Goal: Task Accomplishment & Management: Use online tool/utility

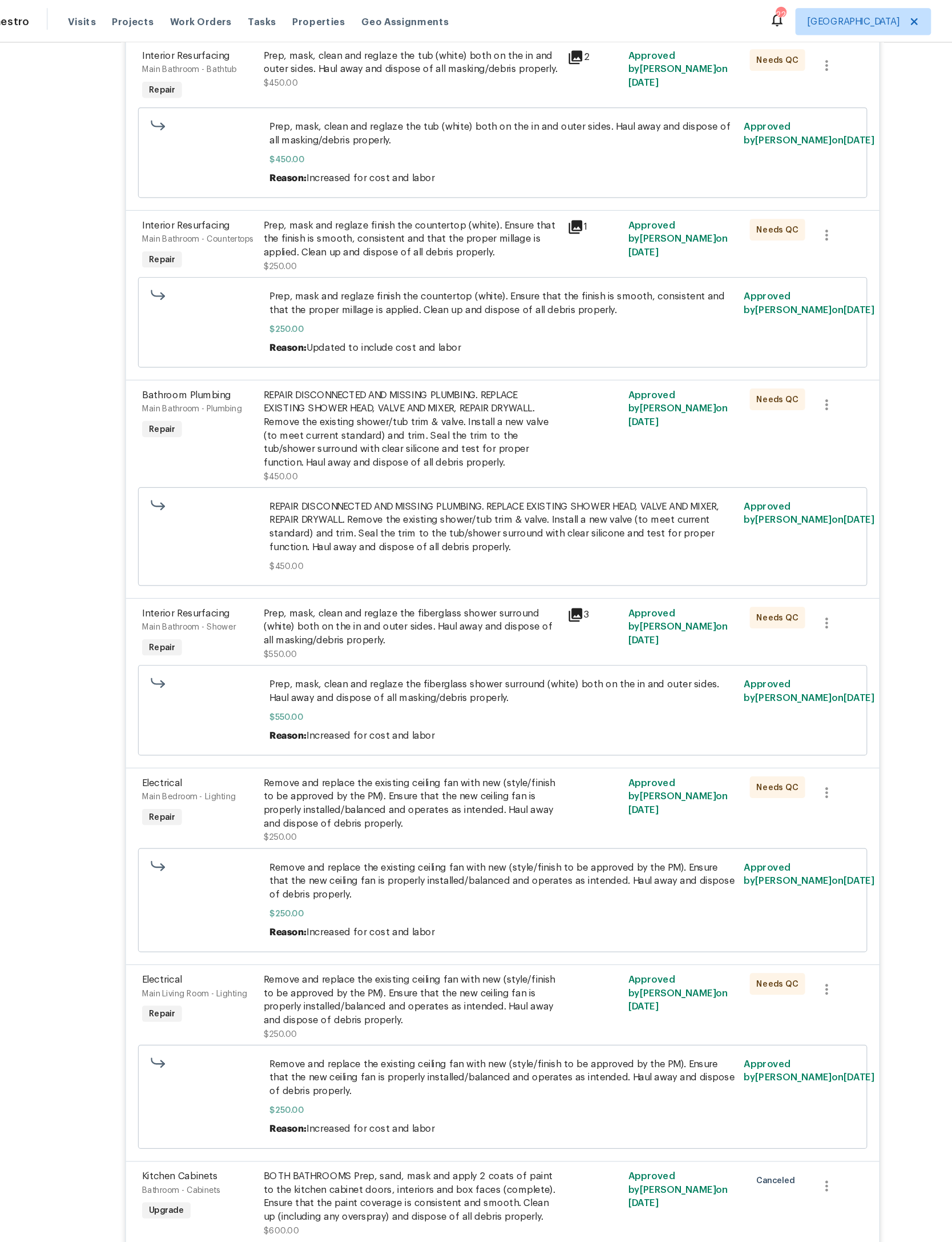
scroll to position [2870, 0]
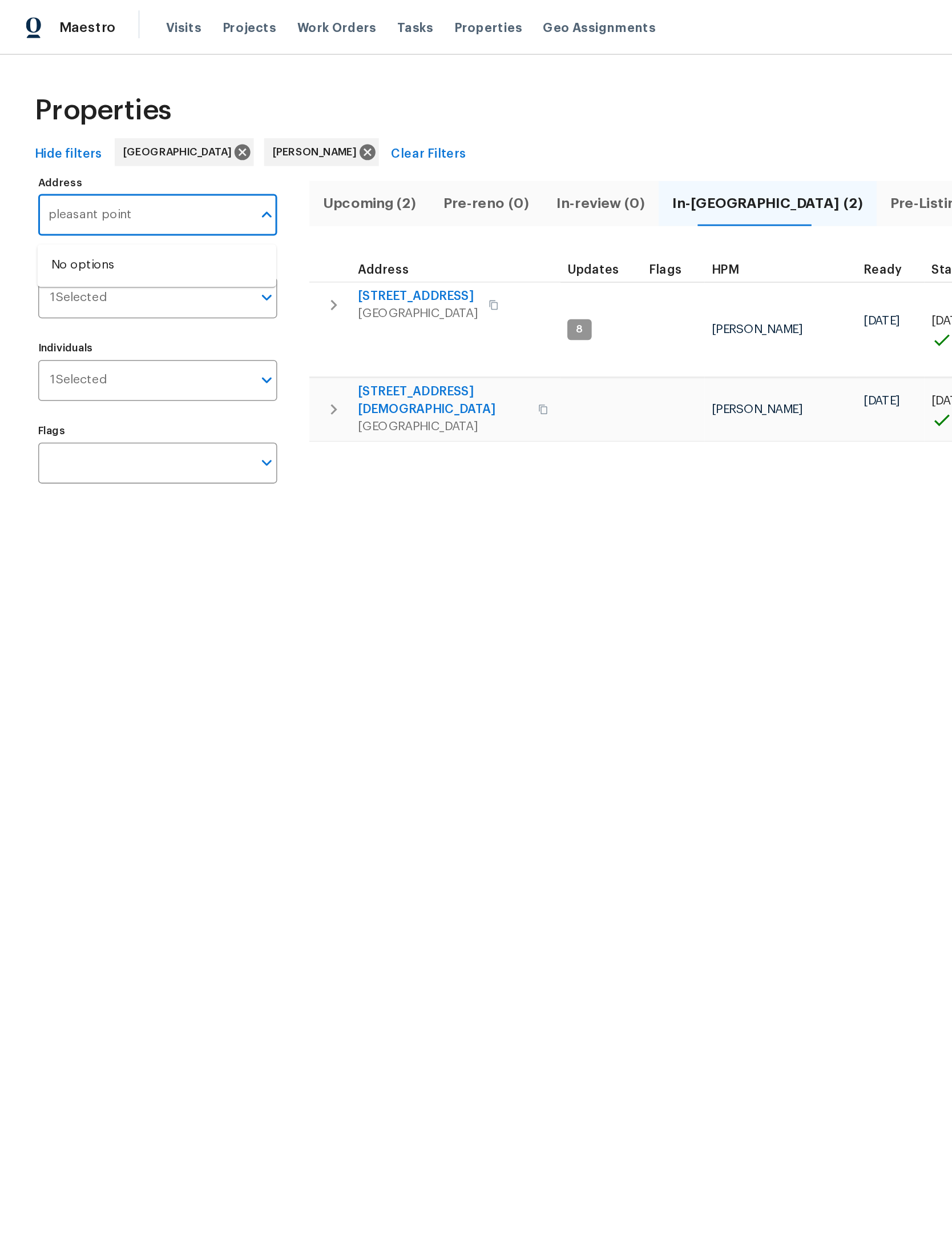
type input "pleasant point"
click at [102, 203] on li "14112 Pleasant Point Ln Jacksonville FL 32225" at bounding box center [103, 193] width 157 height 19
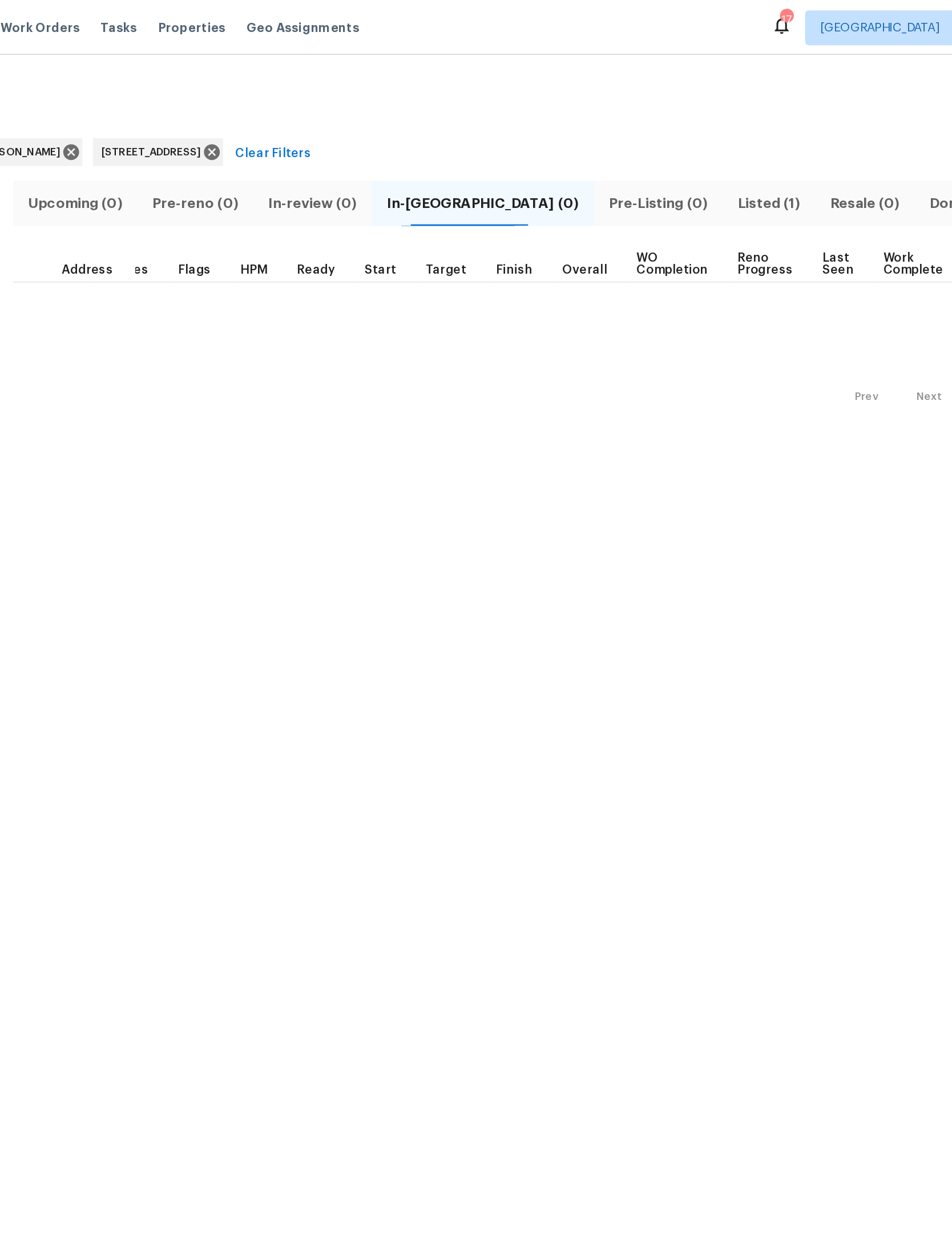
scroll to position [0, 29]
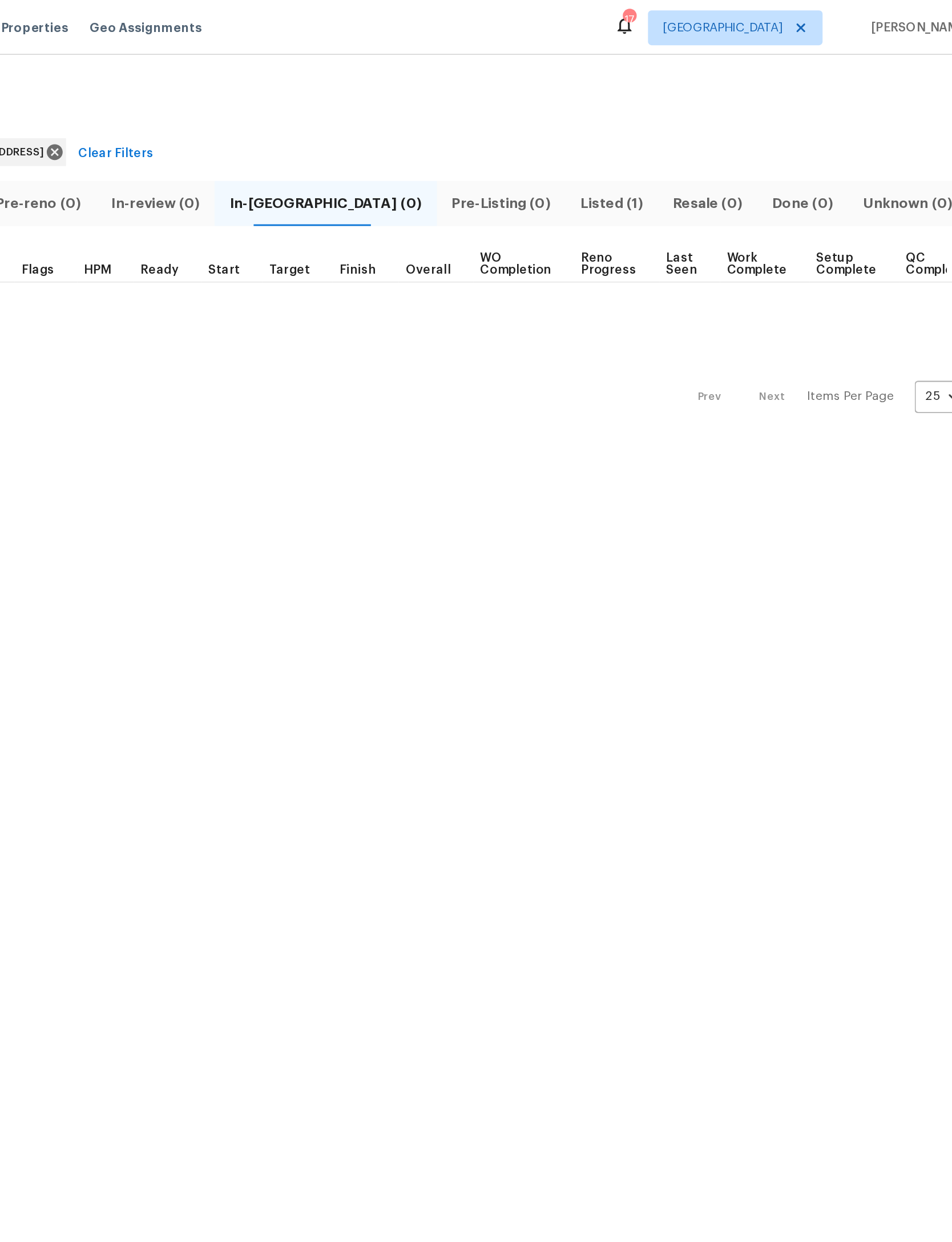
click at [676, 129] on span "Listed (1)" at bounding box center [699, 133] width 47 height 16
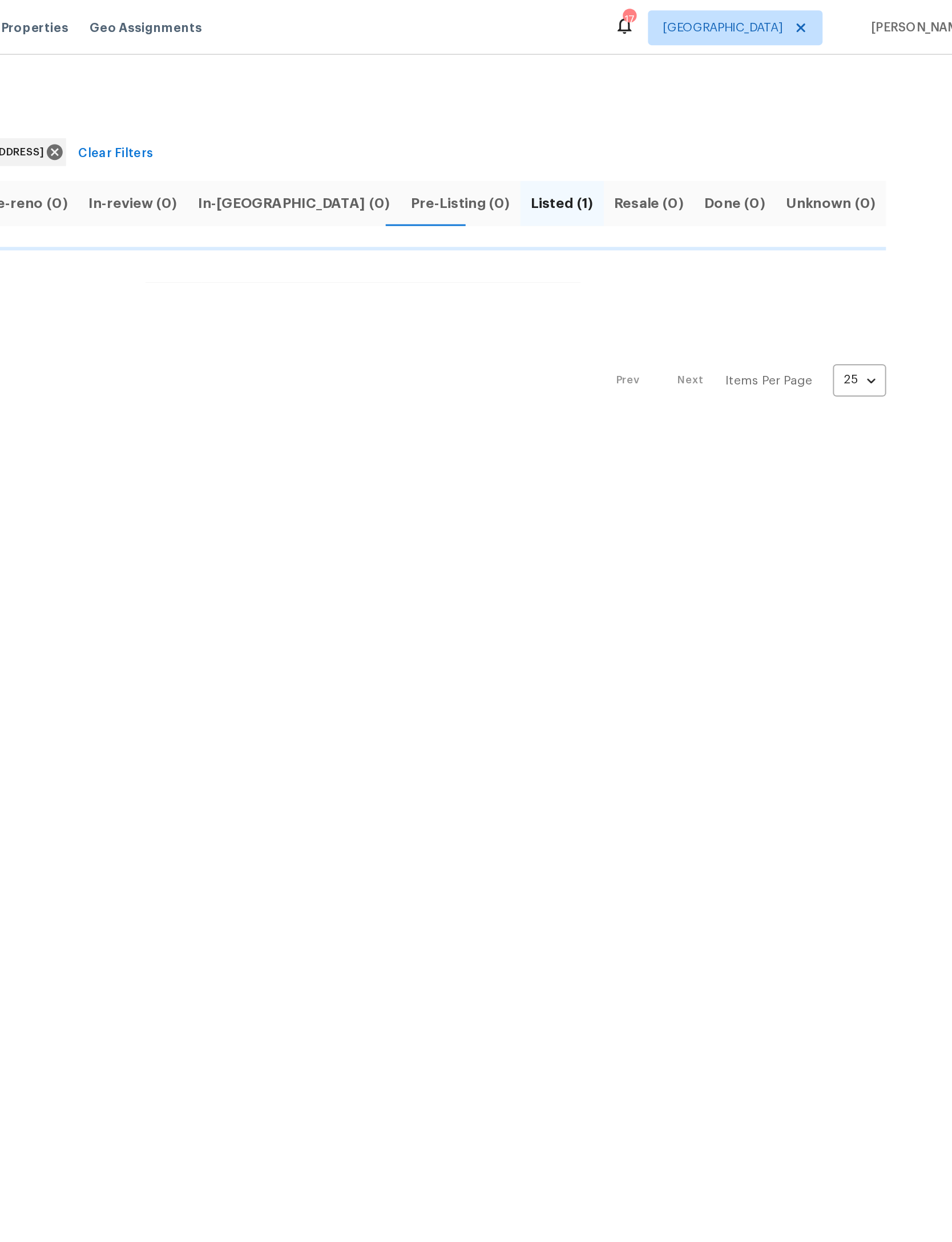
type input "14112 Pleasant Point Ln Jacksonville FL 32225"
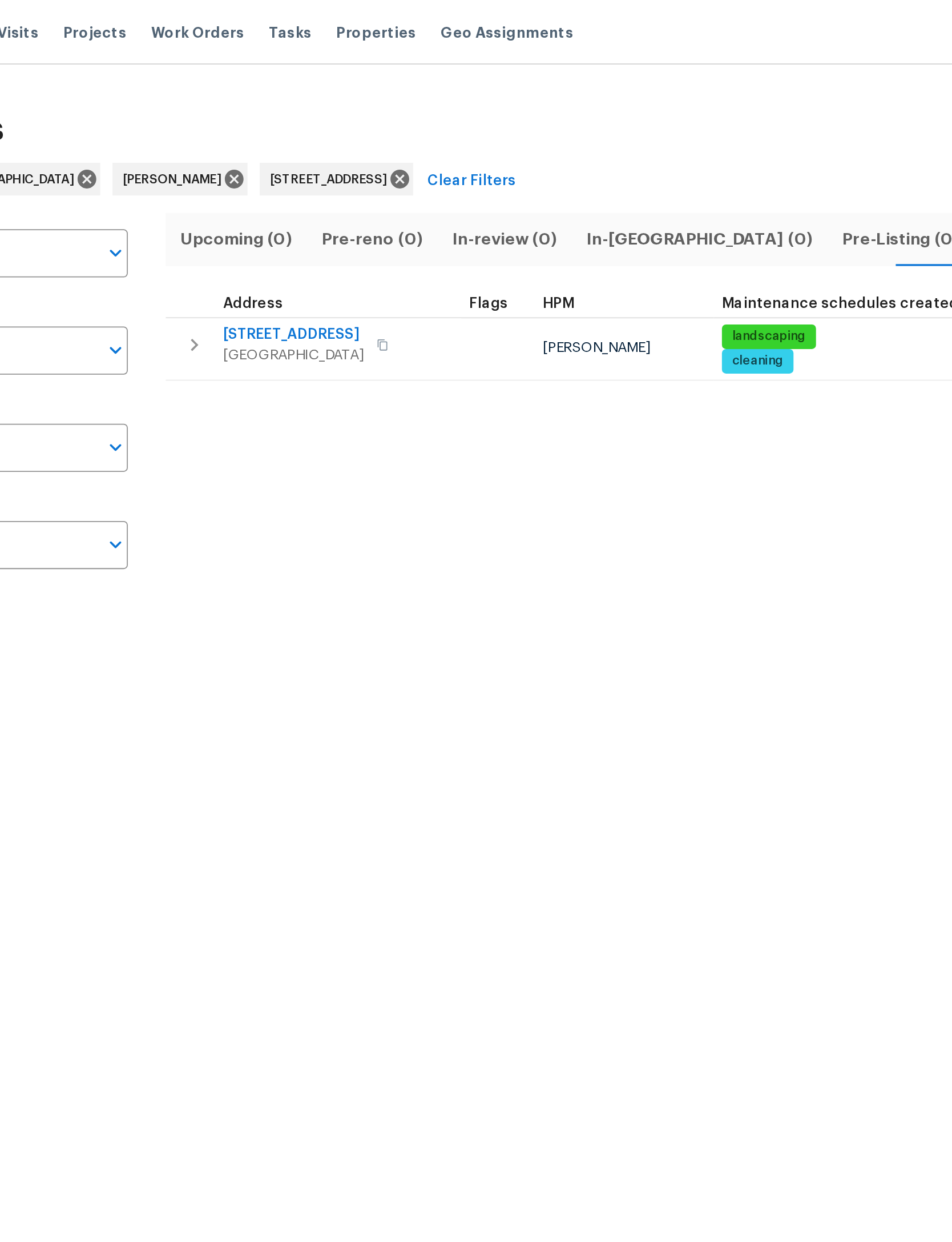
click at [235, 185] on span "14112 Pleasant Point Ln" at bounding box center [275, 187] width 79 height 11
click at [340, 95] on icon at bounding box center [334, 100] width 13 height 13
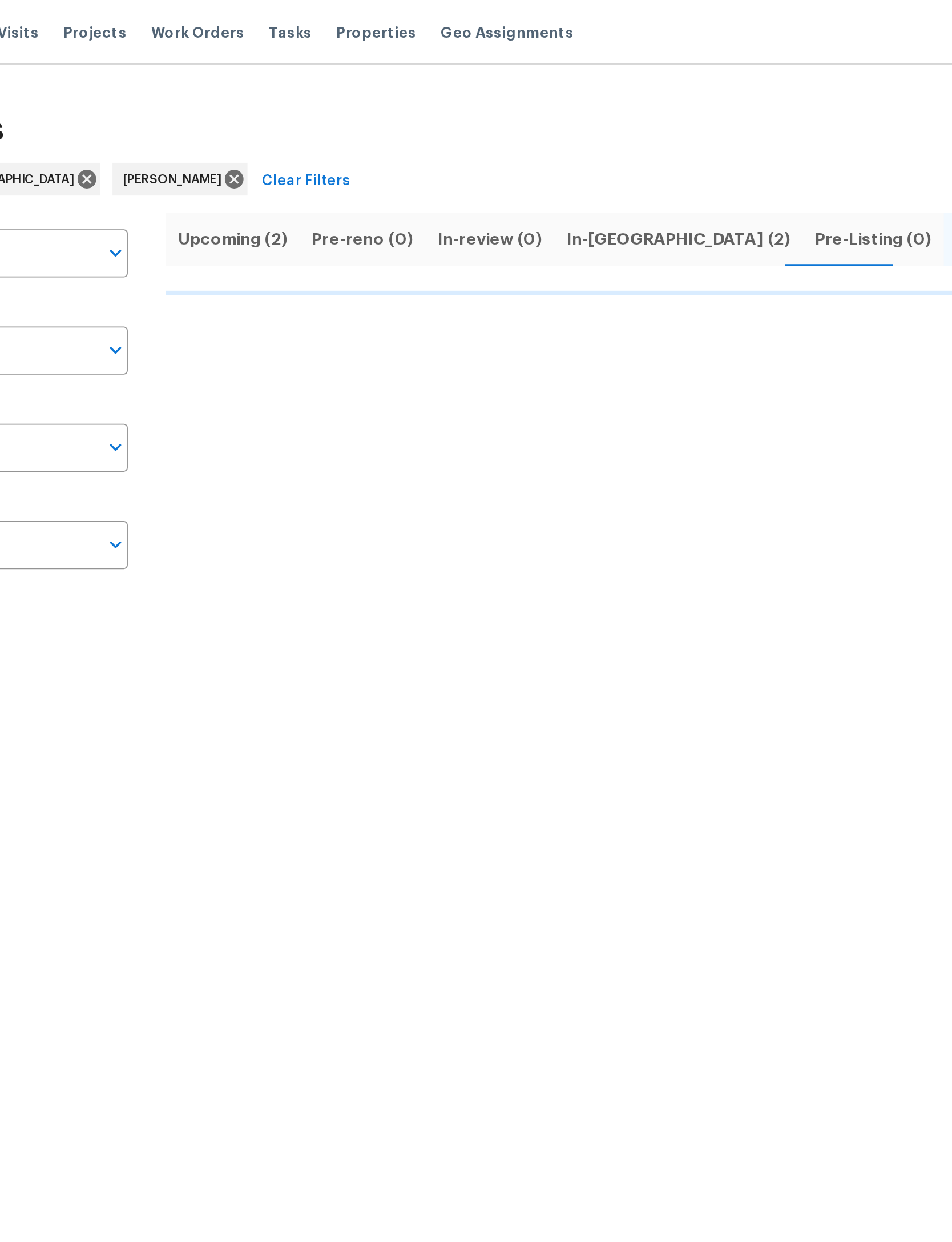
click at [427, 127] on span "In-reno (2)" at bounding box center [490, 133] width 125 height 16
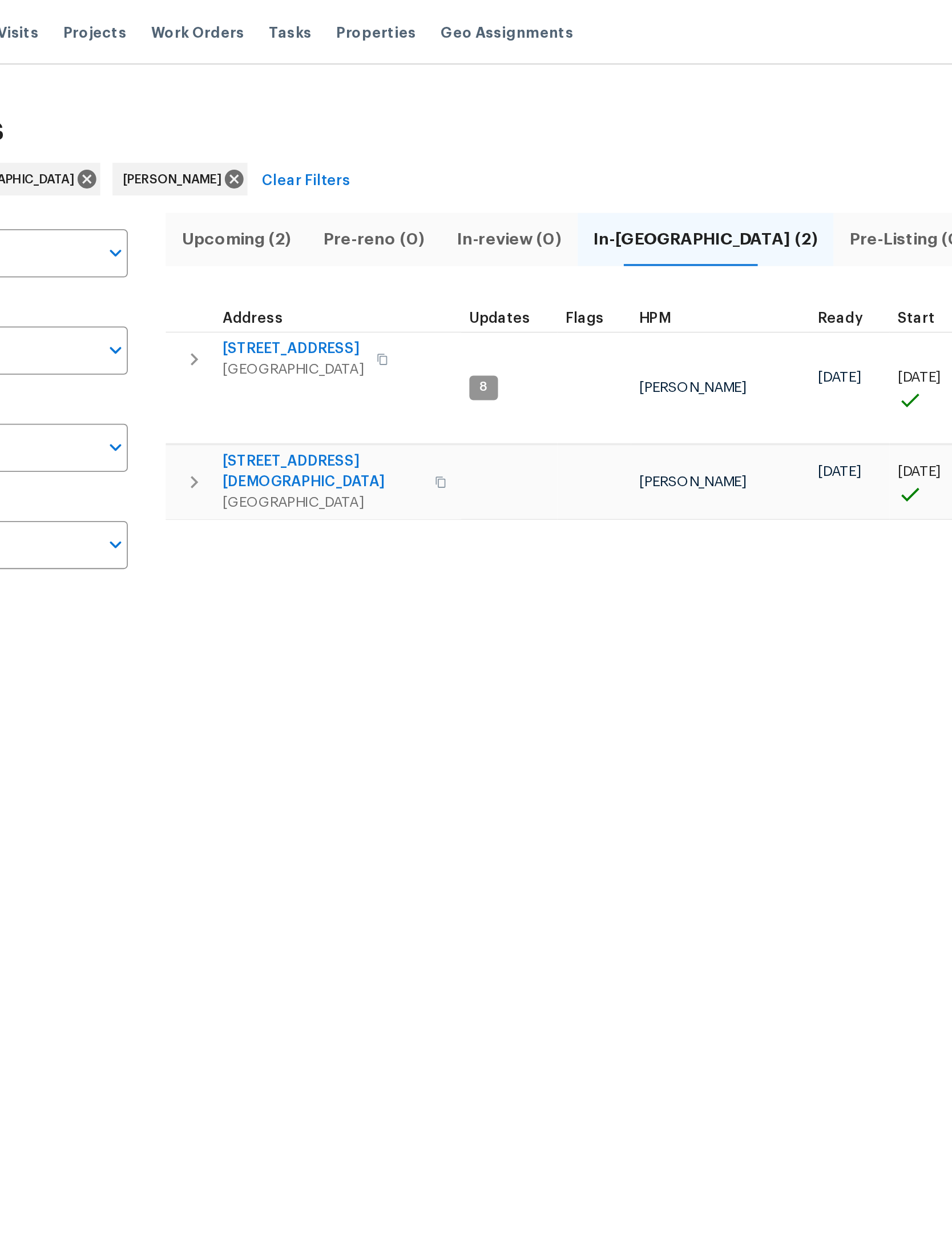
click at [235, 191] on span "11563 Oak Meadow Ln" at bounding box center [275, 195] width 79 height 11
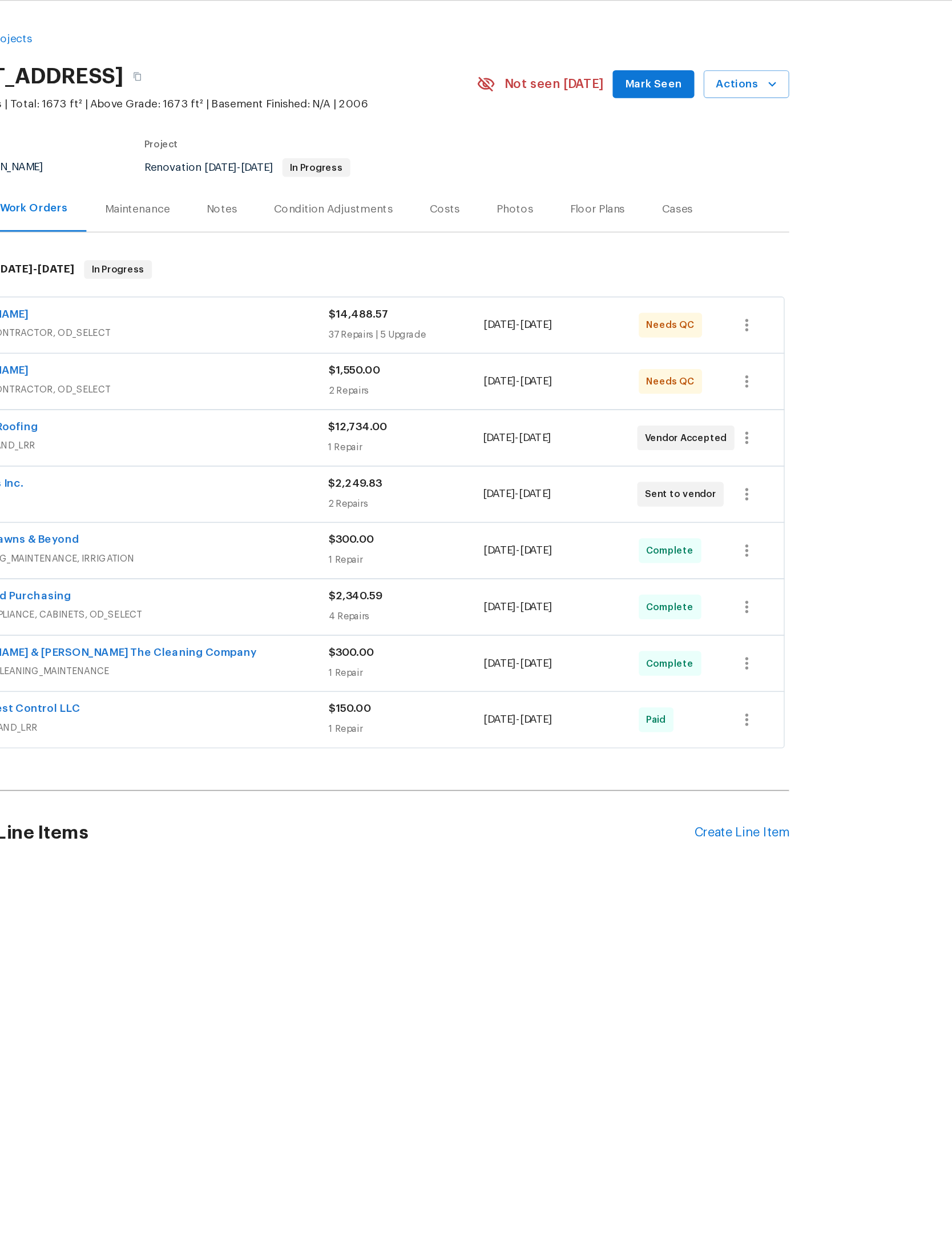
click at [744, 91] on span "Actions" at bounding box center [766, 98] width 45 height 15
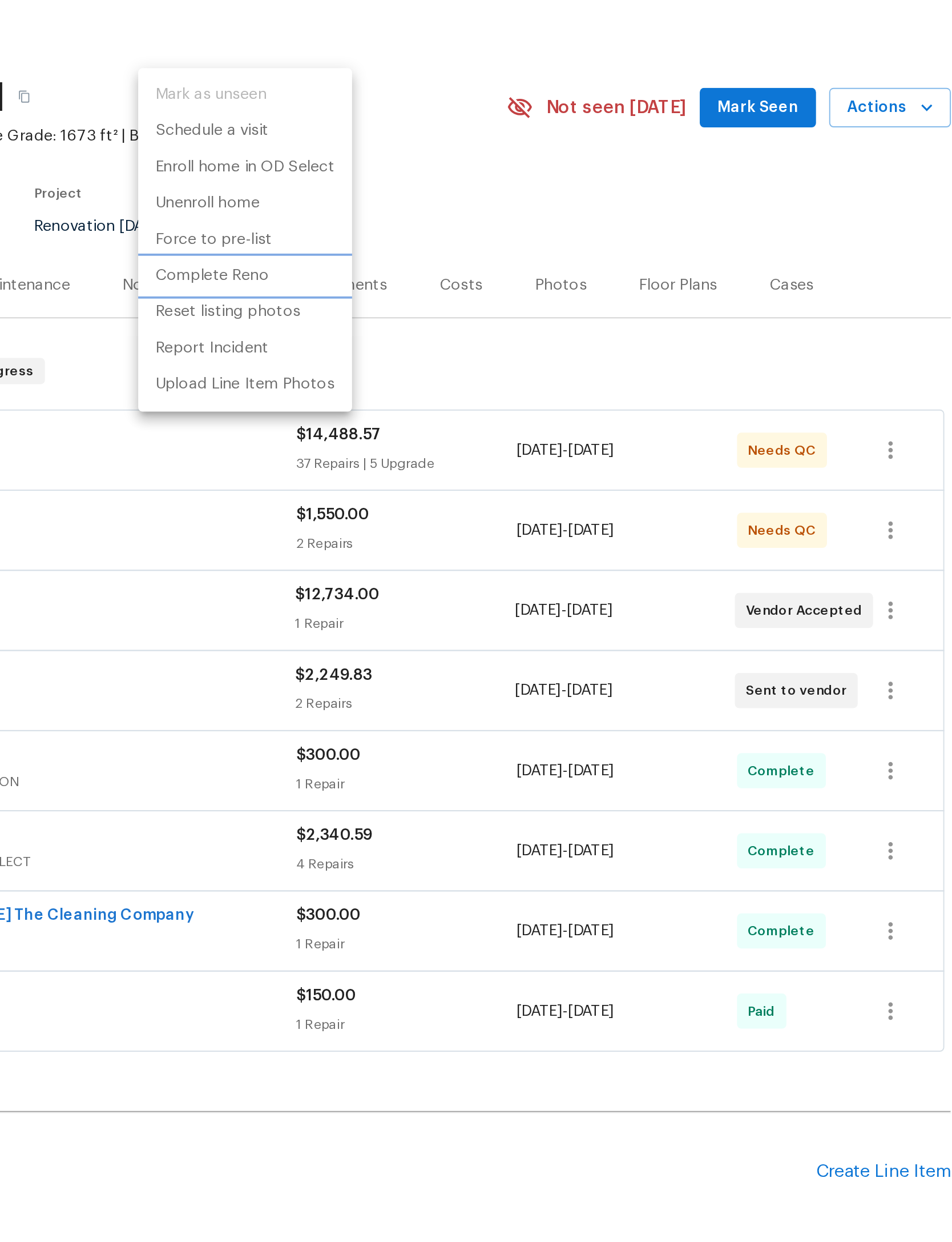
click at [385, 179] on p "Complete Reno" at bounding box center [414, 185] width 59 height 12
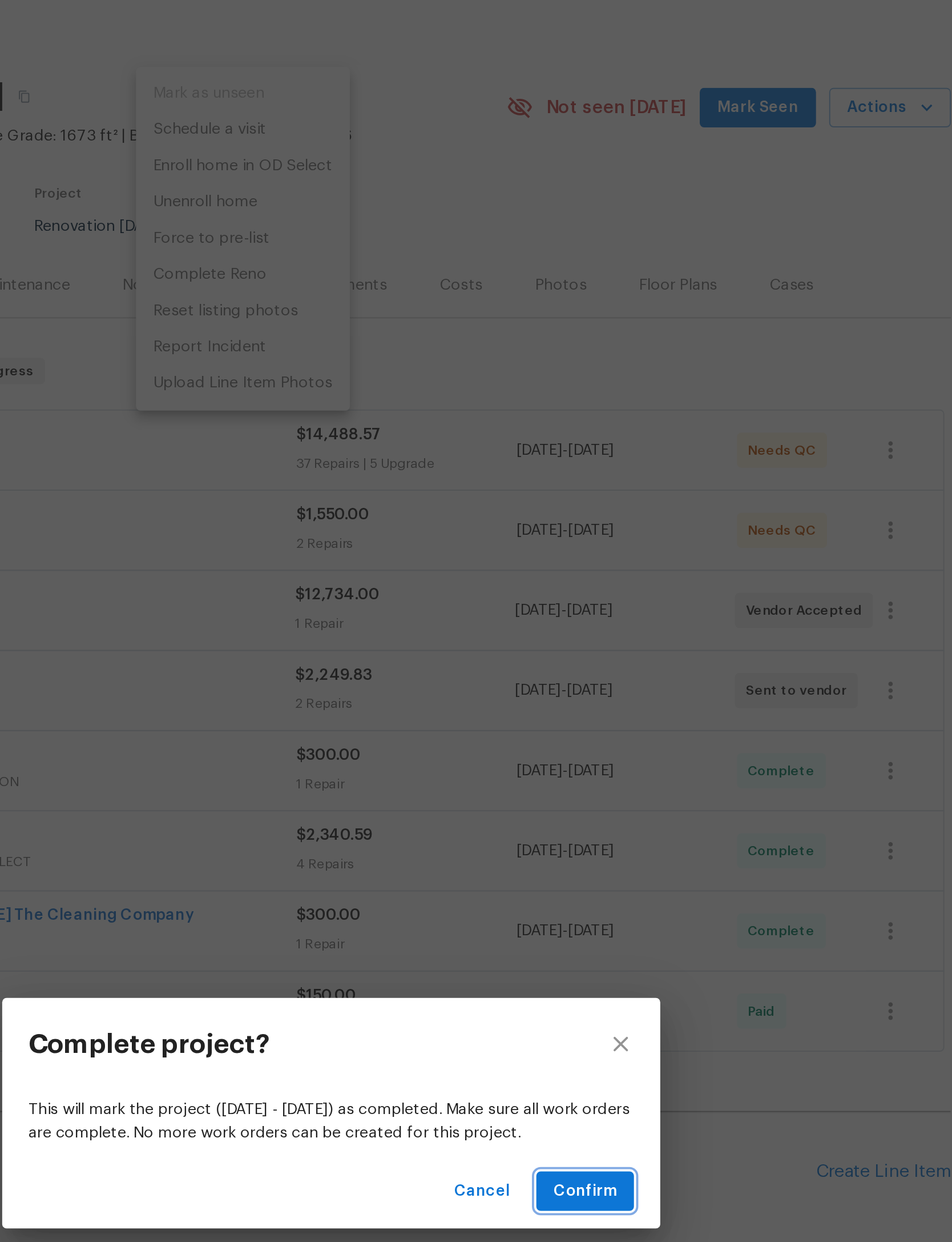
click at [592, 655] on span "Confirm" at bounding box center [607, 662] width 32 height 15
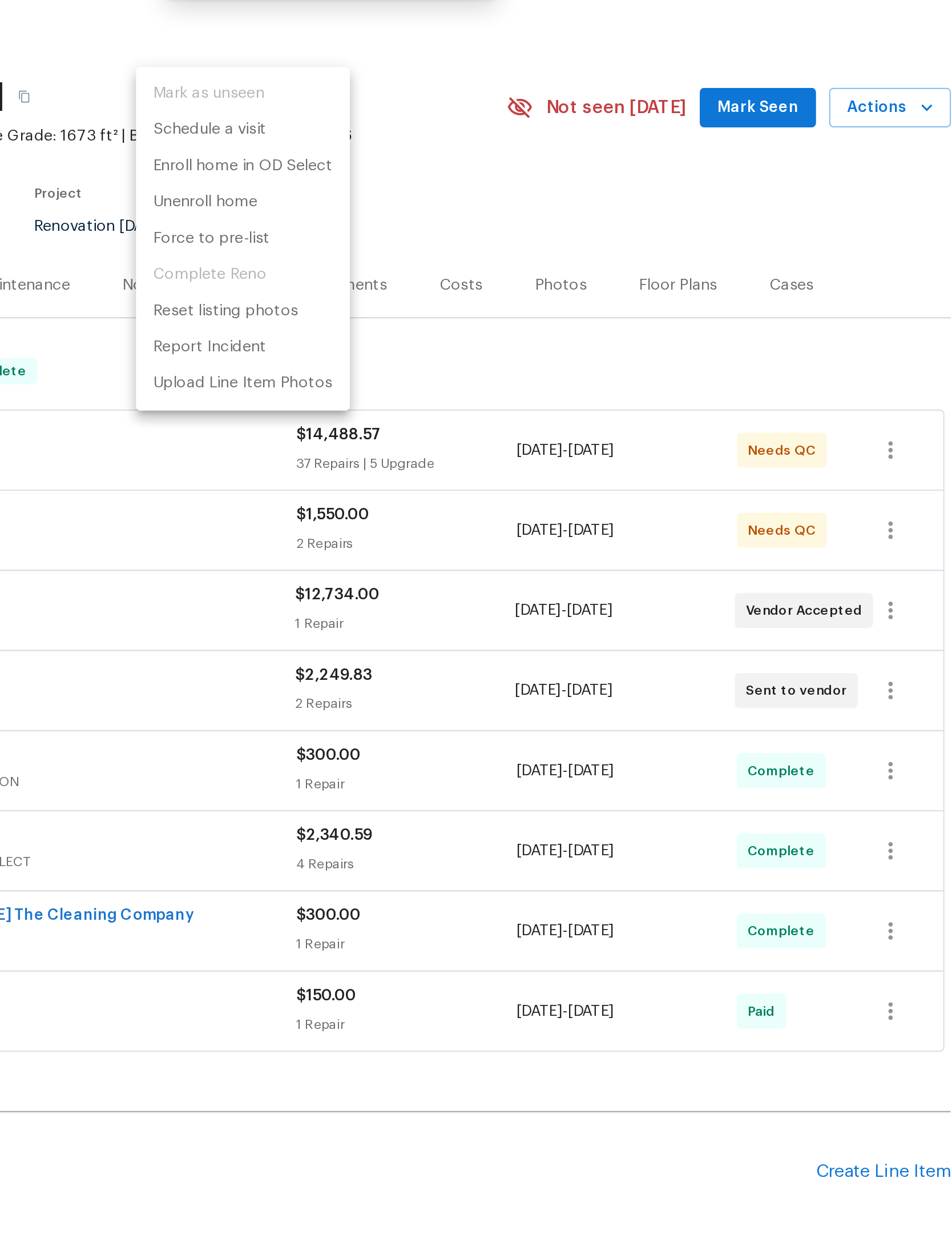
click at [396, 149] on div at bounding box center [476, 621] width 952 height 1242
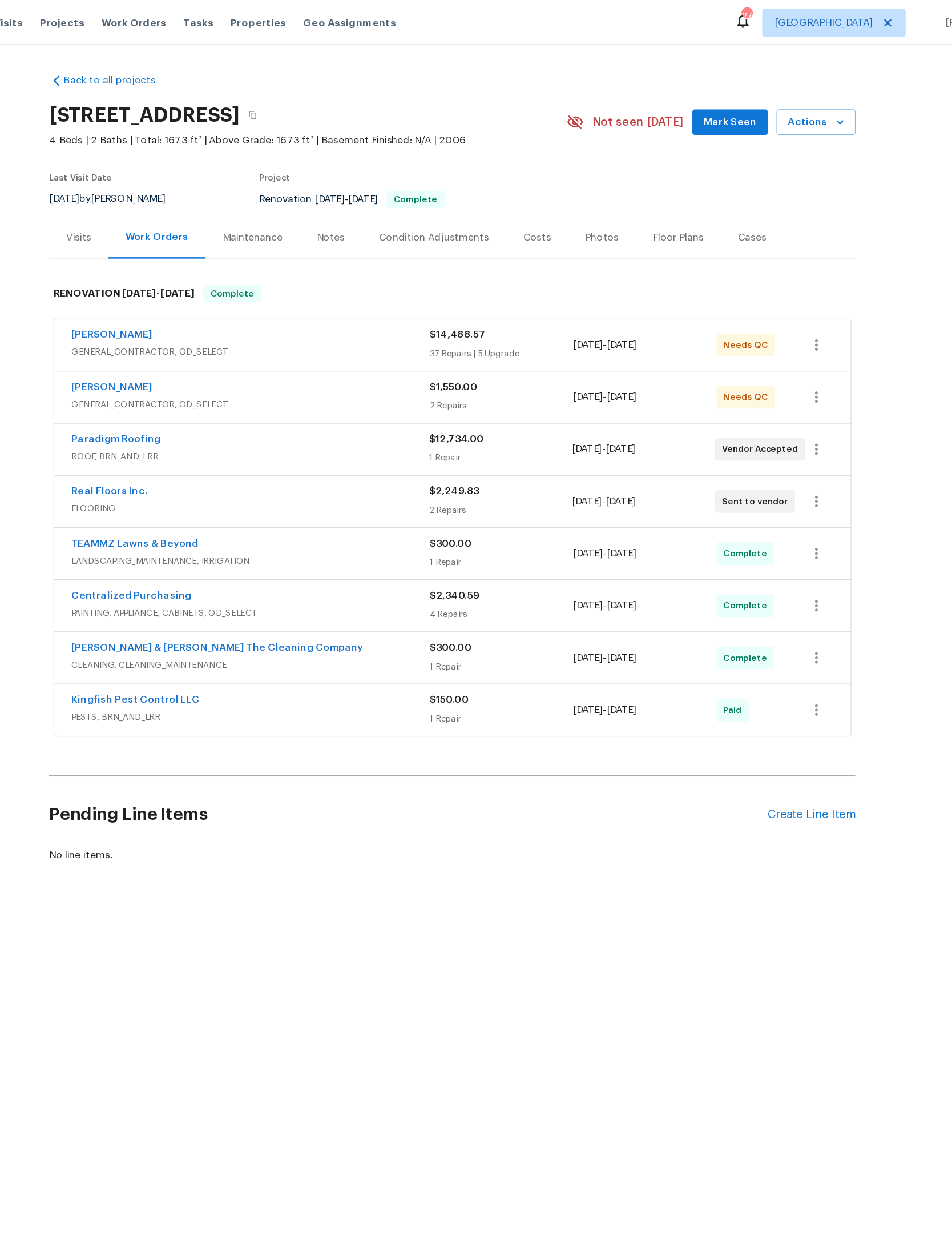
click at [458, 315] on div "$1,550.00" at bounding box center [515, 310] width 115 height 11
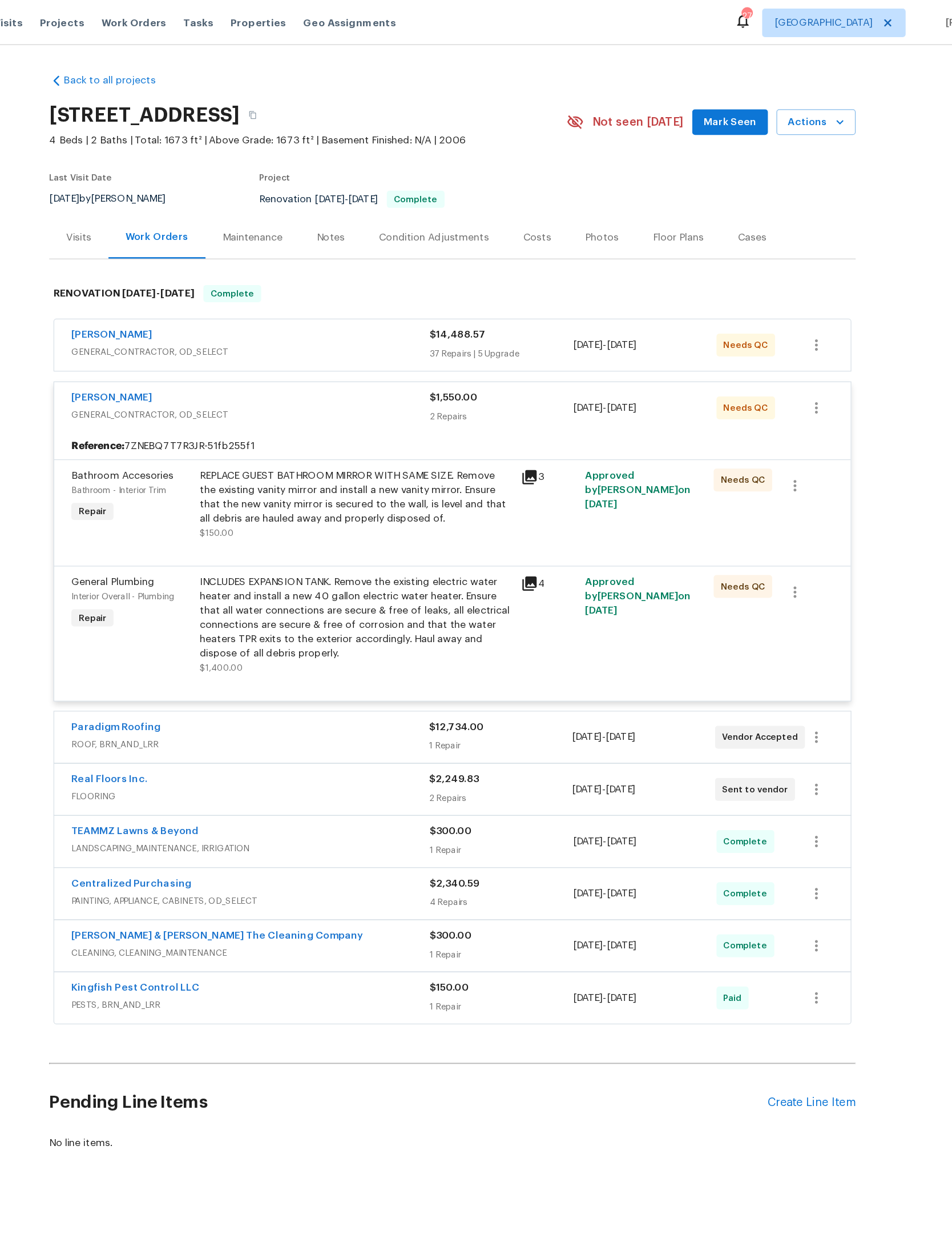
click at [302, 420] on div "REPLACE GUEST BATHROOM MIRROR WITH SAME SIZE. Remove the existing vanity mirror…" at bounding box center [399, 398] width 250 height 46
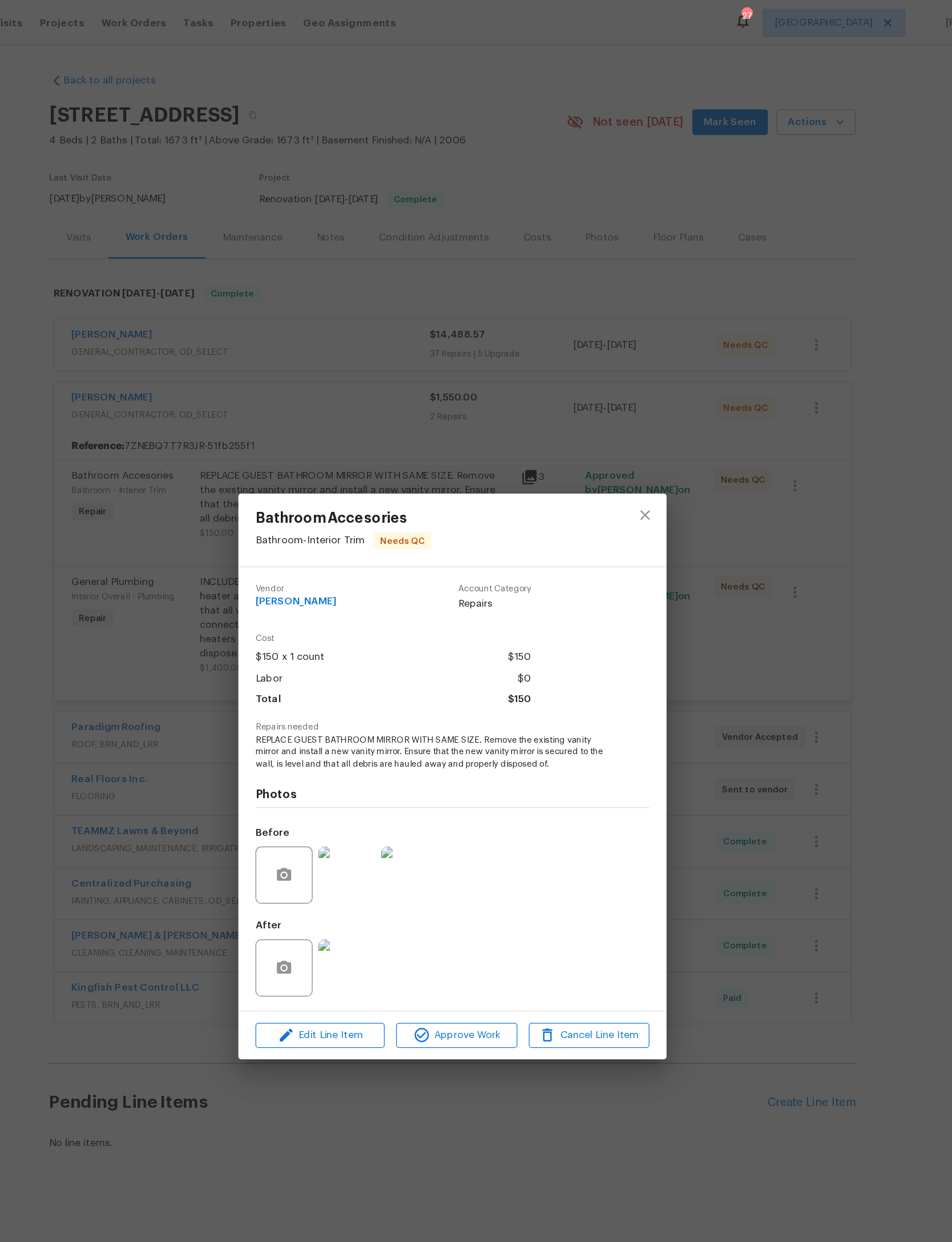
click at [368, 797] on img at bounding box center [391, 774] width 46 height 46
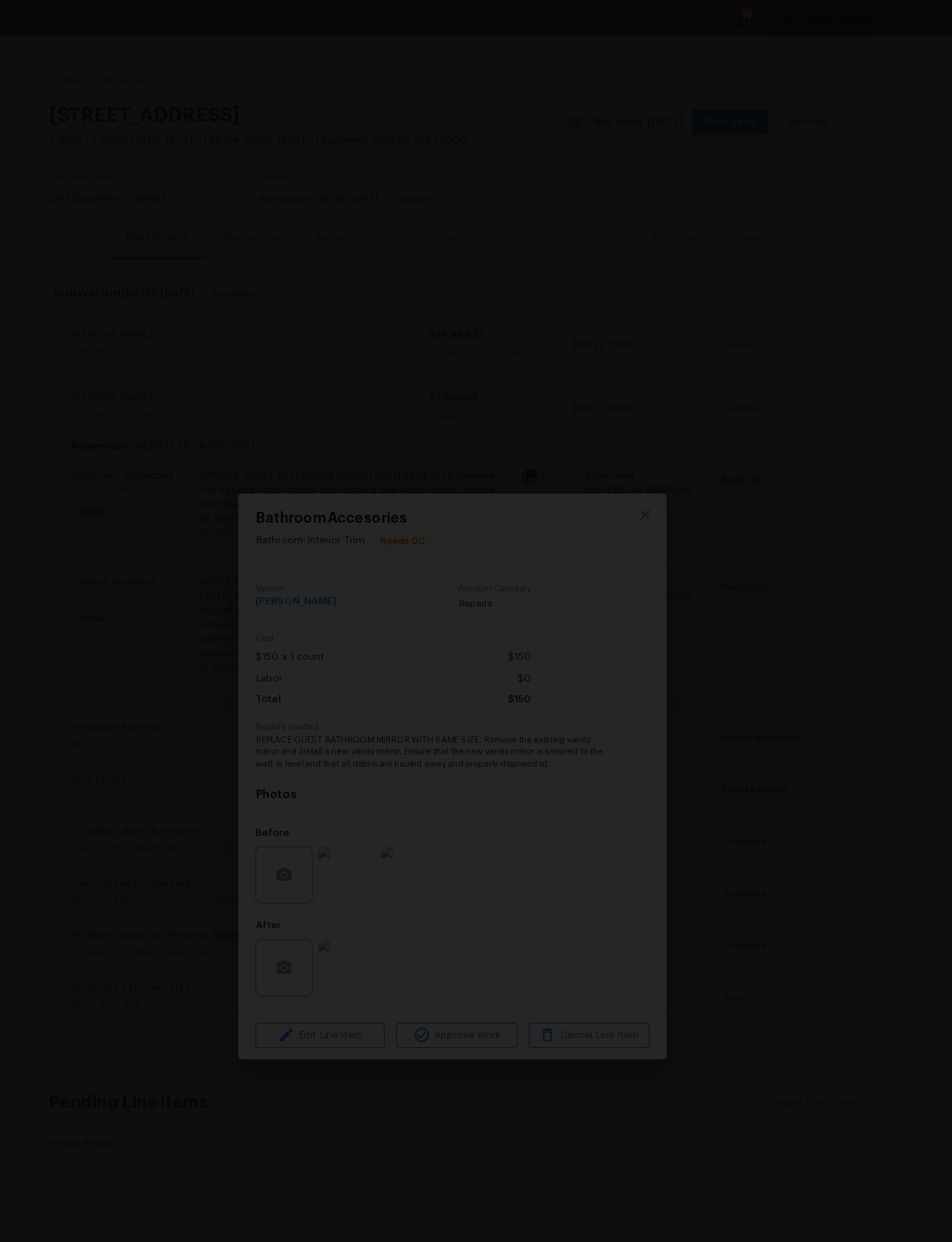
click at [680, 120] on div "Lightbox" at bounding box center [476, 621] width 952 height 1242
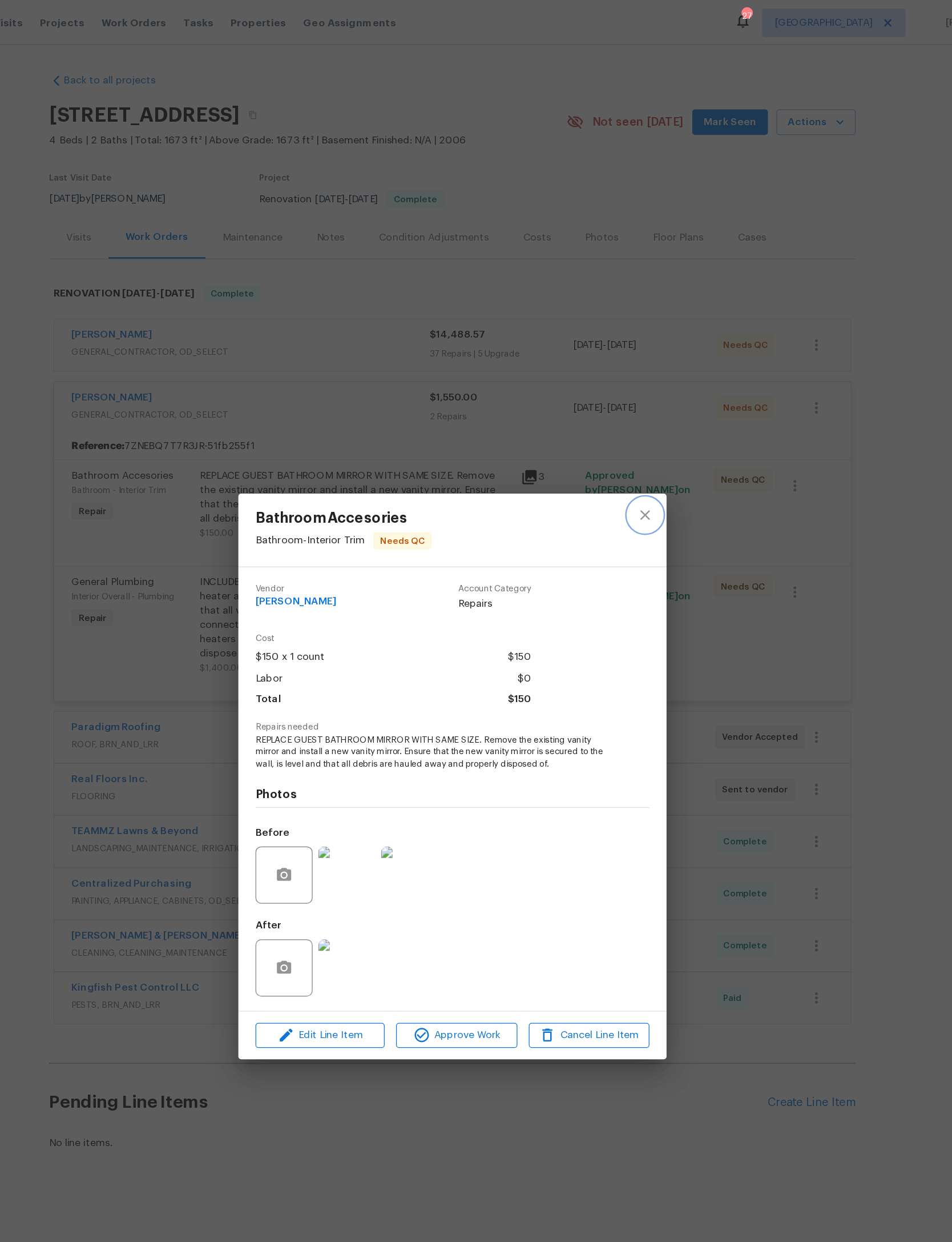
click at [627, 408] on icon "close" at bounding box center [630, 412] width 7 height 7
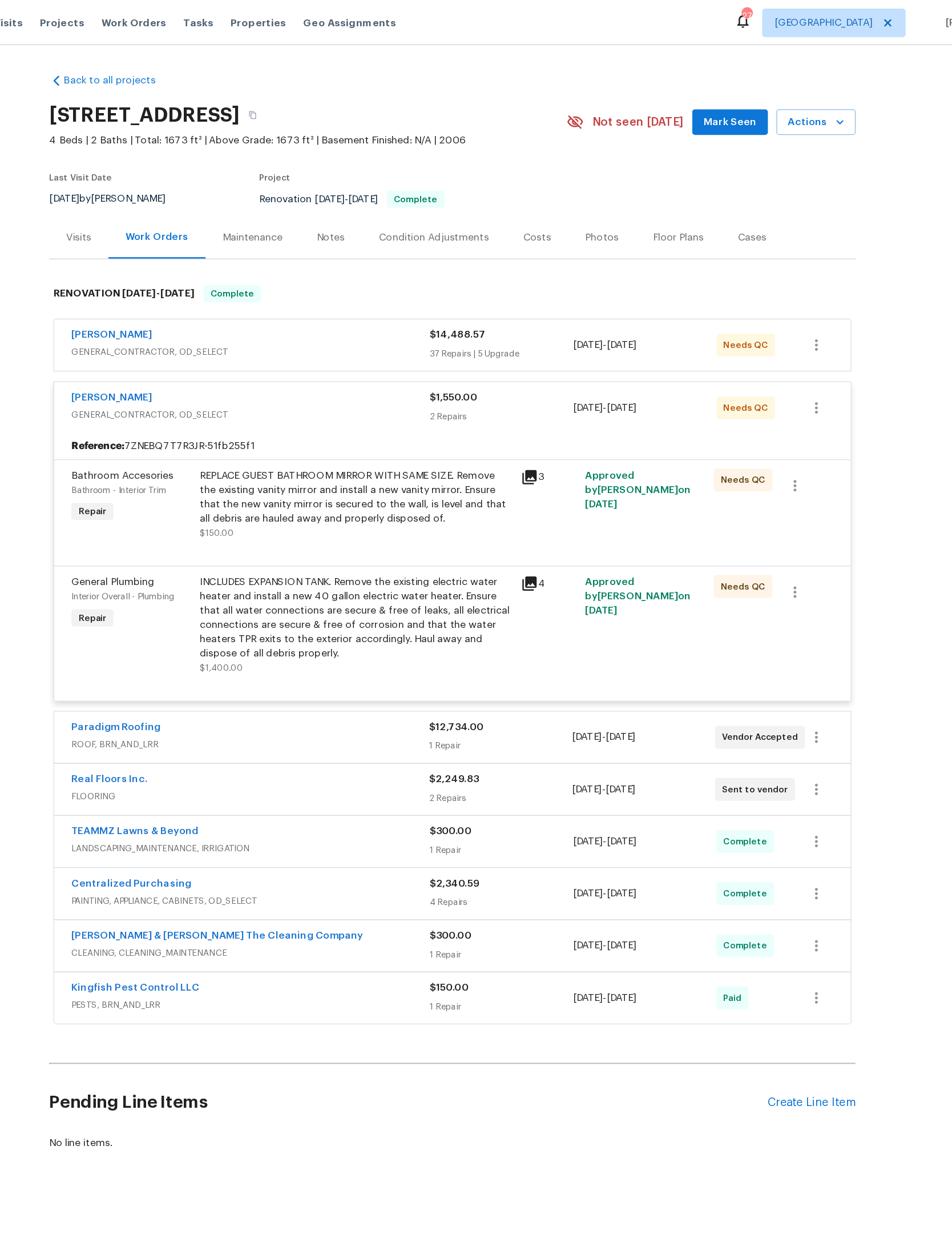
click at [360, 529] on div "INCLUDES EXPANSION TANK. Remove the existing electric water heater and install …" at bounding box center [399, 494] width 250 height 69
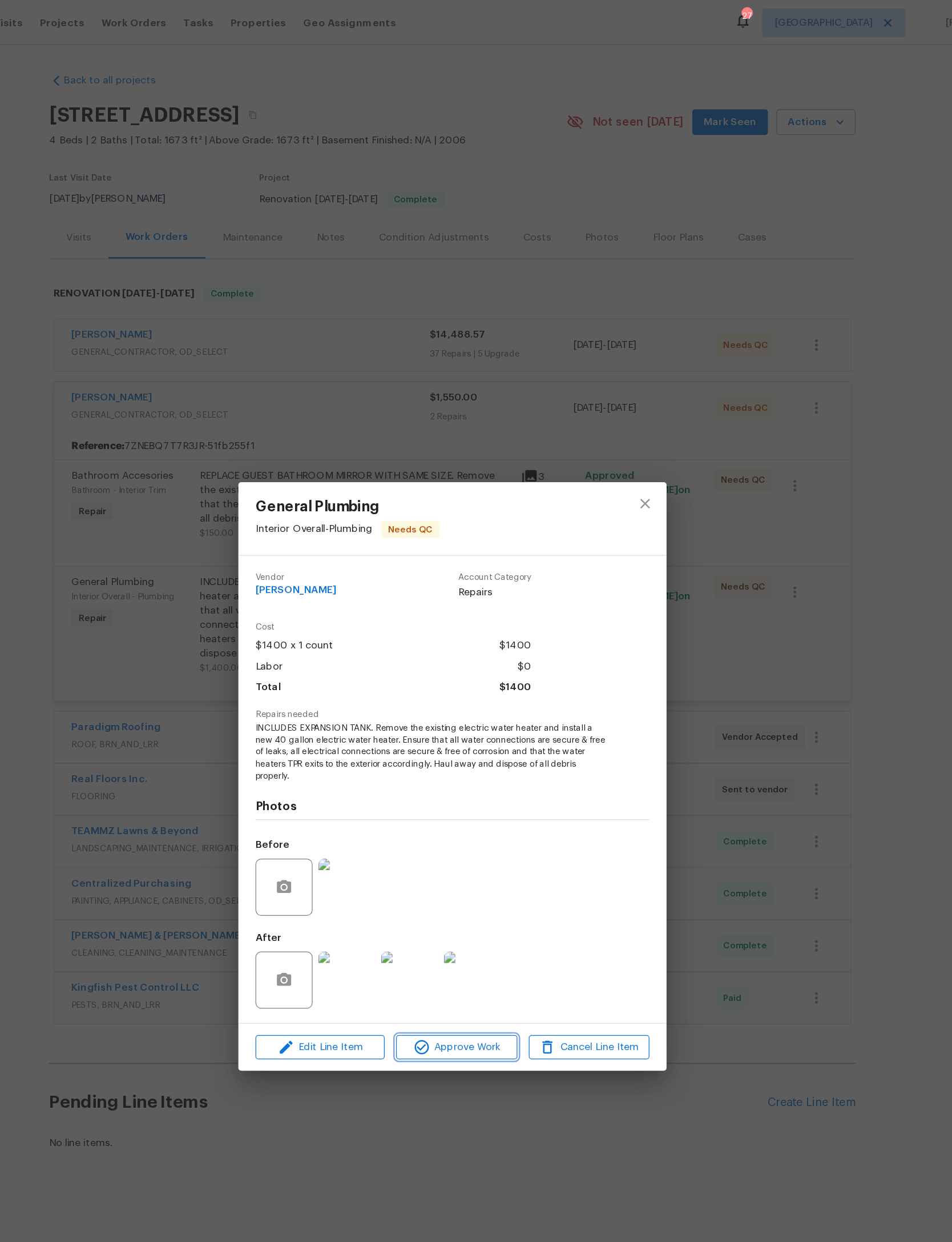
click at [435, 845] on span "Approve Work" at bounding box center [480, 837] width 90 height 15
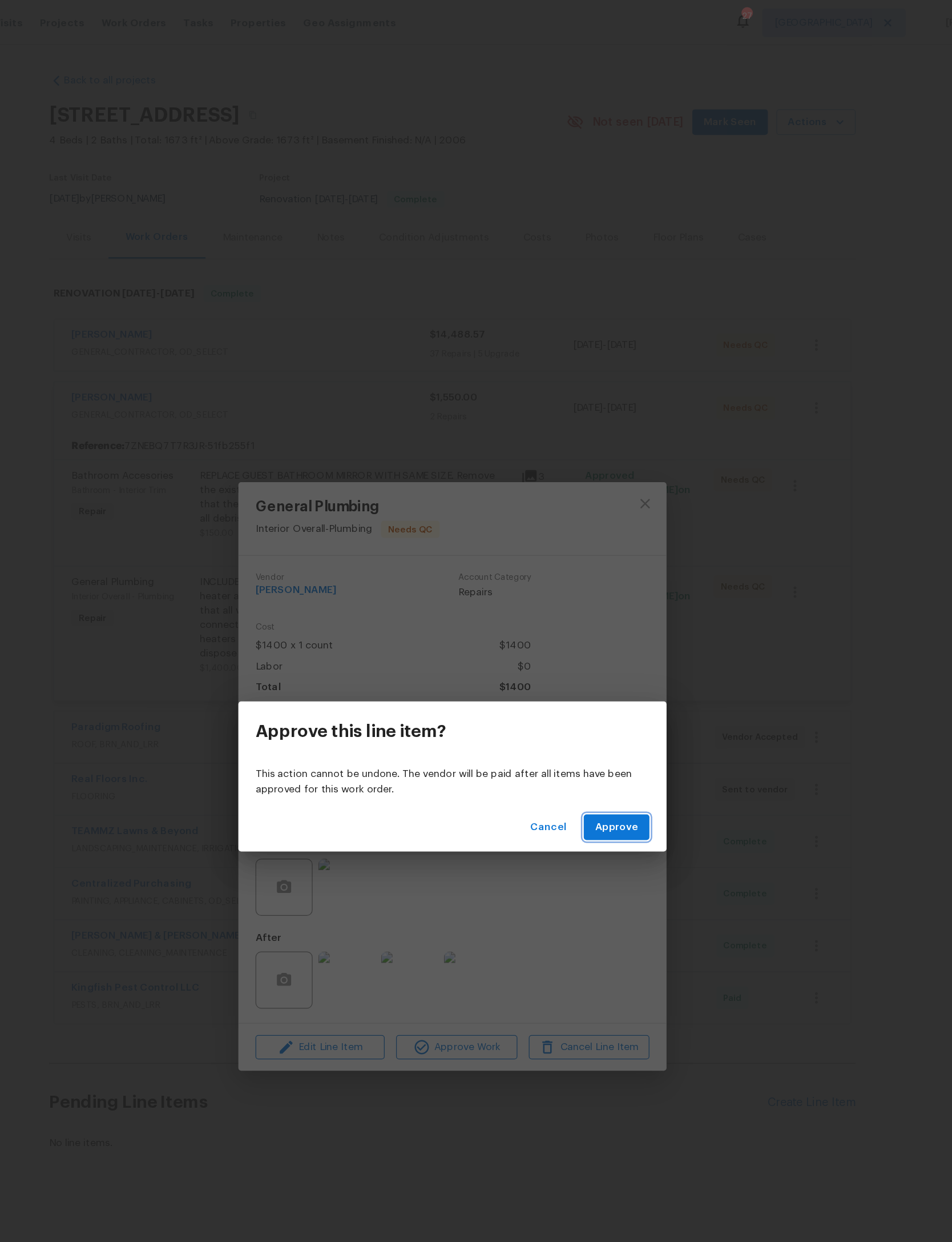
click at [591, 667] on span "Approve" at bounding box center [607, 662] width 34 height 15
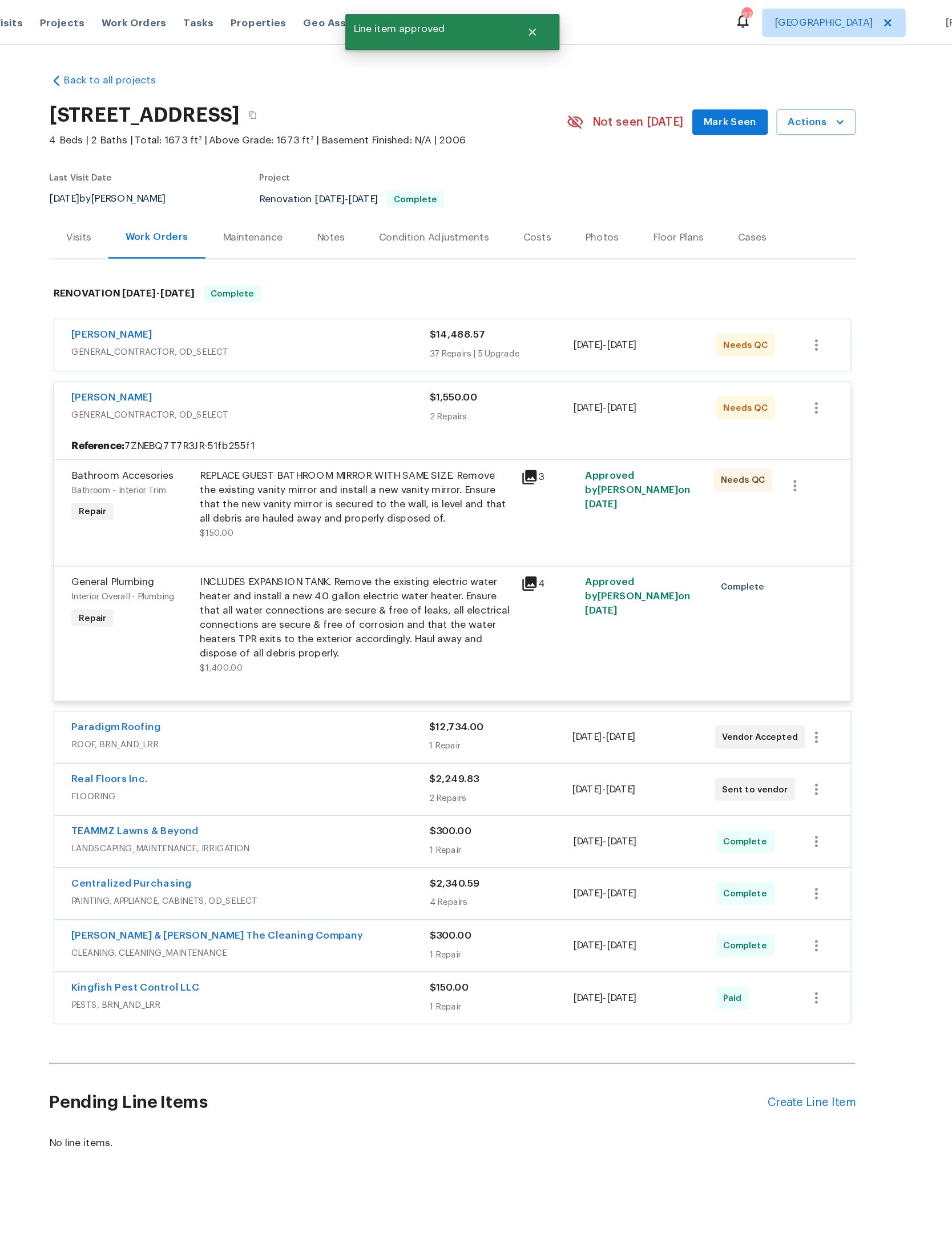
click at [353, 420] on div "REPLACE GUEST BATHROOM MIRROR WITH SAME SIZE. Remove the existing vanity mirror…" at bounding box center [399, 398] width 250 height 46
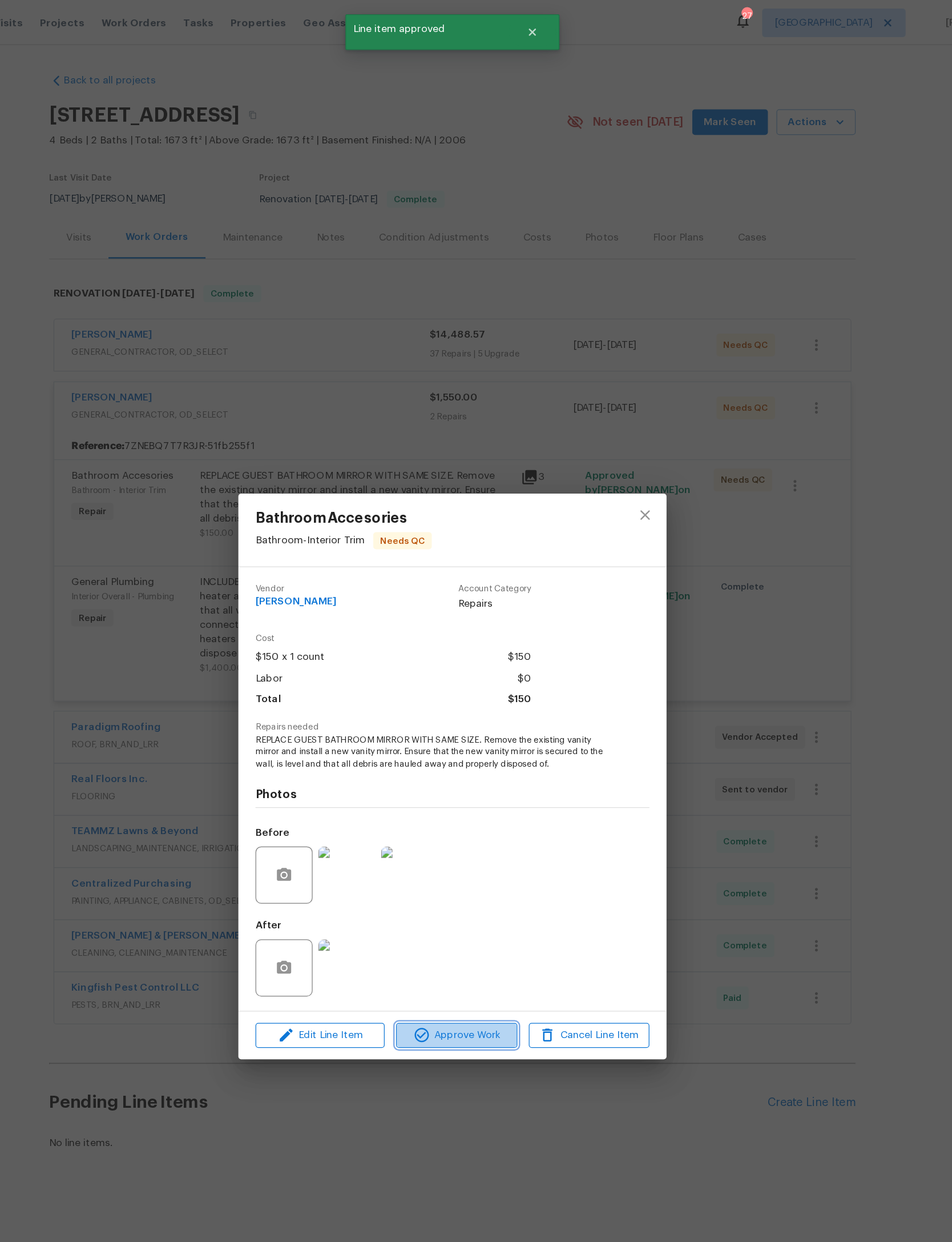
click at [431, 838] on button "Approve Work" at bounding box center [479, 828] width 96 height 20
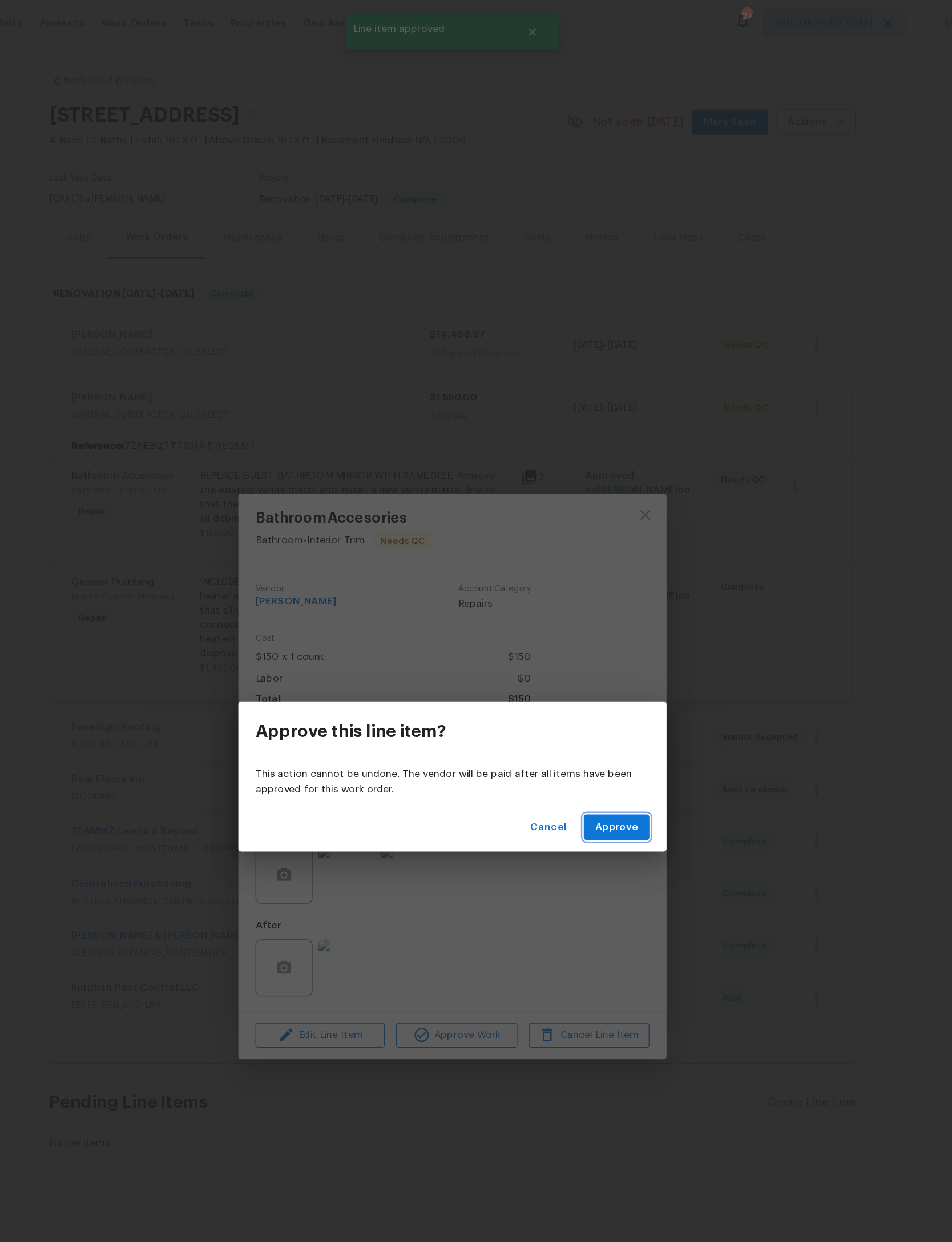
click at [591, 659] on span "Approve" at bounding box center [607, 662] width 34 height 15
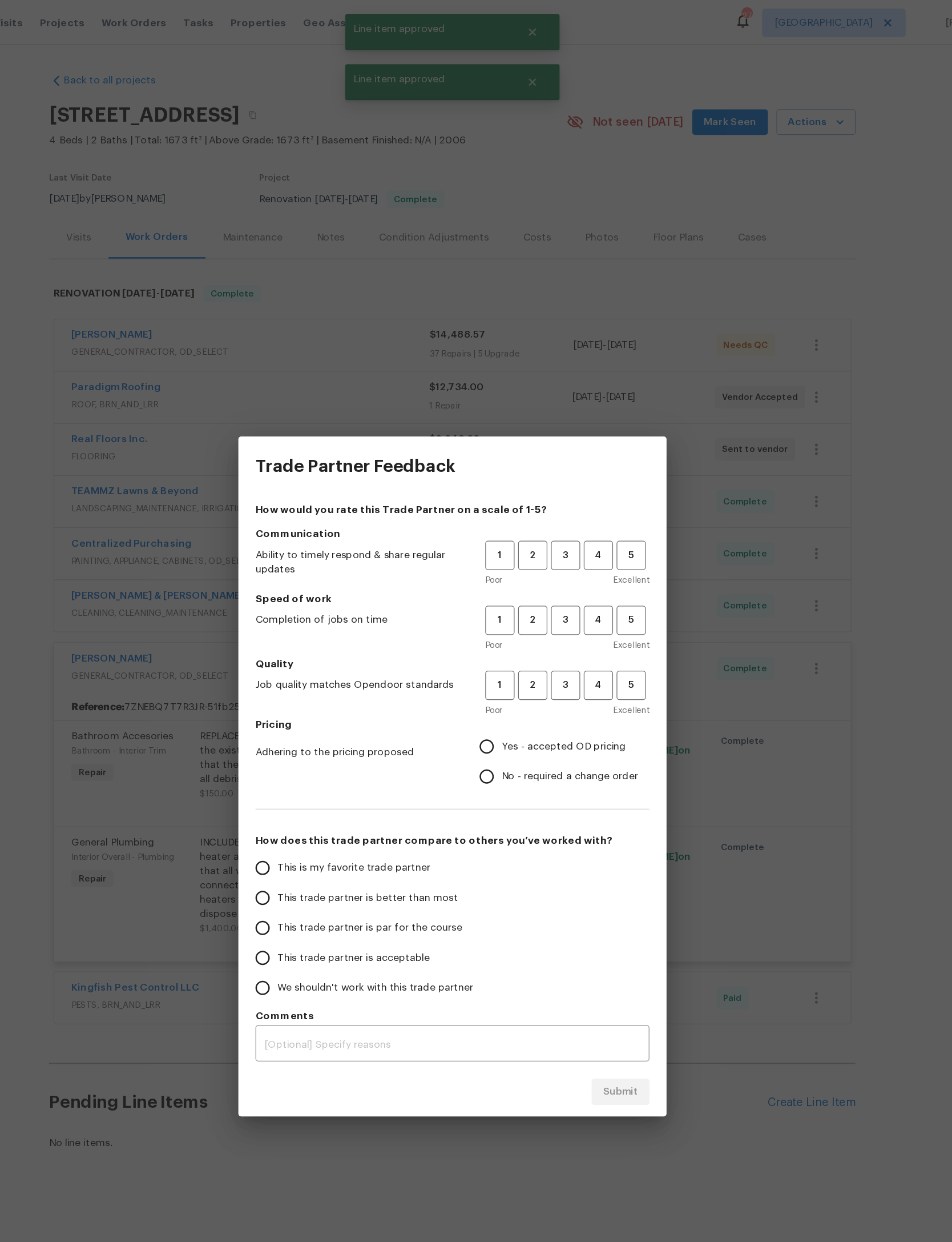
click at [446, 427] on h5 "Communication" at bounding box center [476, 427] width 315 height 11
click at [555, 486] on button "3" at bounding box center [566, 496] width 23 height 23
click at [556, 541] on span "3" at bounding box center [566, 548] width 21 height 13
click at [444, 428] on h5 "Communication" at bounding box center [476, 427] width 315 height 11
click at [452, 429] on h5 "Communication" at bounding box center [476, 427] width 315 height 11
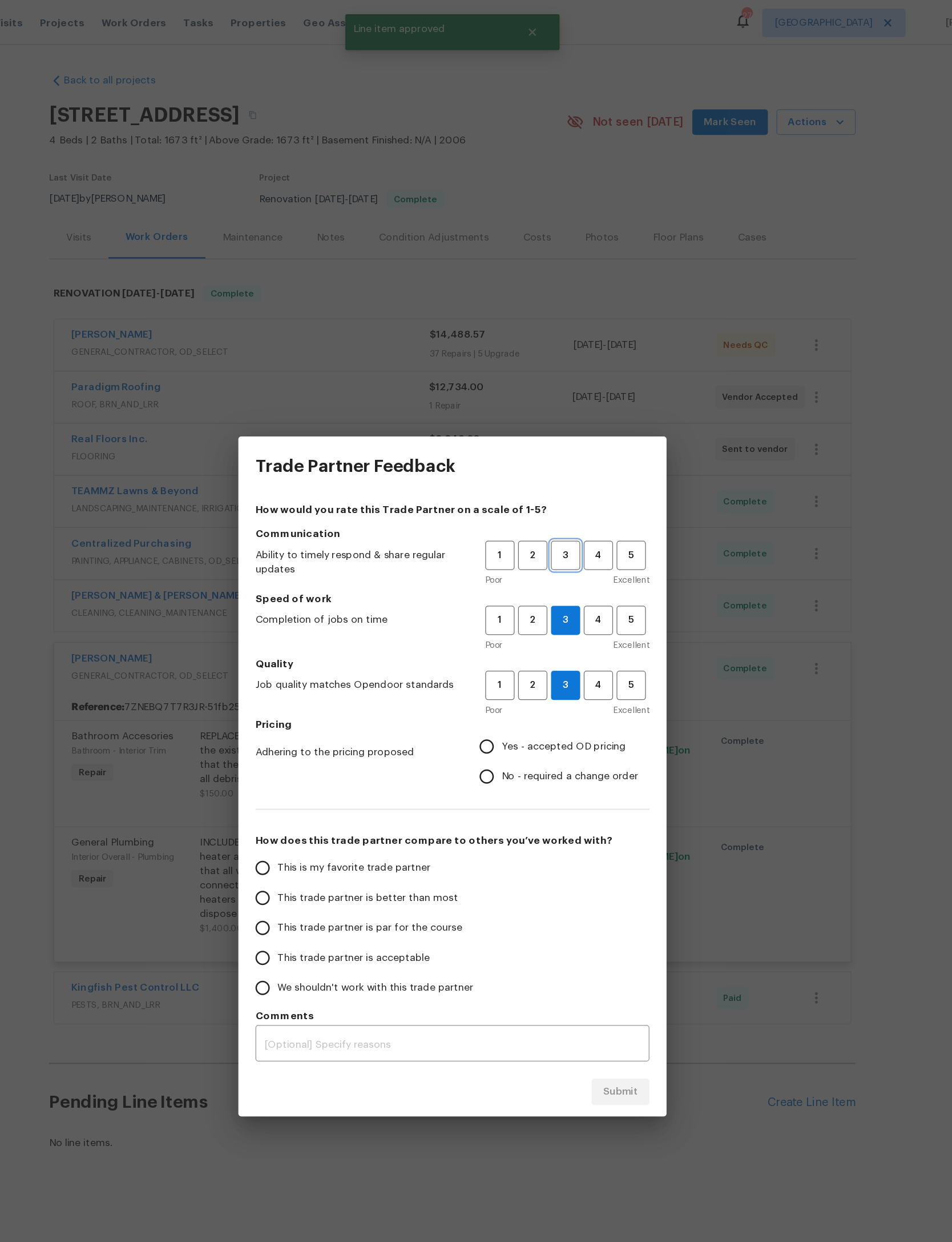
click at [556, 438] on span "3" at bounding box center [566, 444] width 21 height 13
click at [516, 592] on span "Yes - accepted OD pricing" at bounding box center [565, 597] width 99 height 12
click at [492, 592] on input "Yes - accepted OD pricing" at bounding box center [504, 597] width 24 height 24
radio input "true"
click at [336, 740] on span "This trade partner is par for the course" at bounding box center [410, 742] width 148 height 12
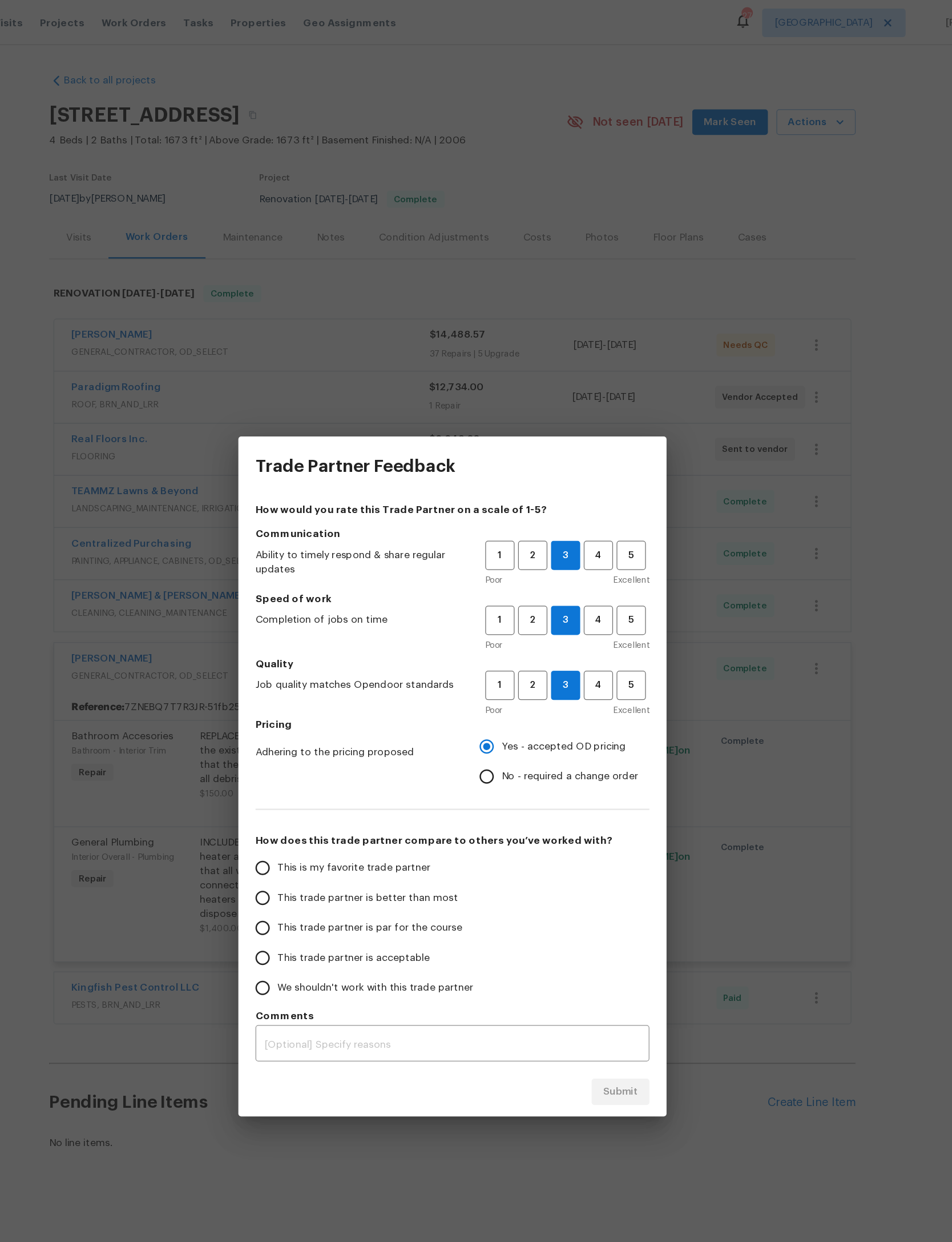
click at [312, 740] on input "This trade partner is par for the course" at bounding box center [324, 742] width 24 height 24
click at [596, 870] on span "Submit" at bounding box center [610, 873] width 28 height 15
radio input "true"
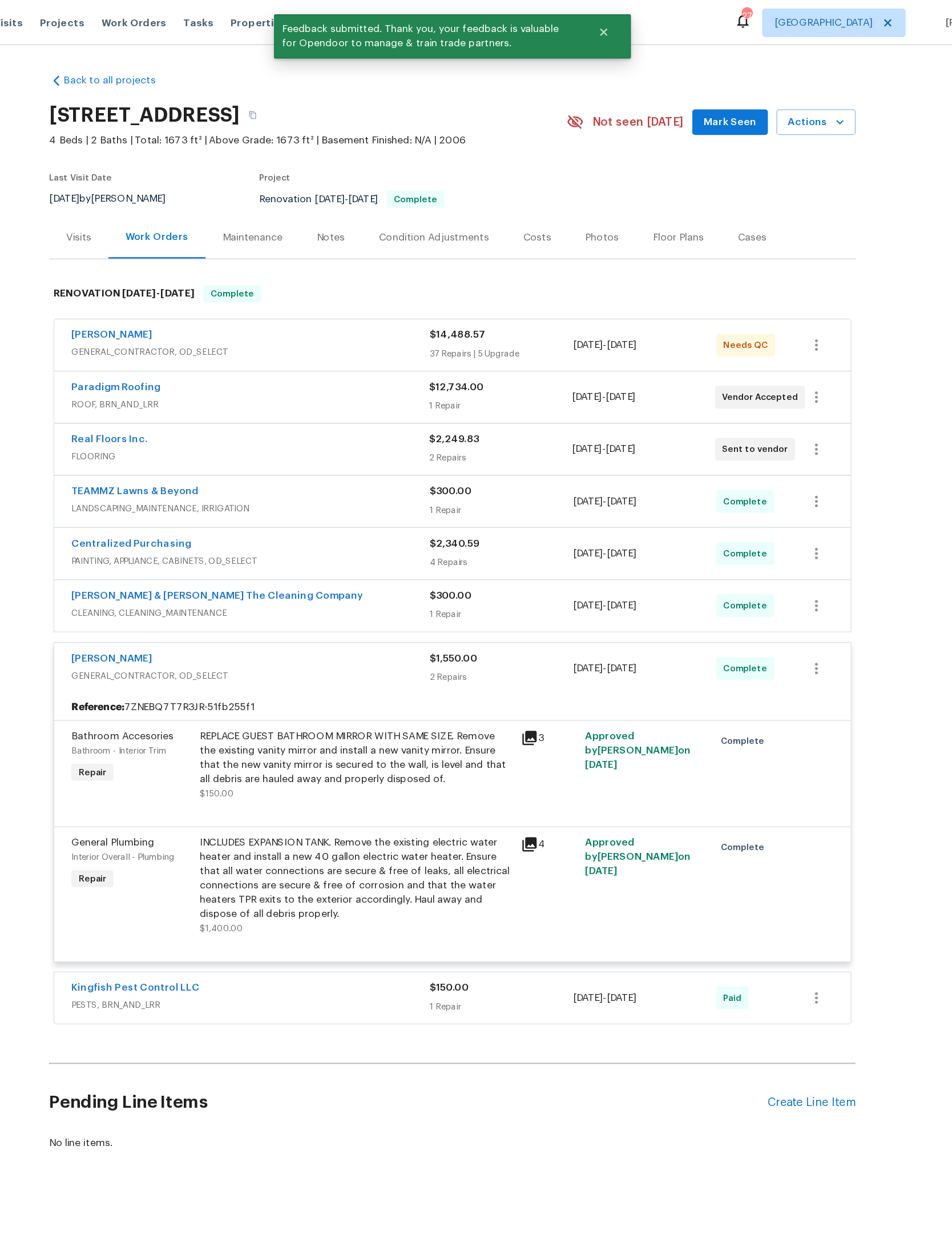
click at [458, 274] on div "$14,488.57" at bounding box center [515, 268] width 115 height 11
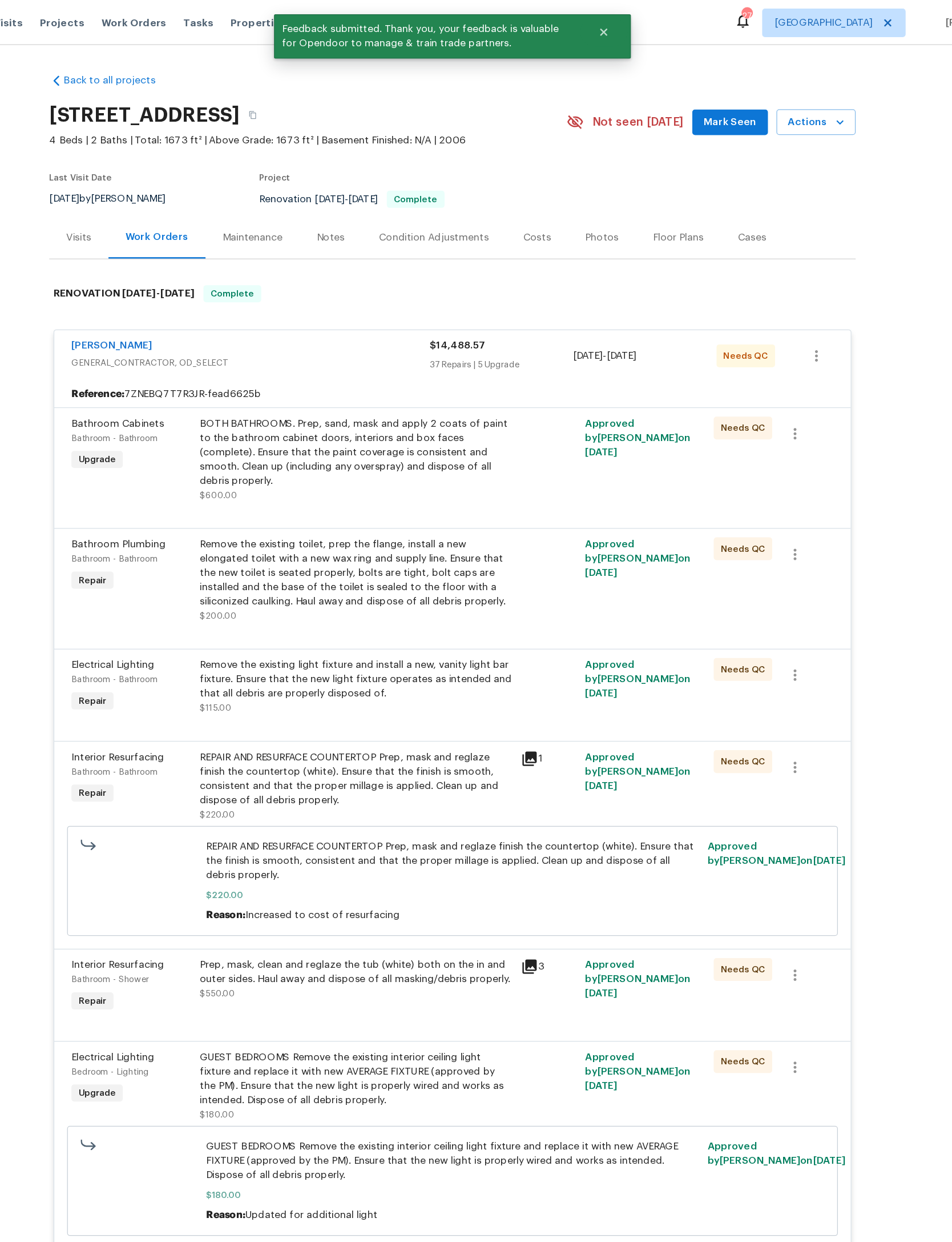
click at [368, 390] on div "BOTH BATHROOMS. Prep, sand, mask and apply 2 coats of paint to the bathroom cab…" at bounding box center [399, 361] width 250 height 57
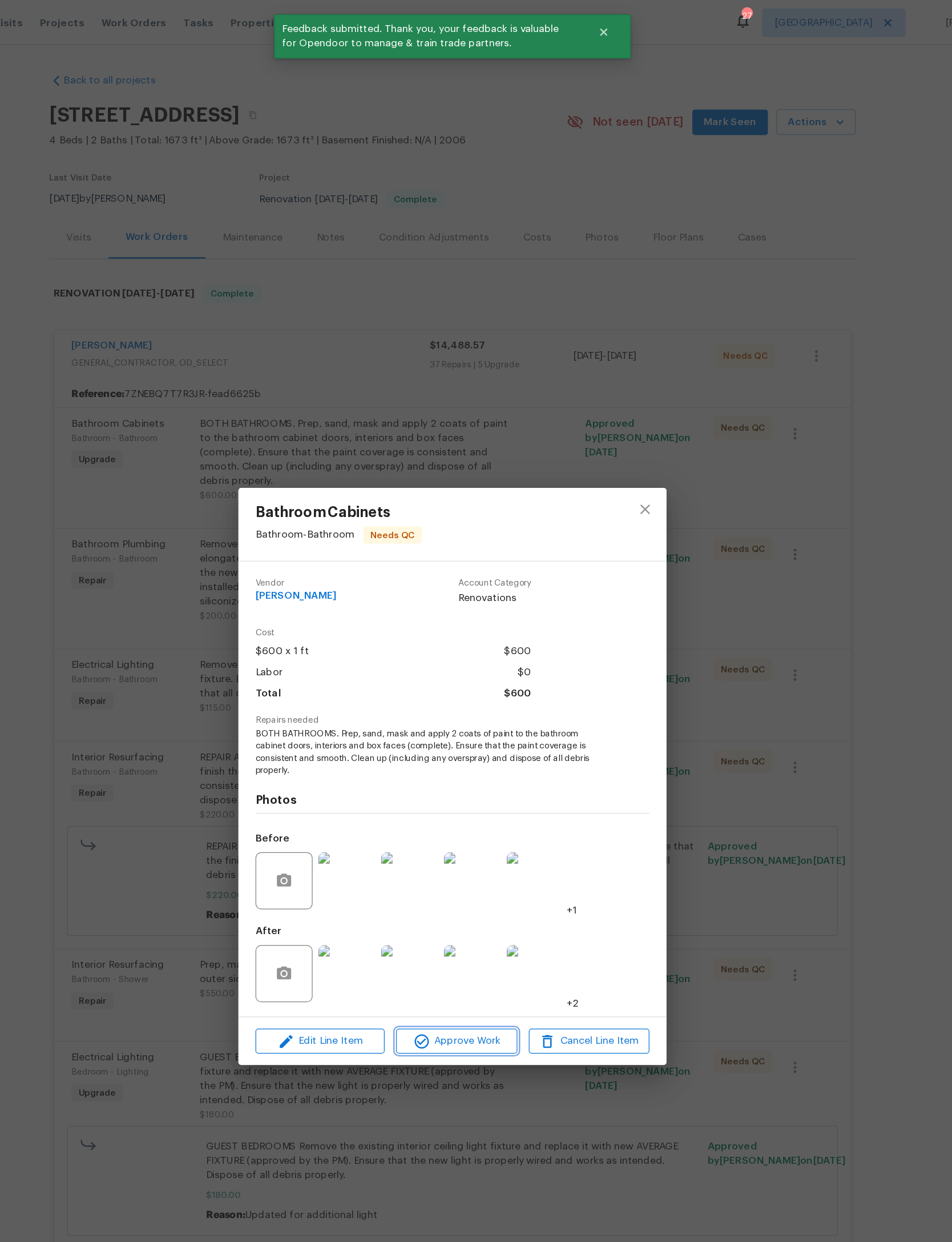
click at [435, 839] on span "Approve Work" at bounding box center [480, 833] width 90 height 15
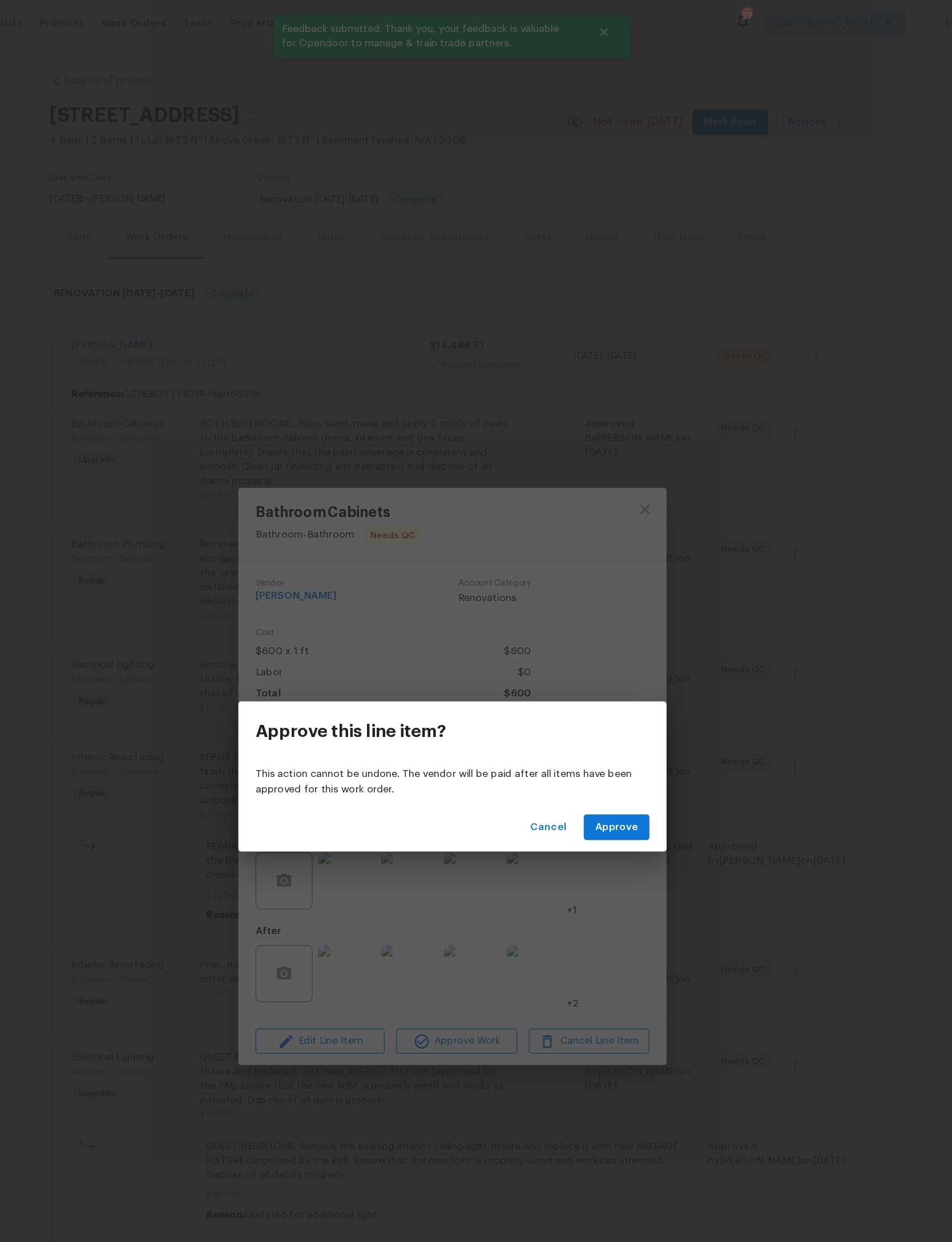
click at [591, 657] on span "Approve" at bounding box center [607, 662] width 34 height 15
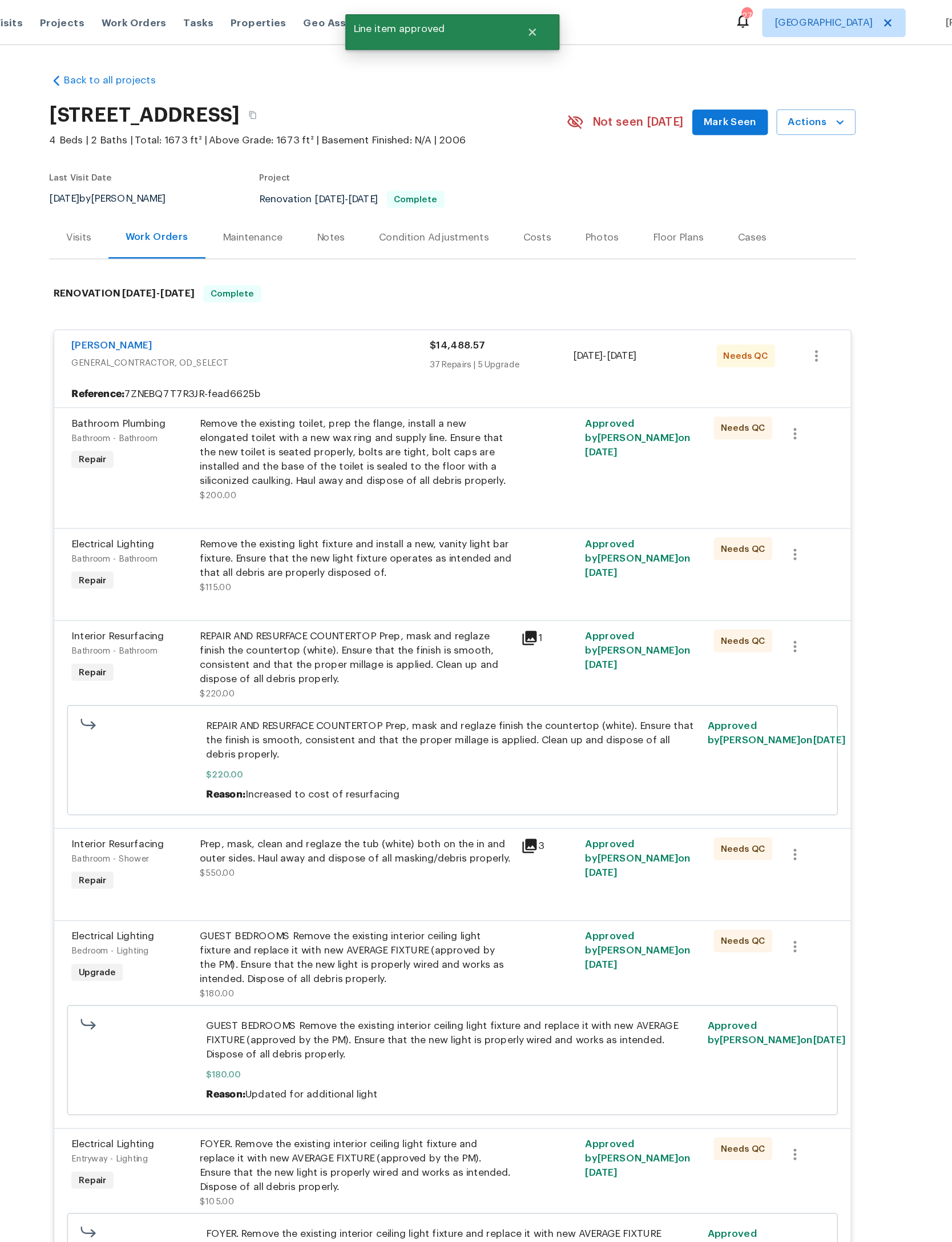
click at [363, 390] on div "Remove the existing toilet, prep the flange, install a new elongated toilet wit…" at bounding box center [399, 361] width 250 height 57
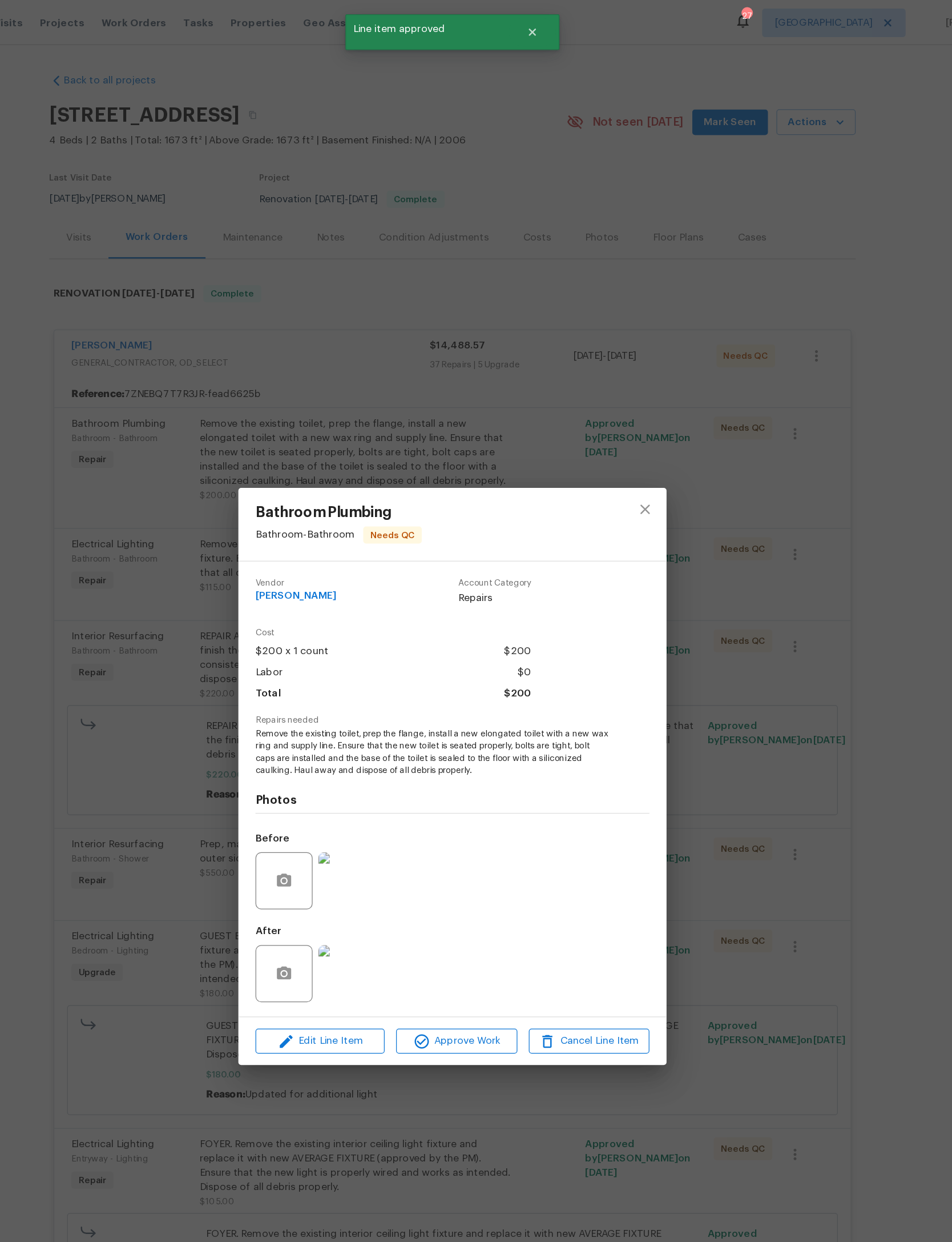
click at [385, 851] on div "Edit Line Item Approve Work Cancel Line Item" at bounding box center [476, 833] width 343 height 39
click at [435, 839] on span "Approve Work" at bounding box center [480, 833] width 90 height 15
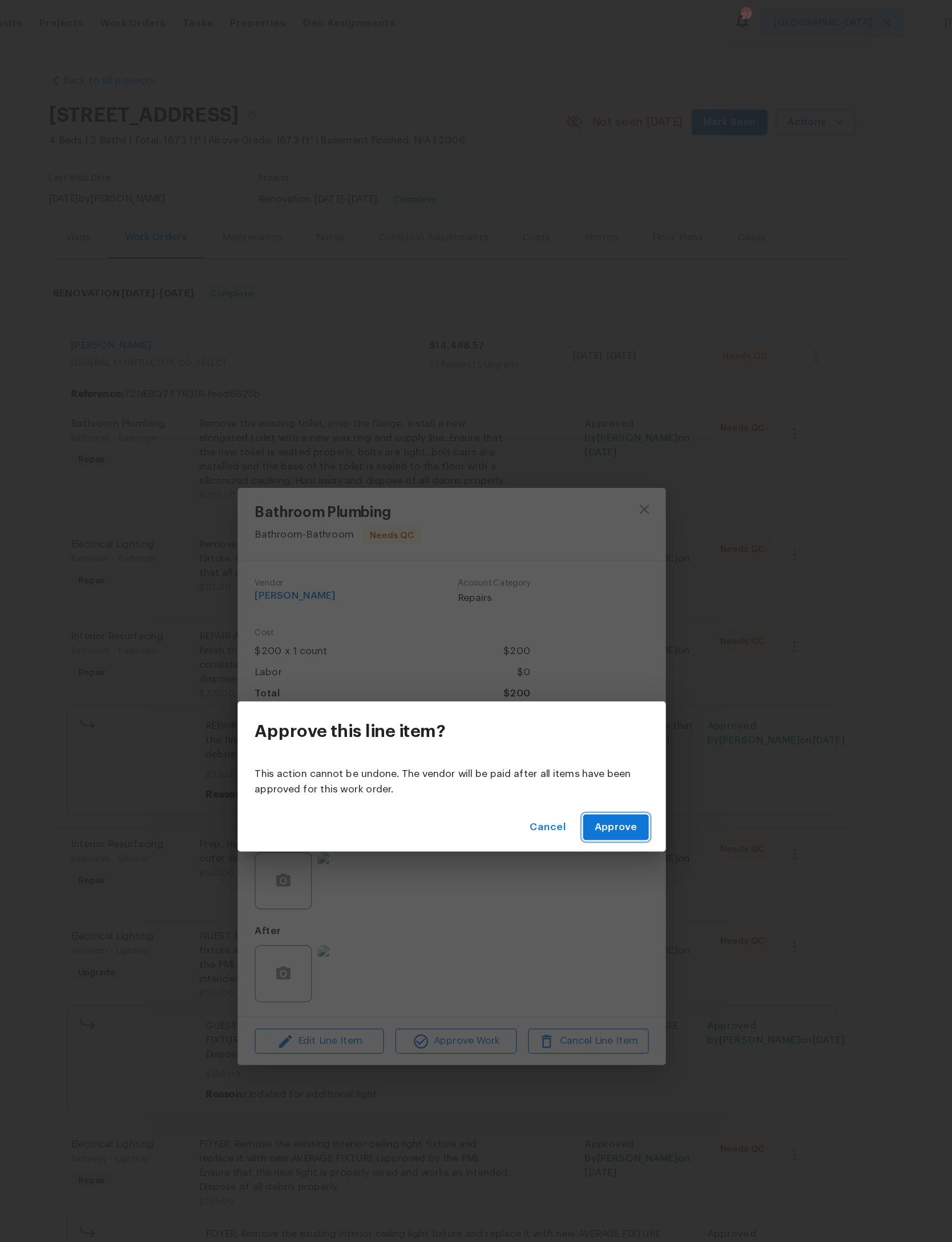
click at [582, 653] on button "Approve" at bounding box center [607, 661] width 52 height 21
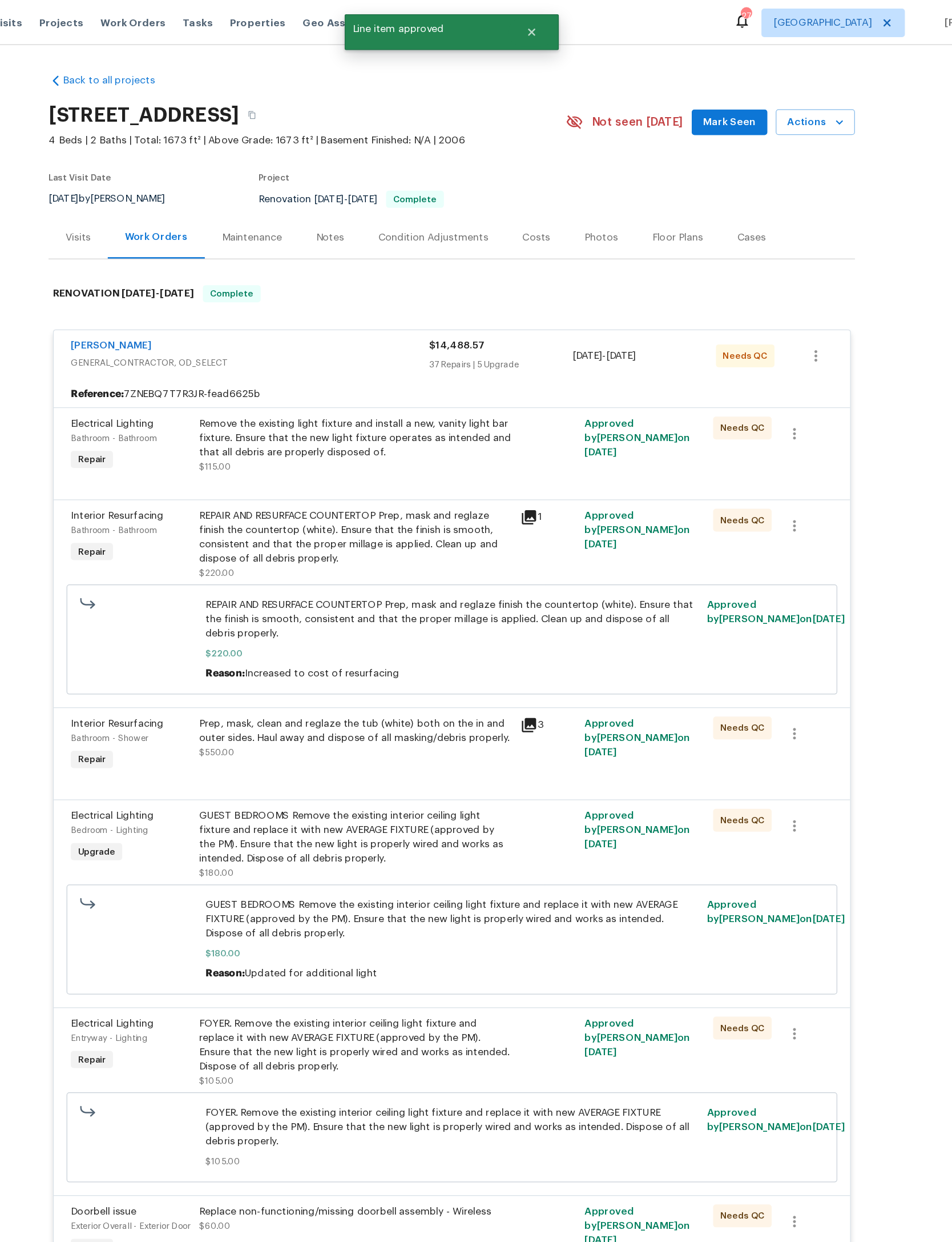
click at [365, 368] on div "Remove the existing light fixture and install a new, vanity light bar fixture. …" at bounding box center [399, 349] width 250 height 34
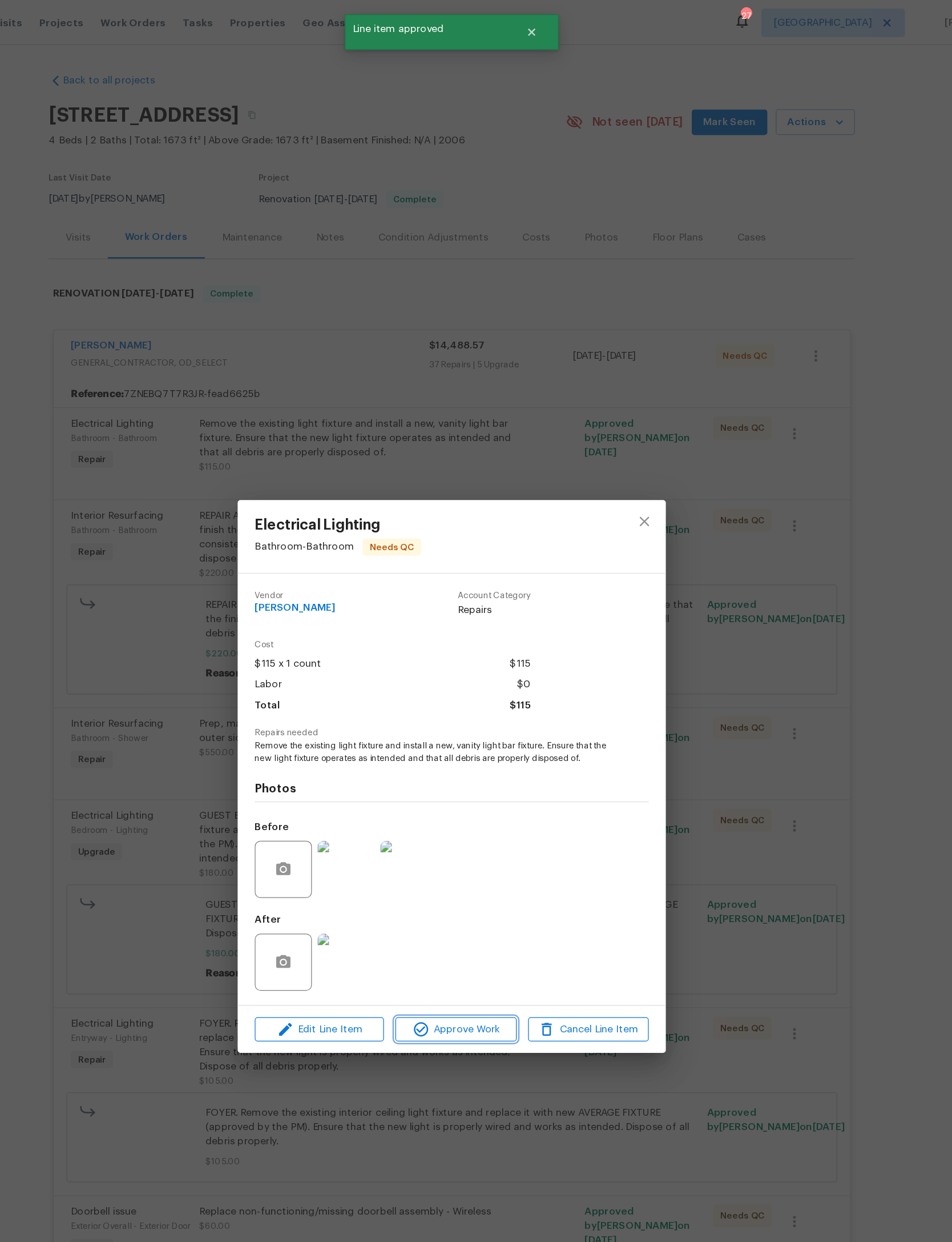
click at [435, 830] on span "Approve Work" at bounding box center [480, 824] width 90 height 15
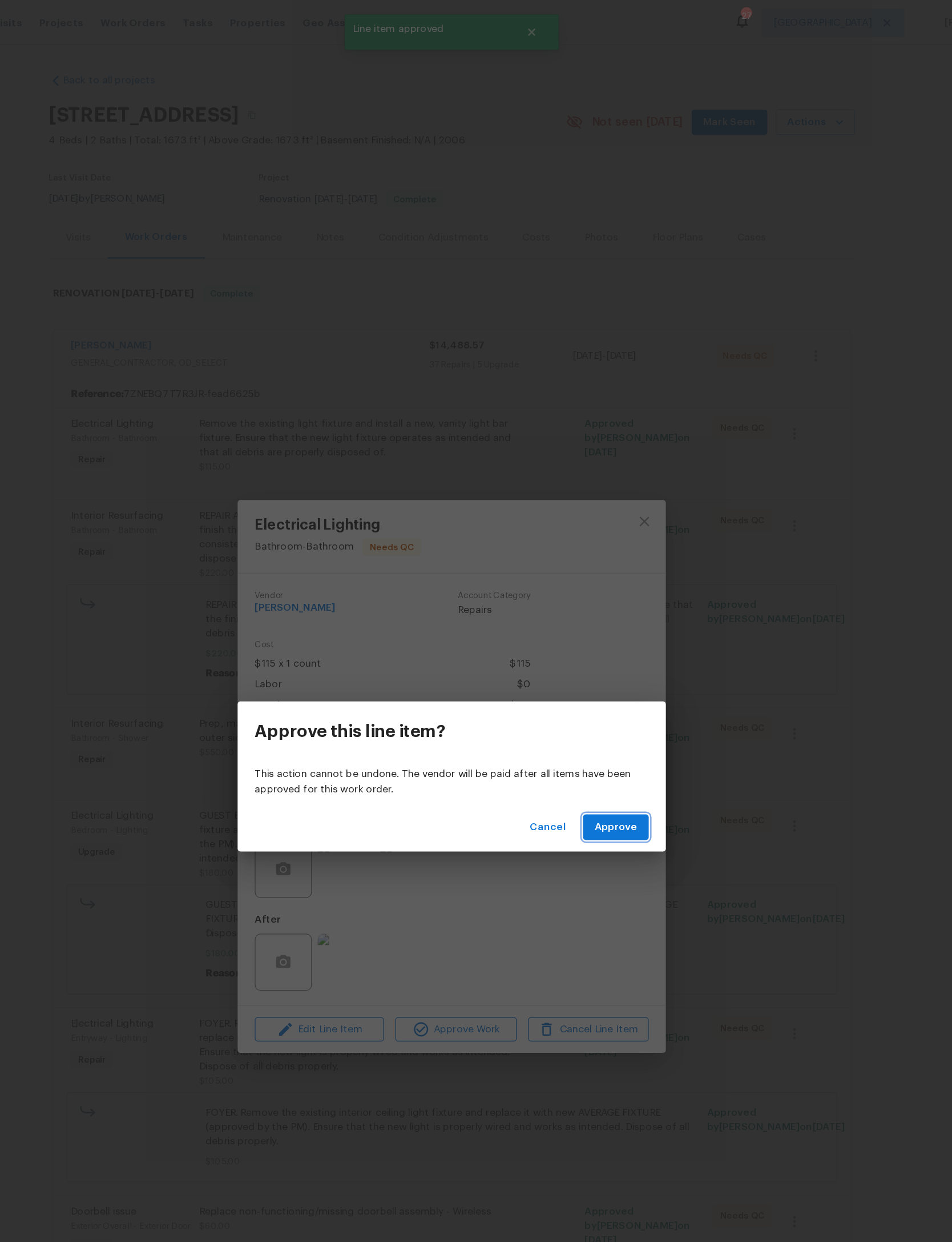
click at [591, 664] on span "Approve" at bounding box center [607, 662] width 34 height 15
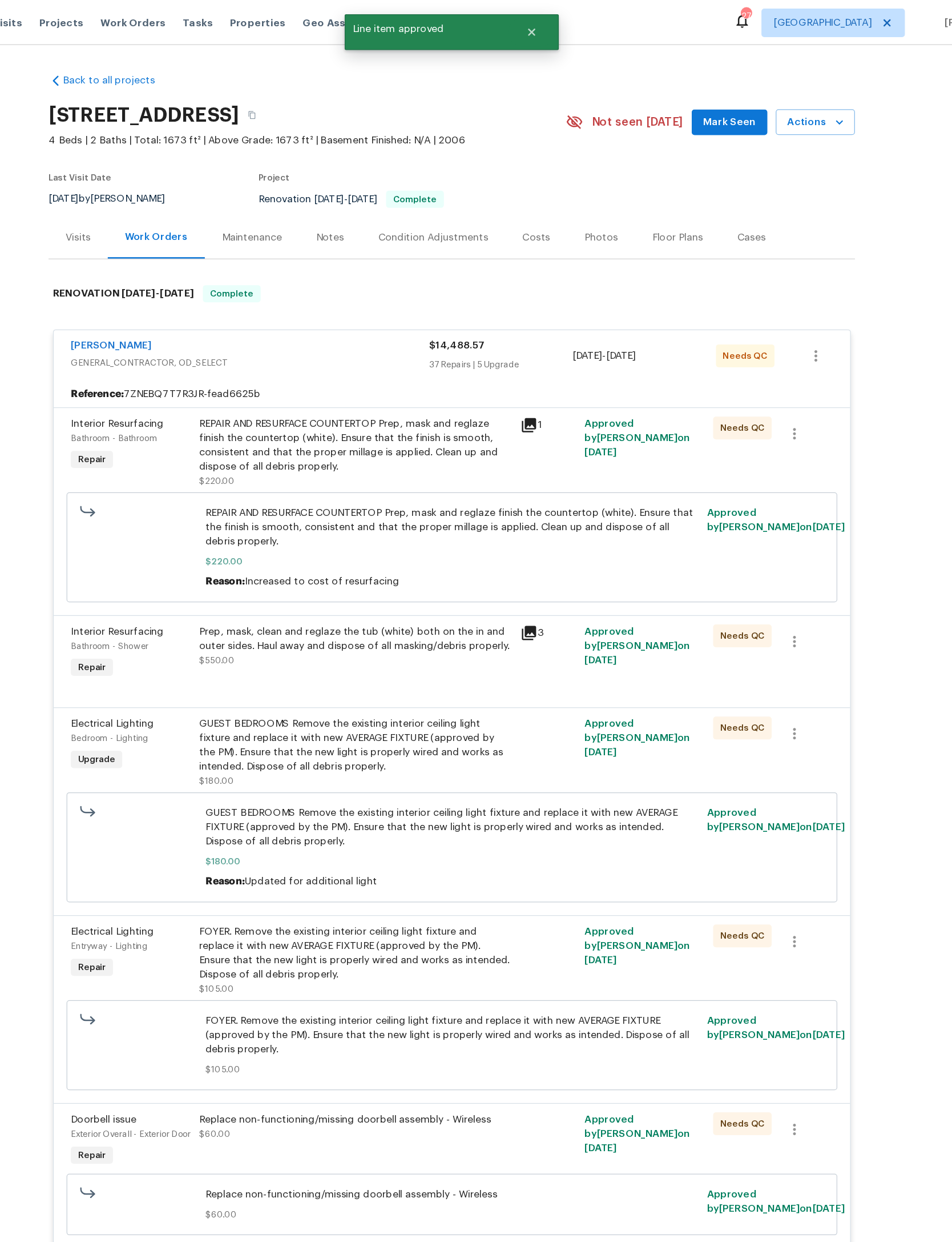
click at [344, 379] on div "REPAIR AND RESURFACE COUNTERTOP Prep, mask and reglaze finish the countertop (w…" at bounding box center [399, 356] width 250 height 46
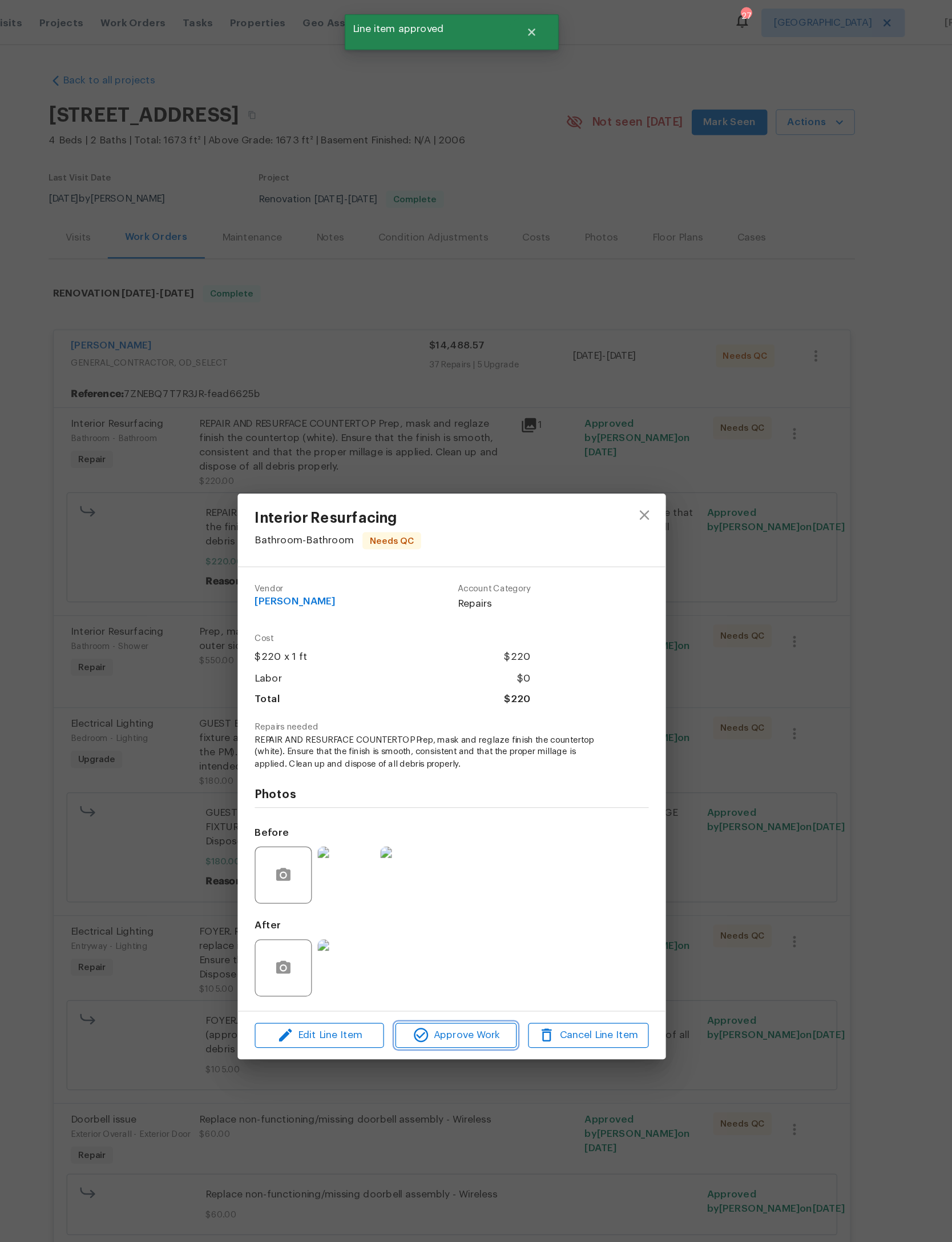
click at [435, 835] on span "Approve Work" at bounding box center [480, 828] width 90 height 15
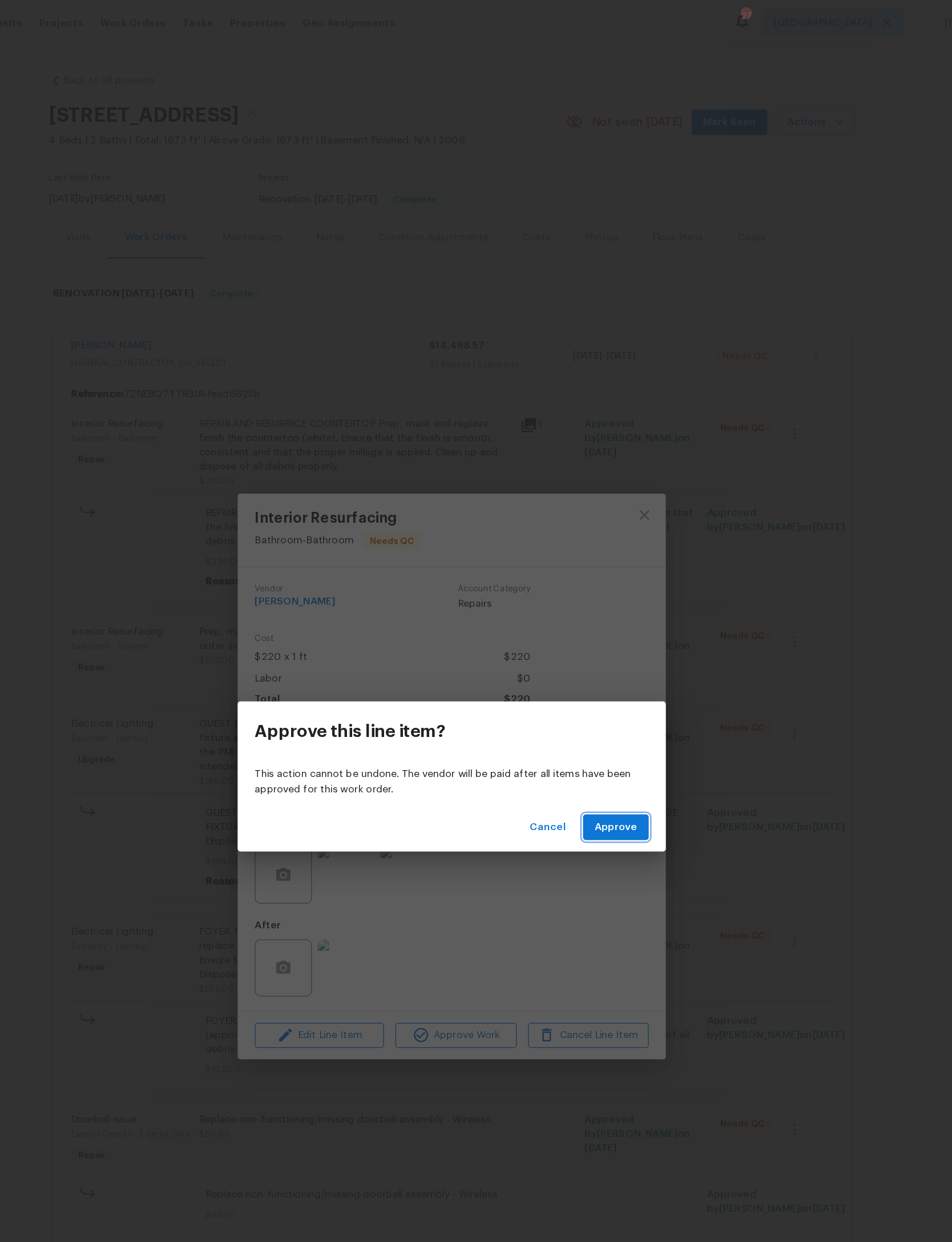
click at [591, 660] on span "Approve" at bounding box center [607, 662] width 34 height 15
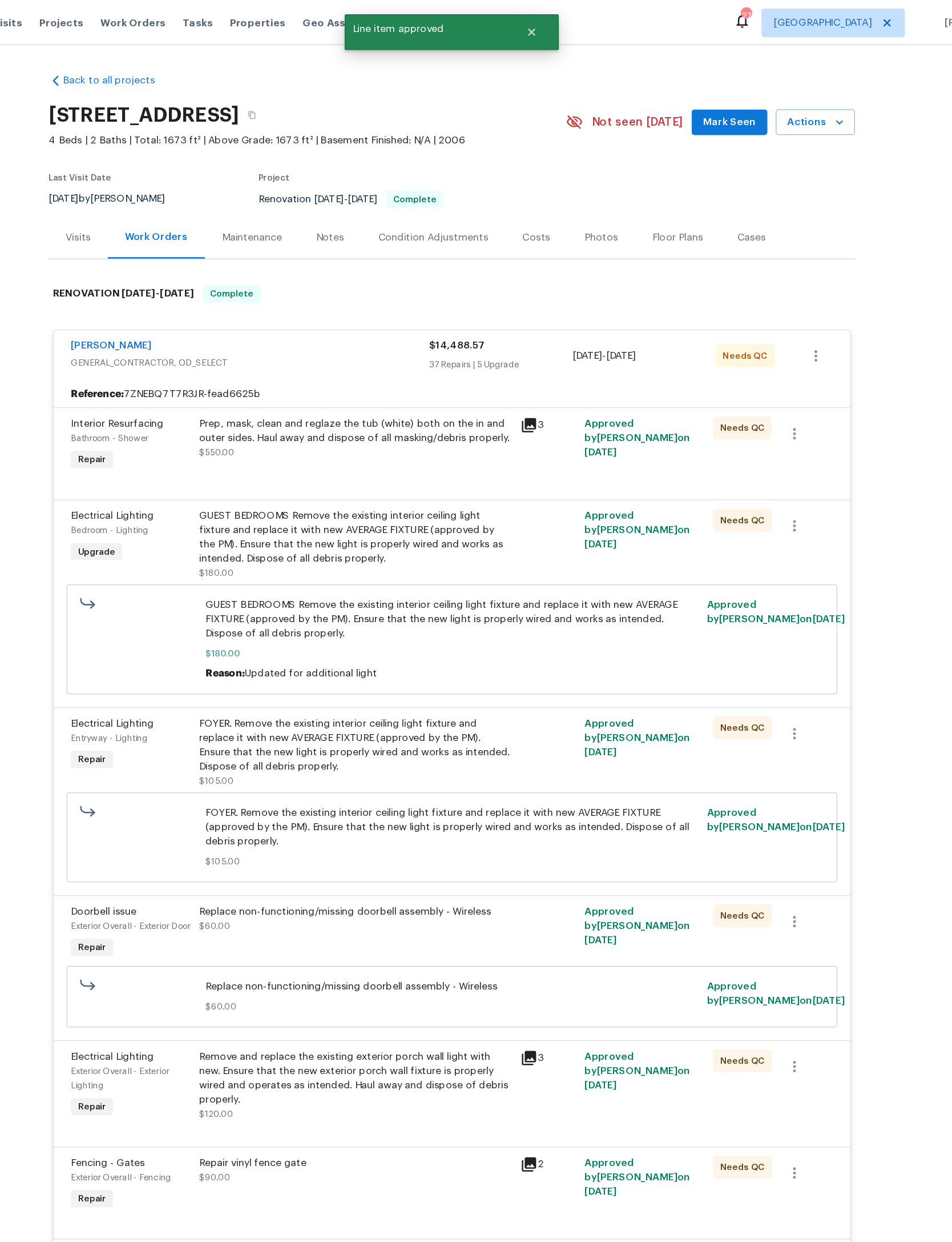
click at [323, 356] on div "Prep, mask, clean and reglaze the tub (white) both on the in and outer sides. H…" at bounding box center [399, 344] width 250 height 23
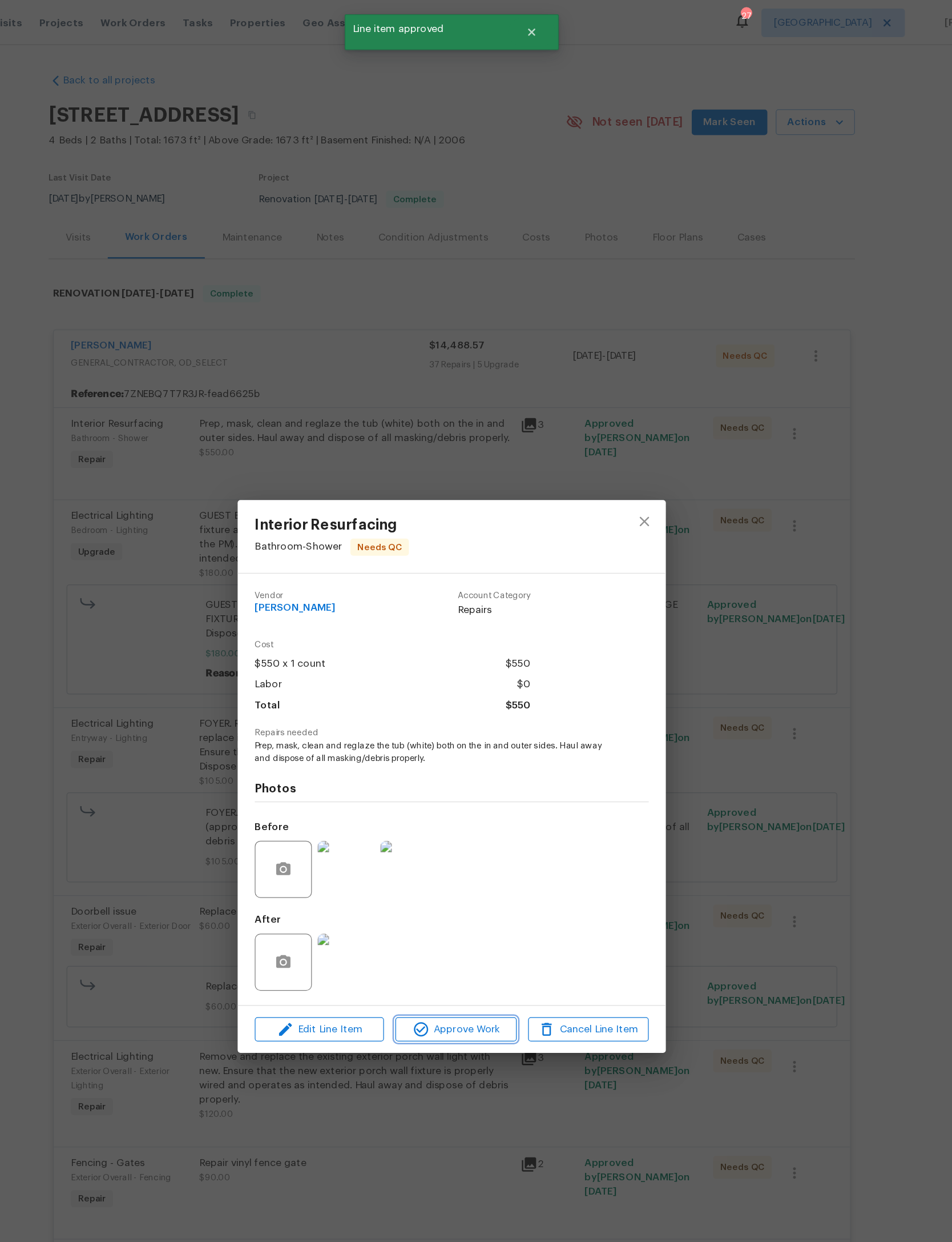
click at [431, 834] on button "Approve Work" at bounding box center [479, 824] width 96 height 20
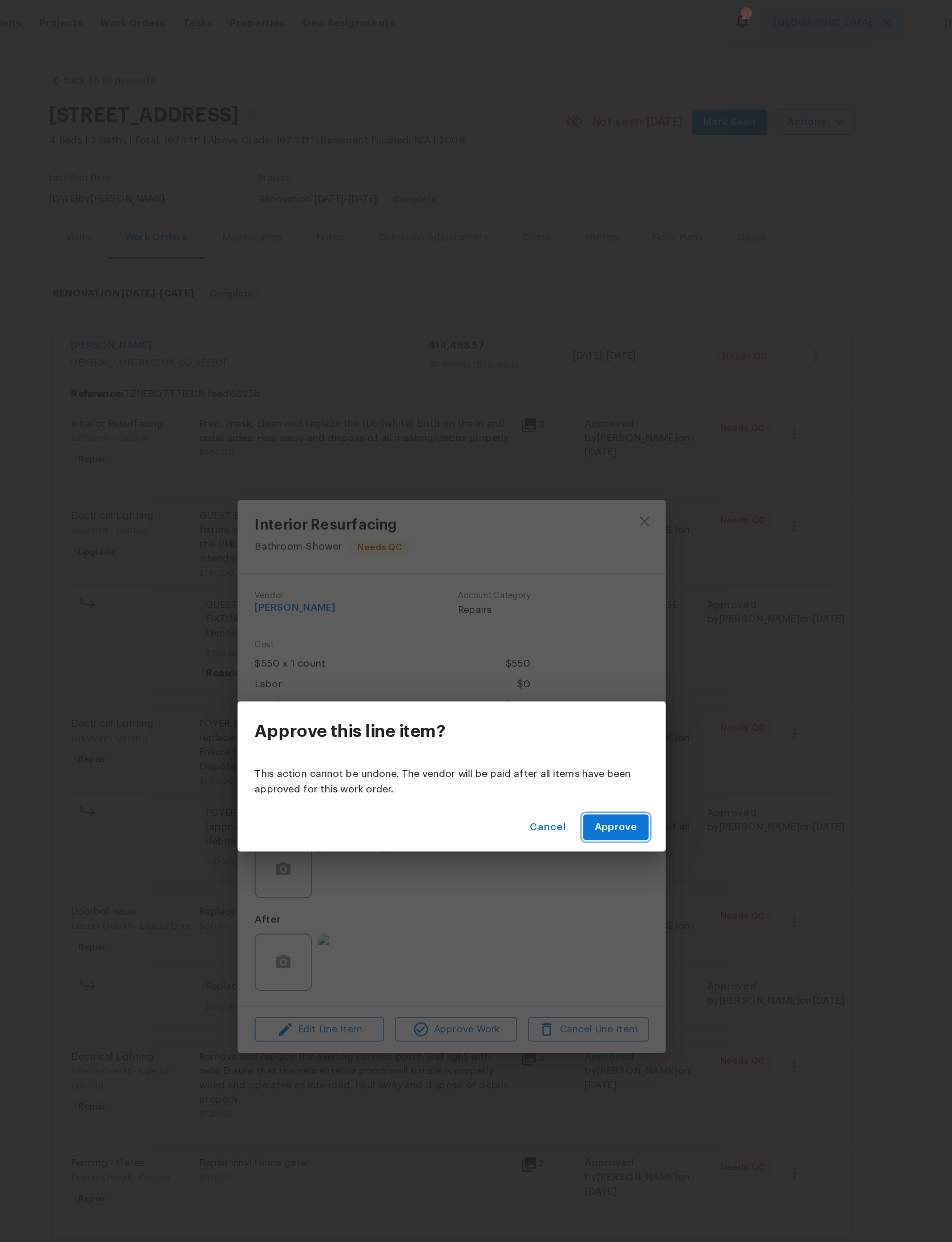
click at [591, 659] on span "Approve" at bounding box center [607, 662] width 34 height 15
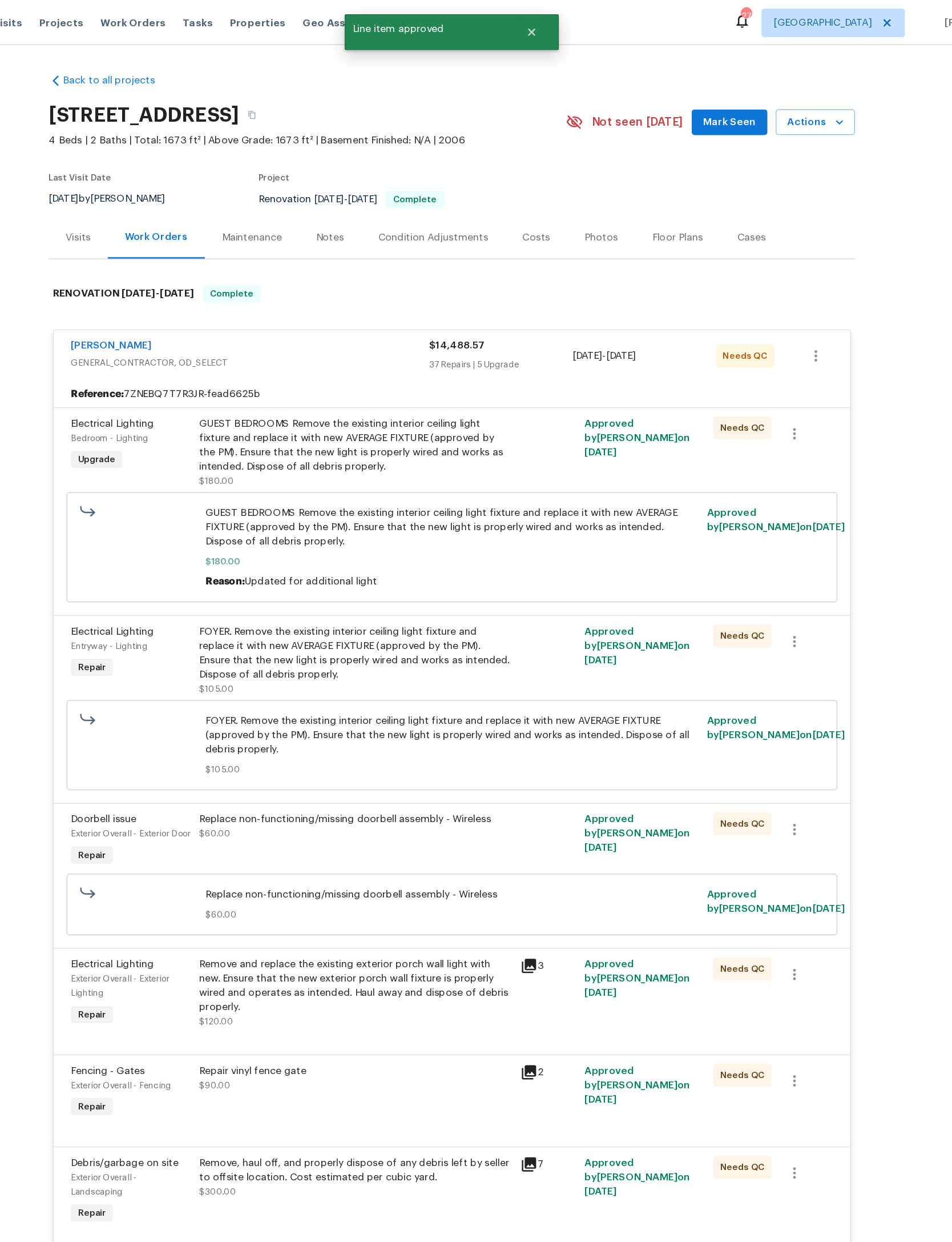
click at [356, 379] on div "GUEST BEDROOMS Remove the existing interior ceiling light fixture and replace i…" at bounding box center [399, 356] width 250 height 46
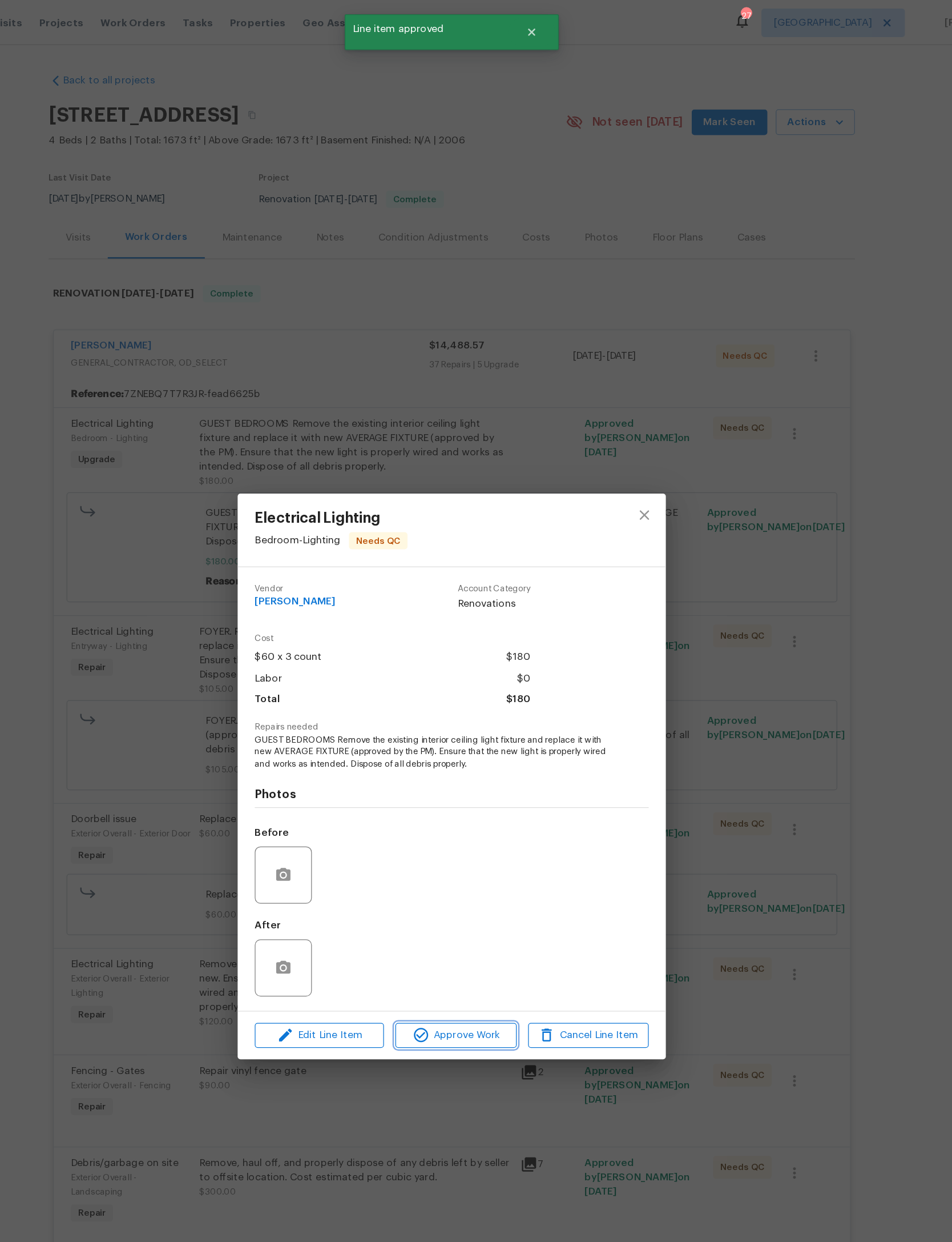
click at [431, 838] on button "Approve Work" at bounding box center [479, 828] width 96 height 20
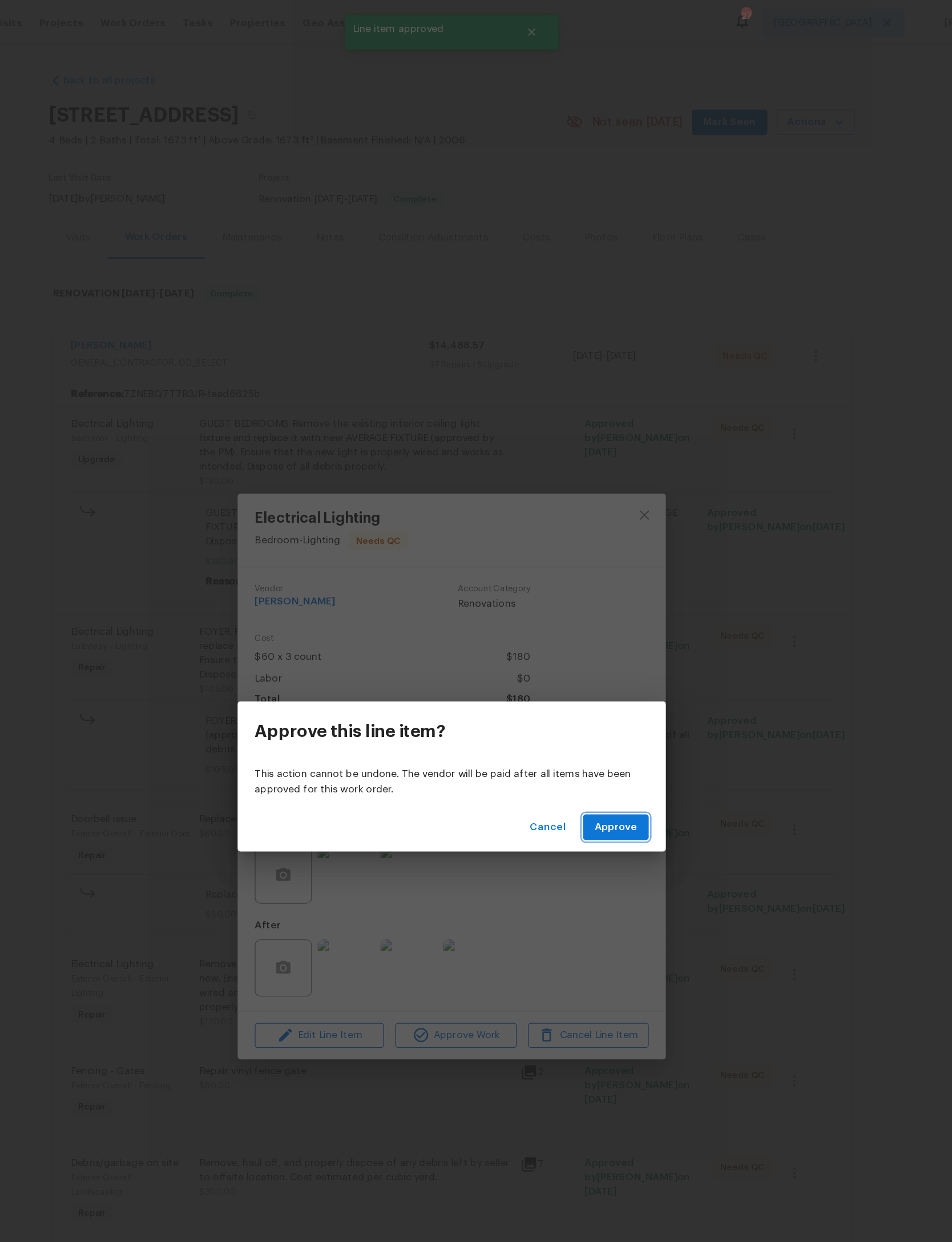
click at [591, 661] on span "Approve" at bounding box center [607, 662] width 34 height 15
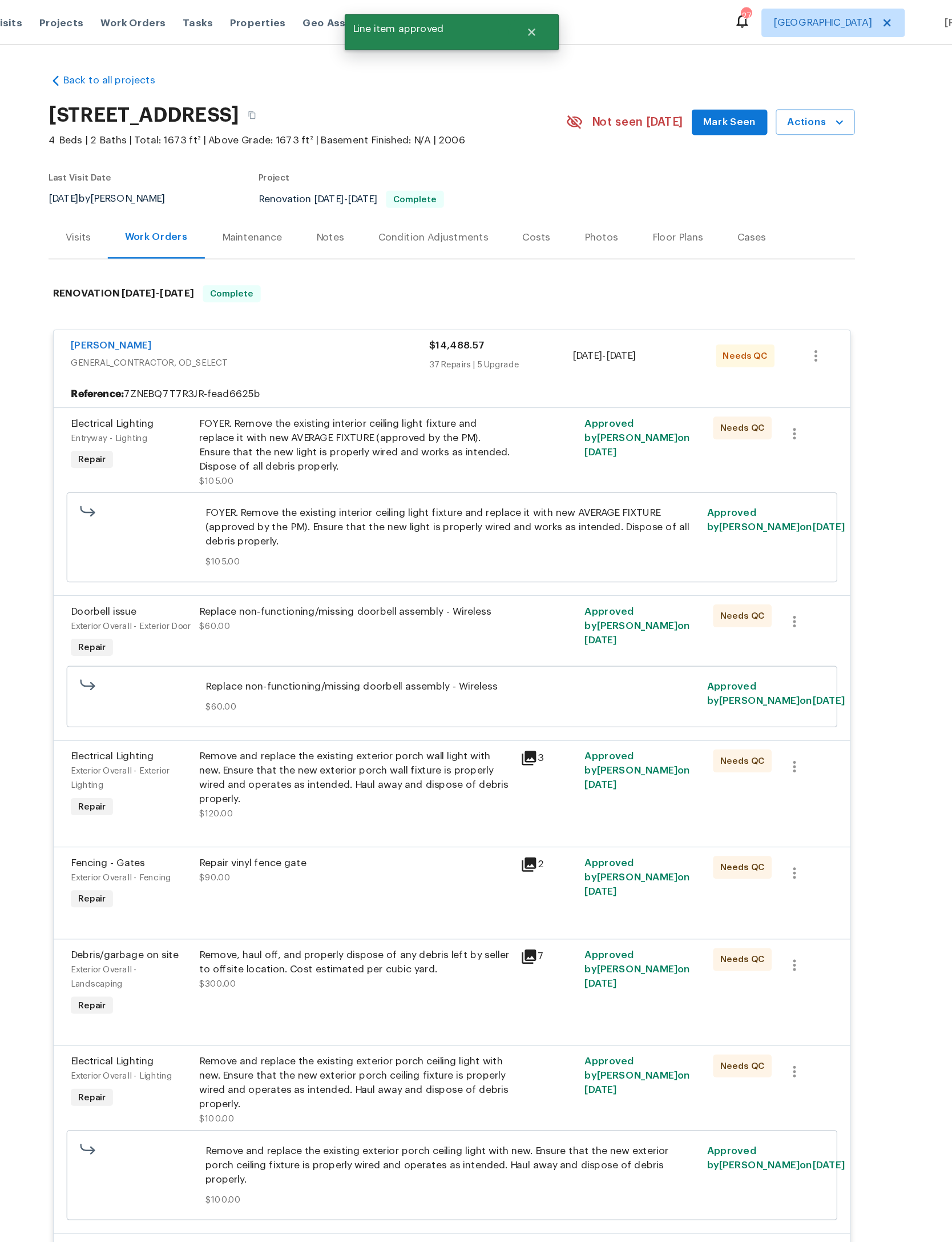
click at [368, 379] on div "FOYER. Remove the existing interior ceiling light fixture and replace it with n…" at bounding box center [399, 356] width 250 height 46
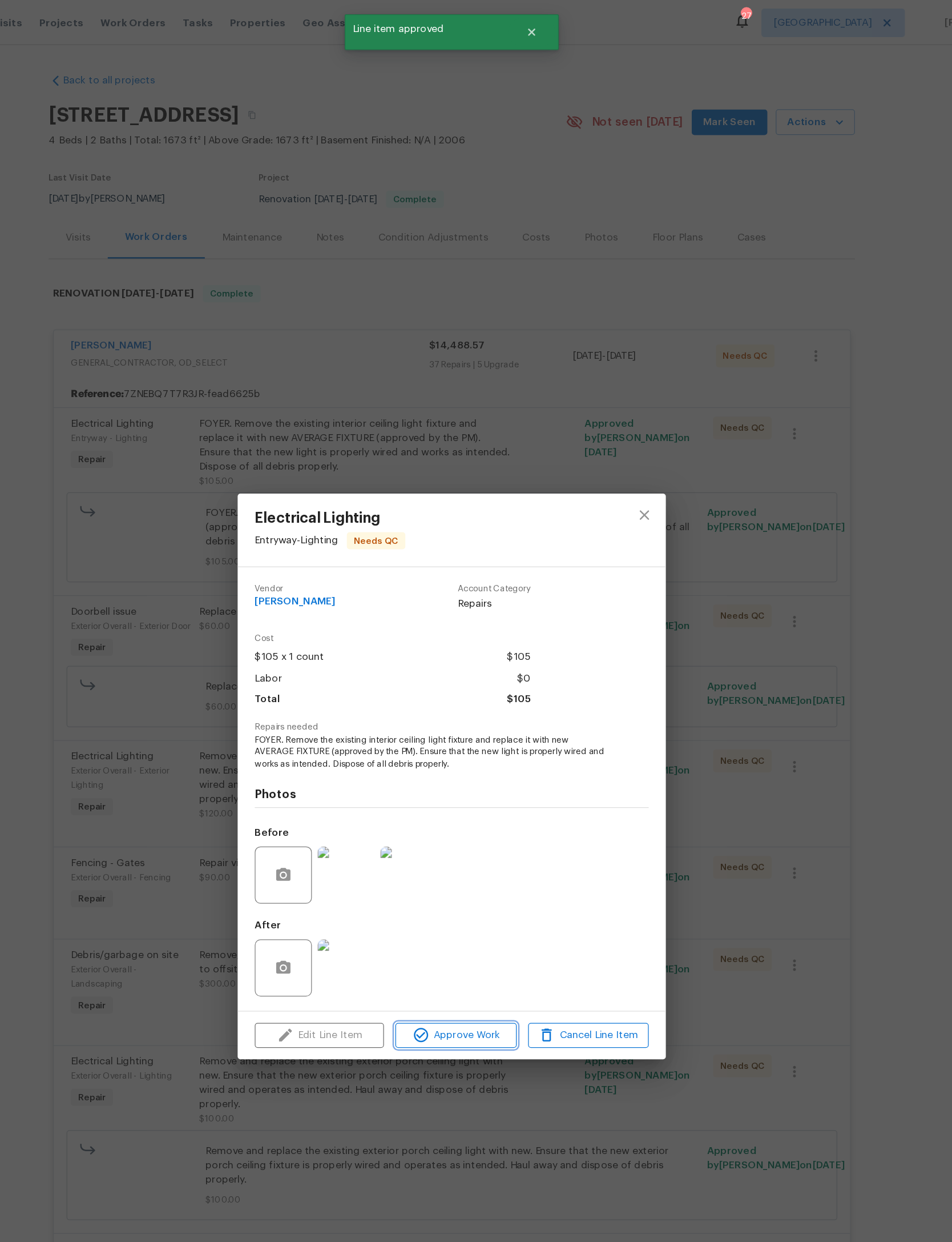
click at [435, 835] on span "Approve Work" at bounding box center [480, 828] width 90 height 15
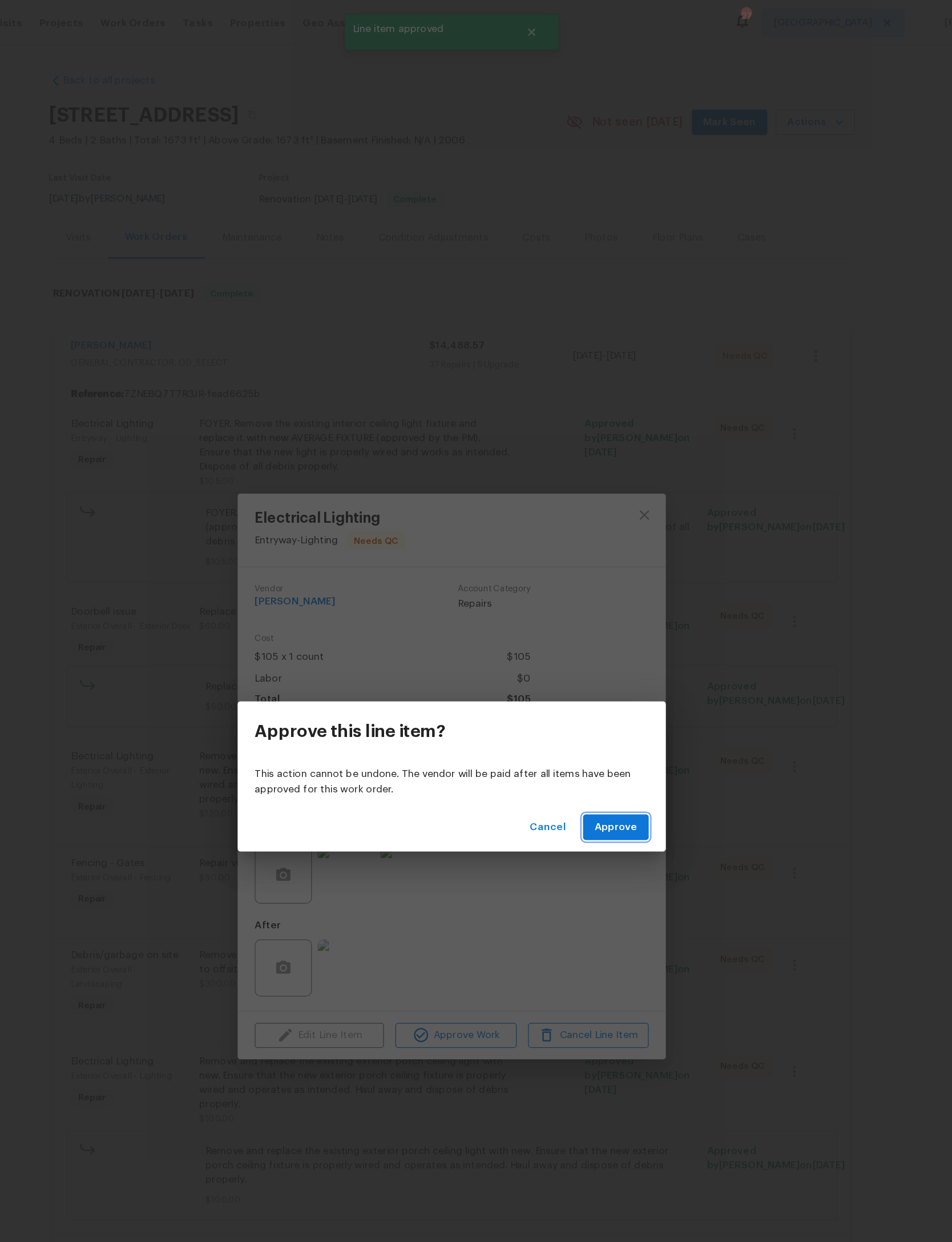
click at [591, 659] on span "Approve" at bounding box center [607, 662] width 34 height 15
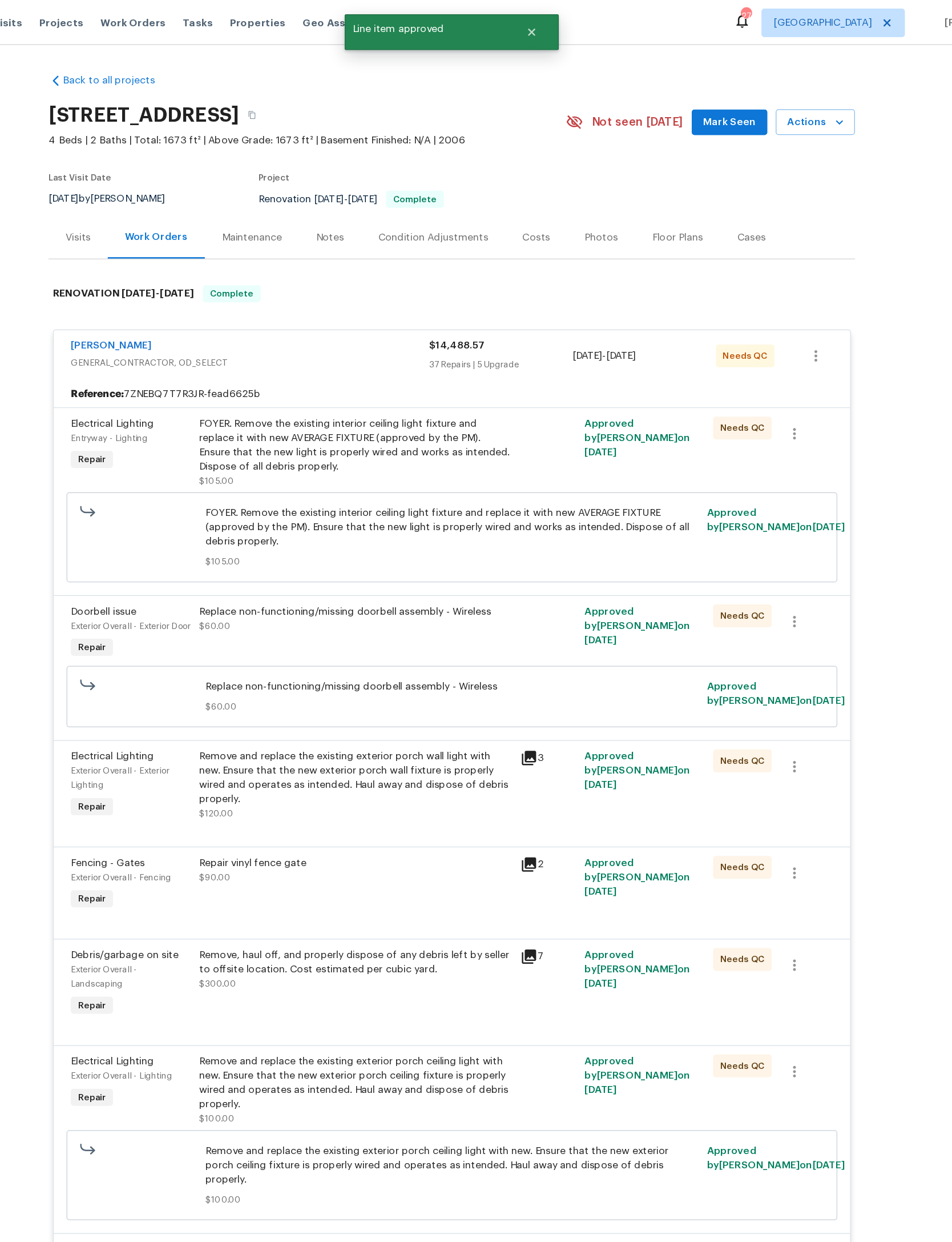
click at [373, 379] on div "FOYER. Remove the existing interior ceiling light fixture and replace it with n…" at bounding box center [399, 356] width 250 height 46
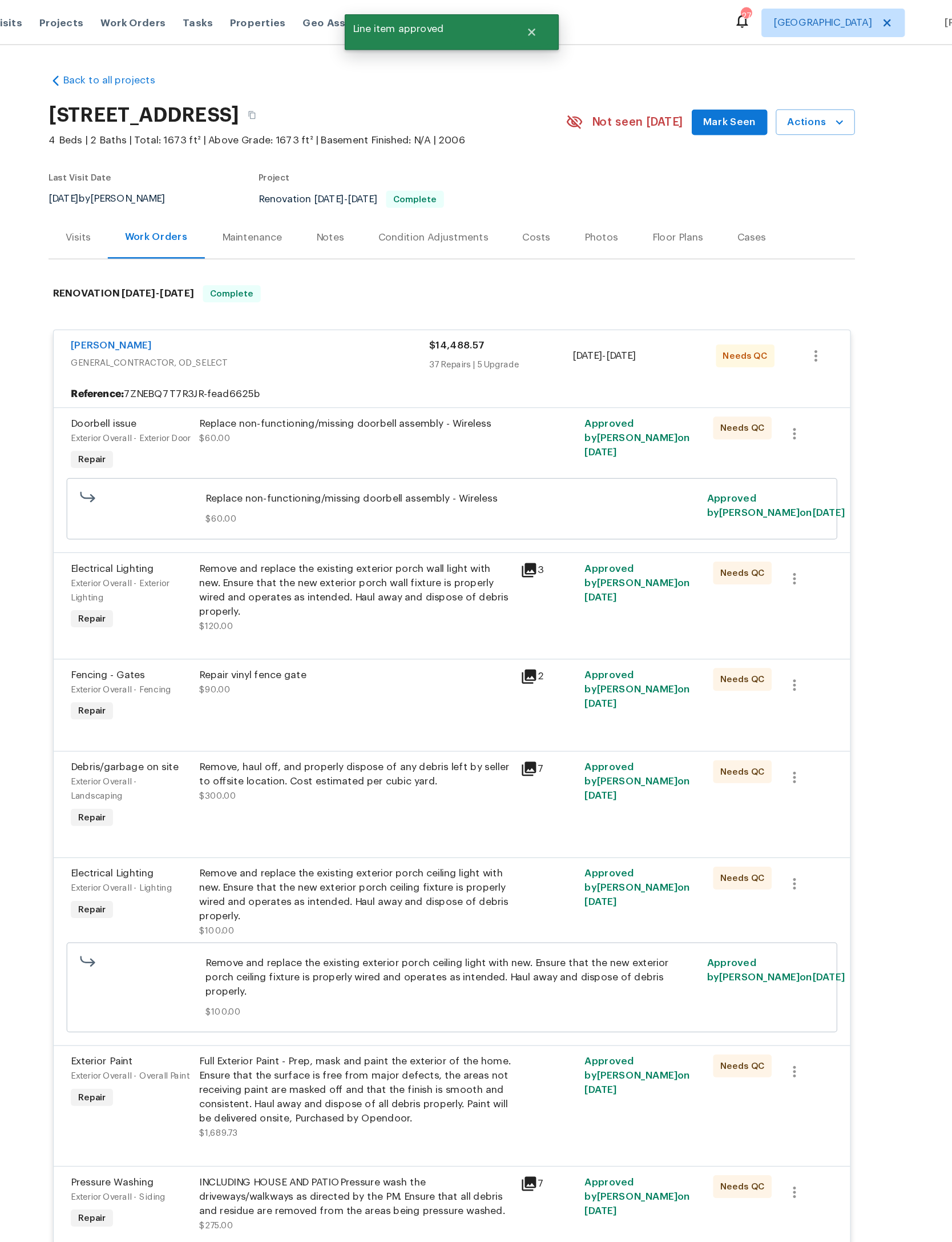
click at [382, 345] on div "Replace non-functioning/missing doorbell assembly - Wireless" at bounding box center [399, 338] width 250 height 11
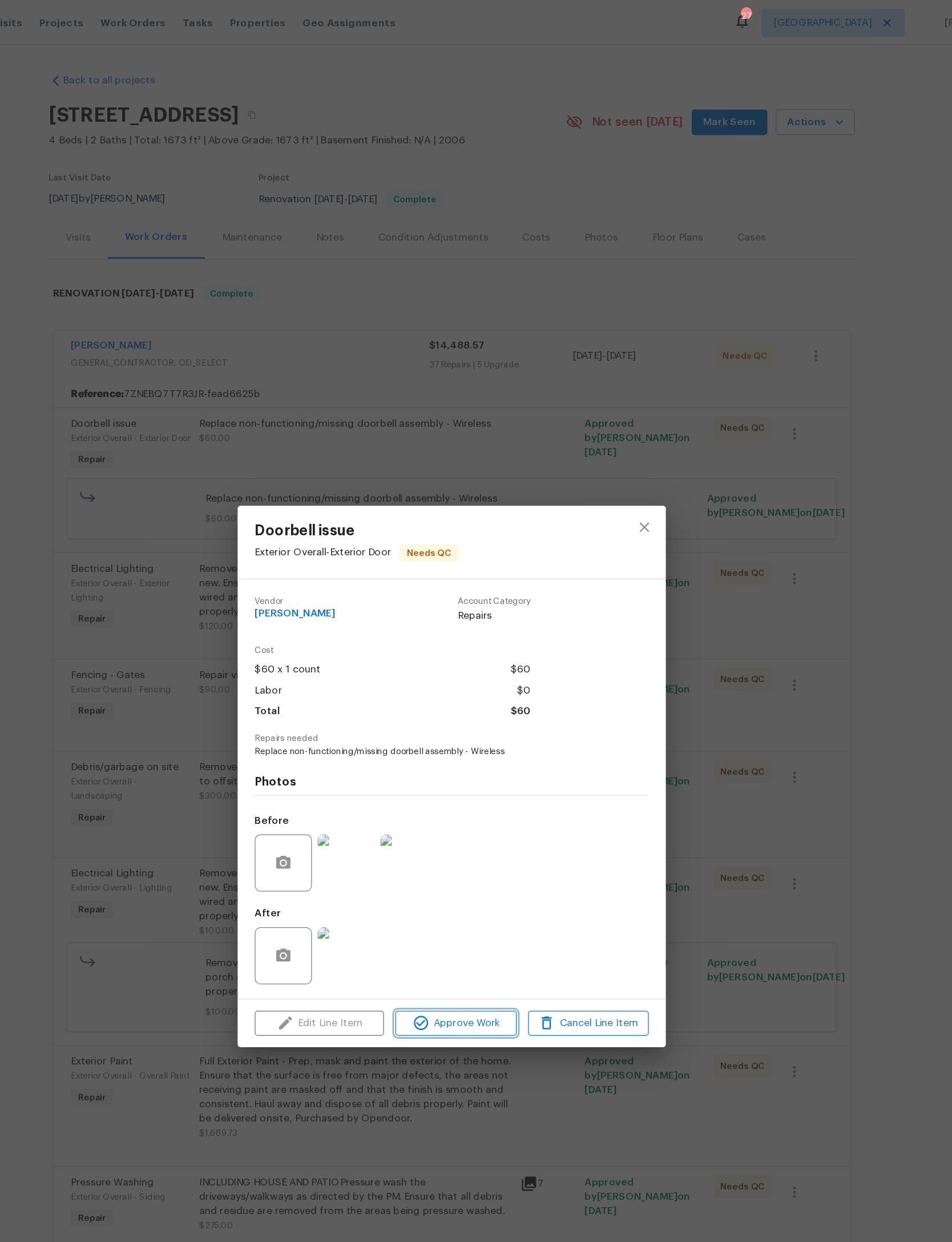
click at [435, 826] on span "Approve Work" at bounding box center [480, 818] width 90 height 15
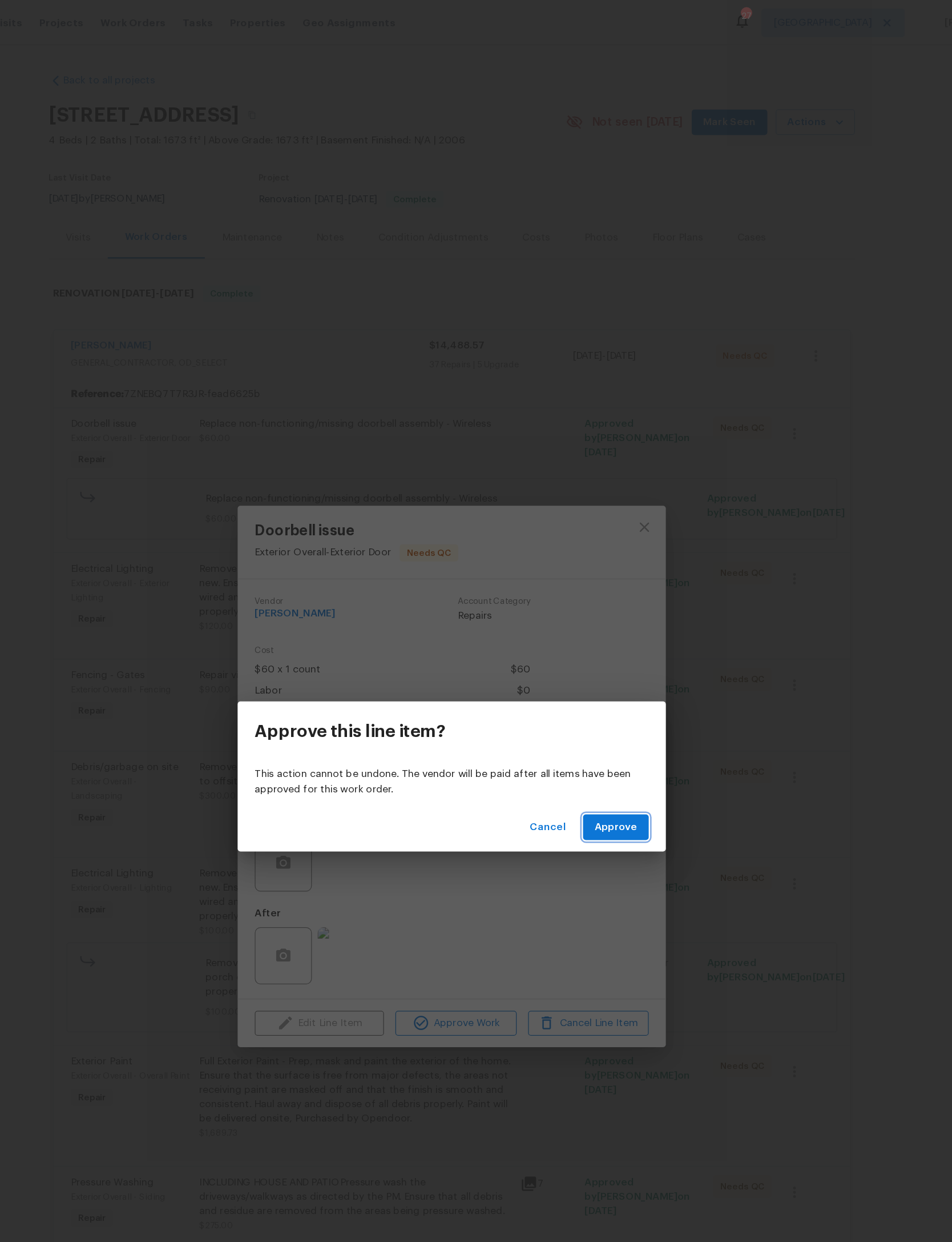
click at [582, 654] on button "Approve" at bounding box center [607, 661] width 52 height 21
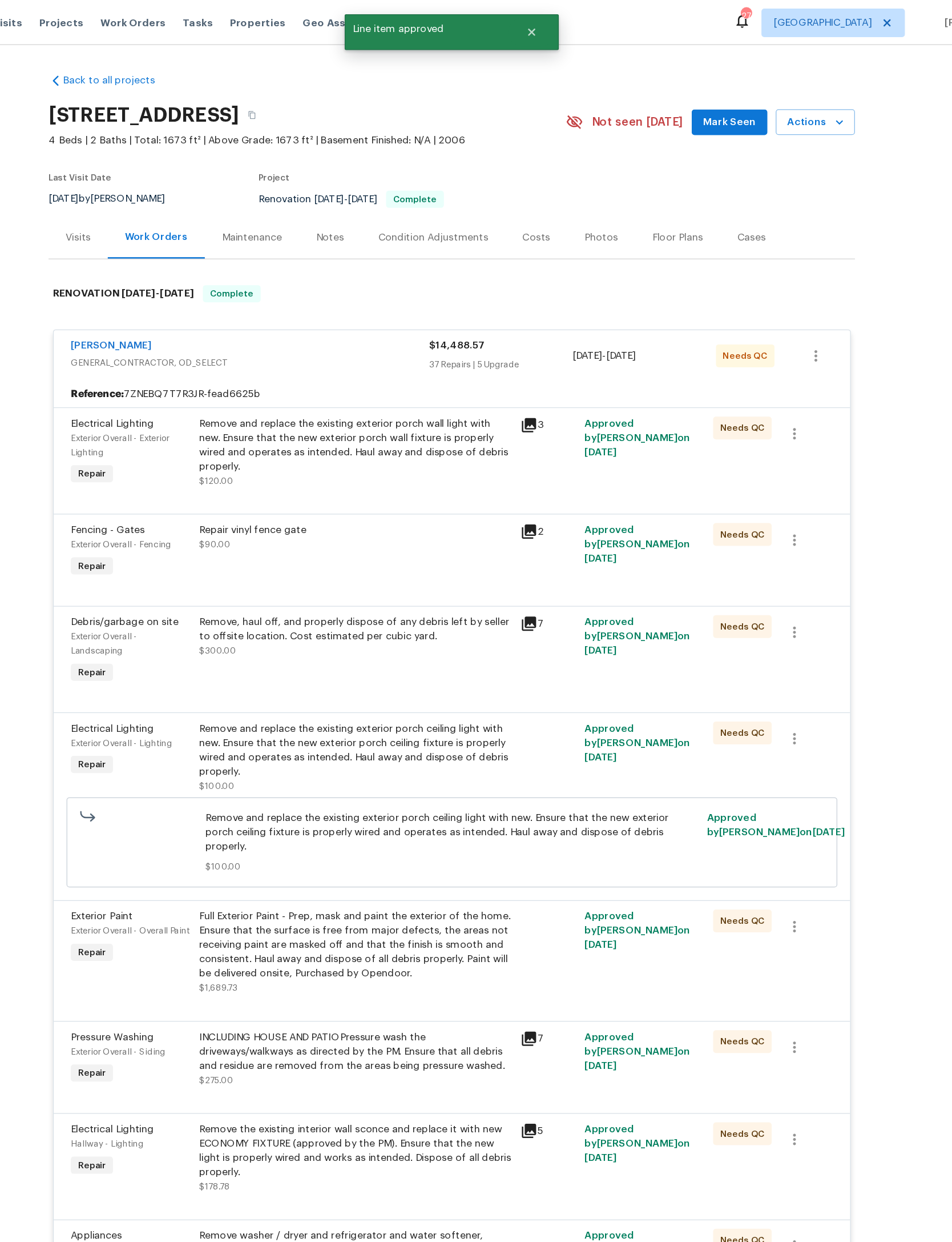
click at [372, 379] on div "Remove and replace the existing exterior porch wall light with new. Ensure that…" at bounding box center [399, 356] width 250 height 46
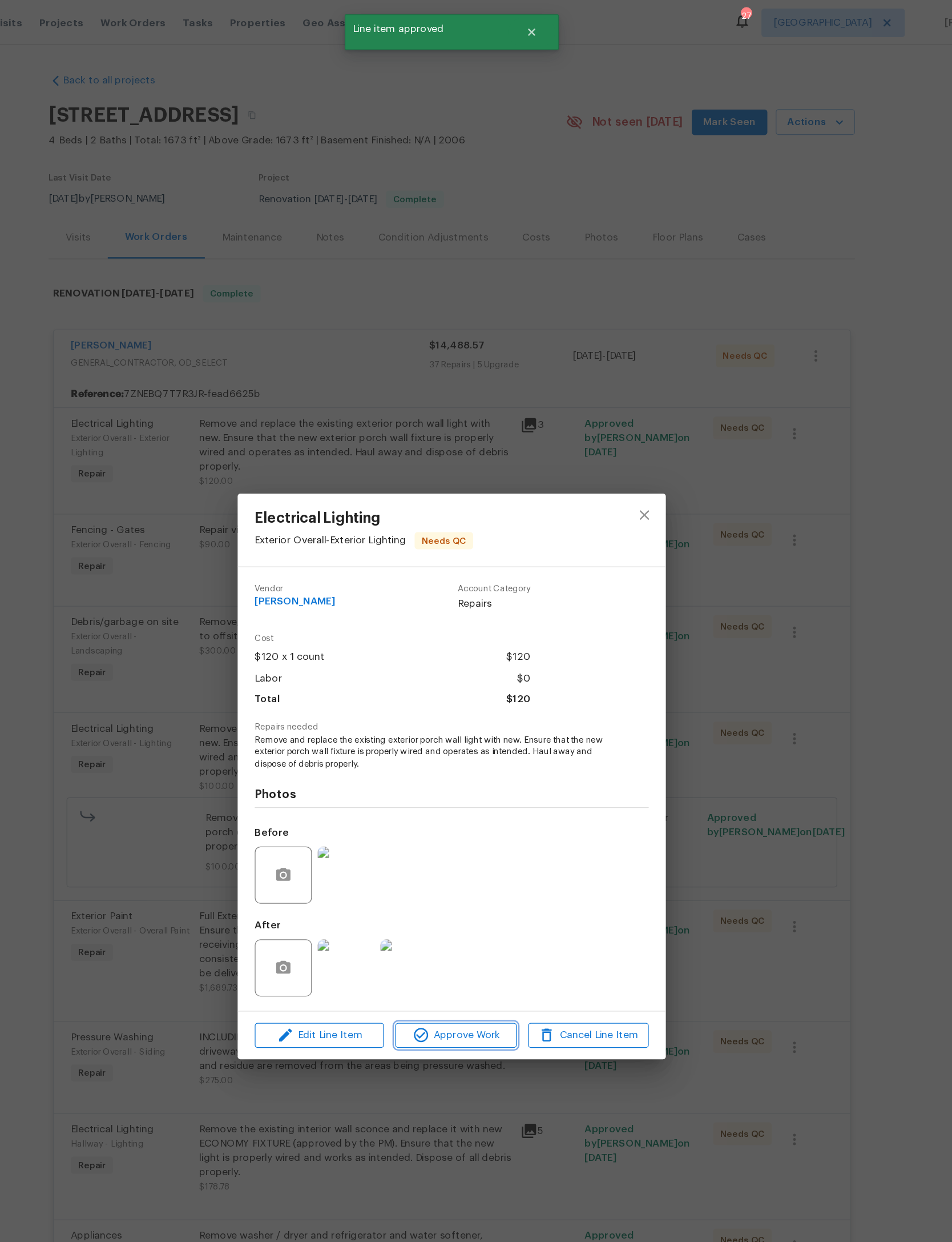
click at [431, 838] on button "Approve Work" at bounding box center [479, 828] width 96 height 20
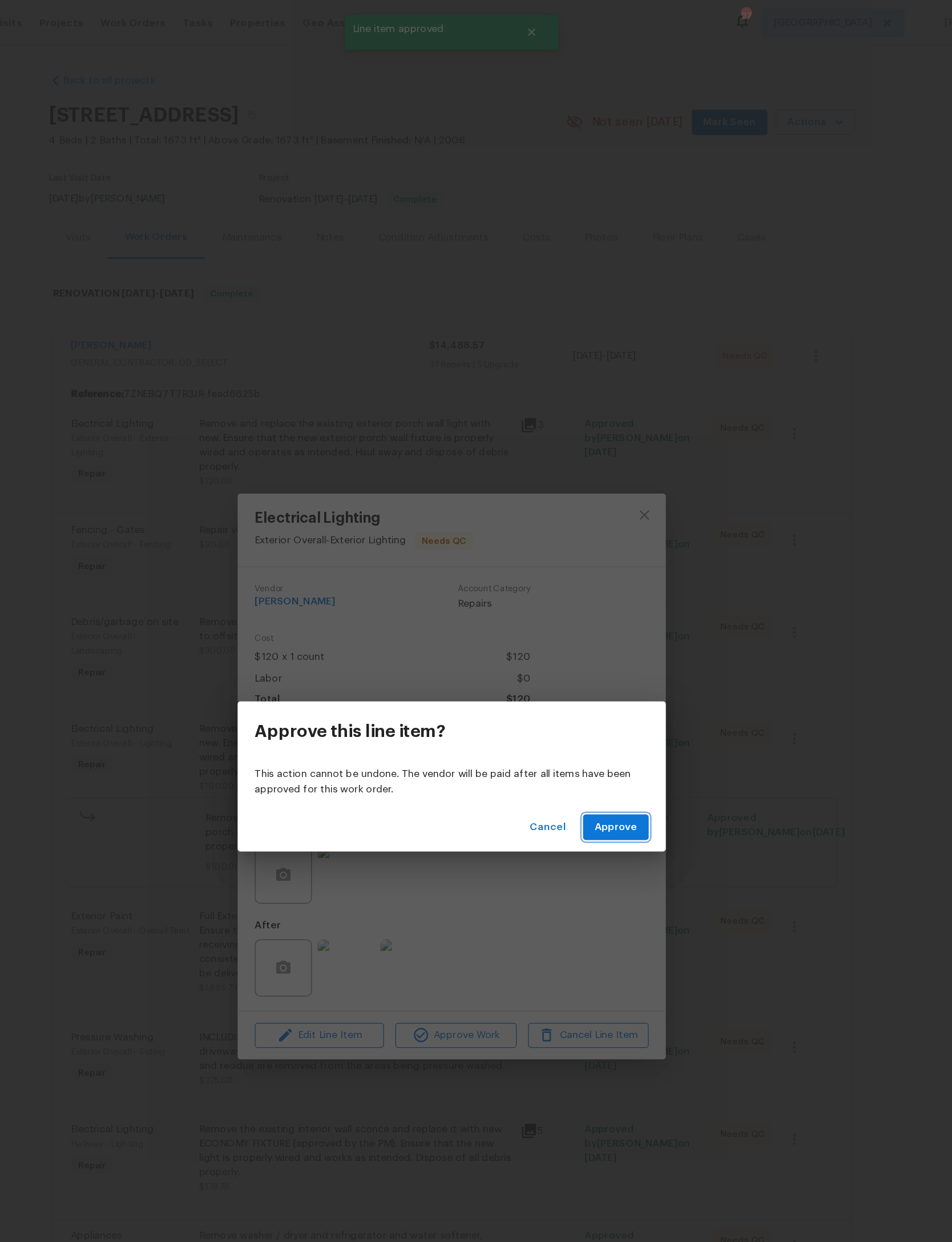
click at [591, 655] on span "Approve" at bounding box center [607, 662] width 34 height 15
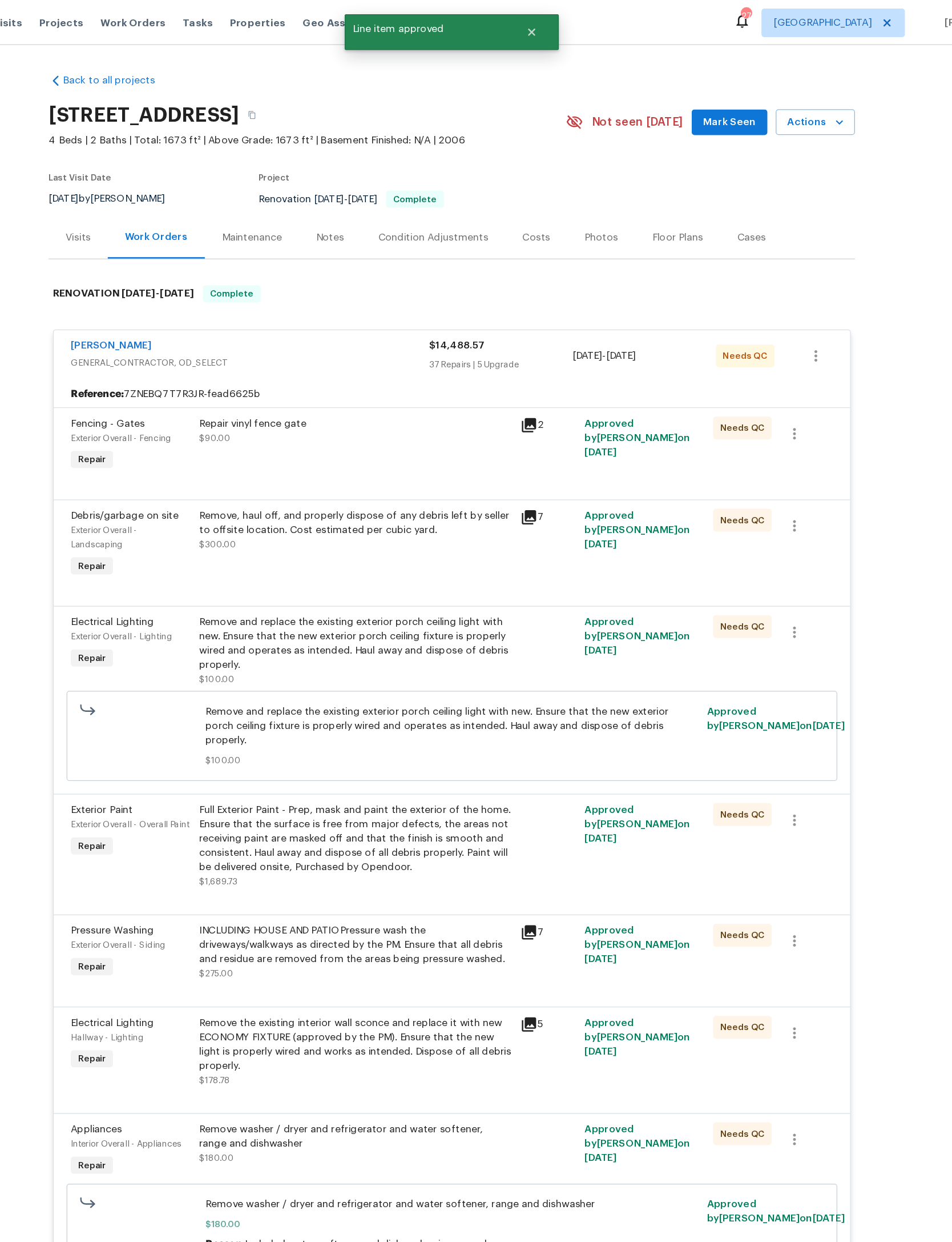
click at [375, 382] on div "Repair vinyl fence gate $90.00" at bounding box center [400, 356] width 257 height 52
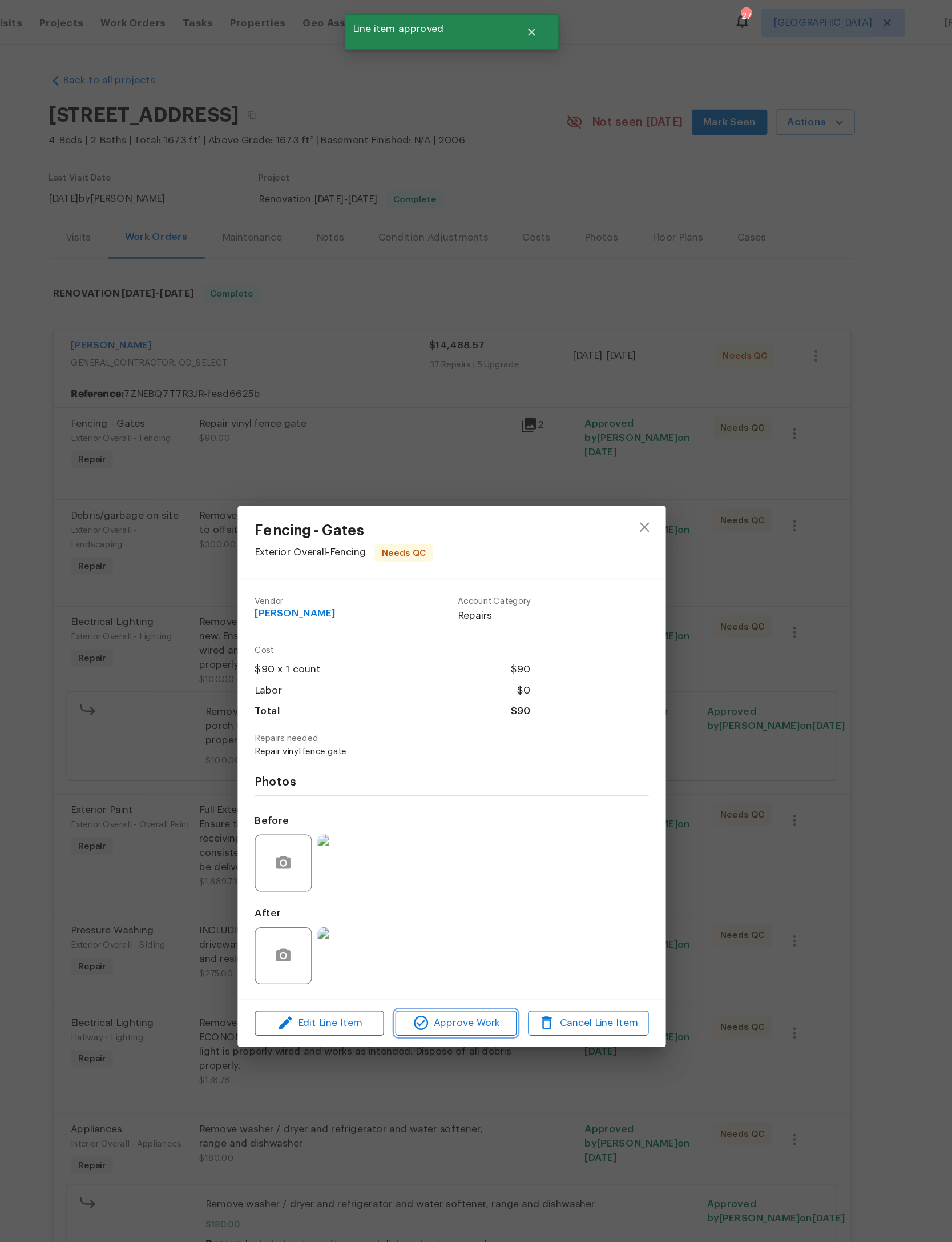
click at [435, 826] on span "Approve Work" at bounding box center [480, 818] width 90 height 15
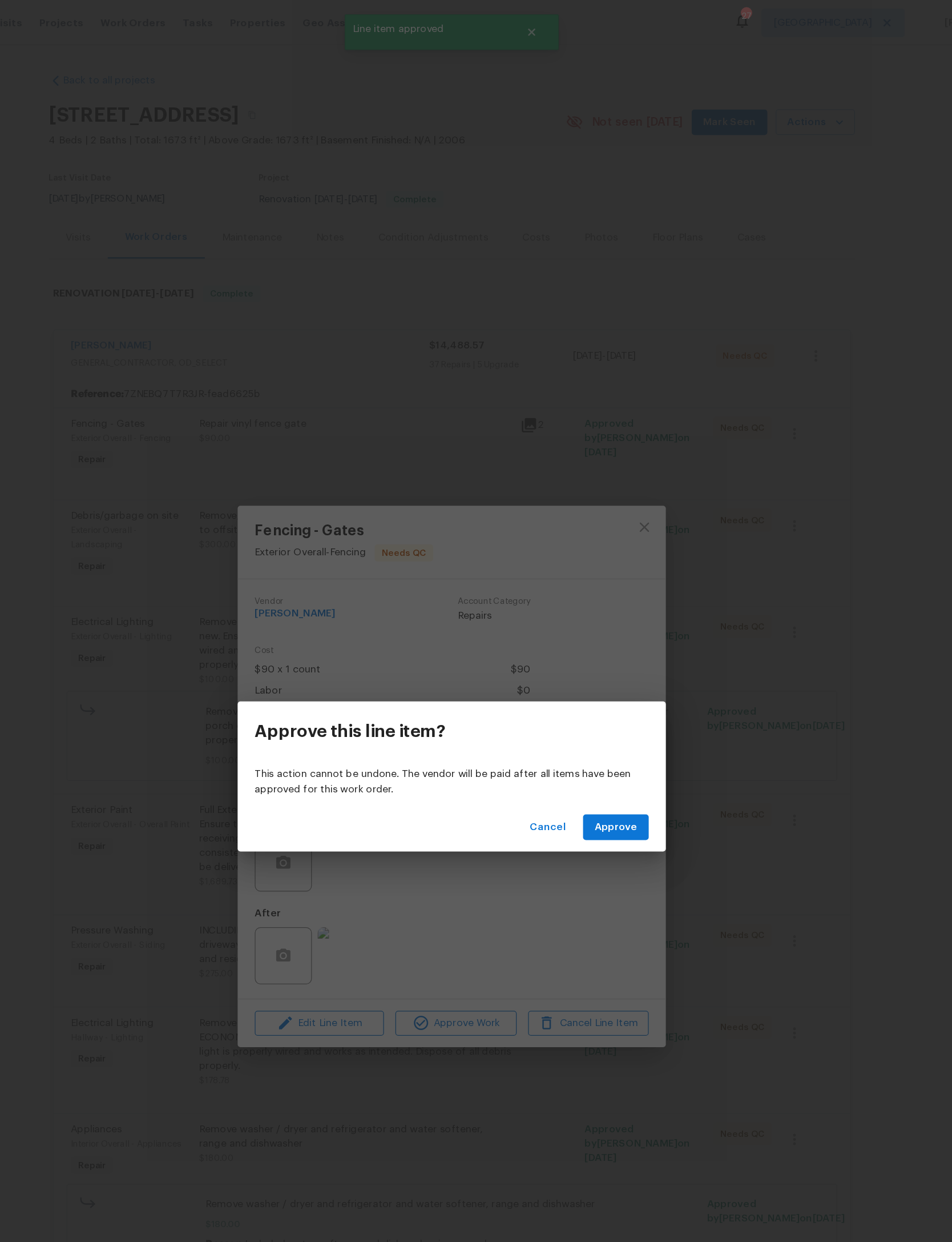
click at [582, 653] on button "Approve" at bounding box center [607, 661] width 52 height 21
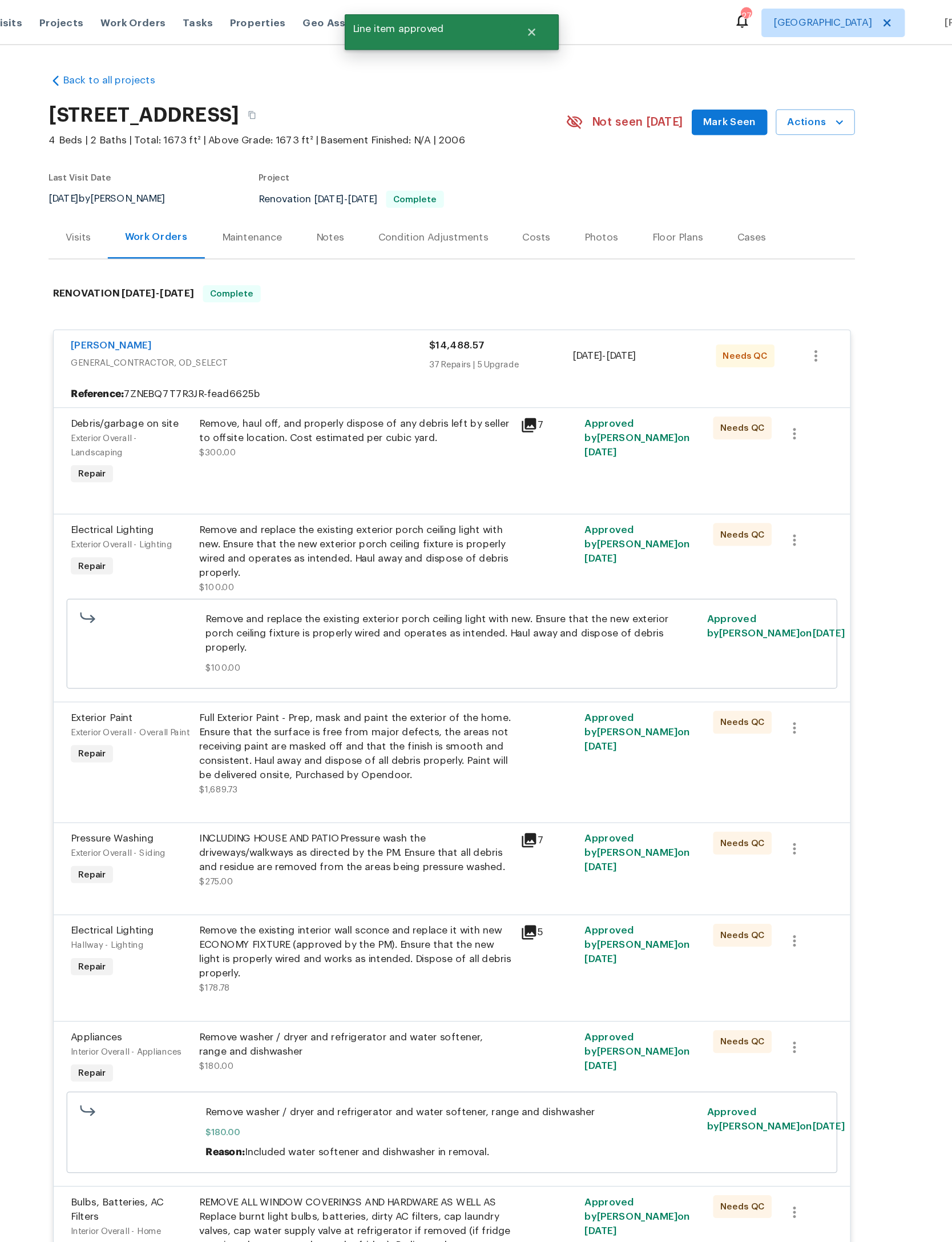
click at [364, 356] on div "Remove, haul off, and properly dispose of any debris left by seller to offsite …" at bounding box center [399, 344] width 250 height 23
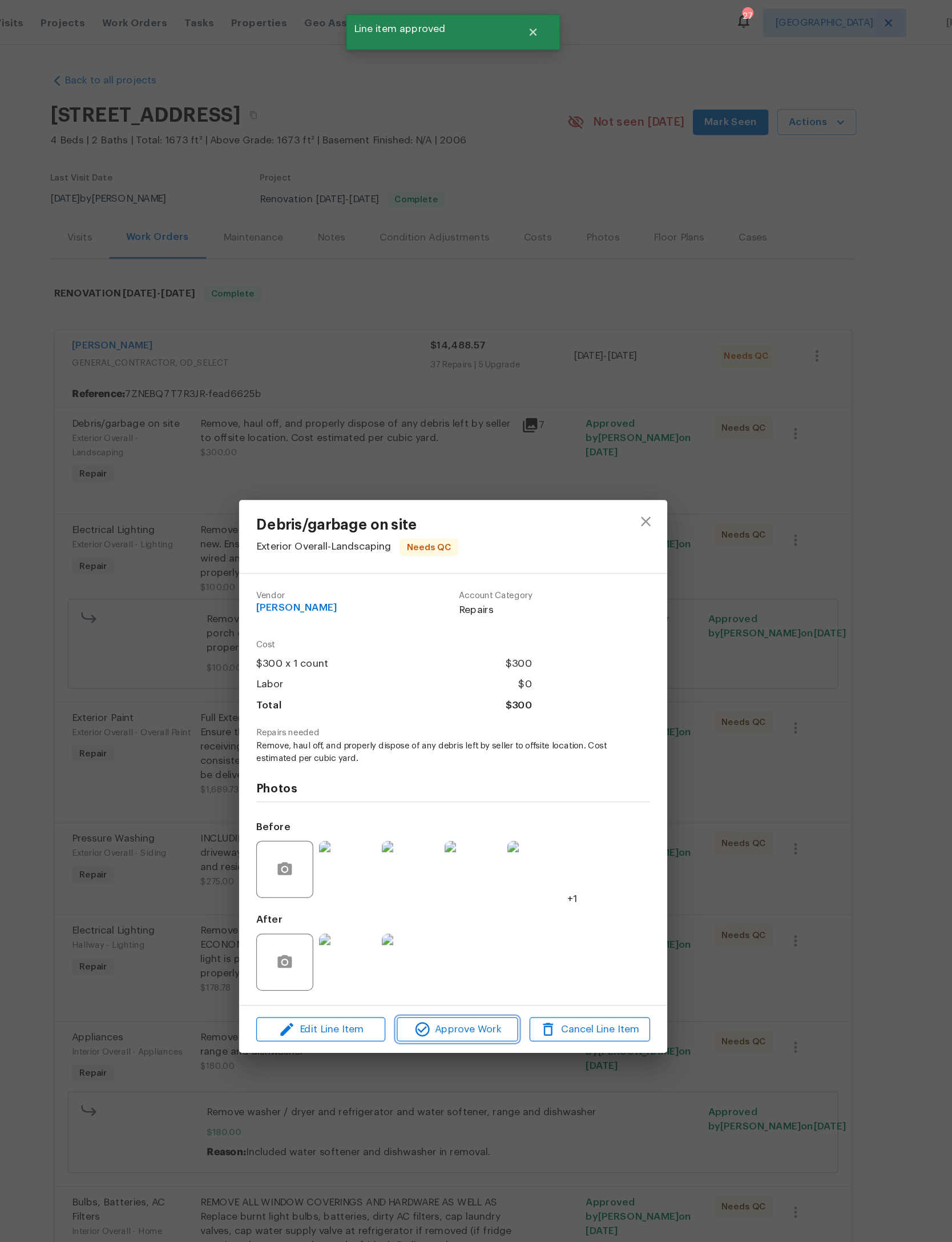
click at [435, 830] on span "Approve Work" at bounding box center [480, 824] width 90 height 15
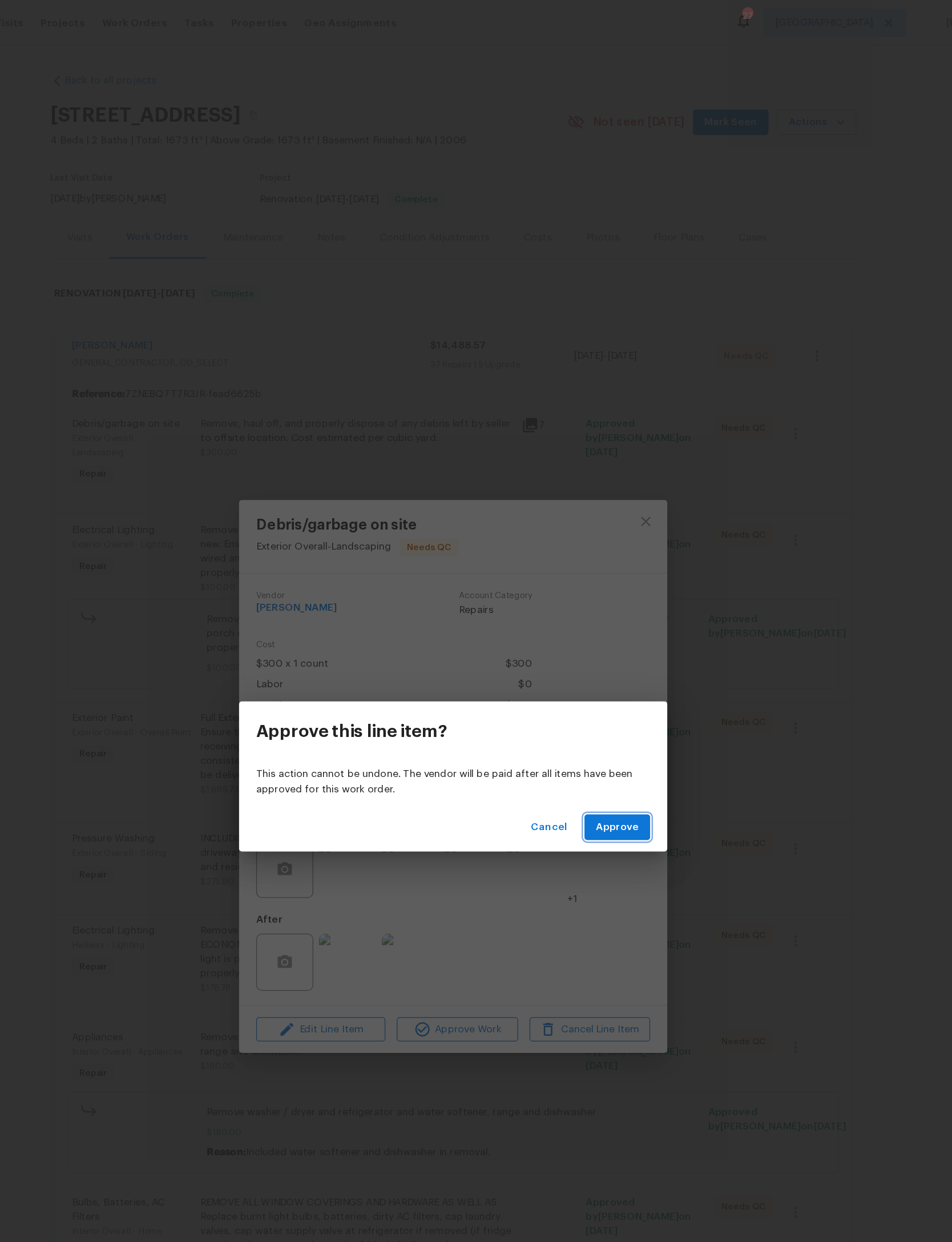
click at [591, 659] on span "Approve" at bounding box center [607, 662] width 34 height 15
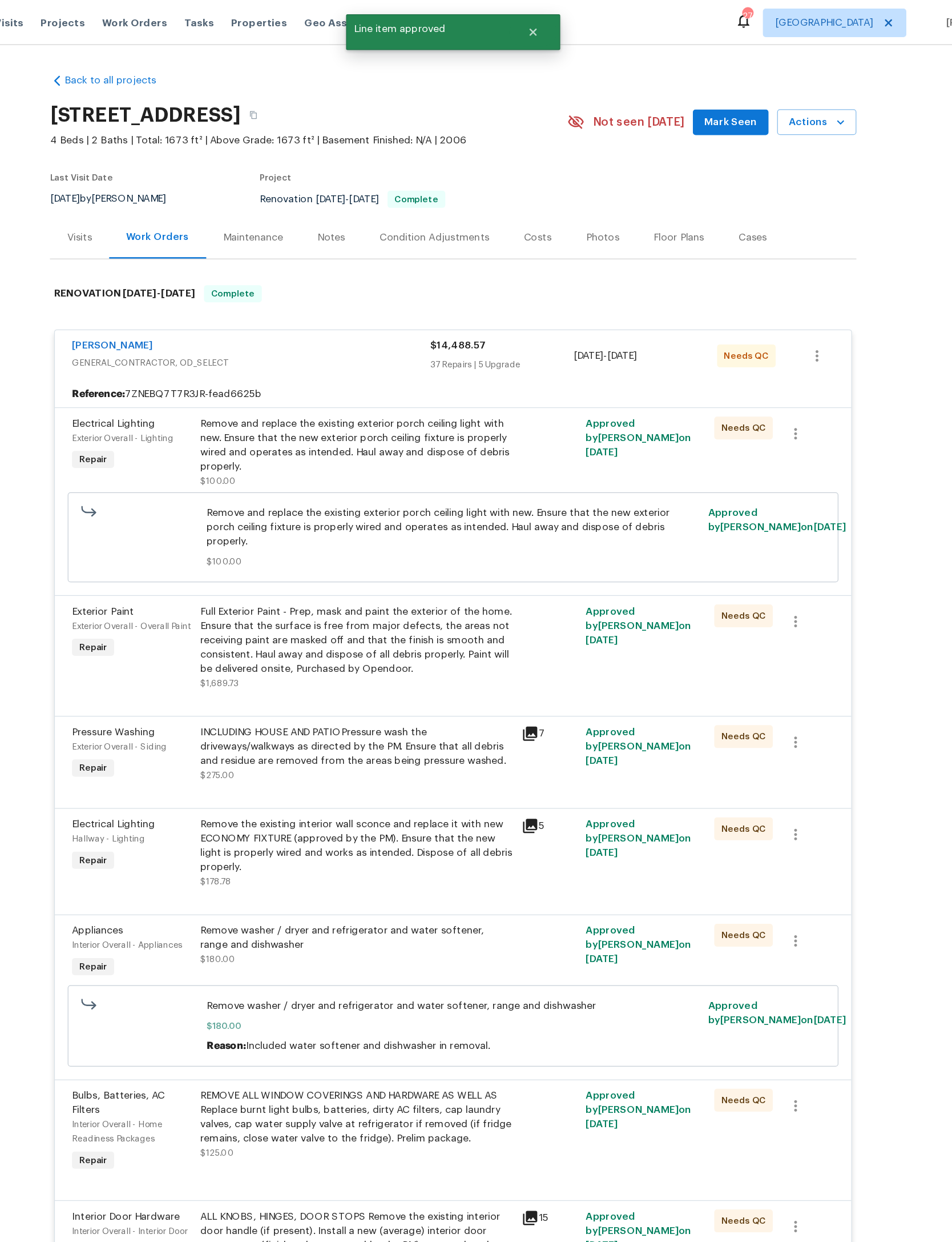
click at [354, 379] on div "Remove and replace the existing exterior porch ceiling light with new. Ensure t…" at bounding box center [399, 356] width 250 height 46
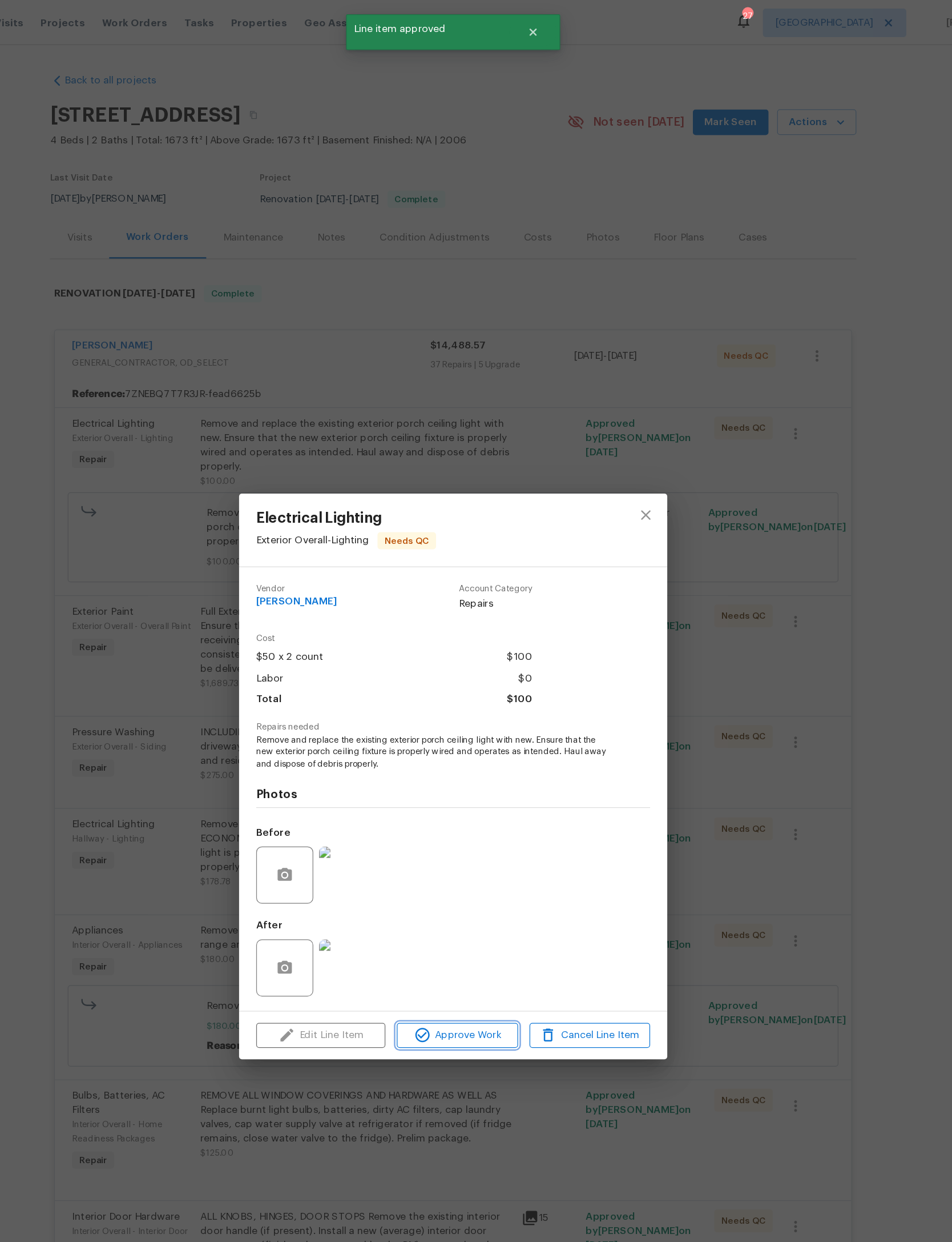
click at [435, 835] on span "Approve Work" at bounding box center [480, 828] width 90 height 15
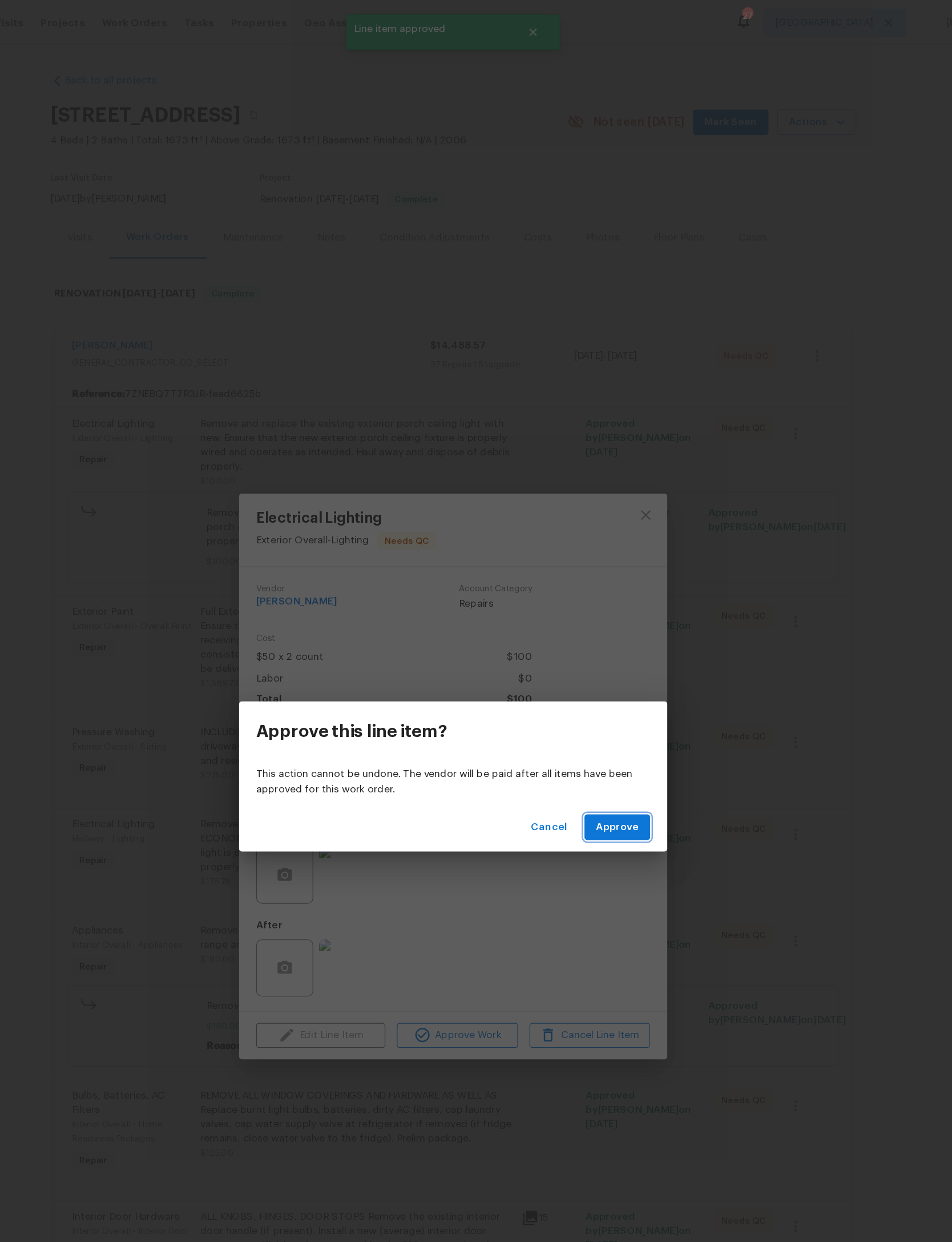
click at [591, 663] on span "Approve" at bounding box center [607, 662] width 34 height 15
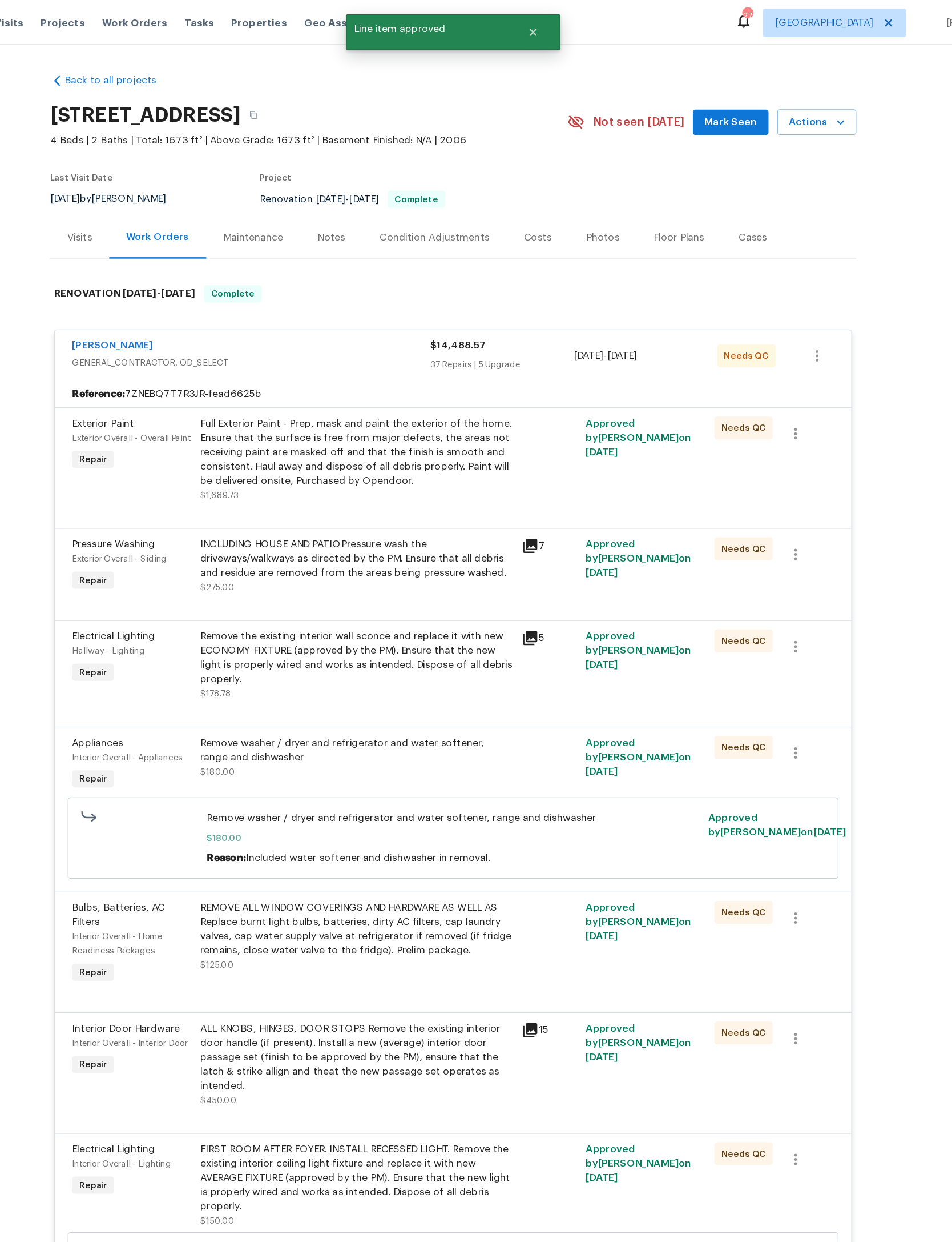
click at [349, 390] on div "Full Exterior Paint - Prep, mask and paint the exterior of the home. Ensure tha…" at bounding box center [399, 361] width 250 height 57
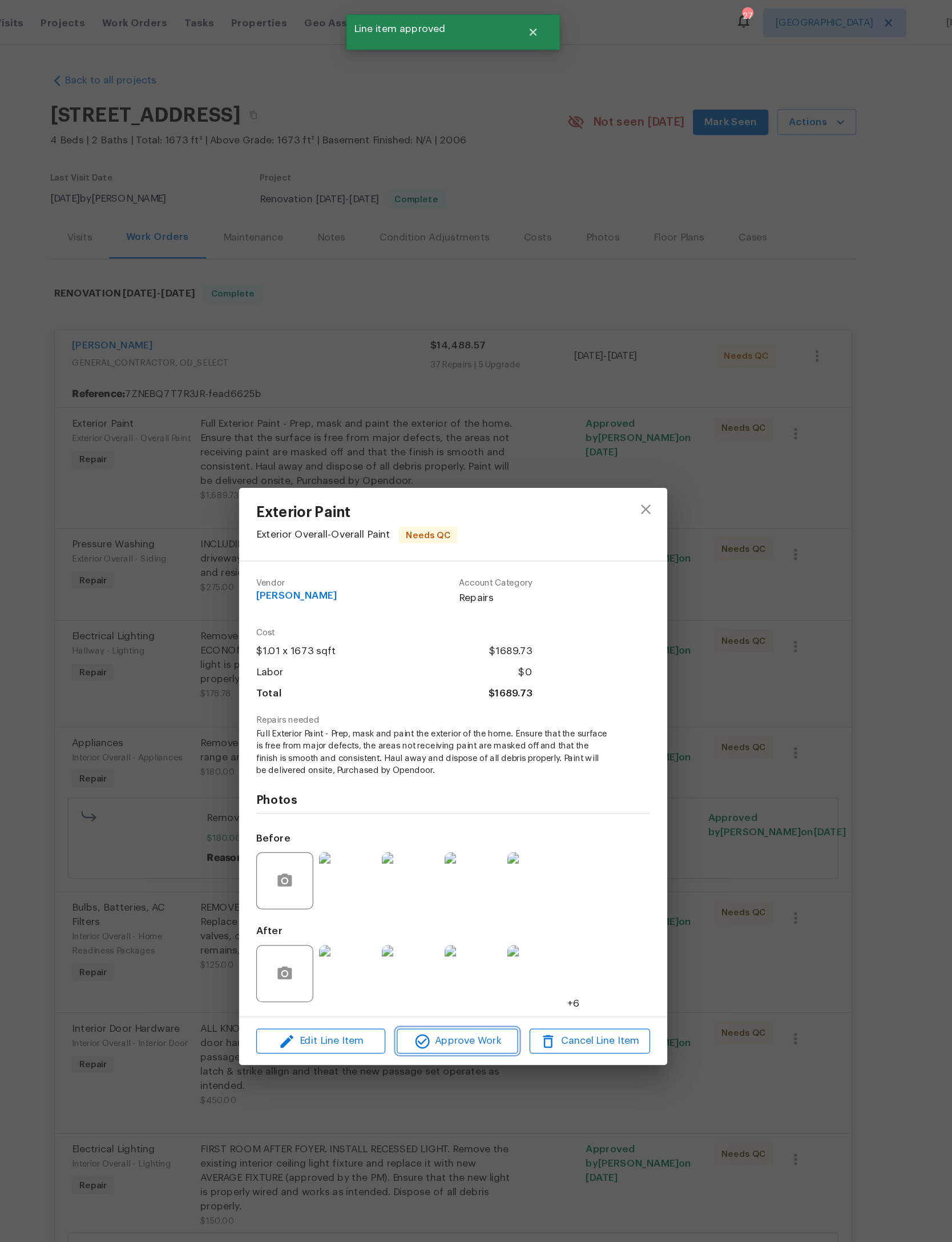
click at [435, 839] on span "Approve Work" at bounding box center [480, 833] width 90 height 15
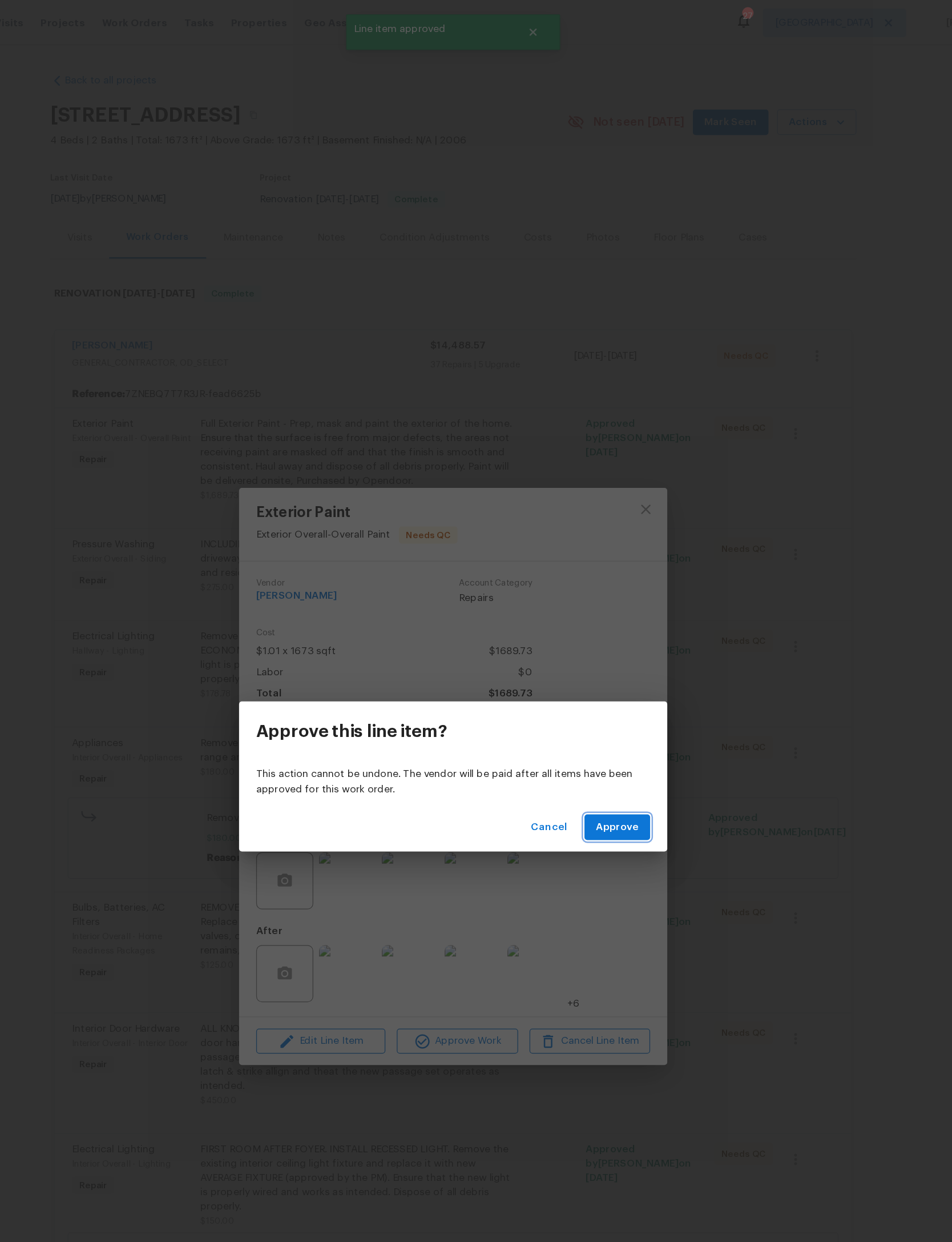
click at [591, 661] on span "Approve" at bounding box center [607, 662] width 34 height 15
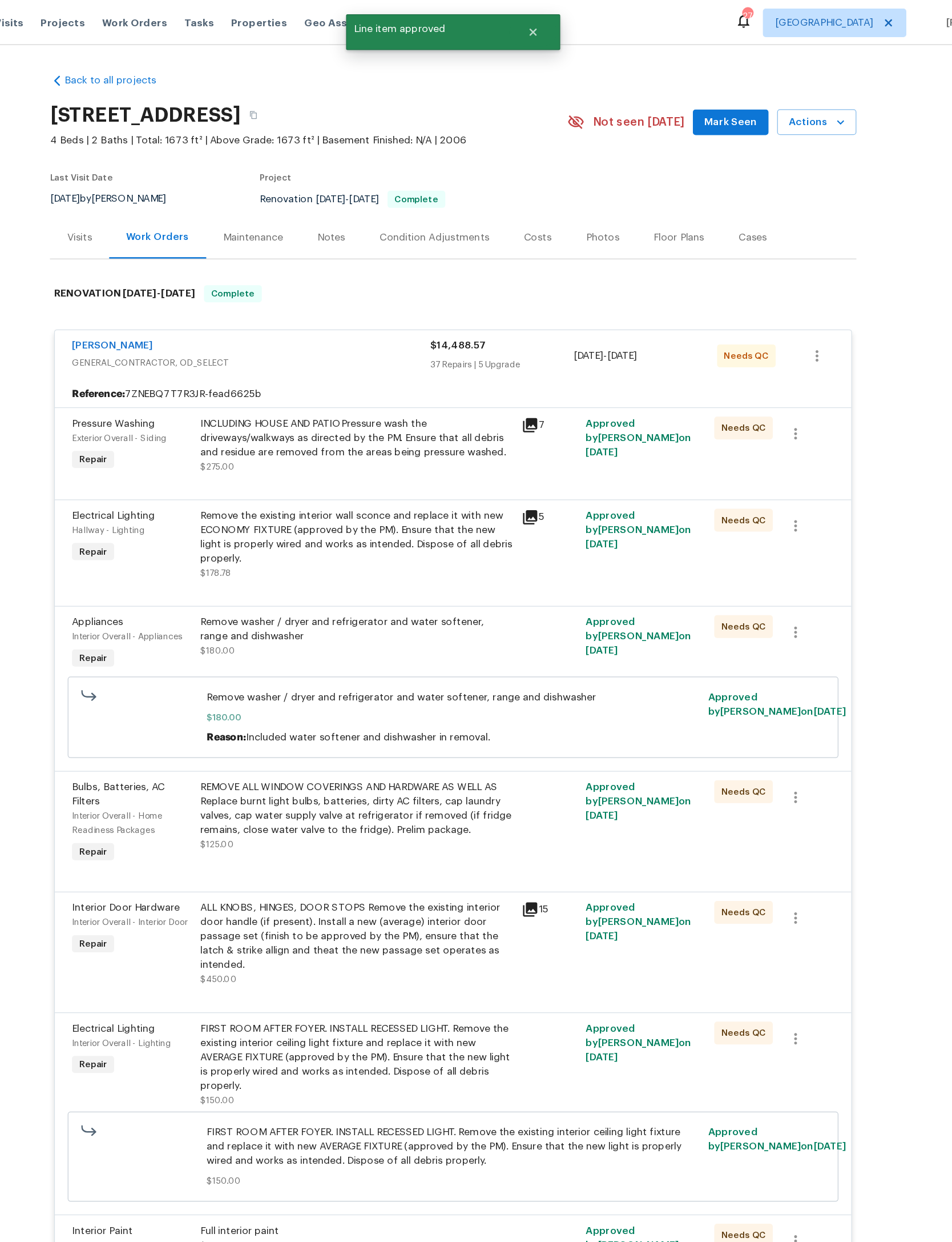
click at [366, 368] on div "INCLUDING HOUSE AND PATIOPressure wash the driveways/walkways as directed by th…" at bounding box center [399, 349] width 250 height 34
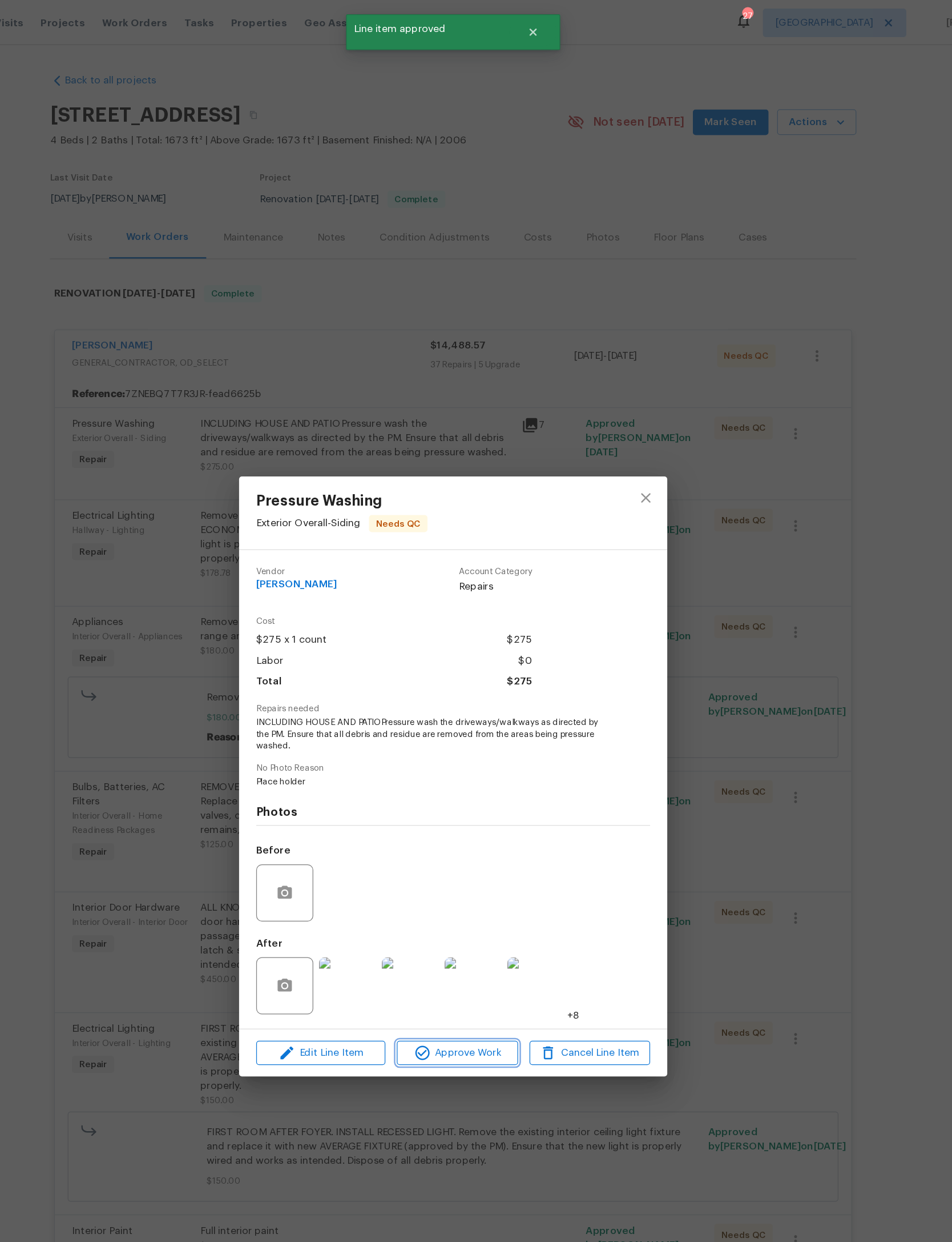
click at [435, 849] on span "Approve Work" at bounding box center [480, 842] width 90 height 15
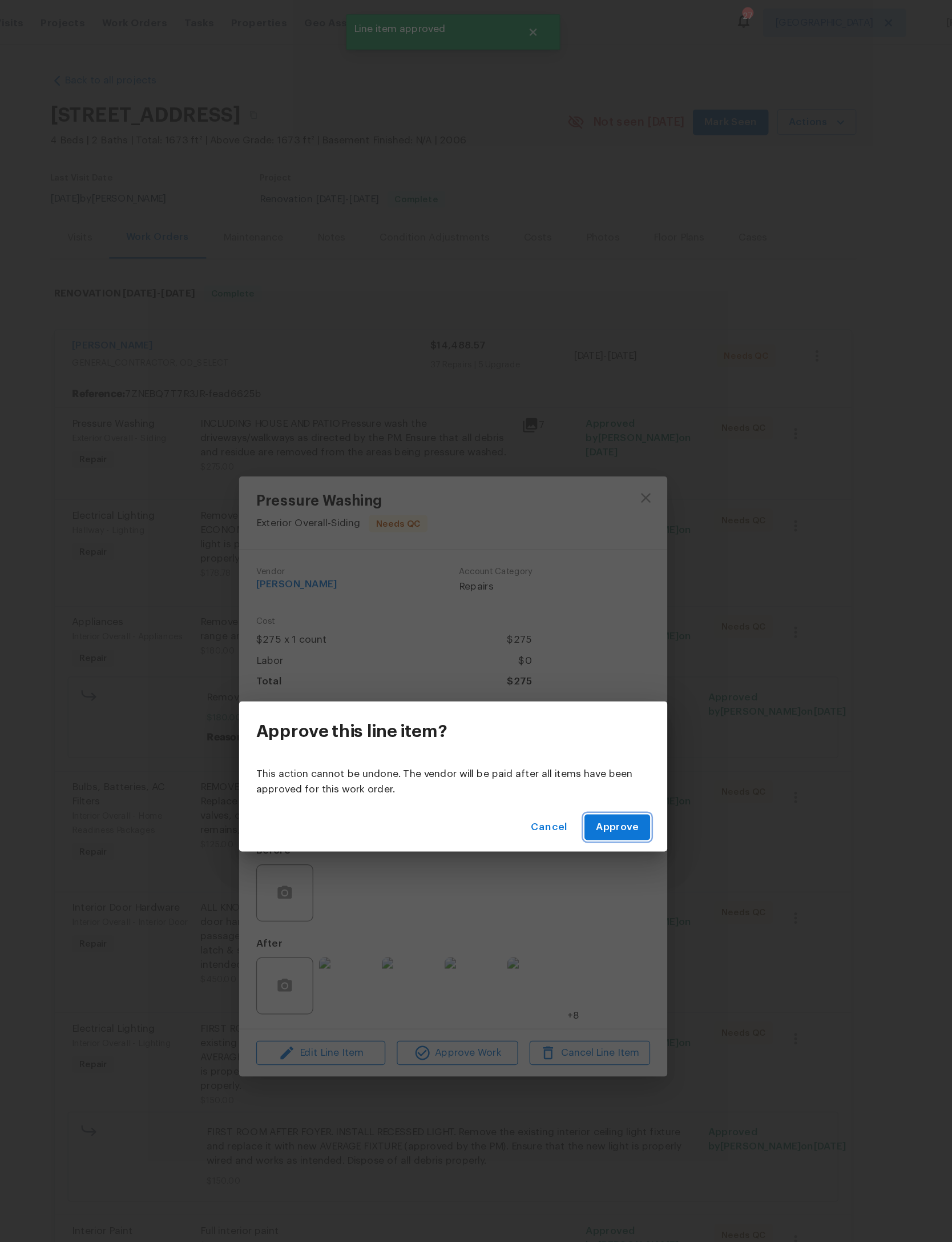
click at [591, 667] on span "Approve" at bounding box center [607, 662] width 34 height 15
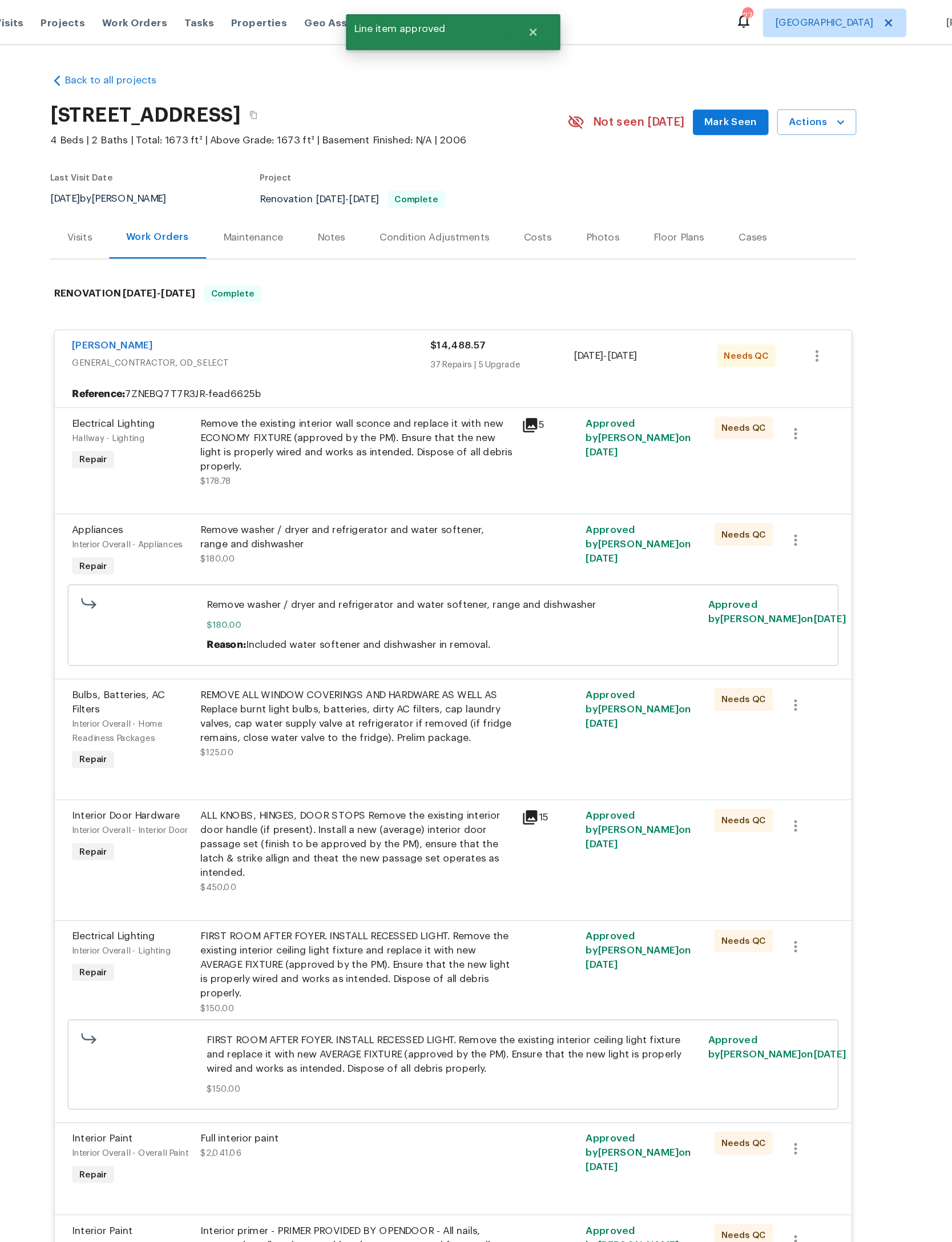
click at [368, 379] on div "Remove the existing interior wall sconce and replace it with new ECONOMY FIXTUR…" at bounding box center [399, 356] width 250 height 46
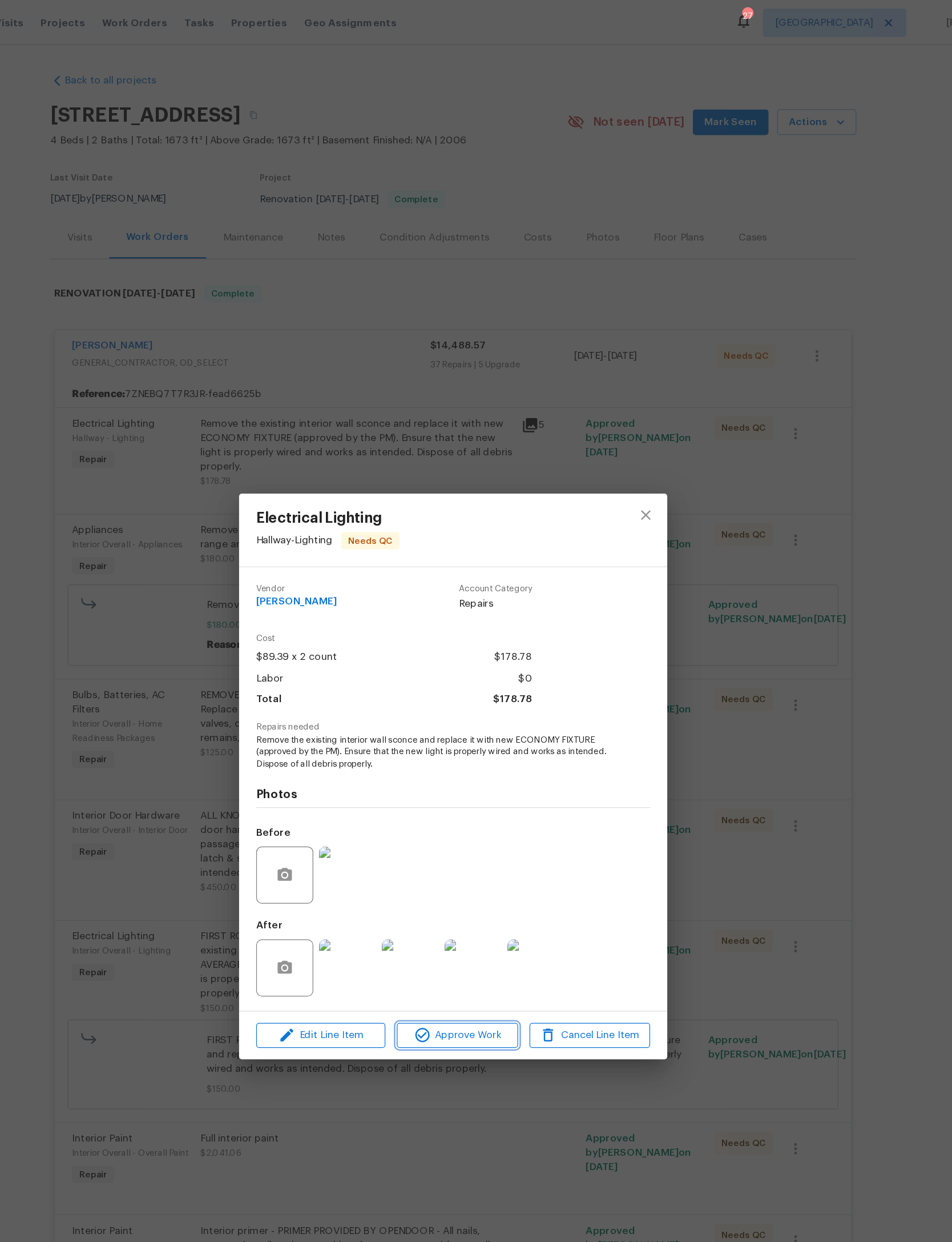
click at [435, 835] on span "Approve Work" at bounding box center [480, 828] width 90 height 15
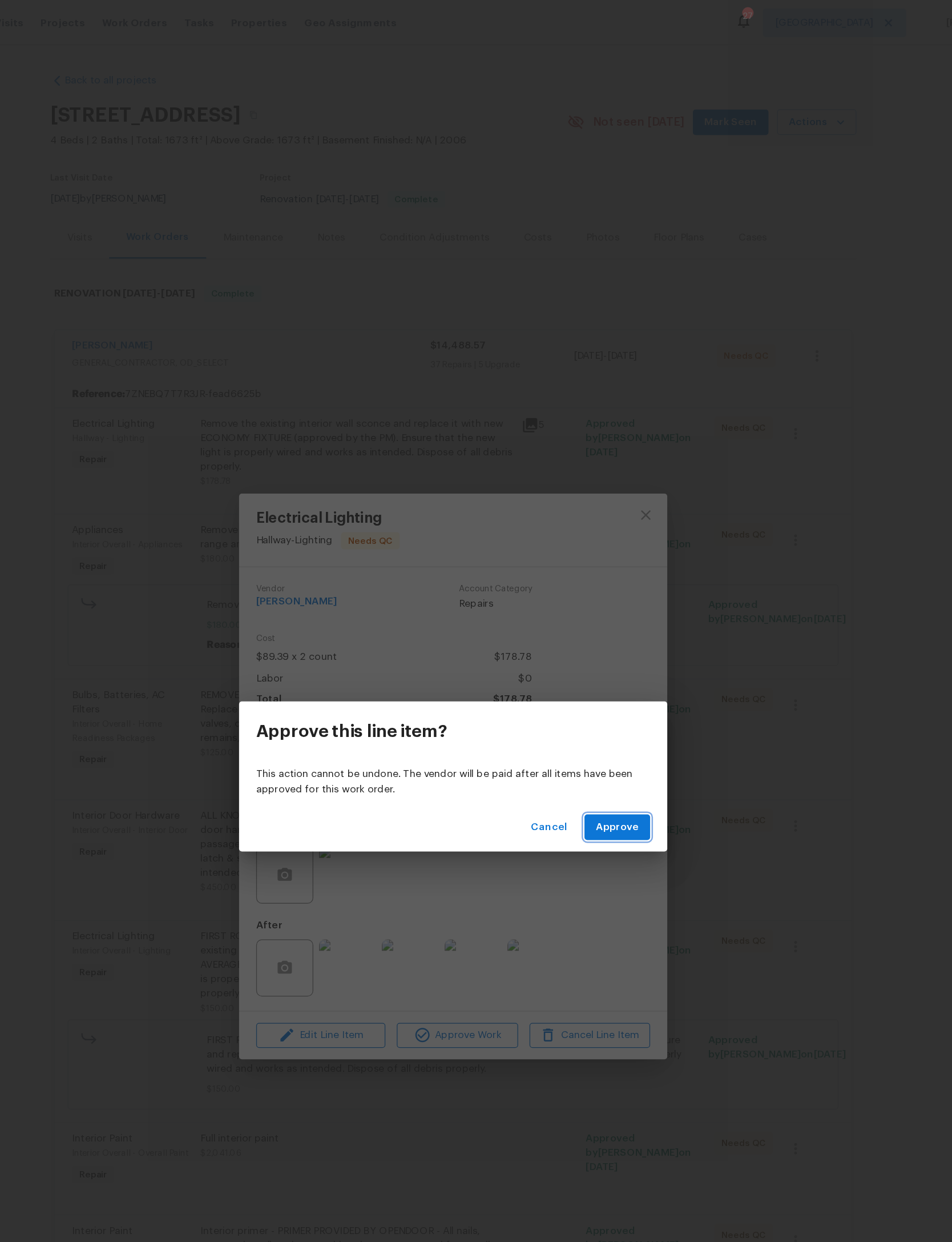
click at [591, 660] on span "Approve" at bounding box center [607, 662] width 34 height 15
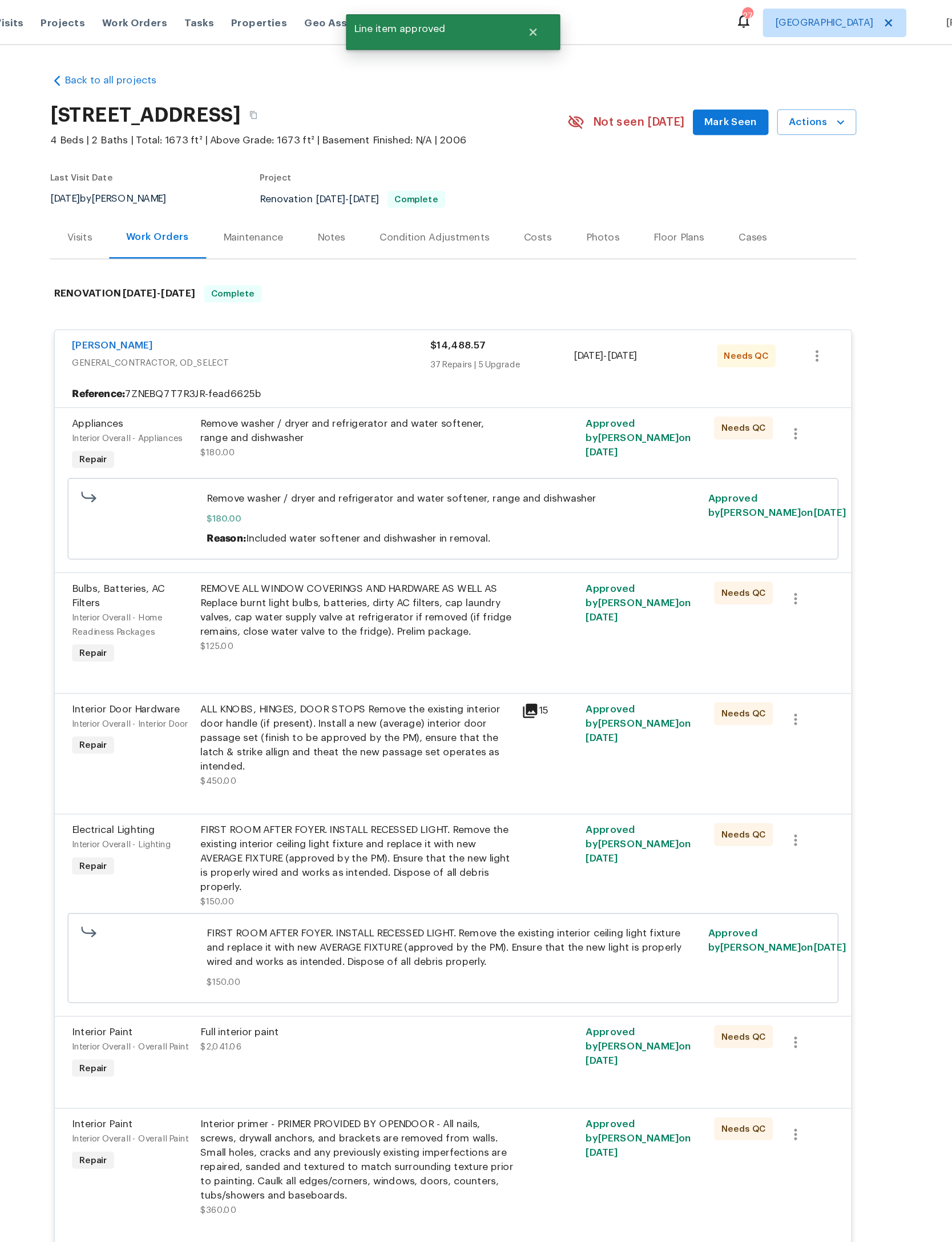
click at [382, 356] on div "Remove washer / dryer and refrigerator and water softener, range and dishwasher" at bounding box center [399, 344] width 250 height 23
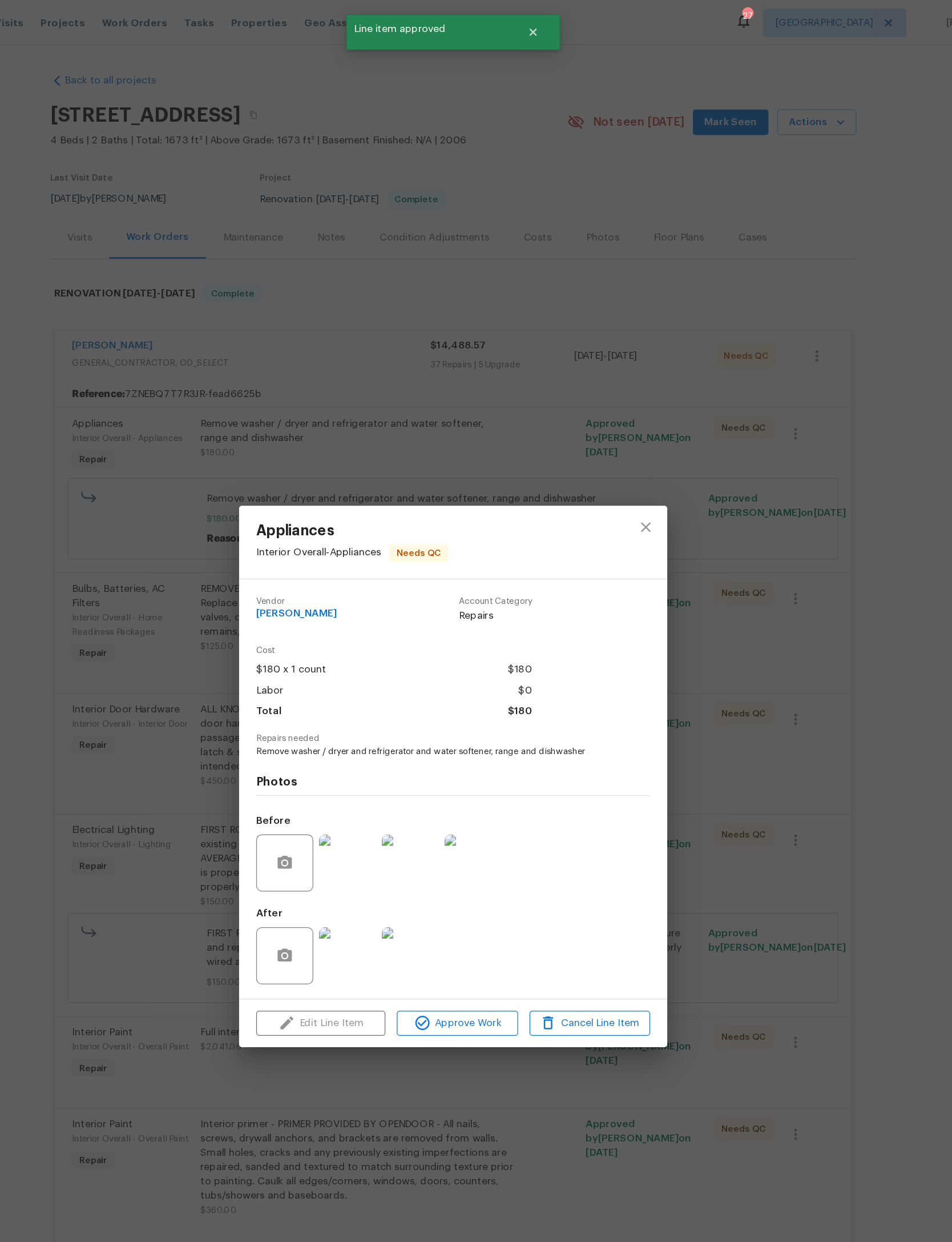
click at [435, 826] on span "Approve Work" at bounding box center [480, 818] width 90 height 15
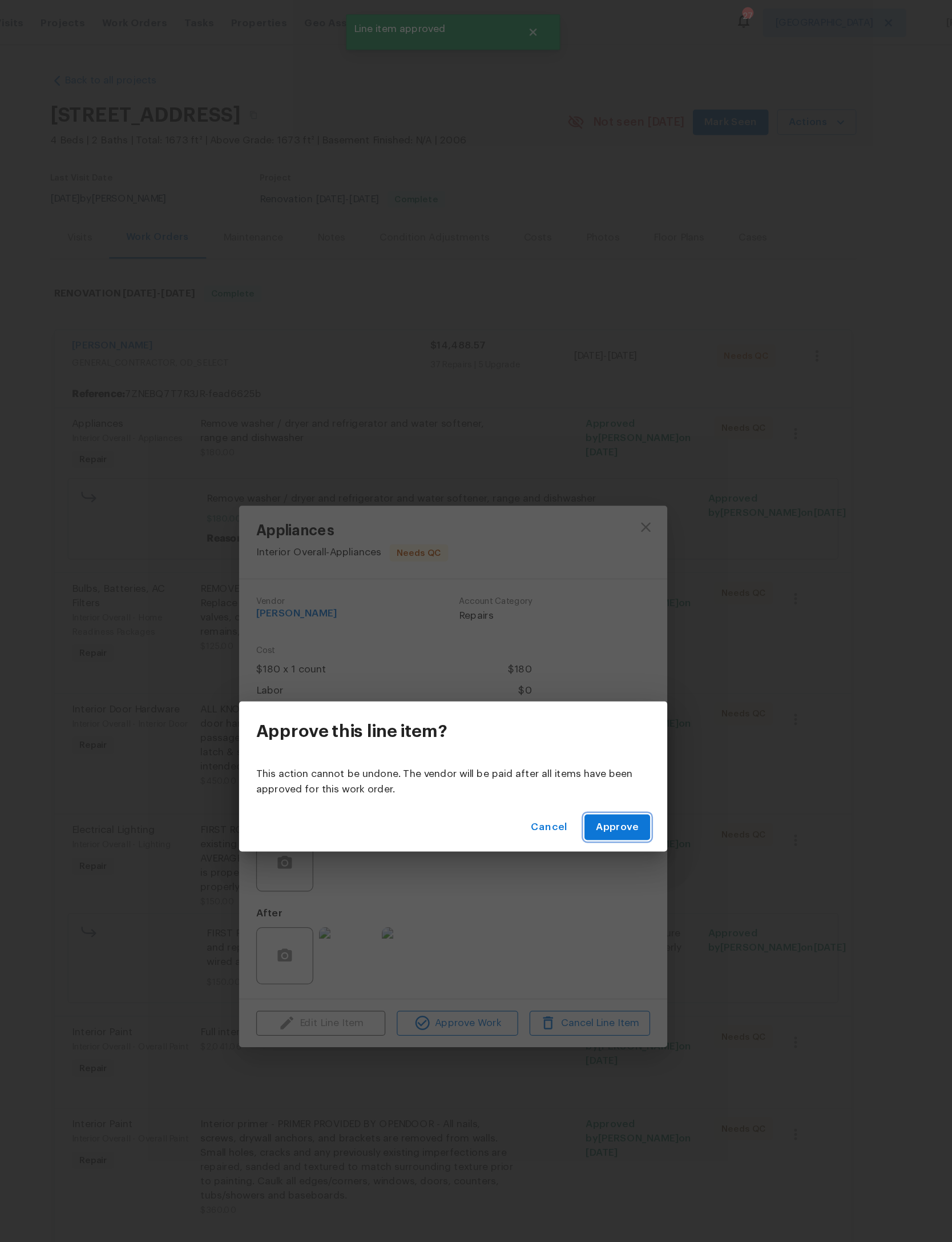
click at [591, 662] on span "Approve" at bounding box center [607, 662] width 34 height 15
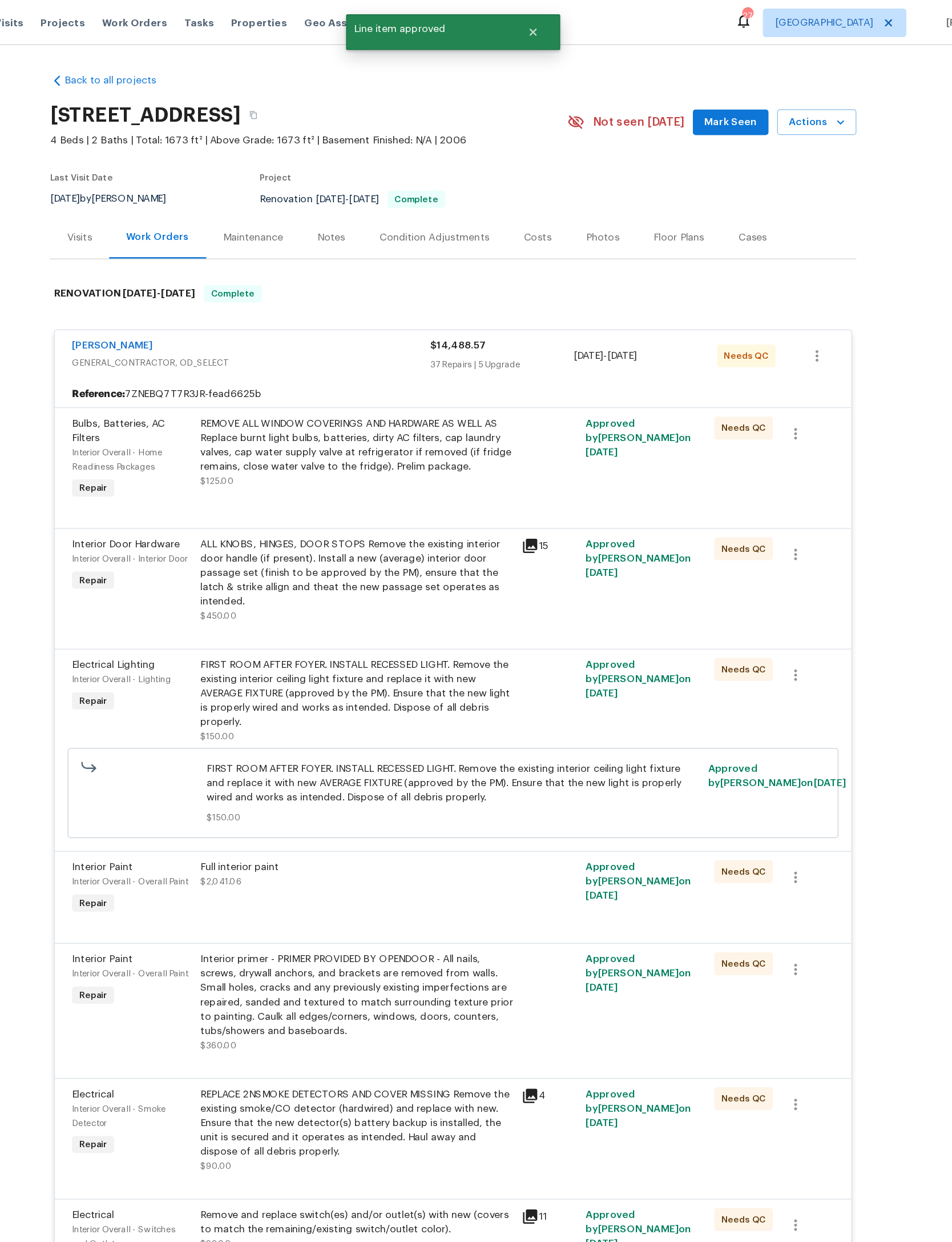
click at [368, 379] on div "REMOVE ALL WINDOW COVERINGS AND HARDWARE AS WELL AS Replace burnt light bulbs, …" at bounding box center [399, 356] width 250 height 46
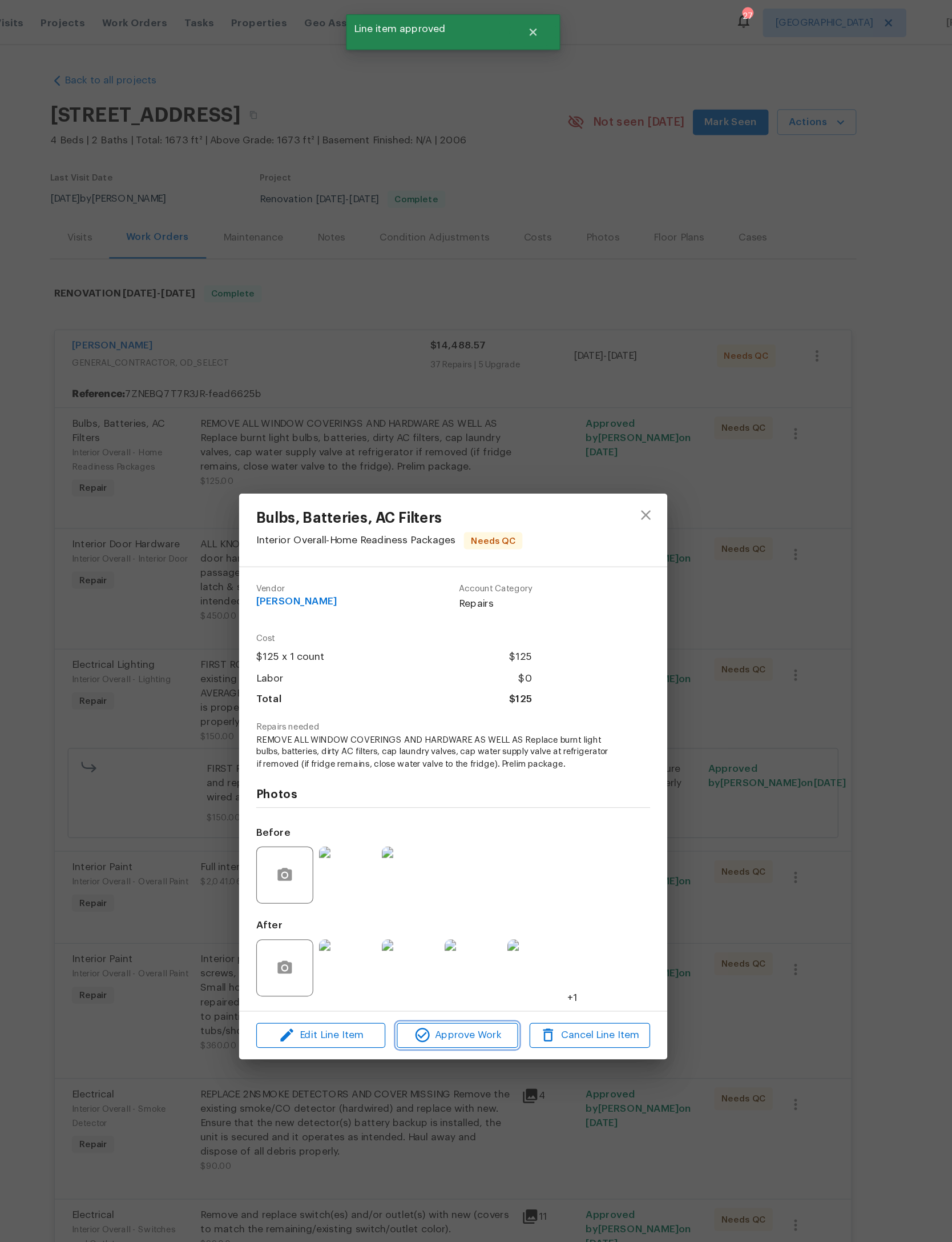
click at [431, 838] on button "Approve Work" at bounding box center [479, 828] width 96 height 20
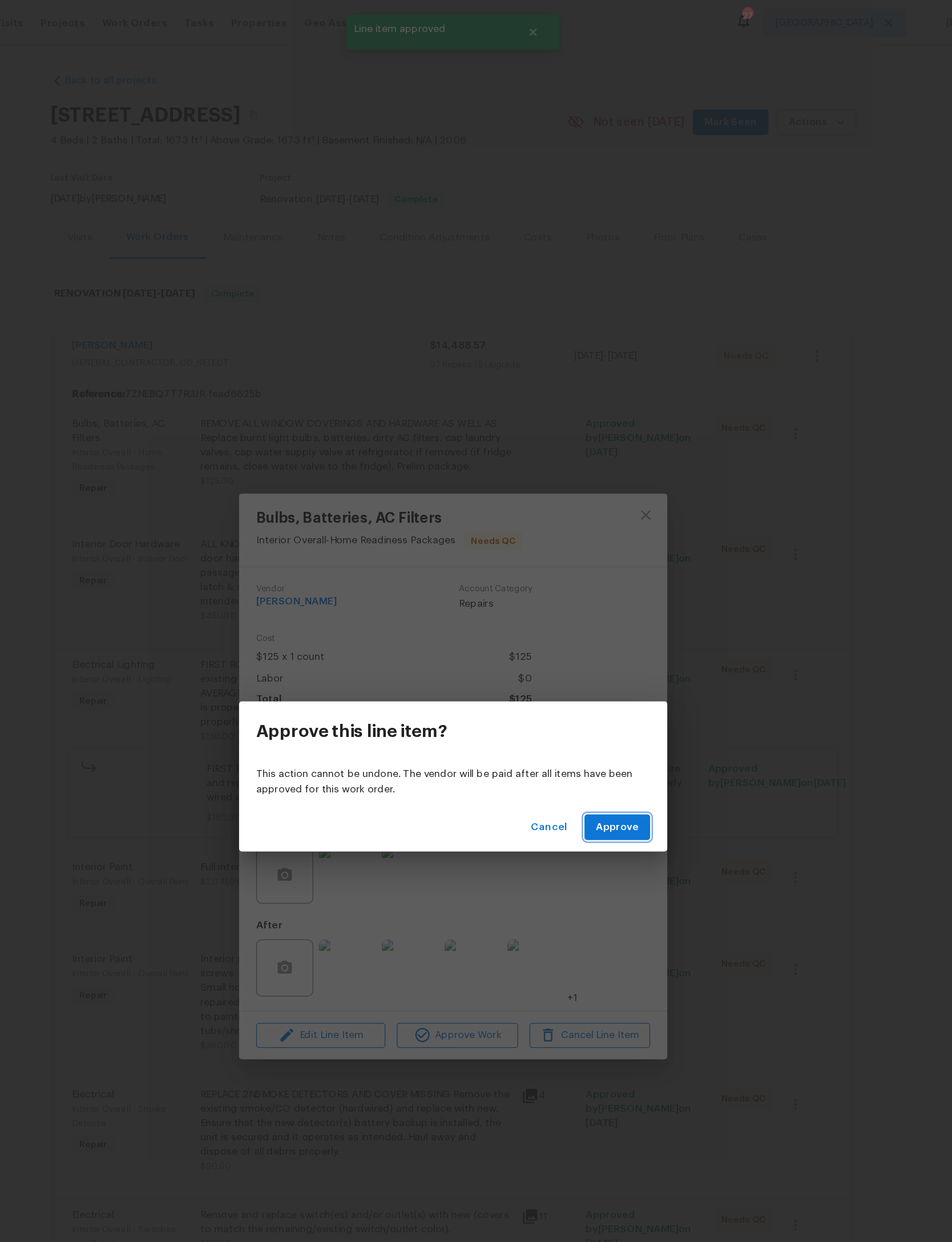
click at [582, 669] on button "Approve" at bounding box center [607, 661] width 52 height 21
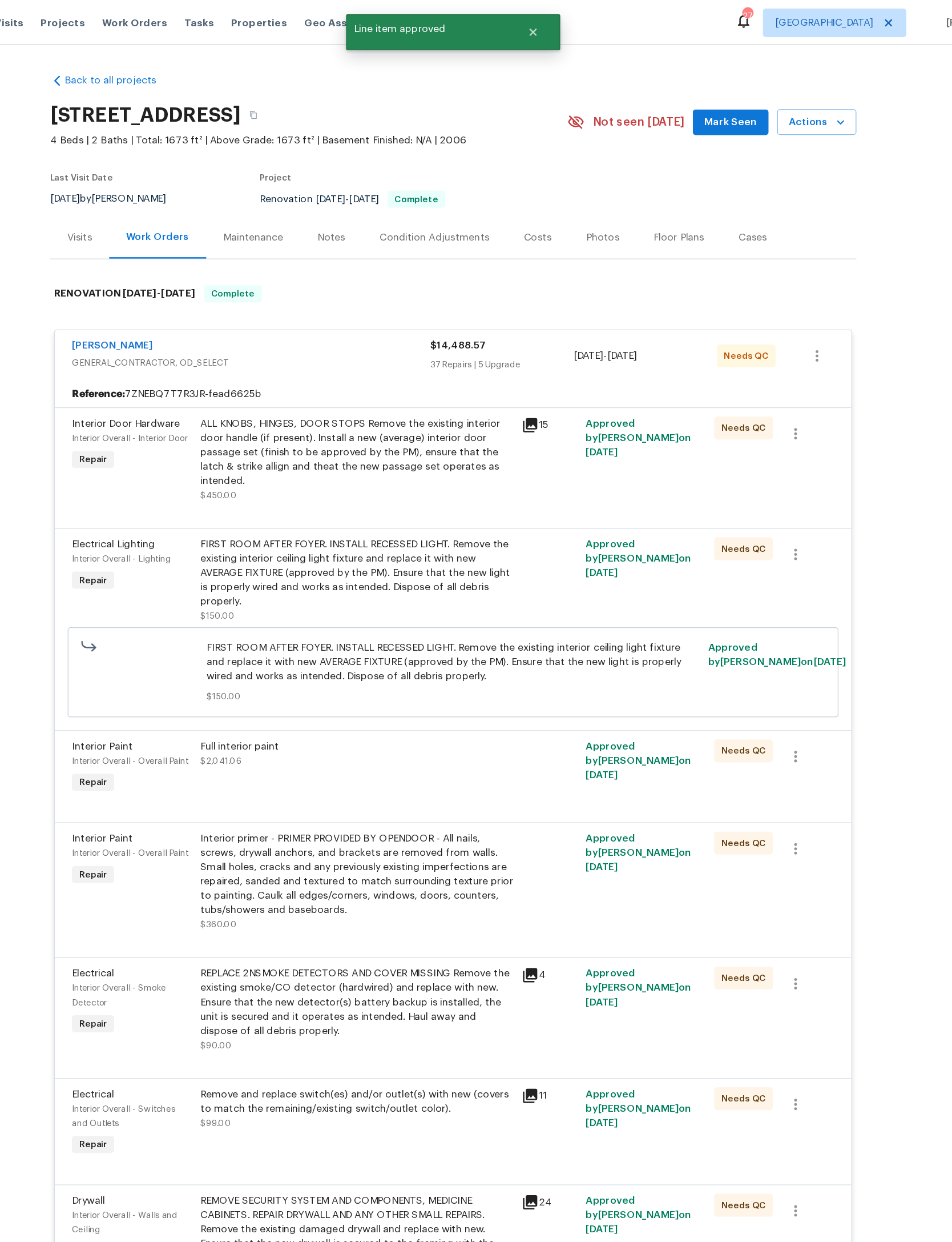
click at [389, 390] on div "ALL KNOBS, HINGES, DOOR STOPS Remove the existing interior door handle (if pres…" at bounding box center [399, 361] width 250 height 57
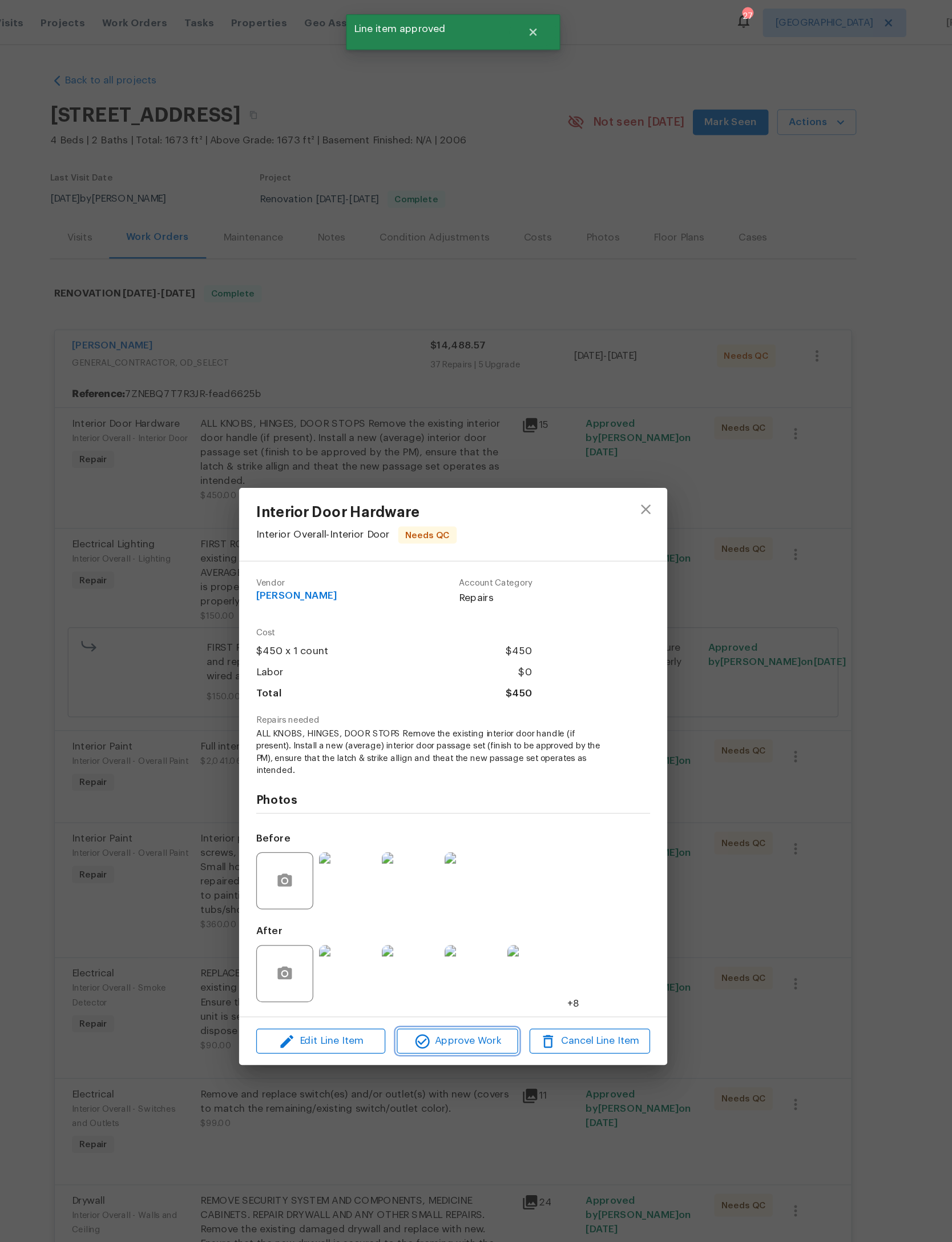
click at [435, 839] on span "Approve Work" at bounding box center [480, 833] width 90 height 15
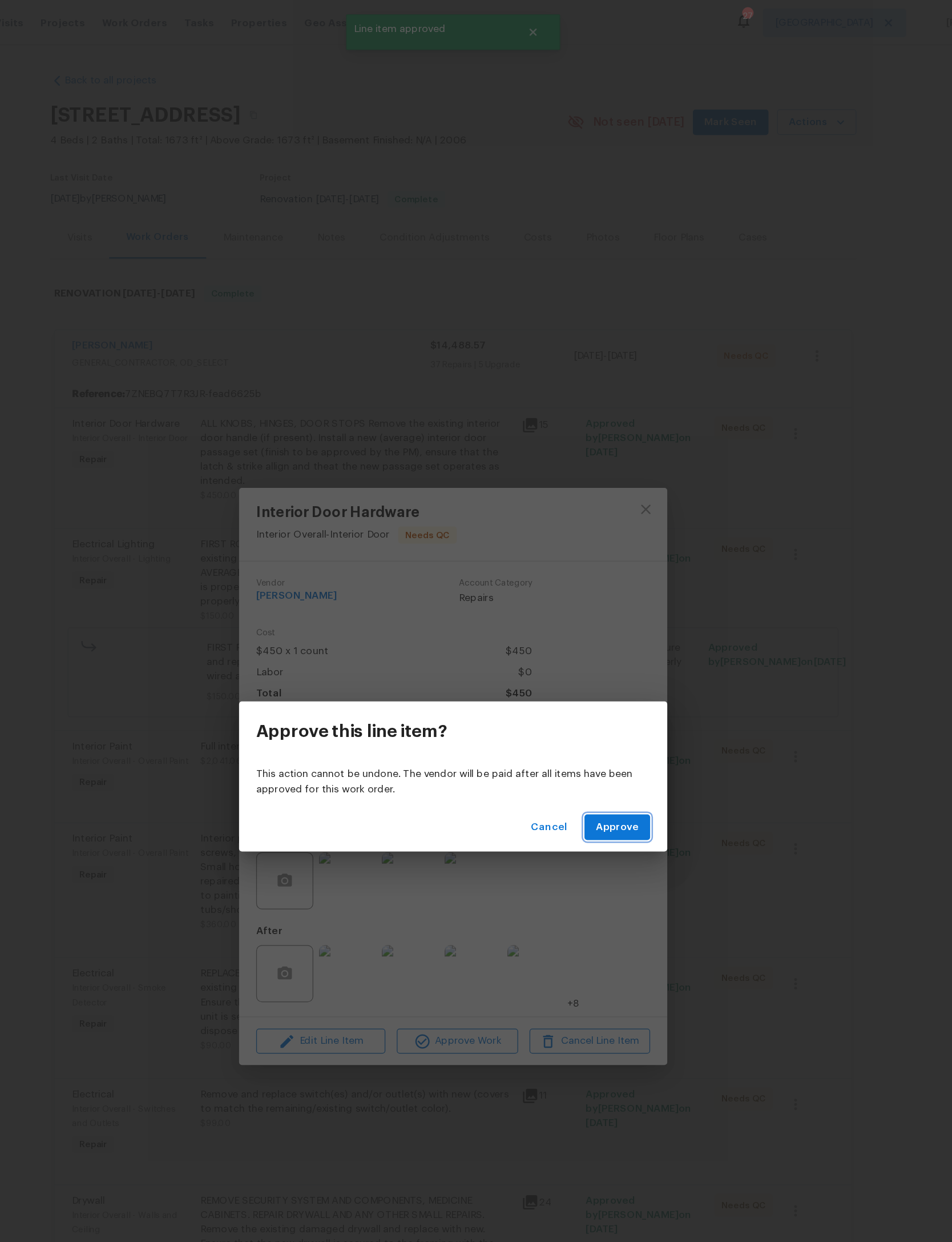
click at [591, 662] on span "Approve" at bounding box center [607, 662] width 34 height 15
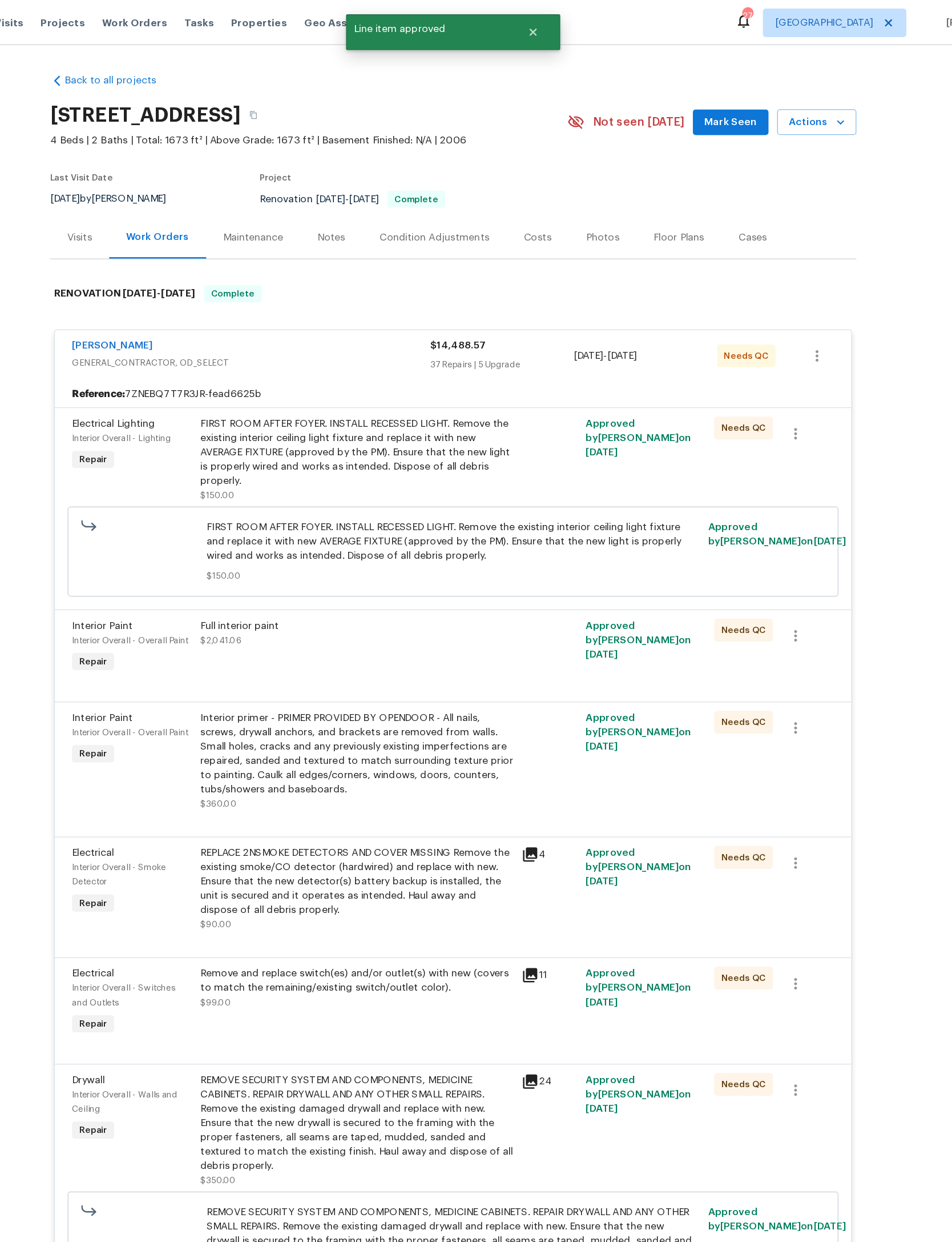
click at [384, 390] on div "FIRST ROOM AFTER FOYER. INSTALL RECESSED LIGHT. Remove the existing interior ce…" at bounding box center [399, 361] width 250 height 57
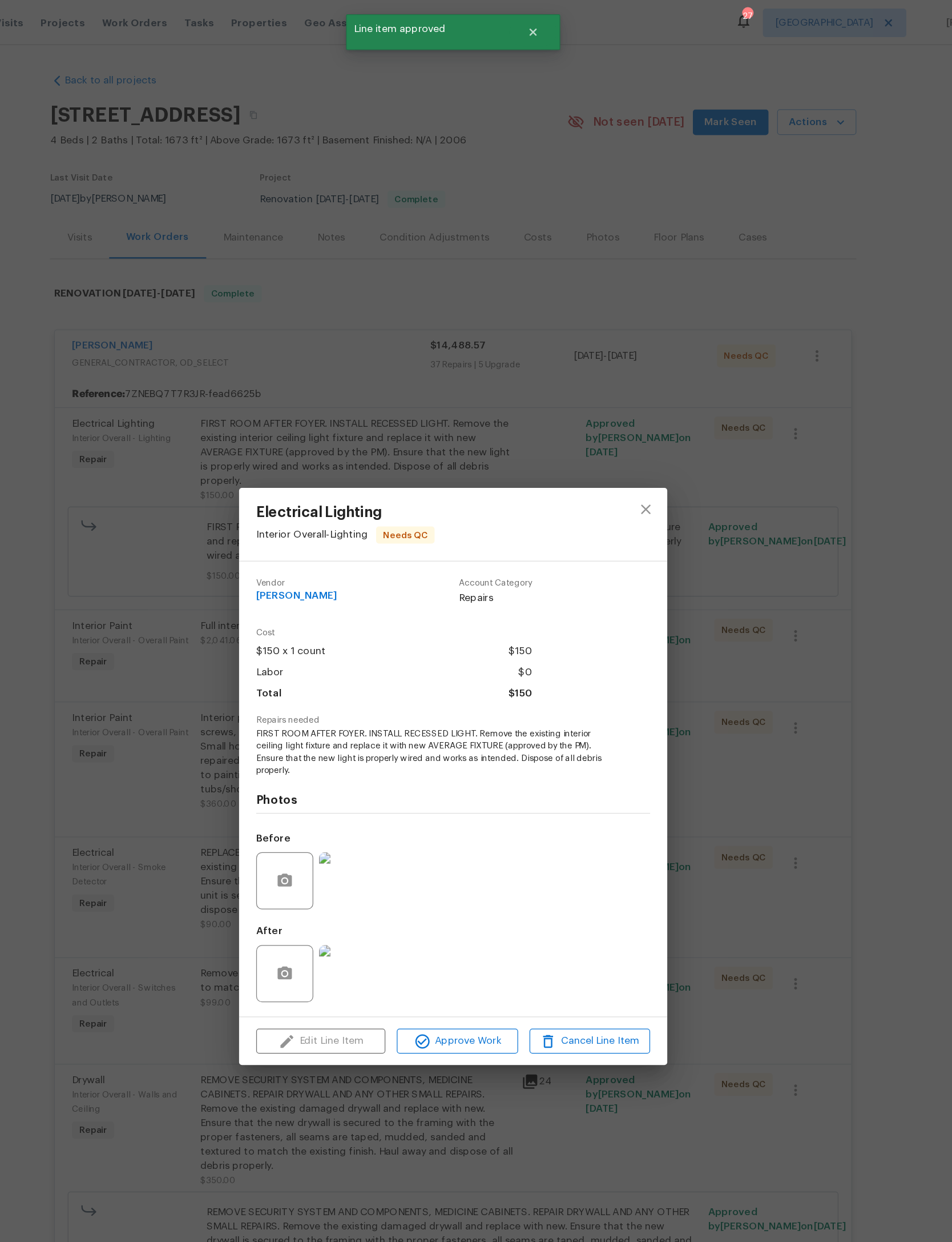
click at [380, 813] on div "Vendor [PERSON_NAME] Account Category Repairs Cost $150 x 1 count $150 Labor $0…" at bounding box center [476, 631] width 343 height 364
click at [431, 843] on button "Approve Work" at bounding box center [479, 833] width 96 height 20
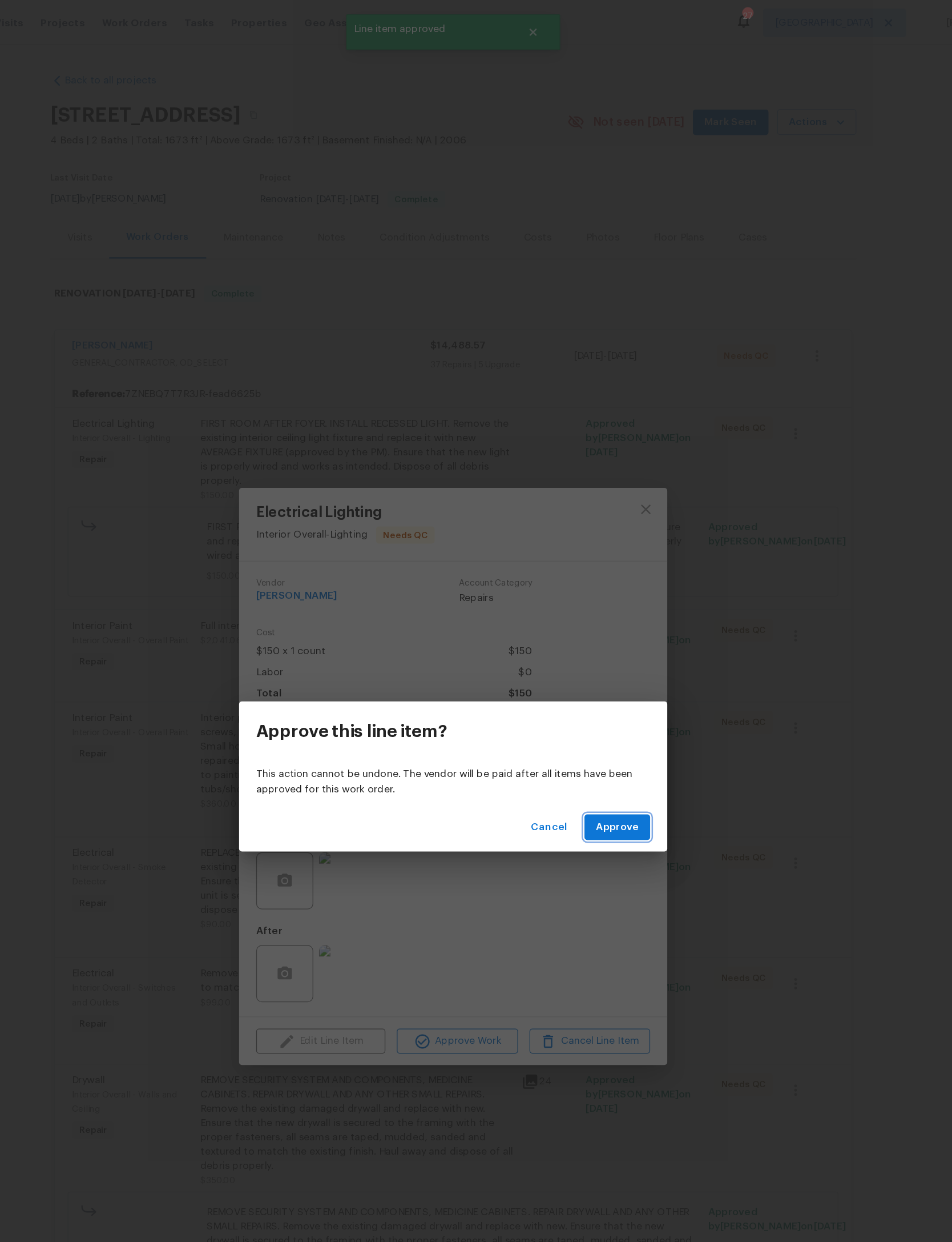
click at [591, 658] on span "Approve" at bounding box center [607, 662] width 34 height 15
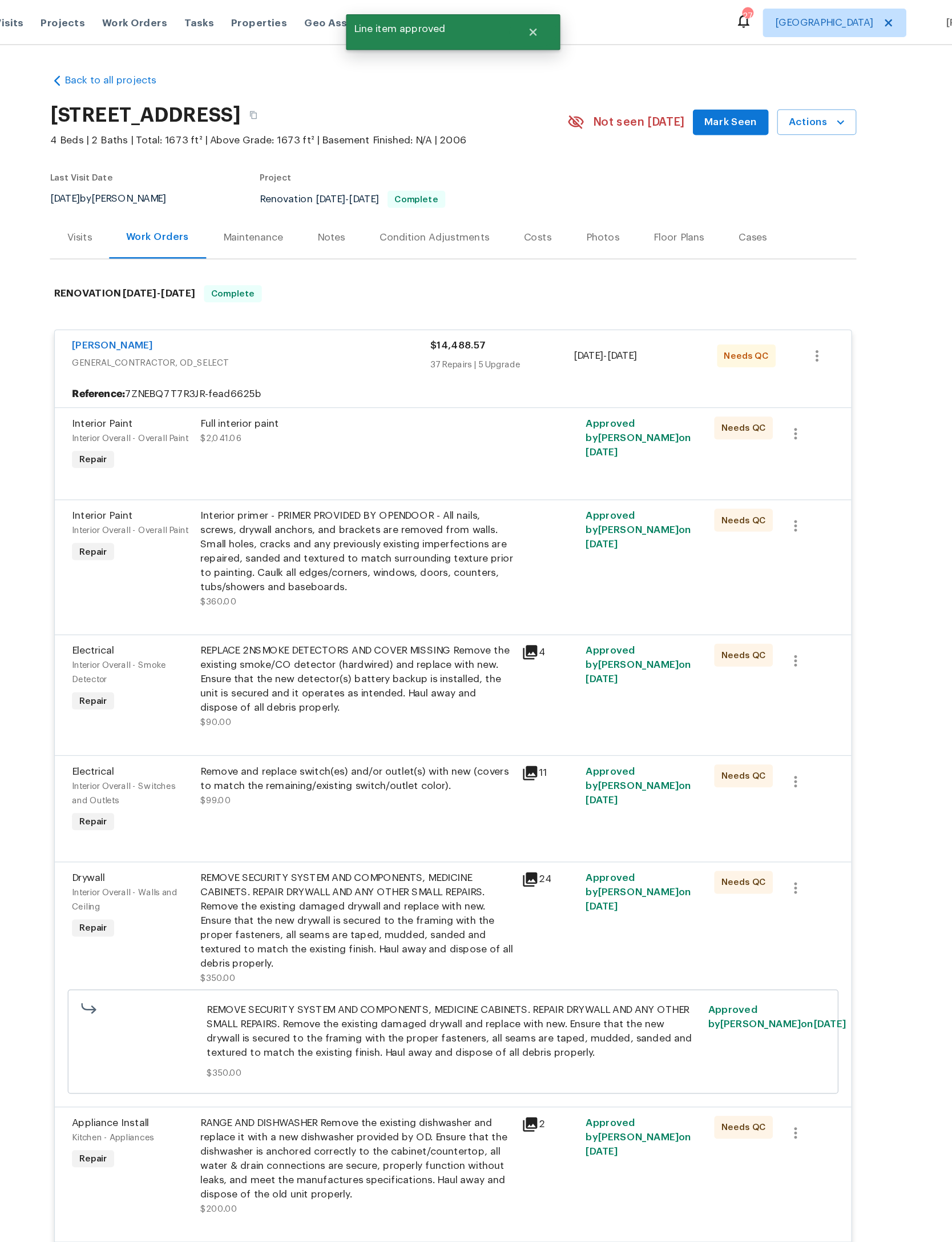
click at [345, 475] on div "Interior primer - PRIMER PROVIDED BY OPENDOOR - All nails, screws, drywall anch…" at bounding box center [399, 440] width 250 height 69
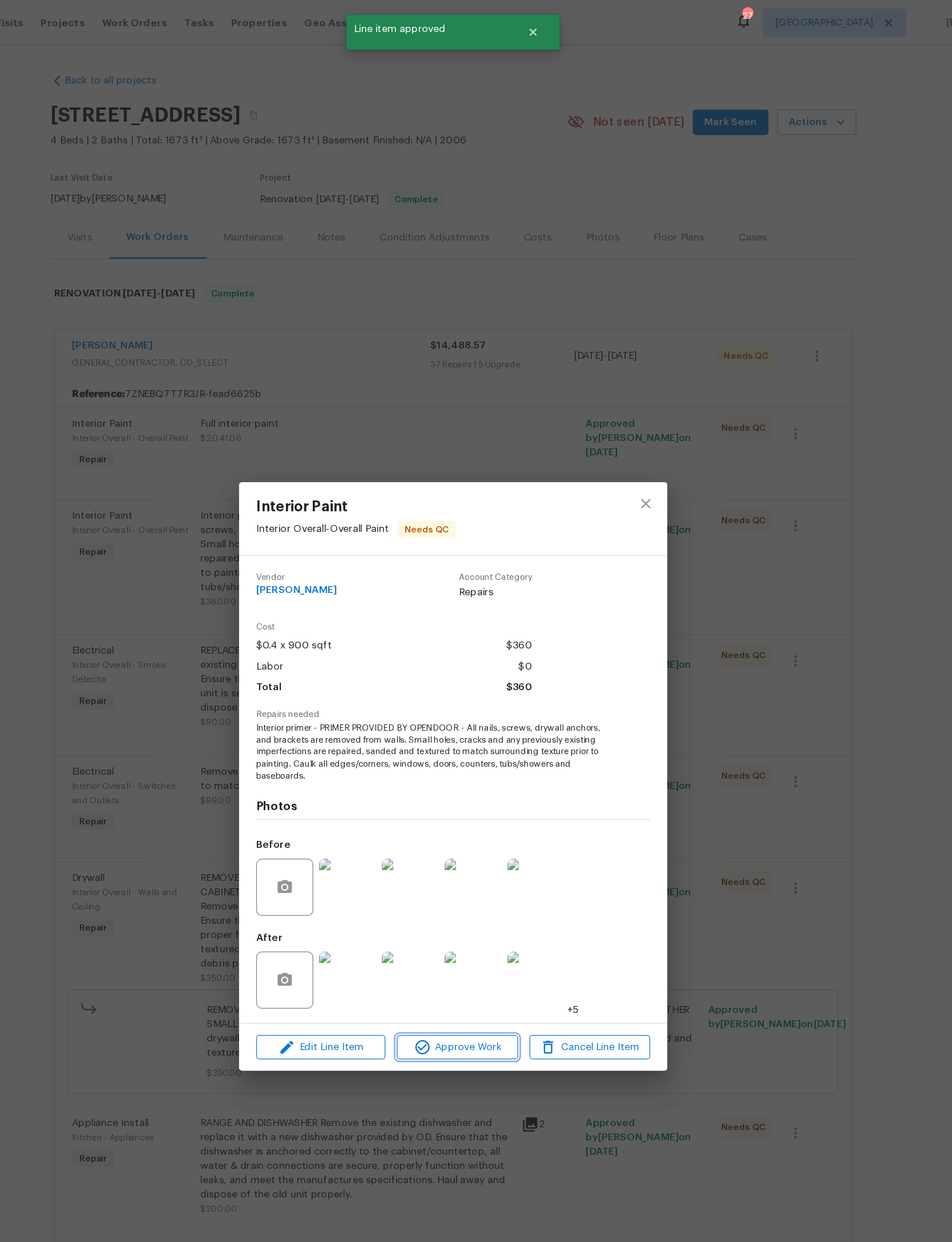
click at [431, 848] on button "Approve Work" at bounding box center [479, 837] width 96 height 20
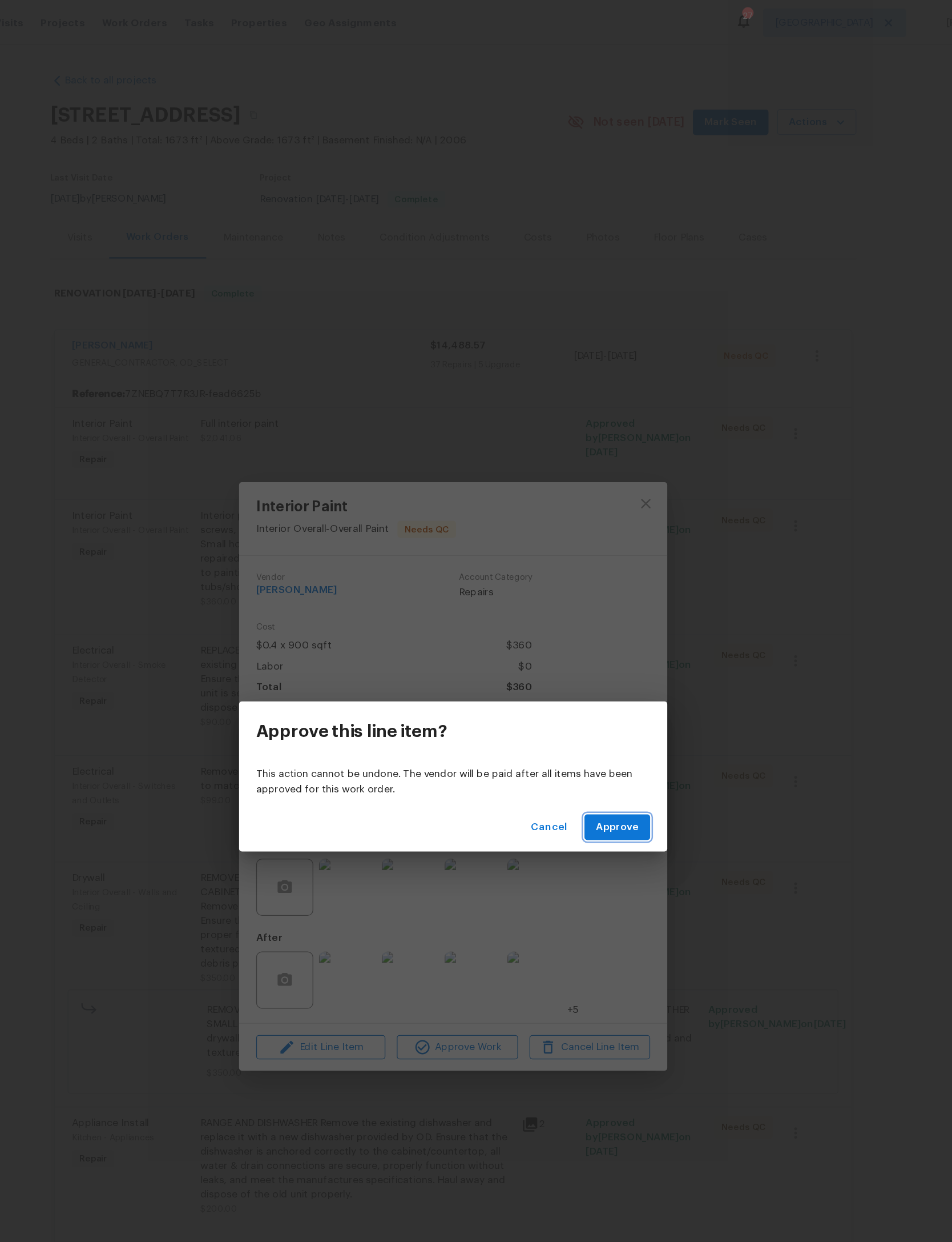
click at [582, 653] on button "Approve" at bounding box center [607, 661] width 52 height 21
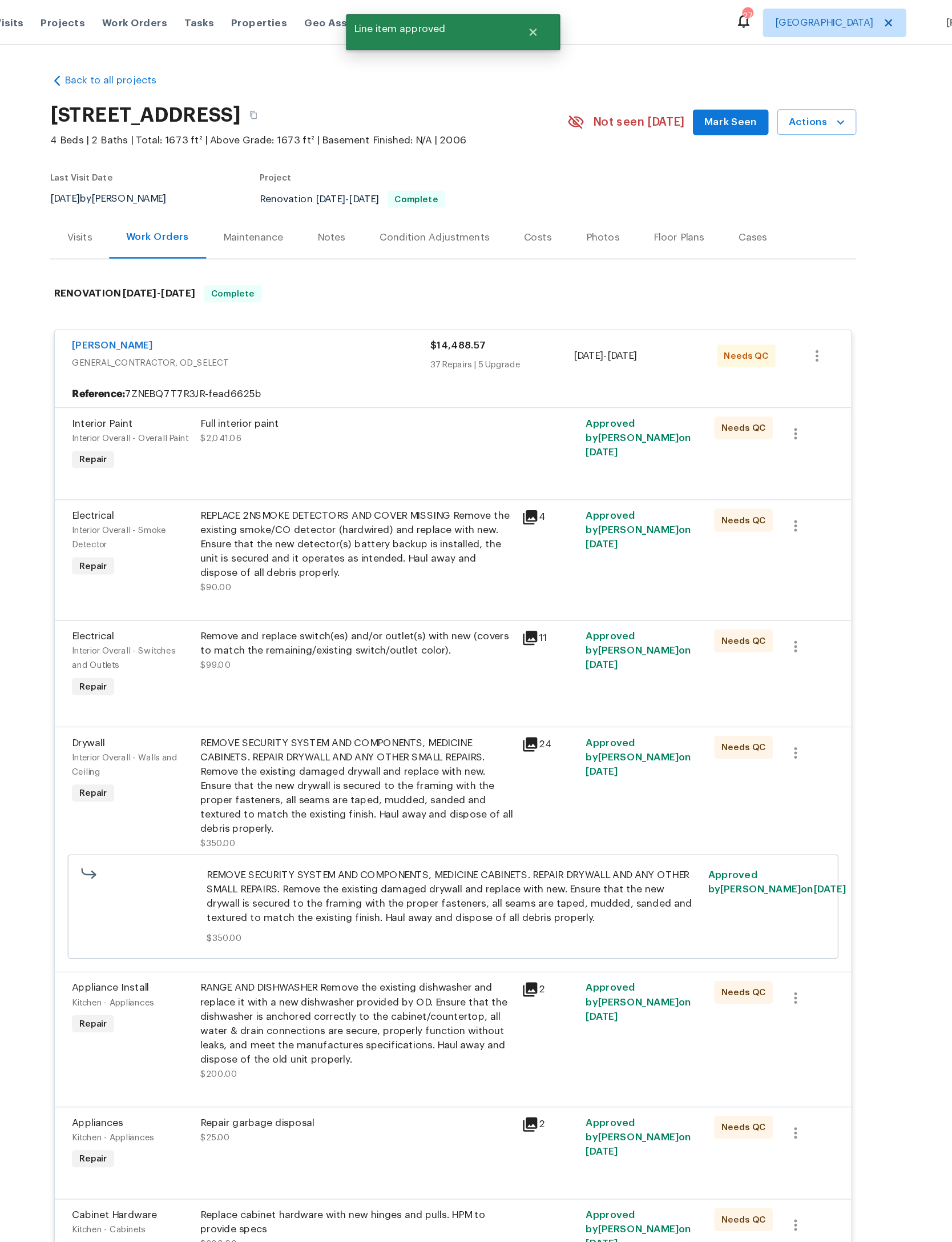
click at [368, 382] on div "Full interior paint $2,041.06" at bounding box center [400, 356] width 257 height 52
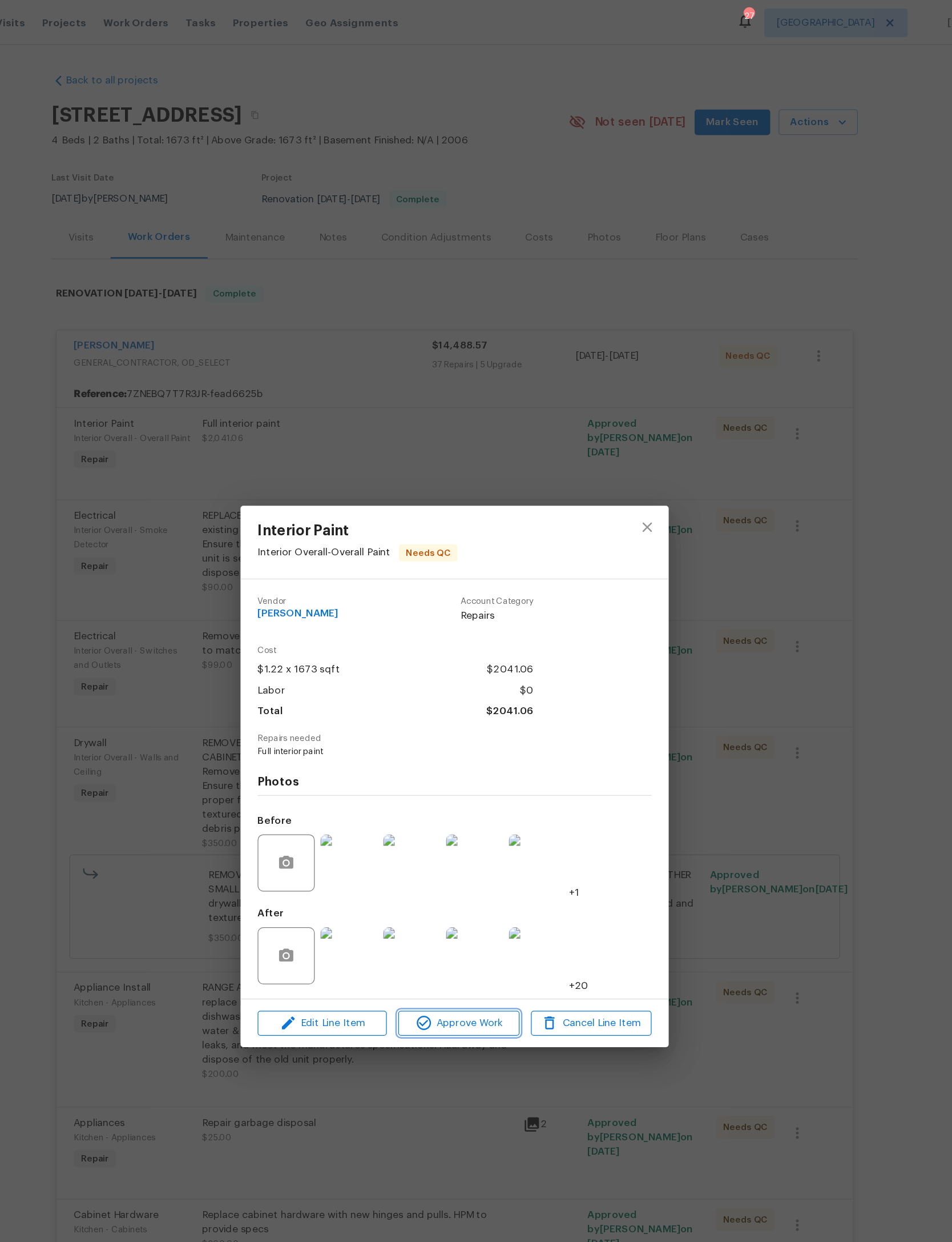
click at [431, 828] on button "Approve Work" at bounding box center [479, 818] width 96 height 20
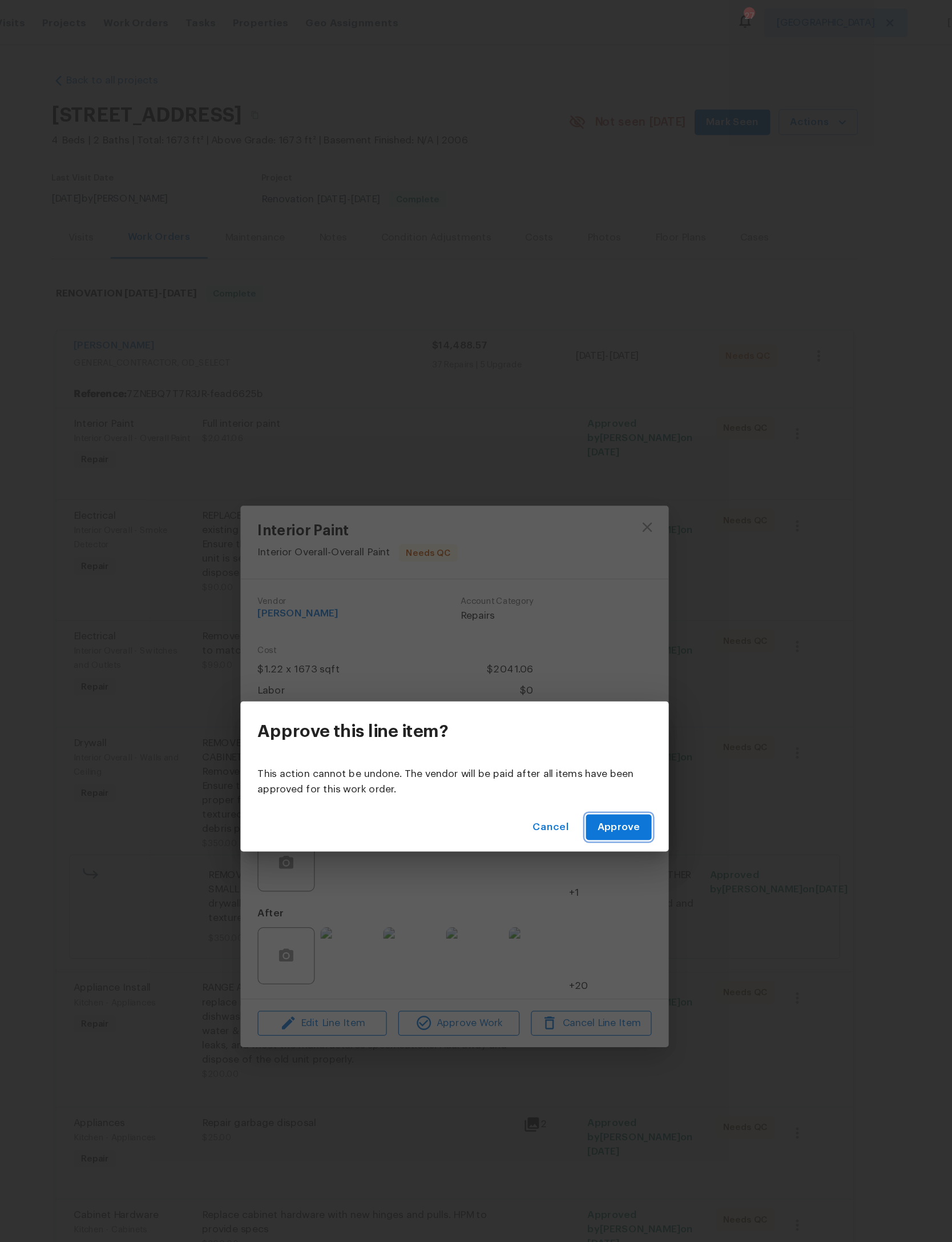
click at [591, 659] on span "Approve" at bounding box center [607, 662] width 34 height 15
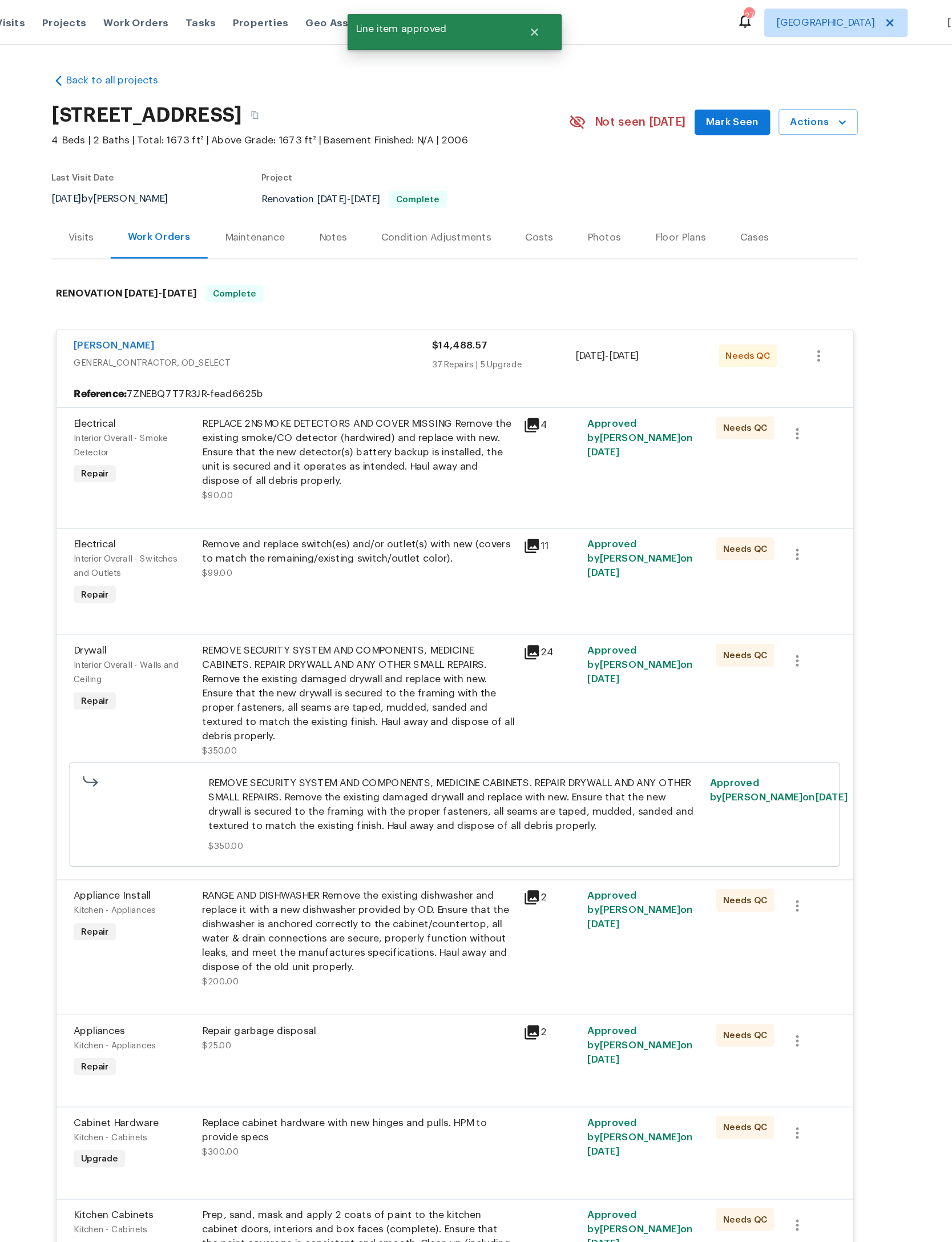
click at [343, 390] on div "REPLACE 2NSMOKE DETECTORS AND COVER MISSING Remove the existing smoke/CO detect…" at bounding box center [399, 361] width 250 height 57
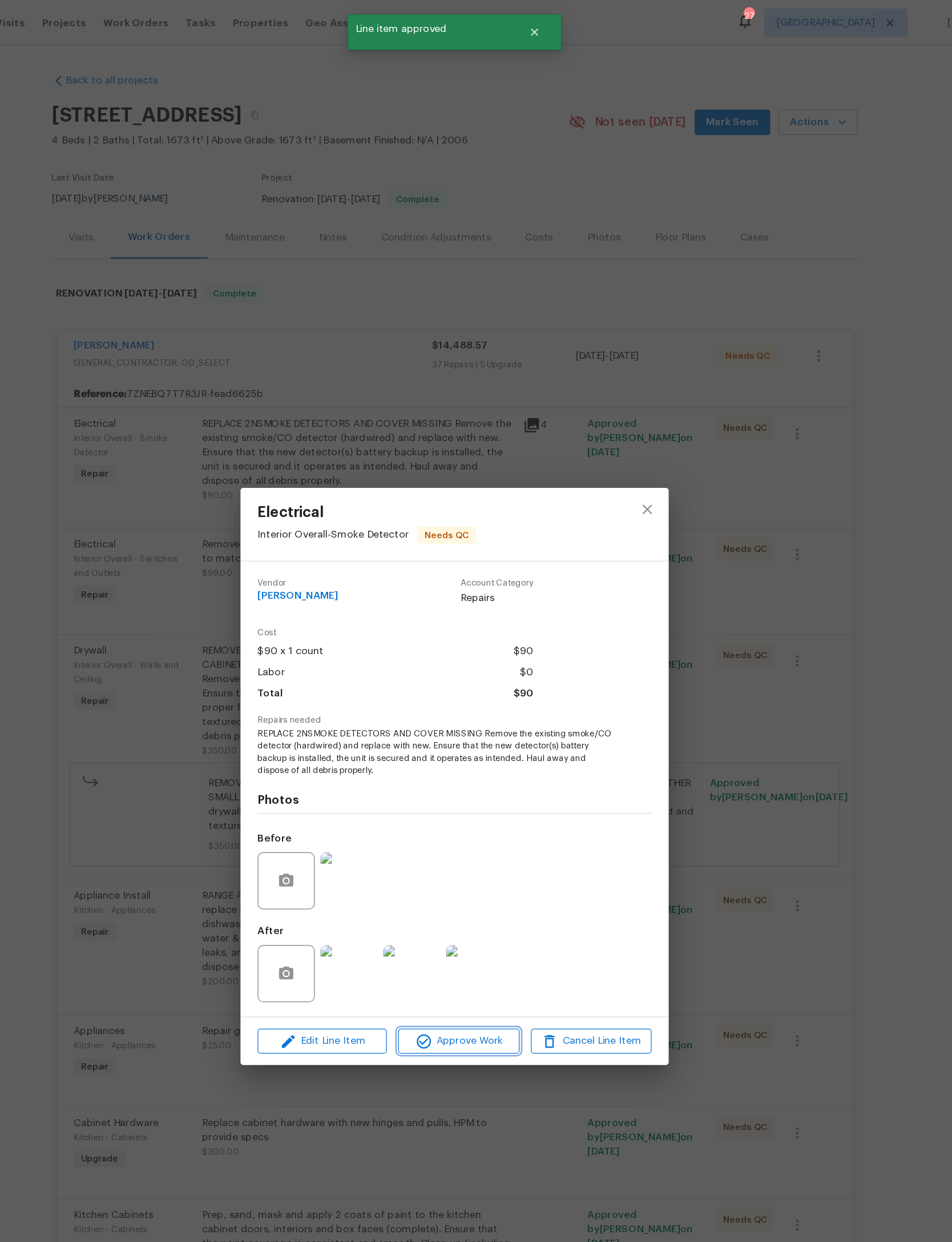
click at [435, 839] on span "Approve Work" at bounding box center [480, 833] width 90 height 15
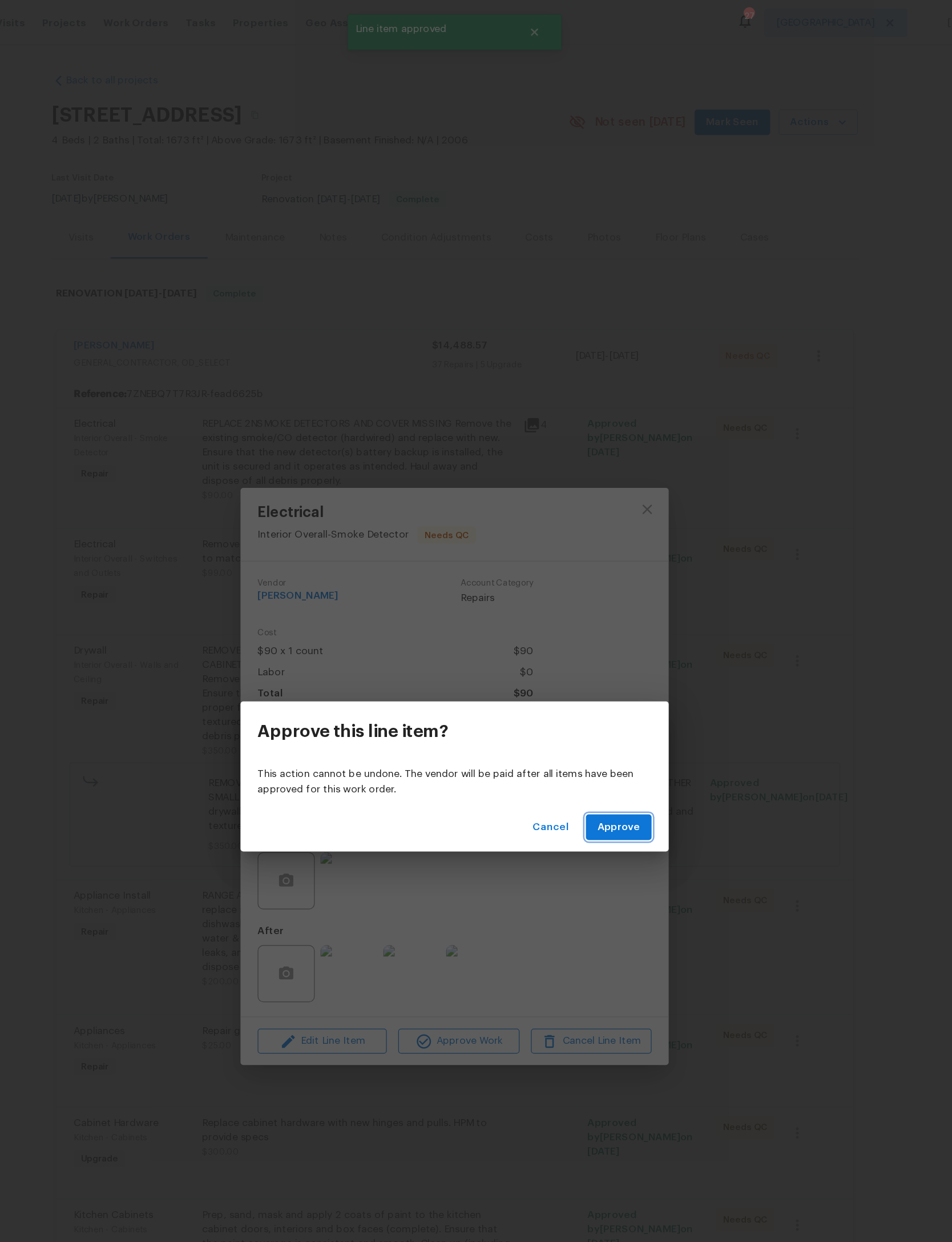
click at [591, 656] on span "Approve" at bounding box center [607, 662] width 34 height 15
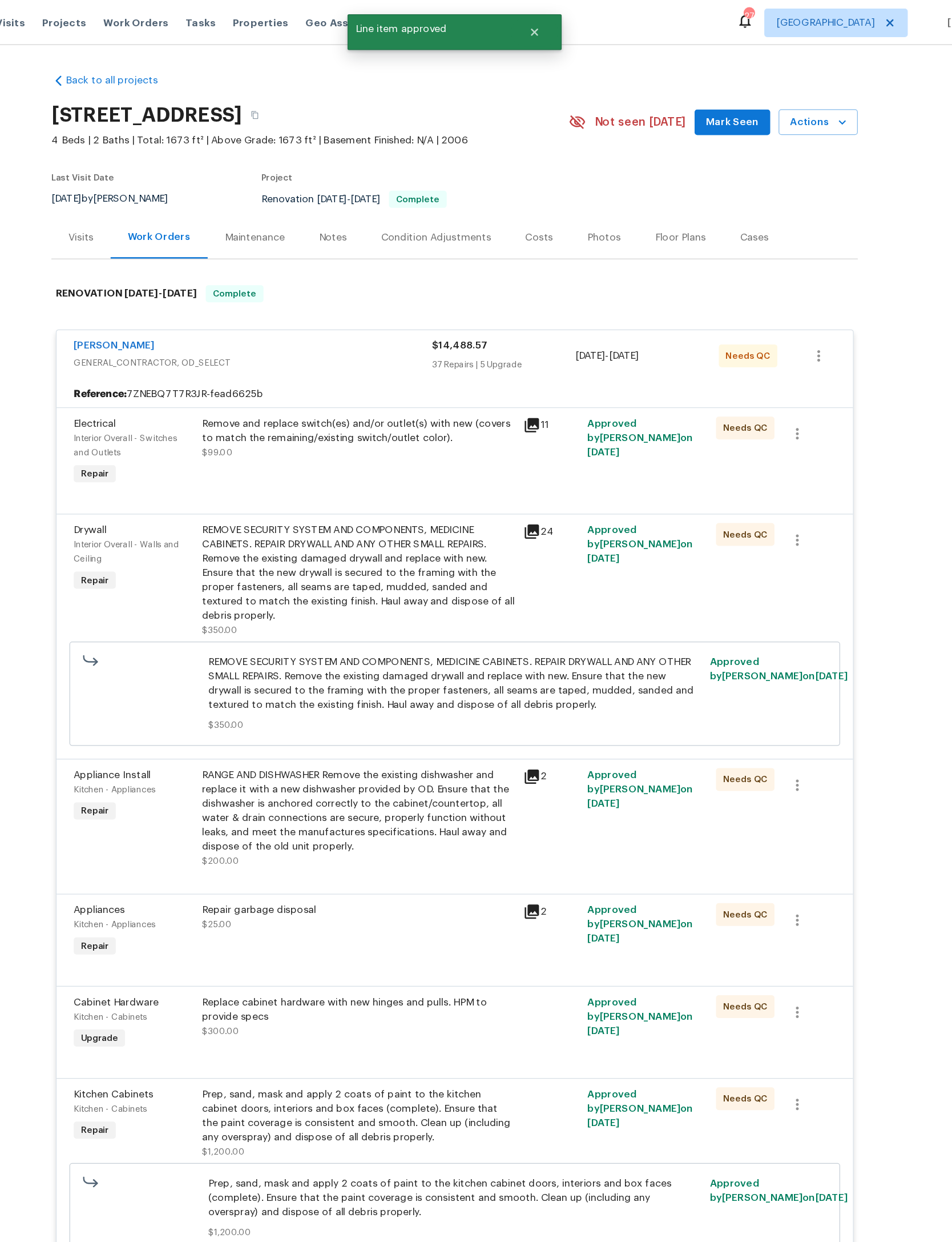
click at [351, 368] on div "Remove and replace switch(es) and/or outlet(s) with new (covers to match the re…" at bounding box center [399, 349] width 250 height 34
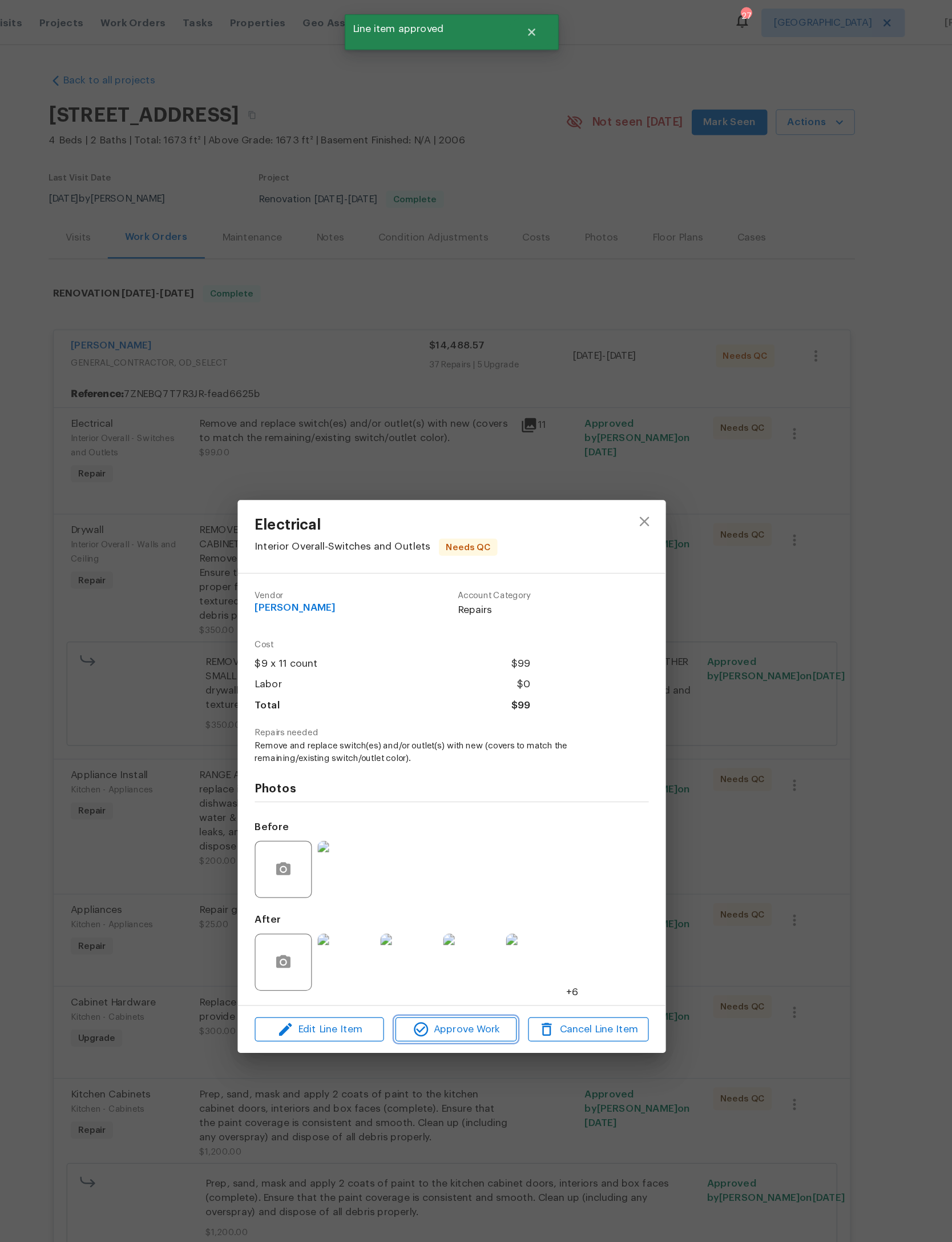
click at [435, 830] on span "Approve Work" at bounding box center [480, 824] width 90 height 15
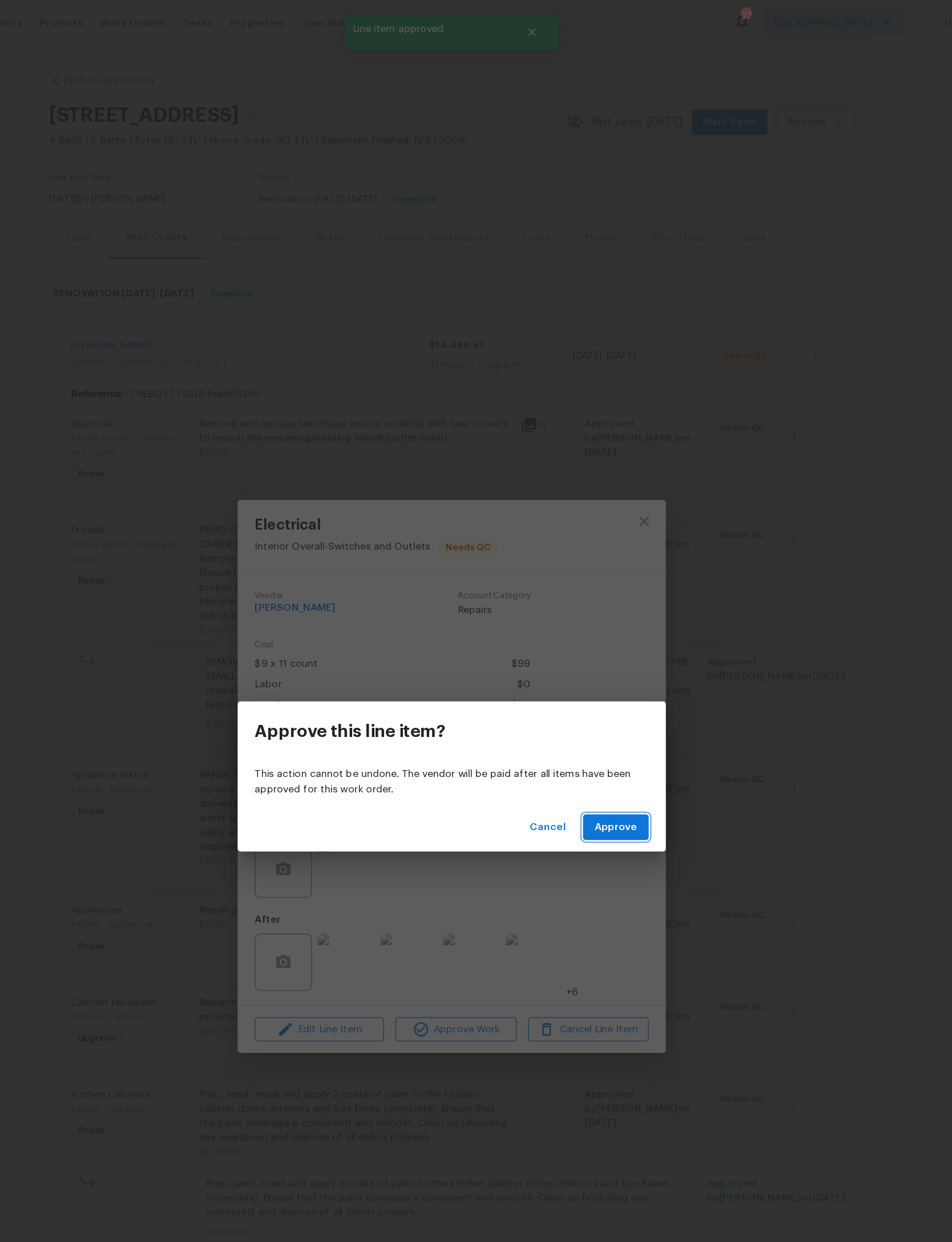
click at [591, 660] on span "Approve" at bounding box center [607, 662] width 34 height 15
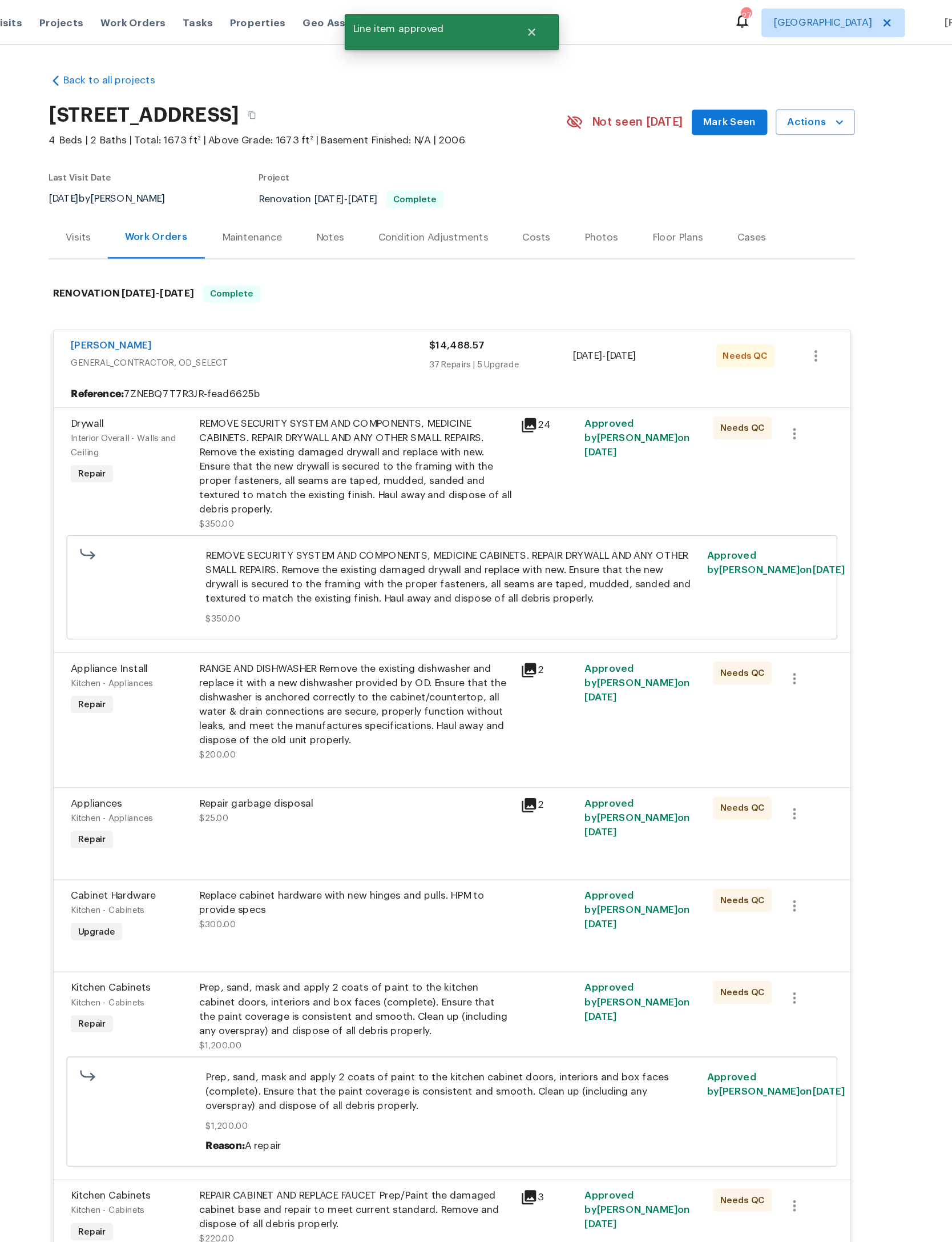
click at [337, 405] on div "REMOVE SECURITY SYSTEM AND COMPONENTS, MEDICINE CABINETS. REPAIR DRYWALL AND AN…" at bounding box center [399, 372] width 250 height 80
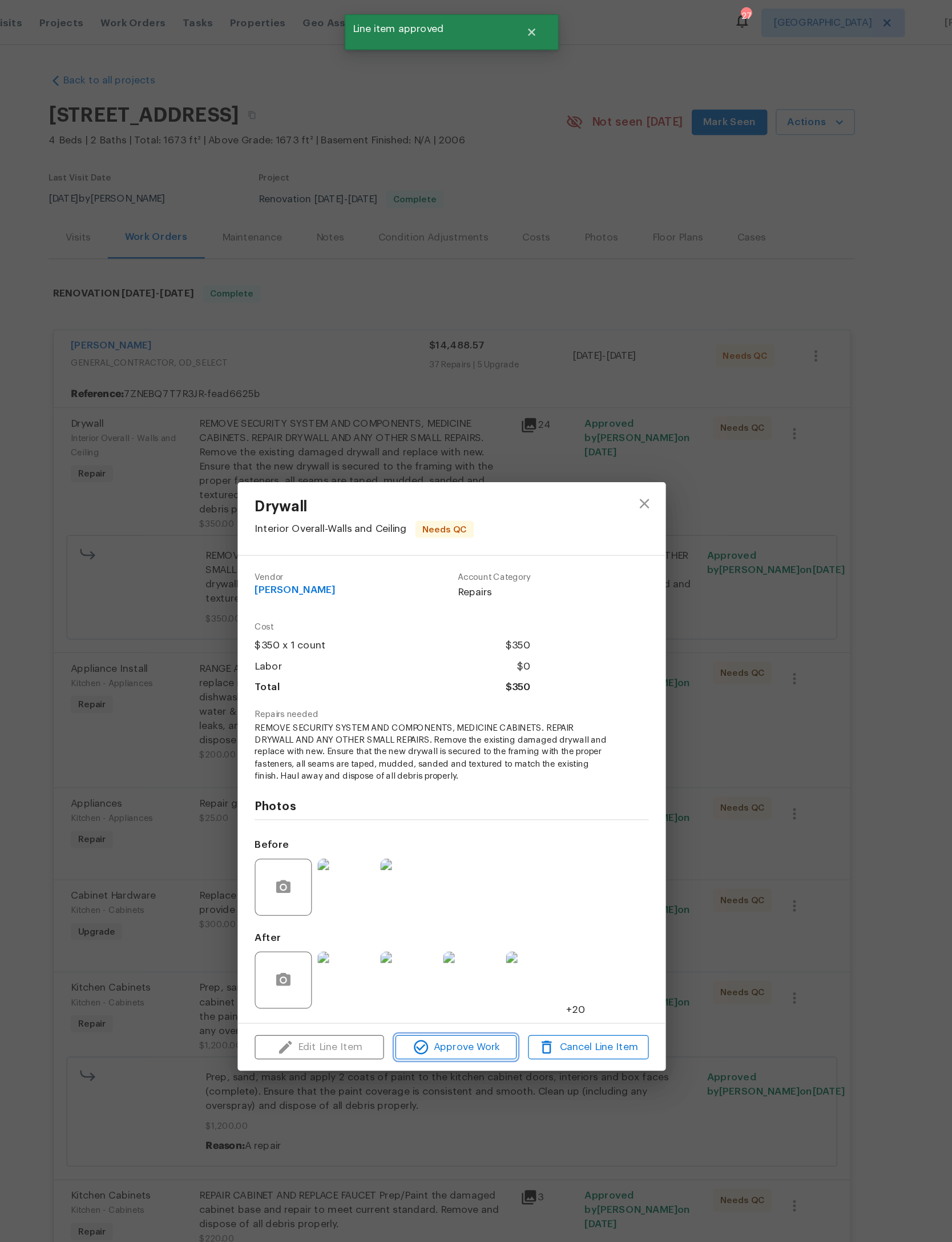
click at [435, 845] on span "Approve Work" at bounding box center [480, 837] width 90 height 15
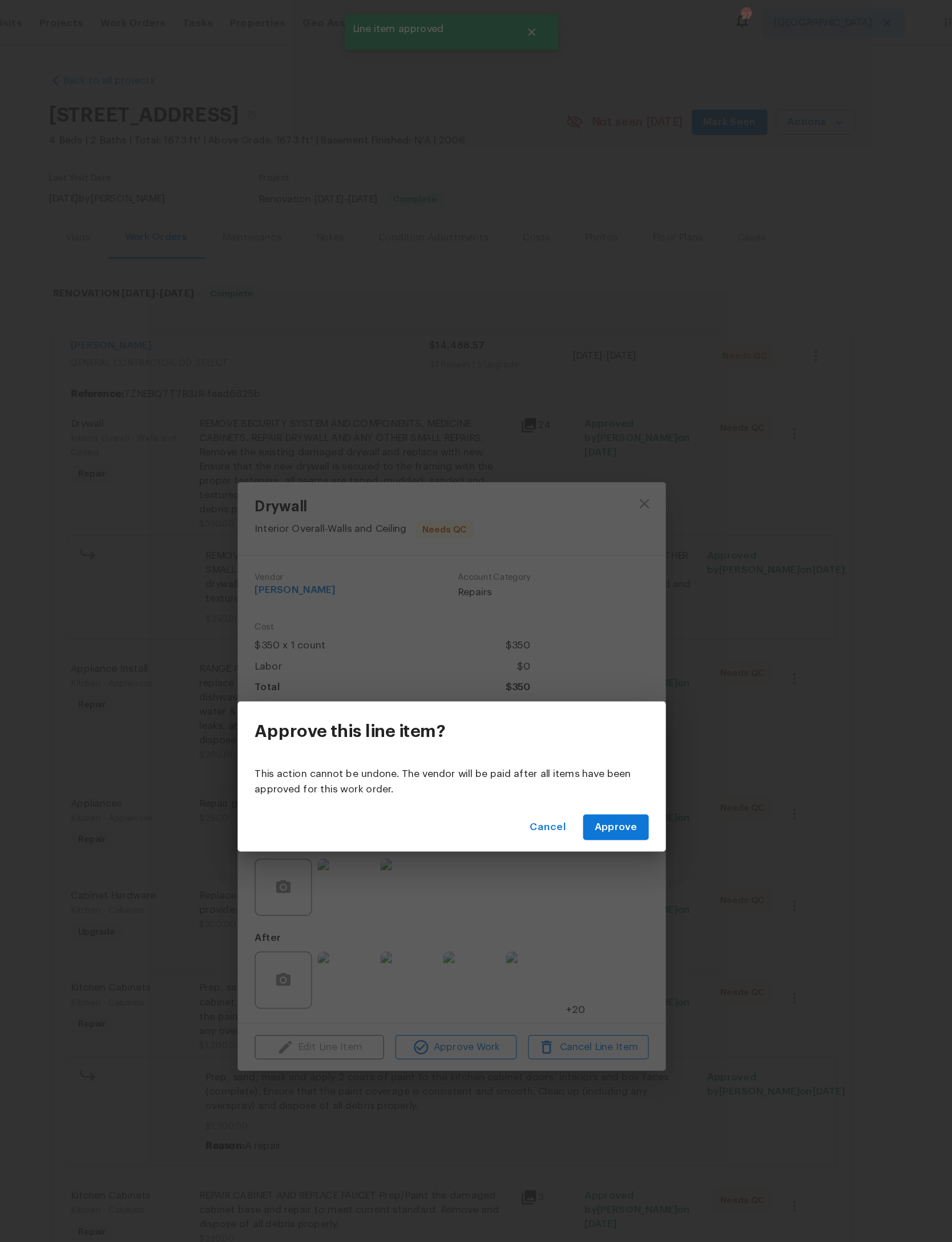
click at [591, 661] on span "Approve" at bounding box center [607, 662] width 34 height 15
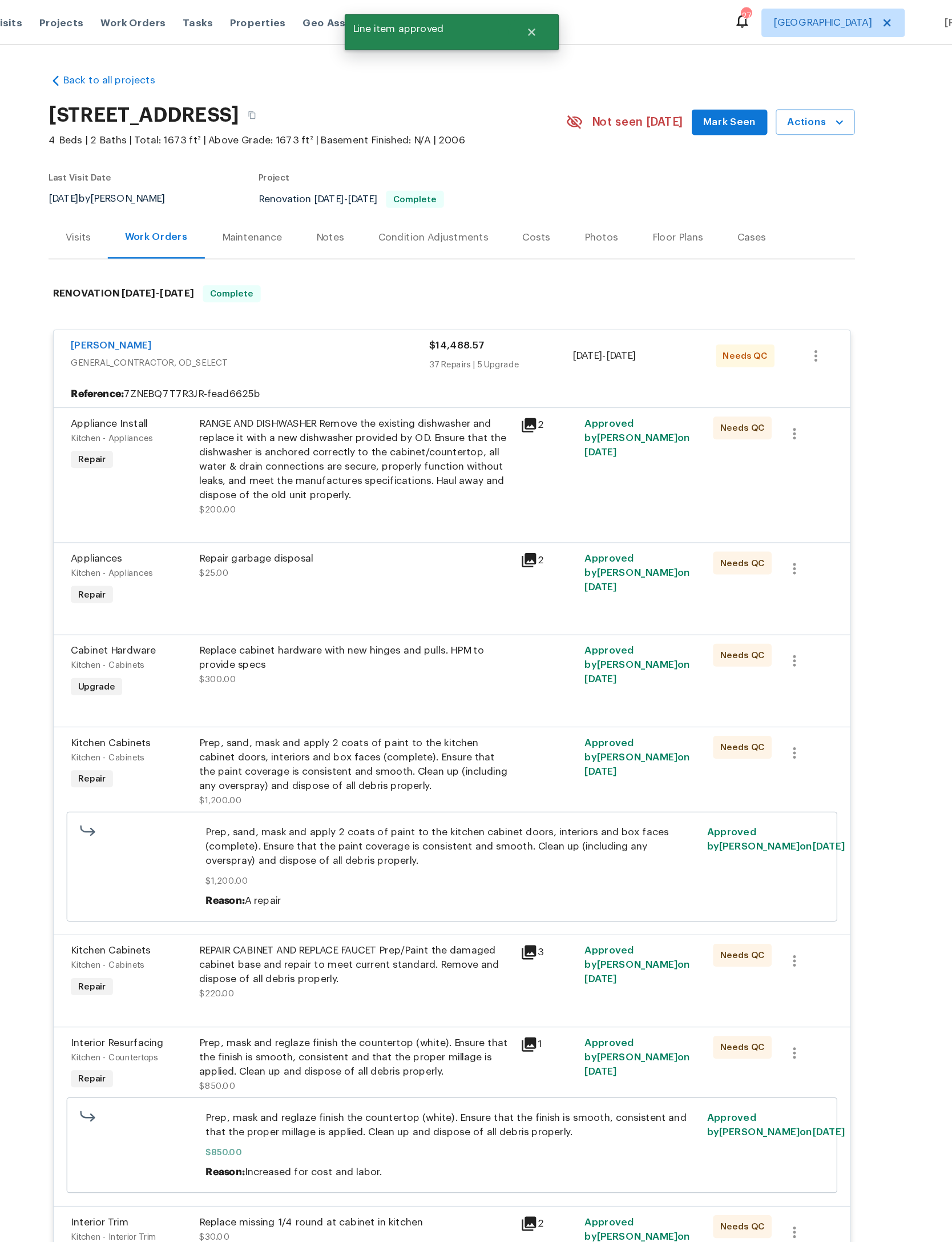
click at [335, 402] on div "RANGE AND DISHWASHER Remove the existing dishwasher and replace it with a new d…" at bounding box center [399, 367] width 250 height 69
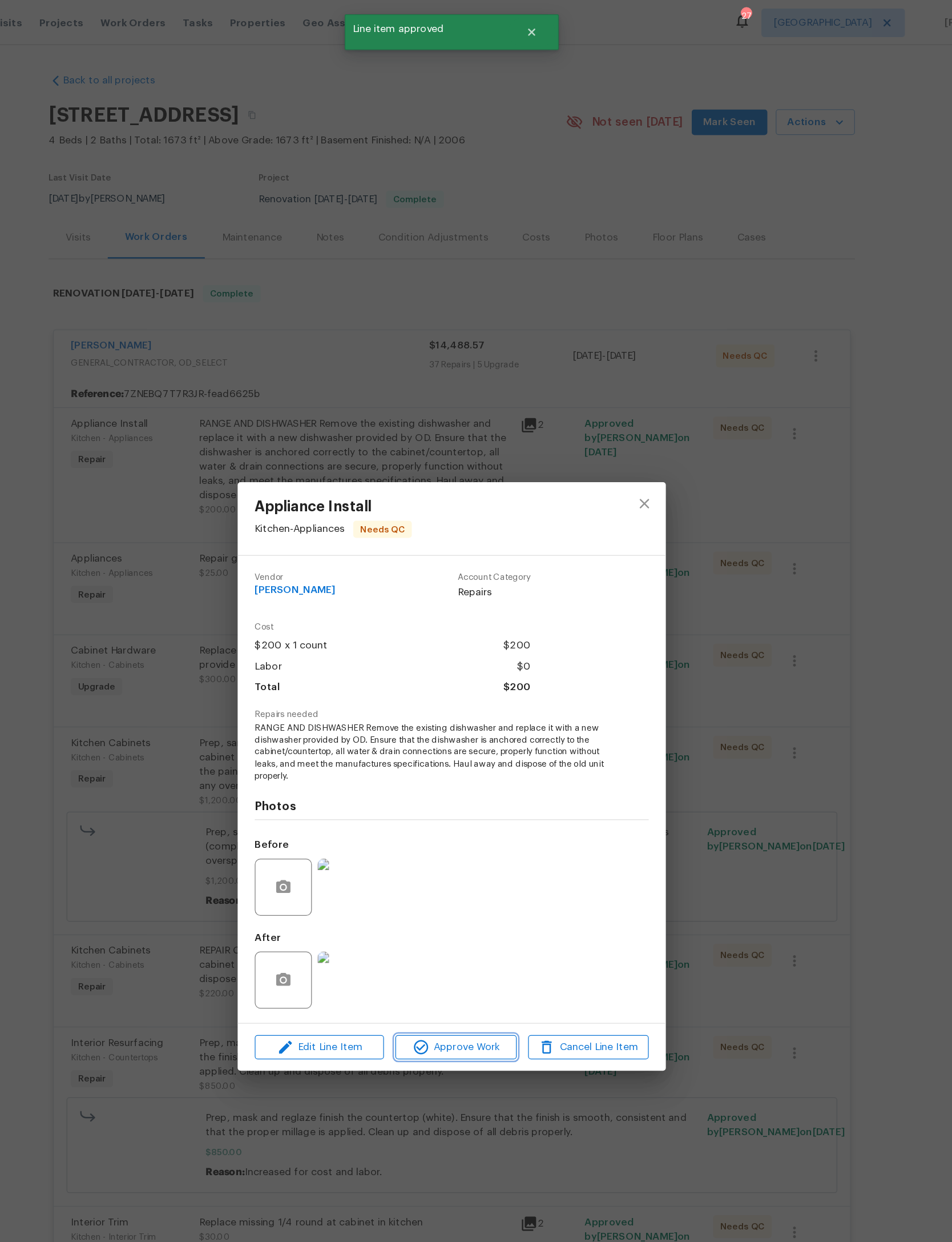
click at [435, 845] on span "Approve Work" at bounding box center [480, 837] width 90 height 15
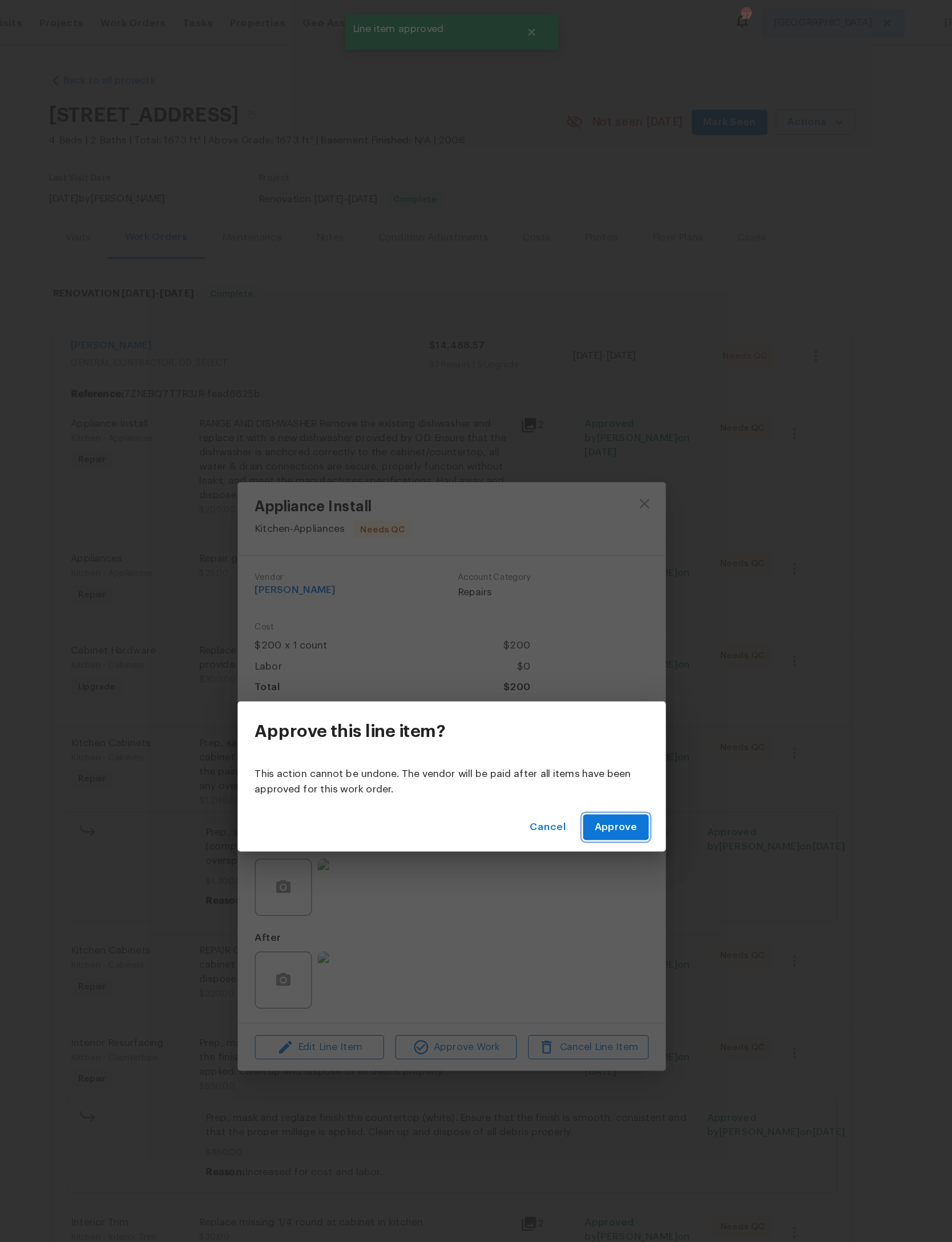
click at [582, 654] on button "Approve" at bounding box center [607, 661] width 52 height 21
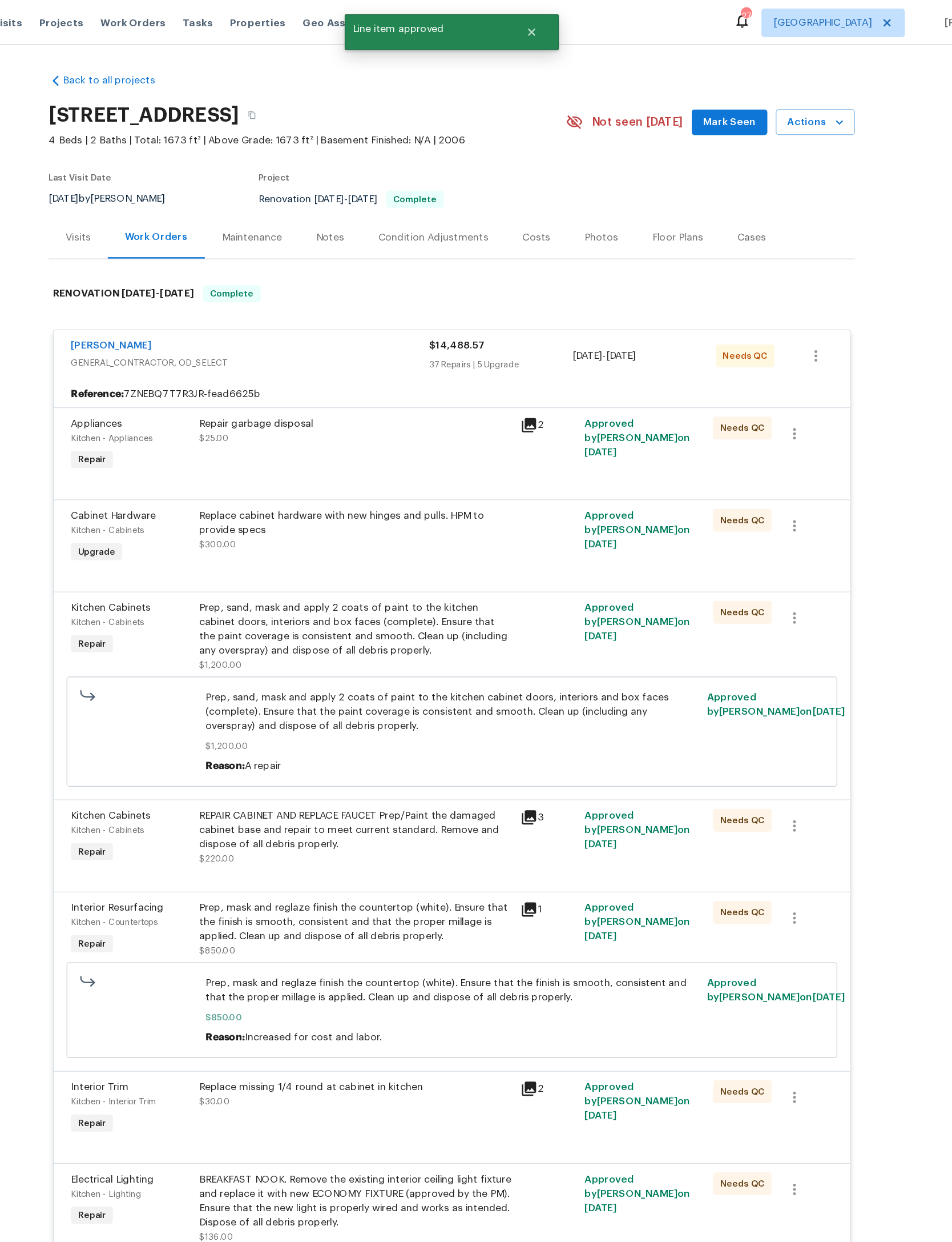
click at [346, 382] on div "Repair garbage disposal $25.00" at bounding box center [400, 356] width 257 height 52
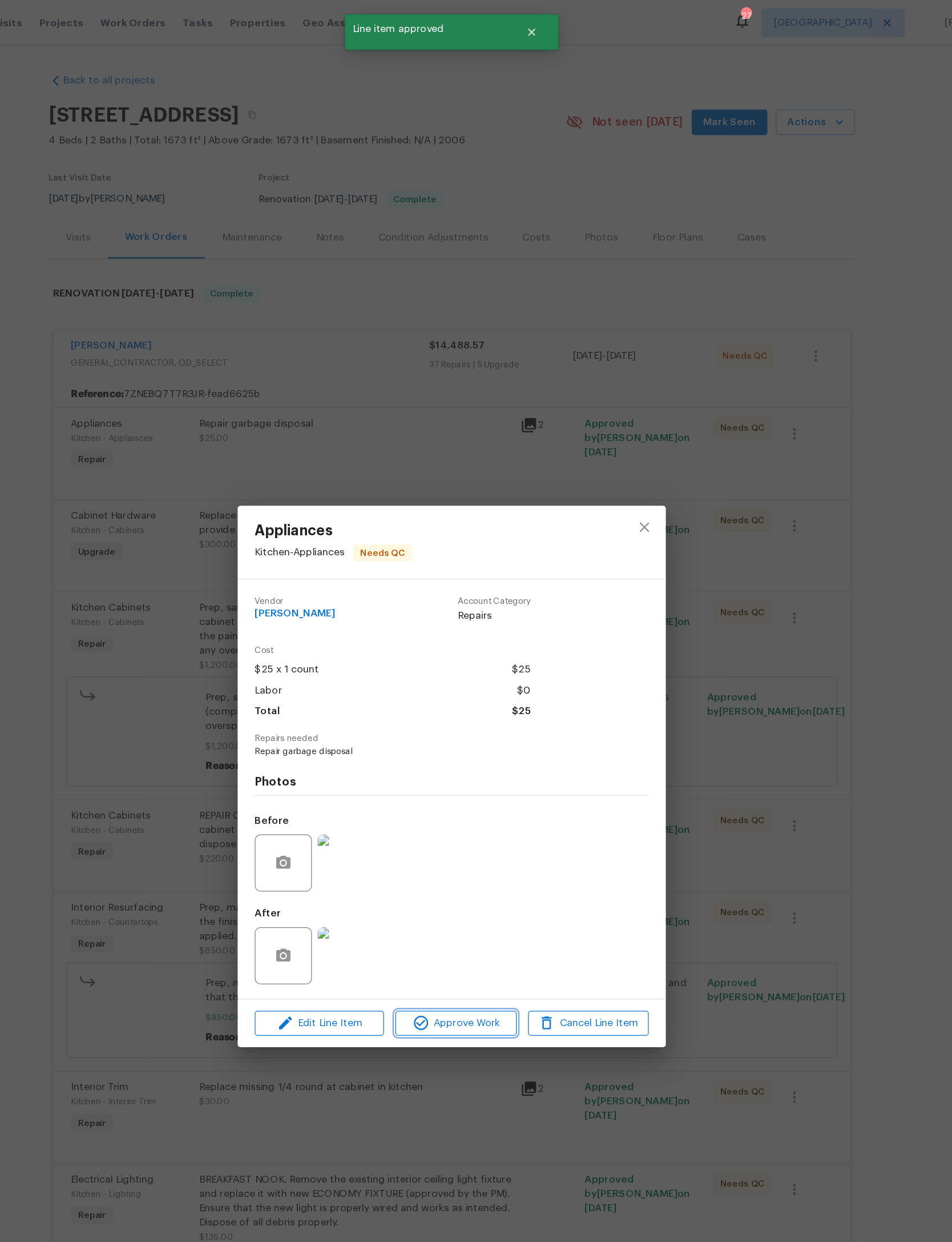
click at [435, 826] on span "Approve Work" at bounding box center [480, 818] width 90 height 15
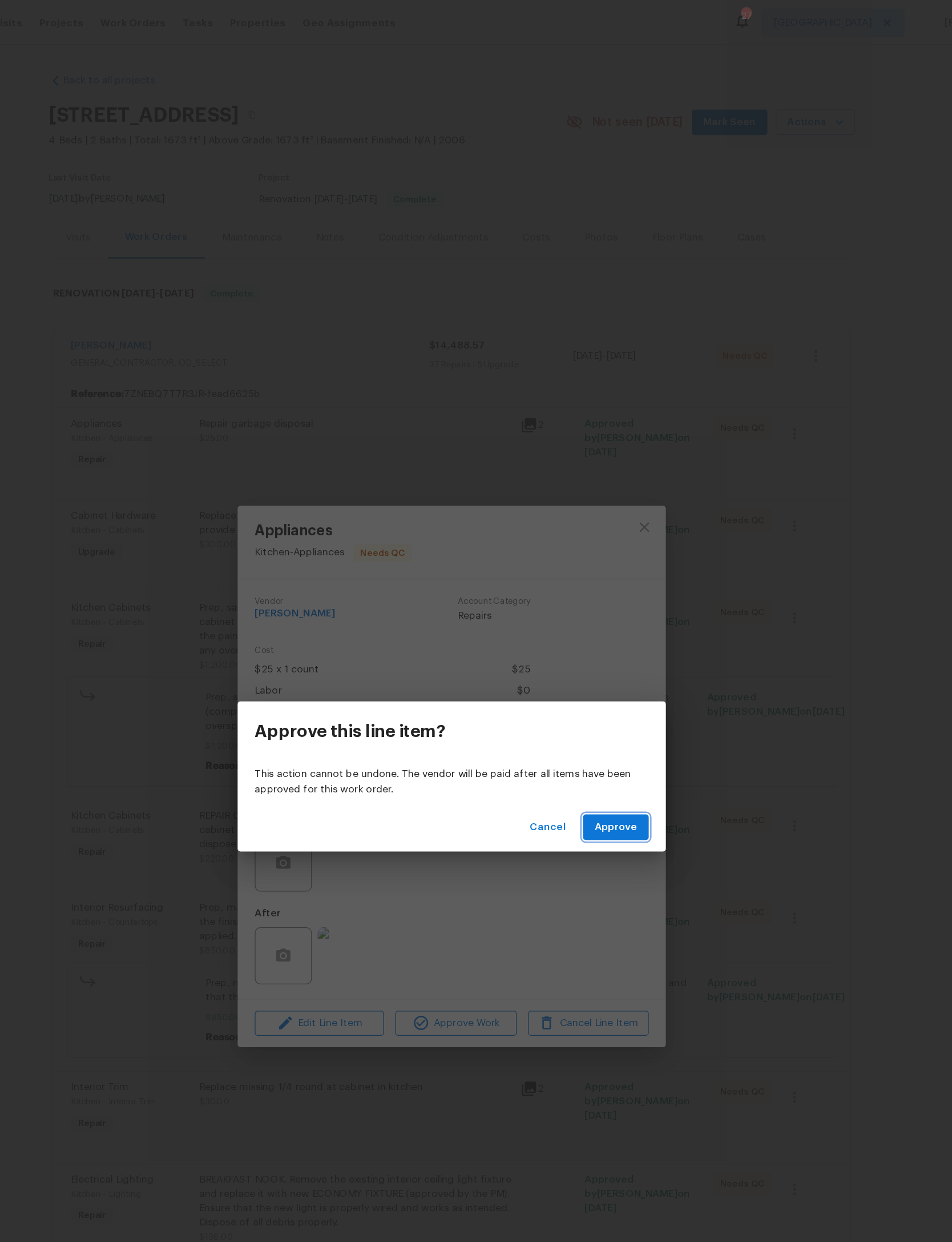
click at [591, 663] on span "Approve" at bounding box center [607, 662] width 34 height 15
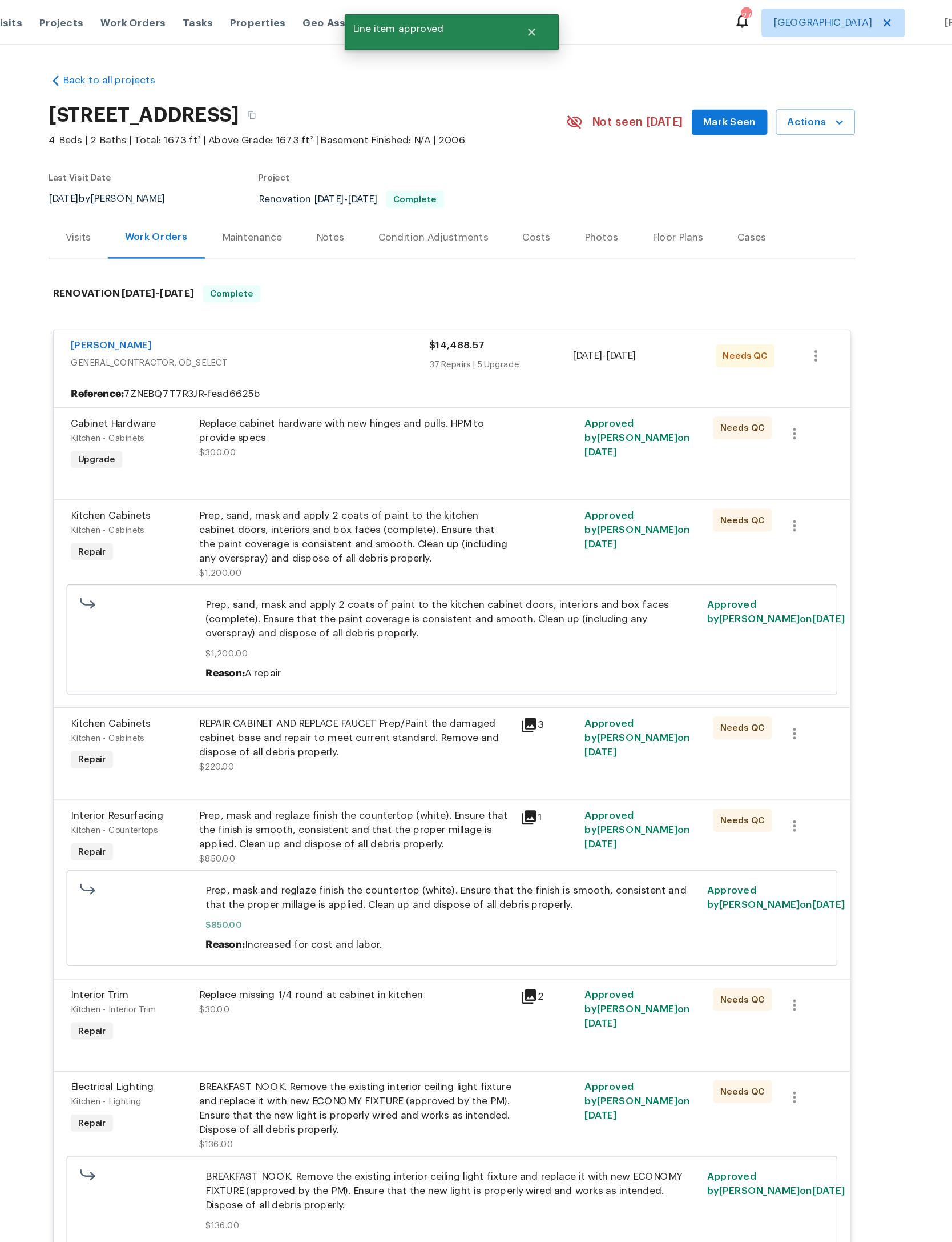
click at [354, 368] on div "Replace cabinet hardware with new hinges and pulls. HPM to provide specs $300.00" at bounding box center [399, 349] width 250 height 34
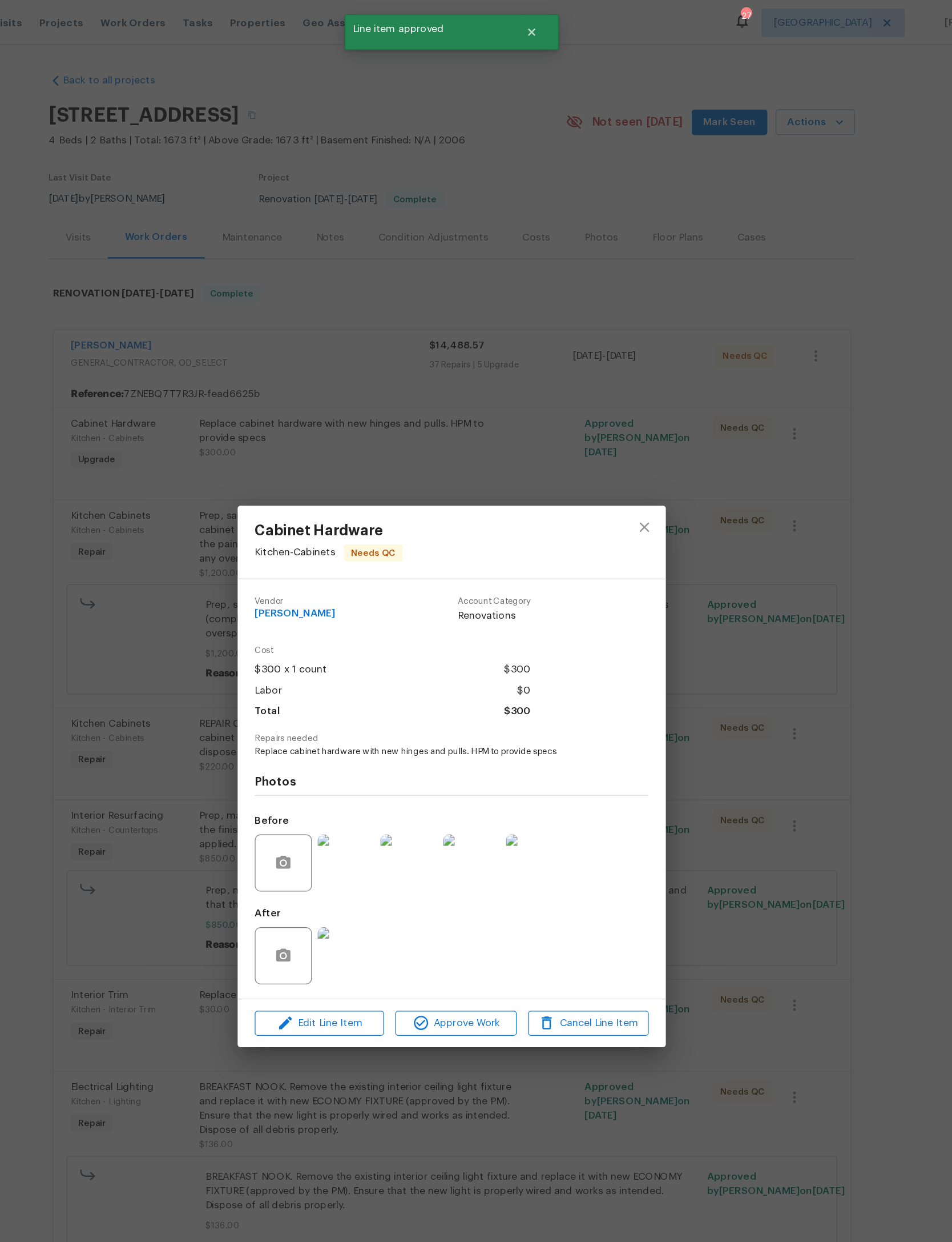
click at [435, 826] on span "Approve Work" at bounding box center [480, 818] width 90 height 15
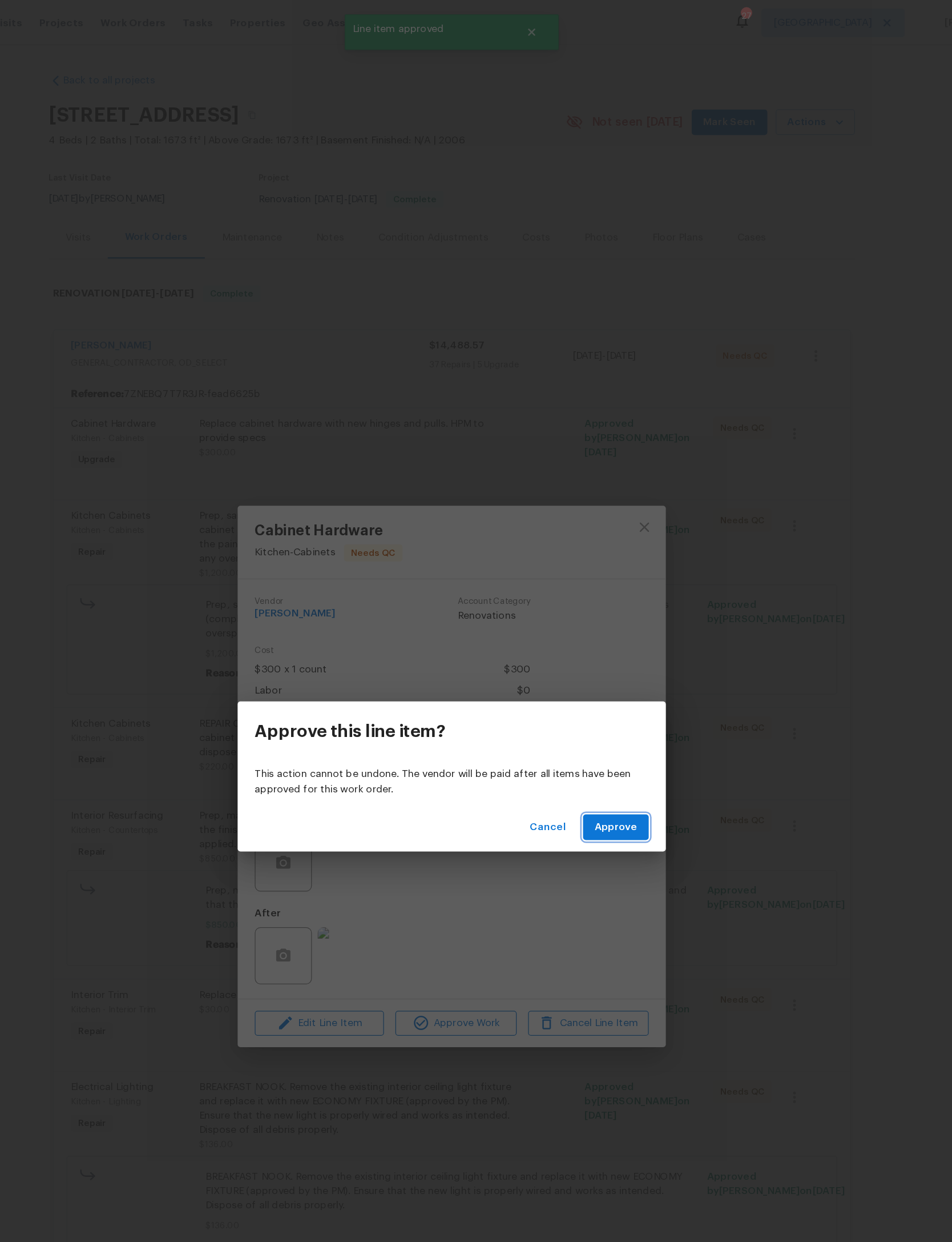
click at [591, 665] on span "Approve" at bounding box center [607, 662] width 34 height 15
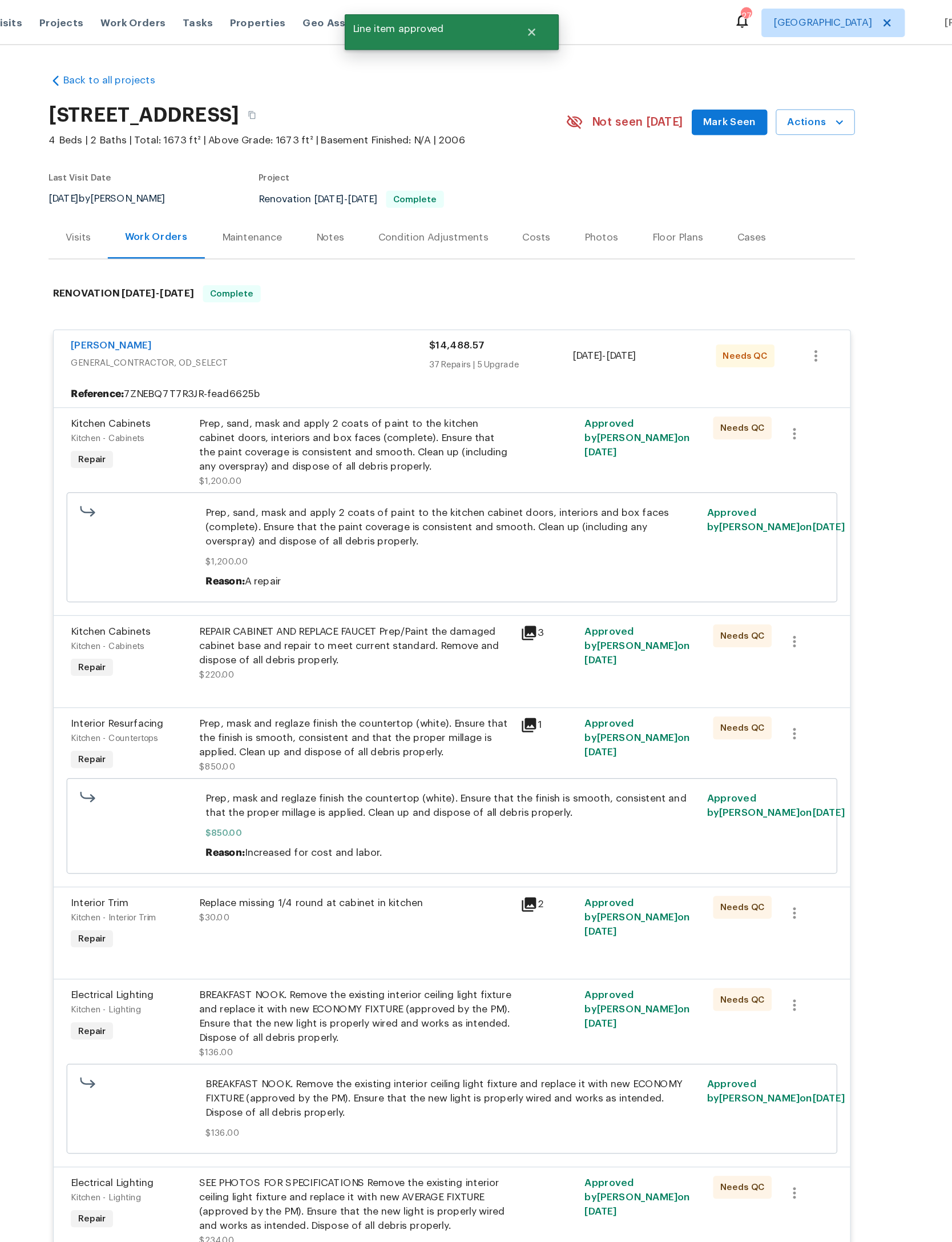
click at [363, 379] on div "Prep, sand, mask and apply 2 coats of paint to the kitchen cabinet doors, inter…" at bounding box center [399, 356] width 250 height 46
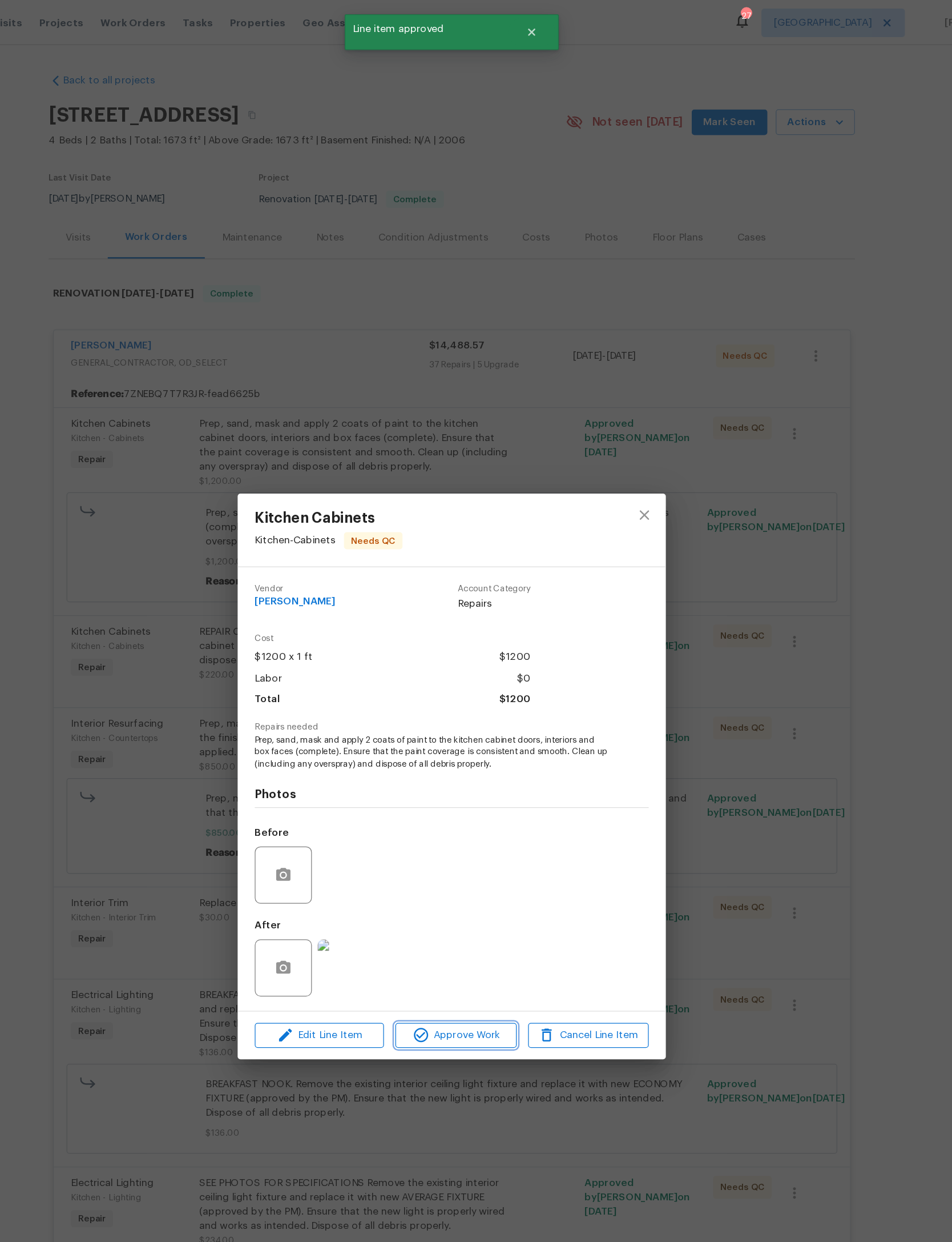
click at [435, 835] on span "Approve Work" at bounding box center [480, 828] width 90 height 15
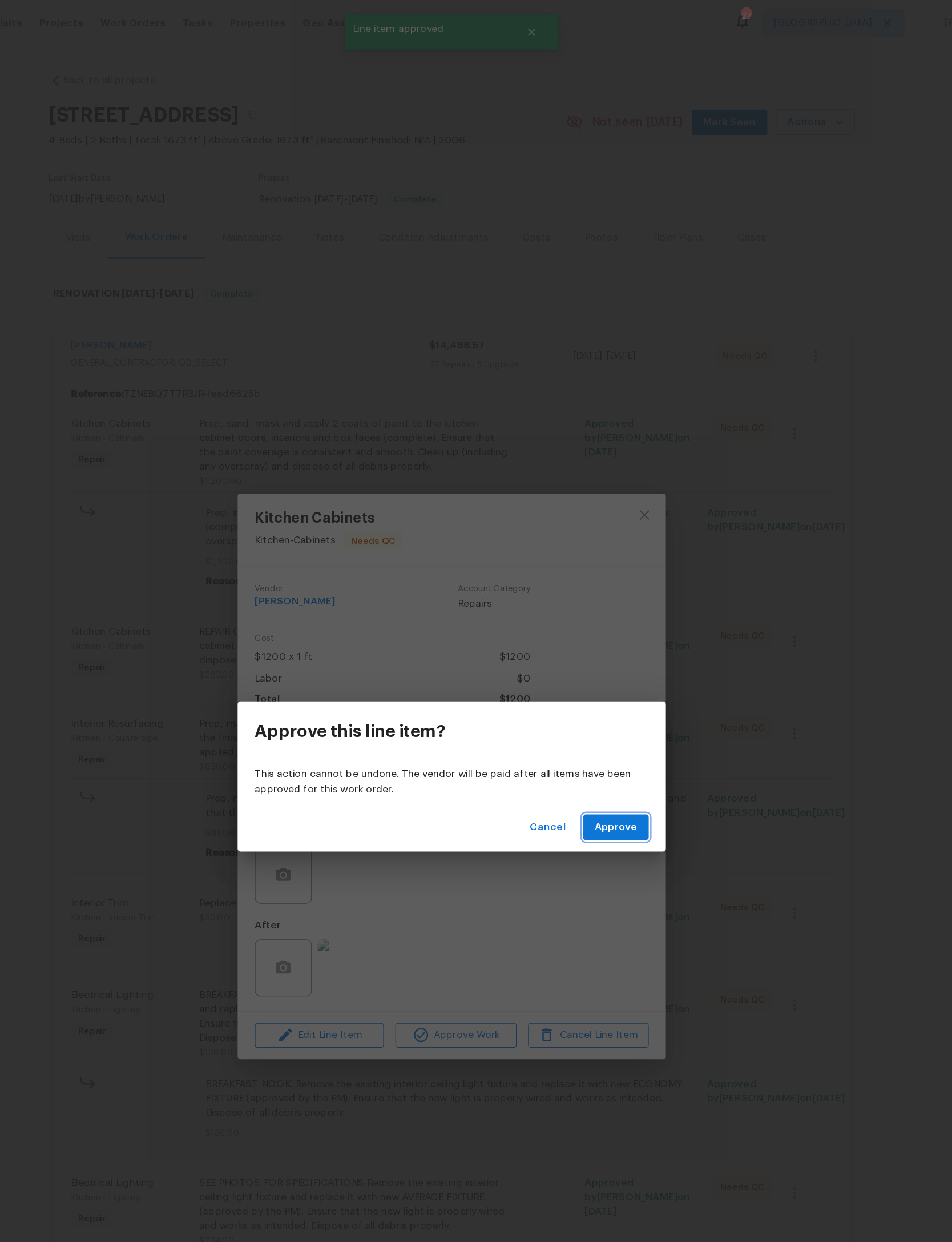
click at [591, 660] on span "Approve" at bounding box center [607, 662] width 34 height 15
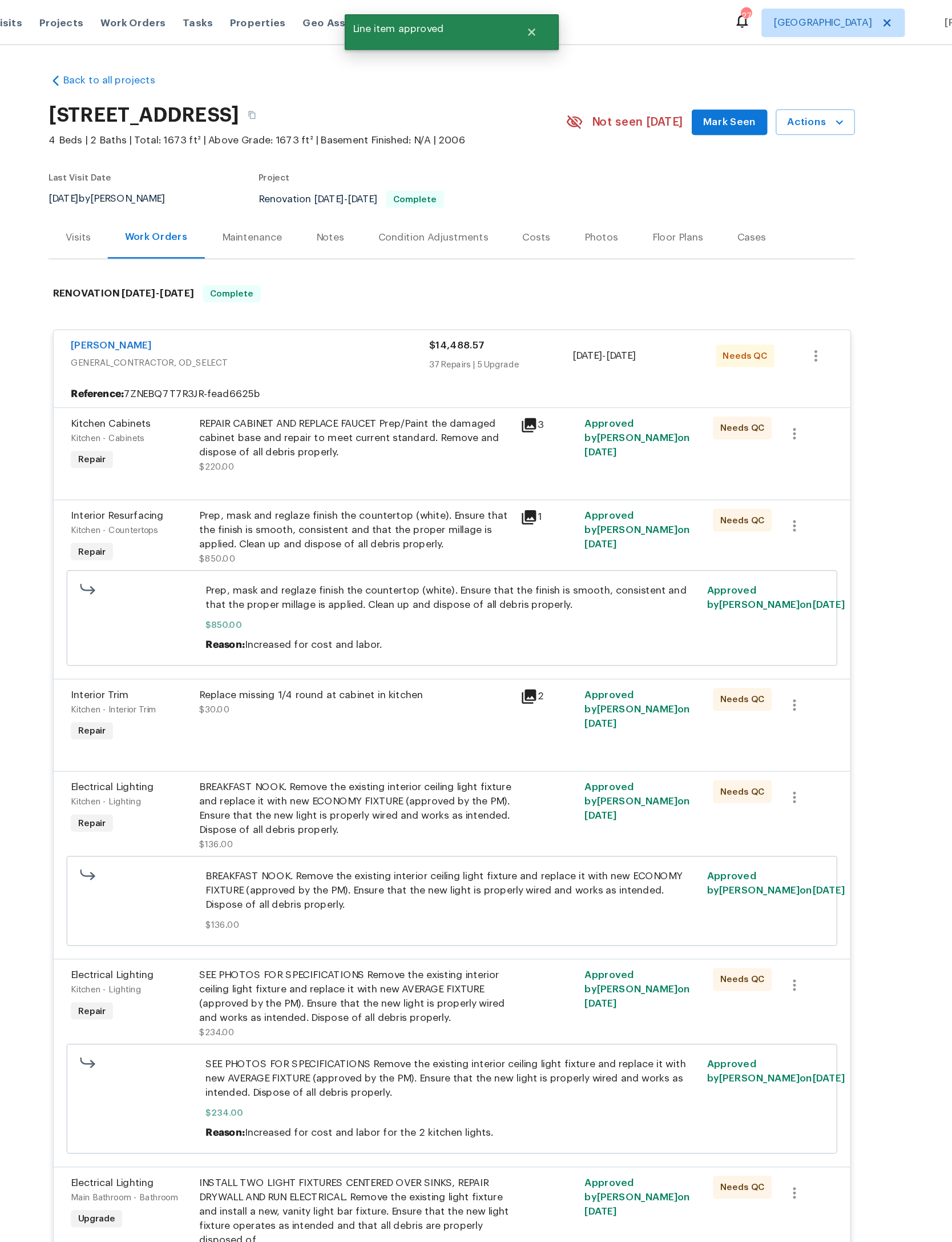
click at [376, 368] on div "REPAIR CABINET AND REPLACE FAUCET Prep/Paint the damaged cabinet base and repai…" at bounding box center [399, 349] width 250 height 34
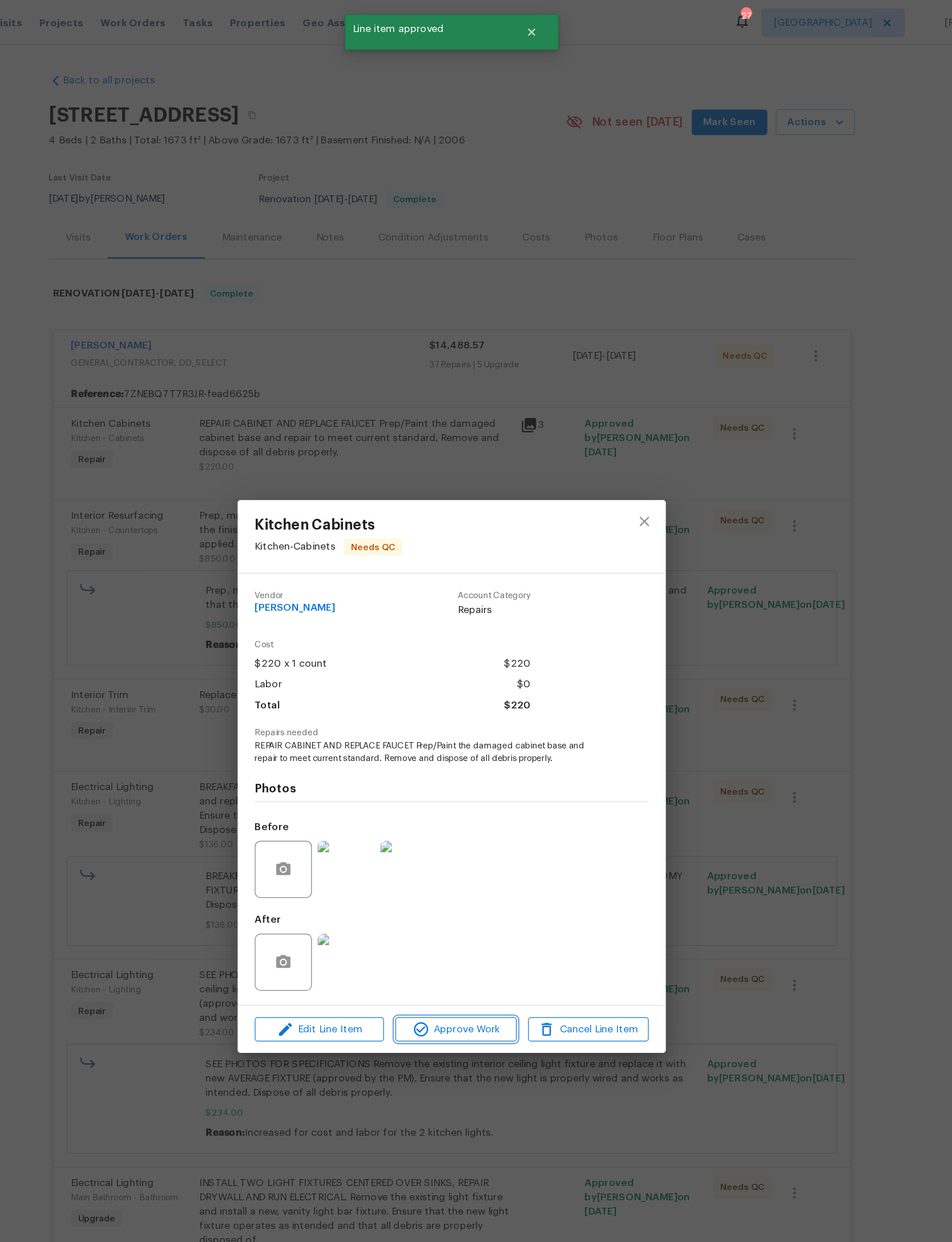
click at [431, 834] on button "Approve Work" at bounding box center [479, 824] width 96 height 20
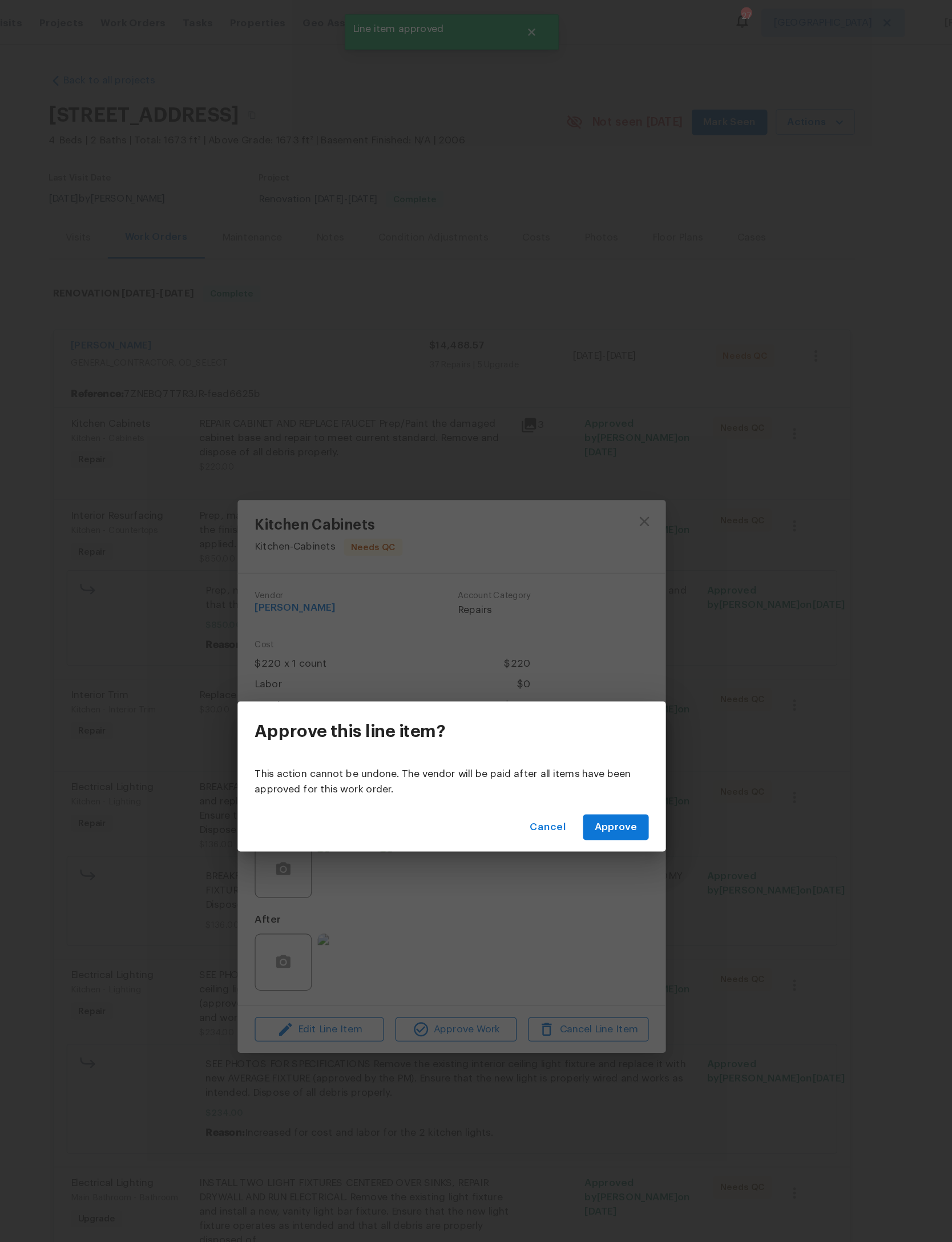
click at [591, 667] on span "Approve" at bounding box center [607, 662] width 34 height 15
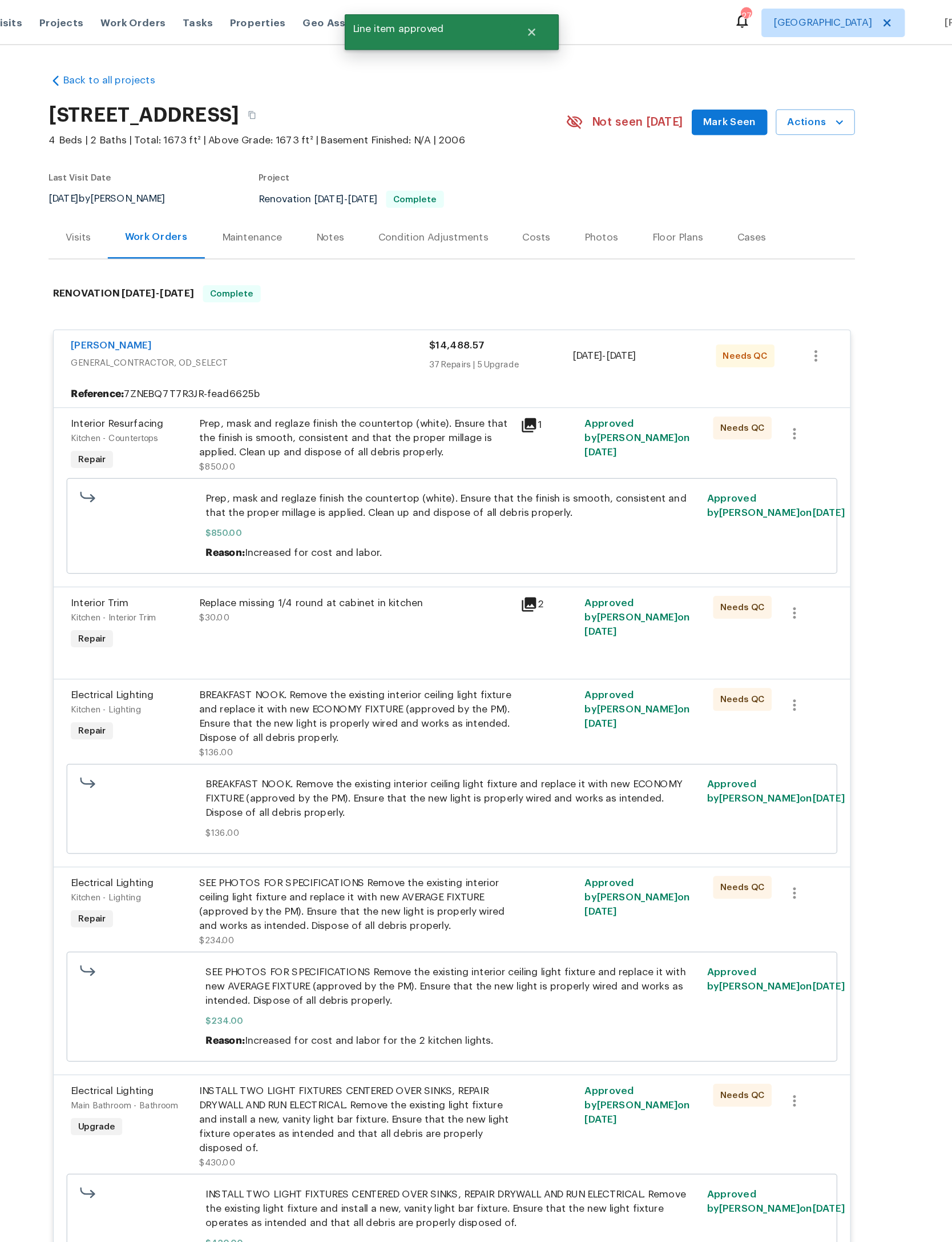
click at [346, 368] on div "Prep, mask and reglaze finish the countertop (white). Ensure that the finish is…" at bounding box center [399, 349] width 250 height 34
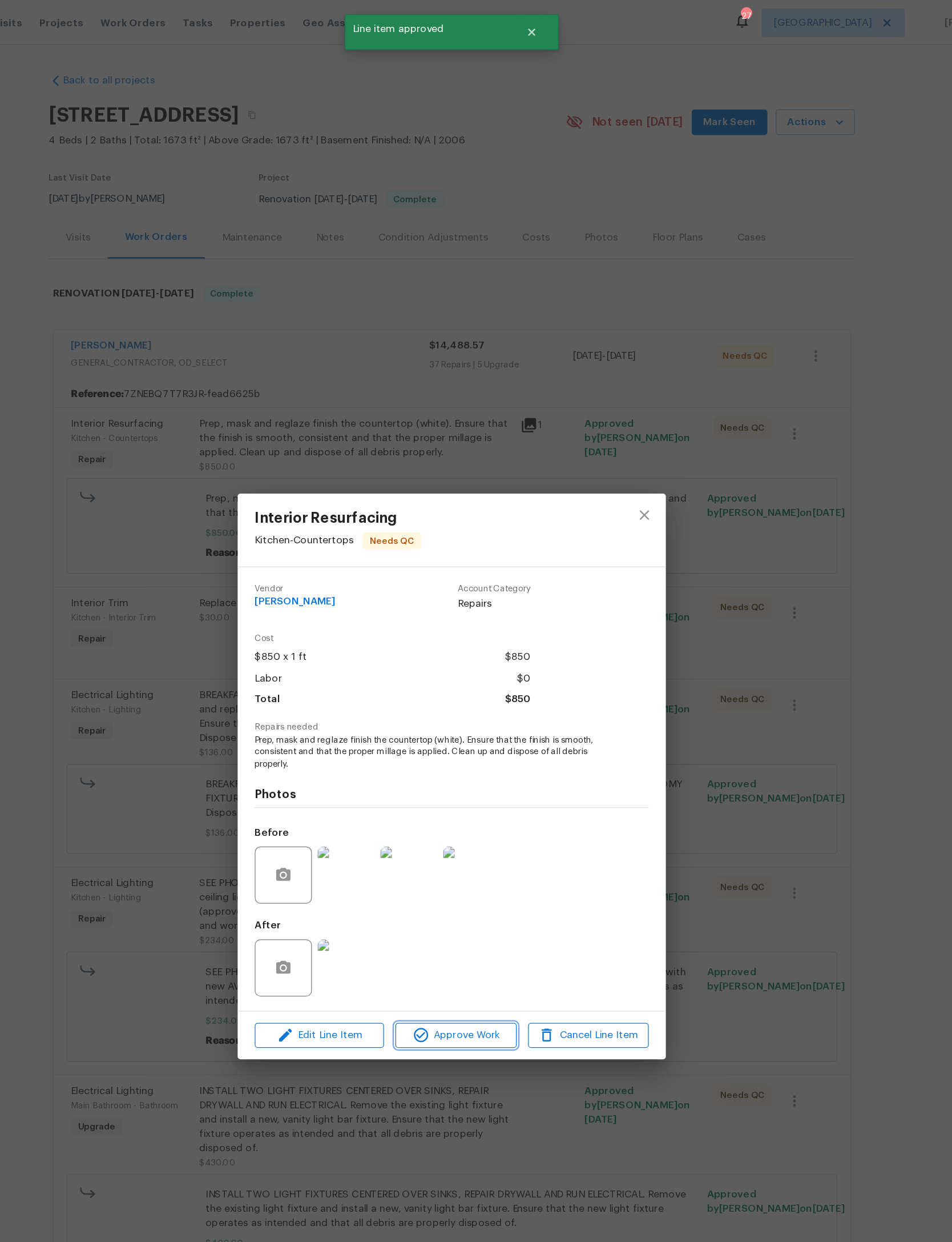
click at [435, 835] on span "Approve Work" at bounding box center [480, 828] width 90 height 15
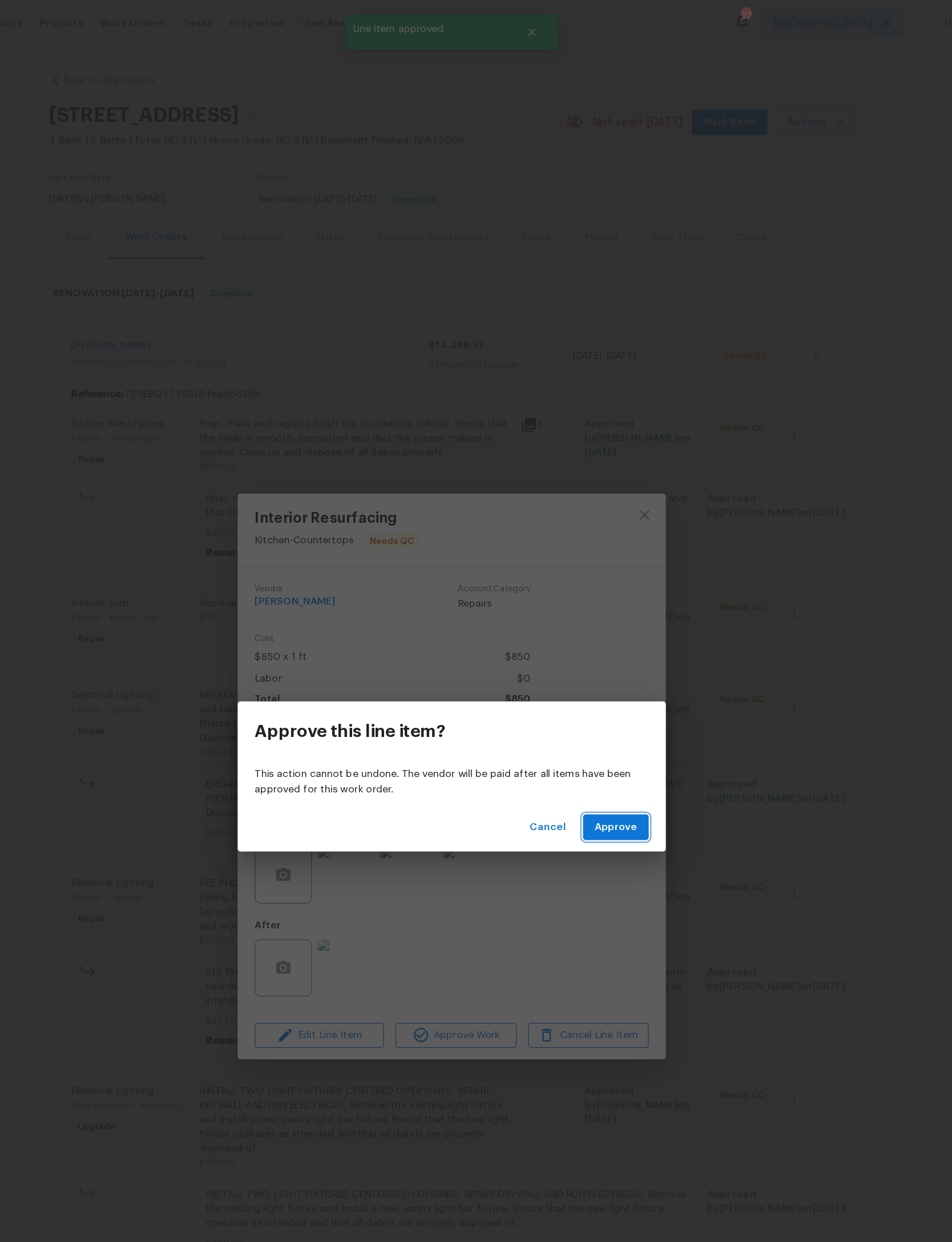
click at [582, 653] on button "Approve" at bounding box center [607, 661] width 52 height 21
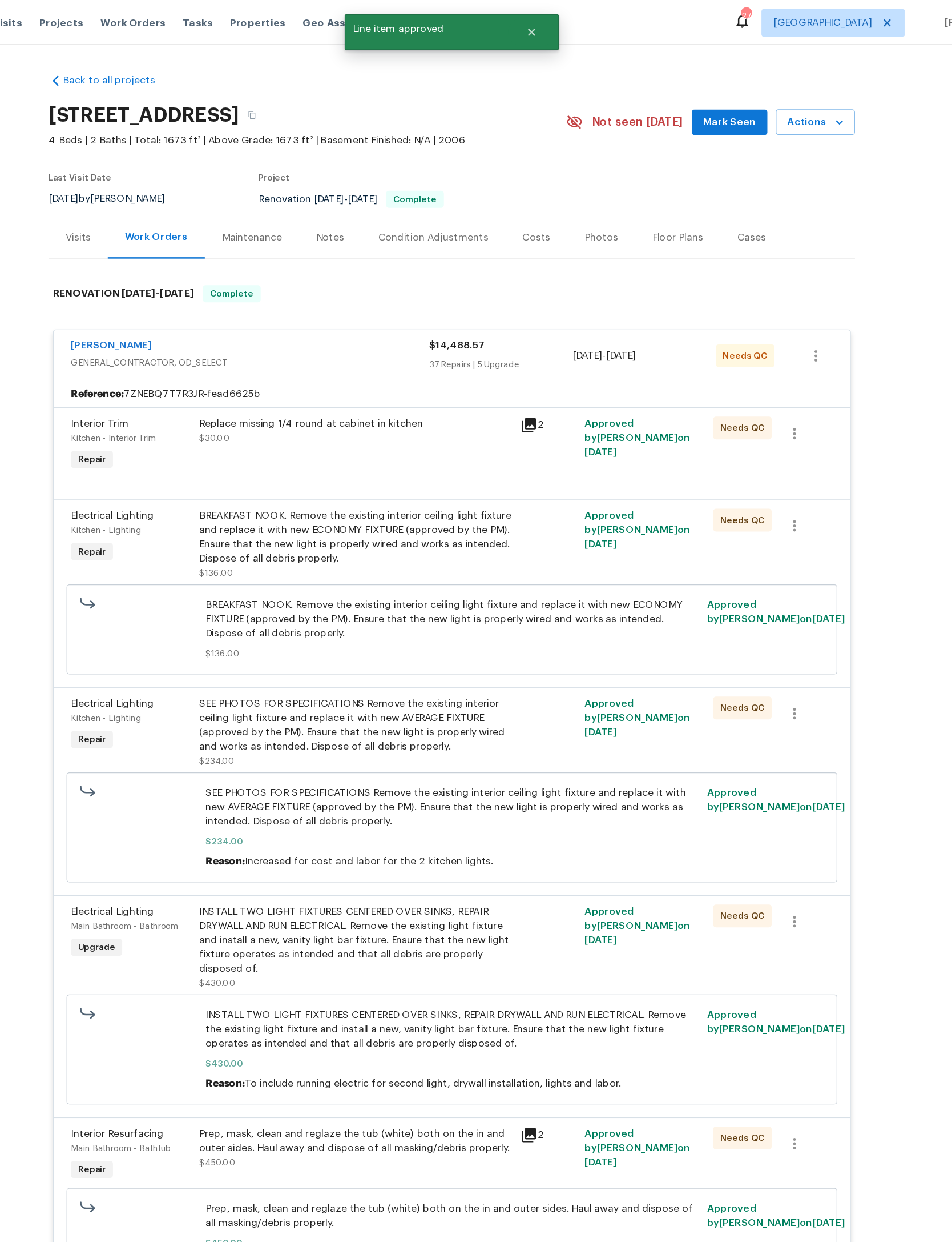
click at [348, 382] on div "Replace missing 1/4 round at cabinet in kitchen $30.00" at bounding box center [400, 356] width 257 height 52
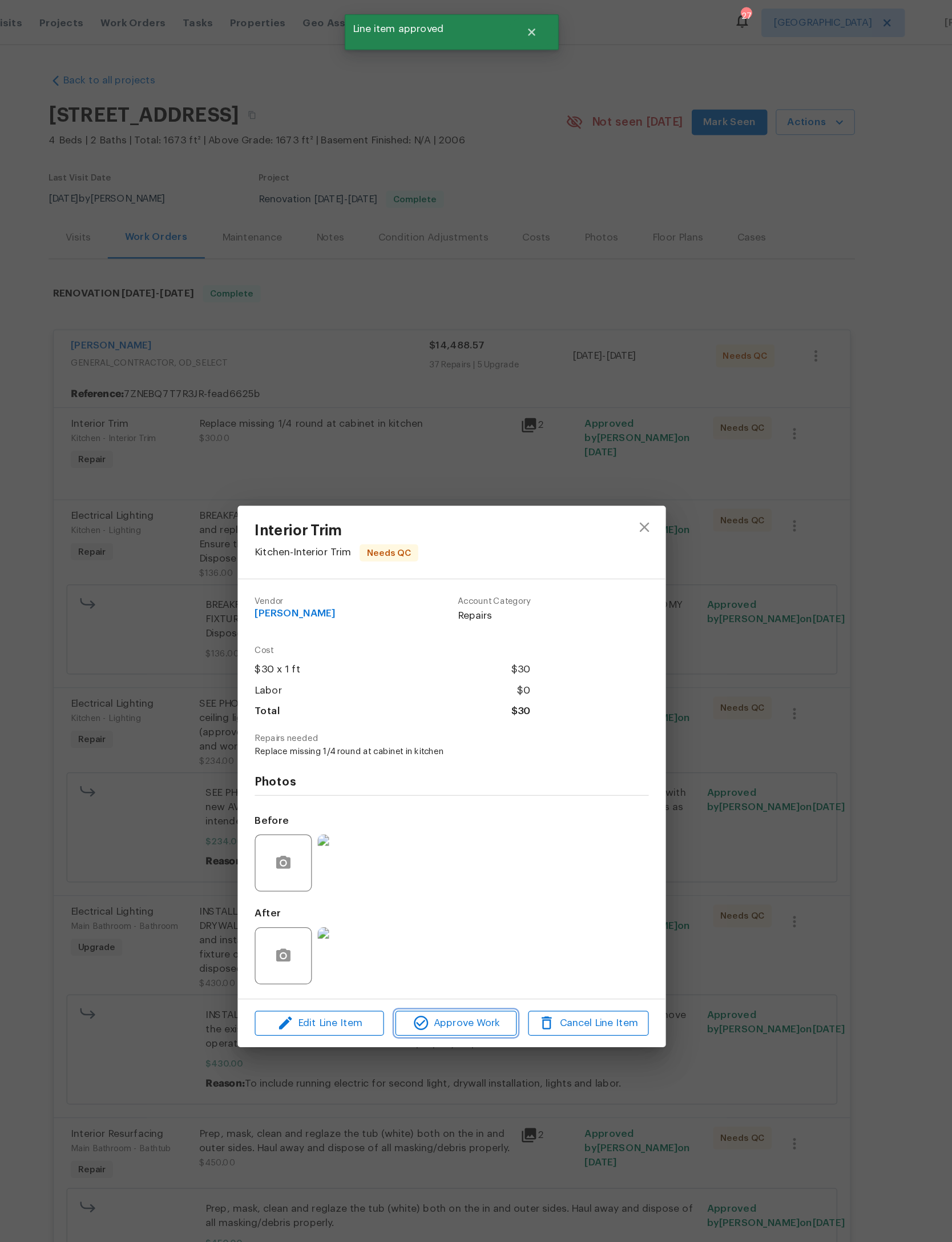
click at [435, 826] on span "Approve Work" at bounding box center [480, 818] width 90 height 15
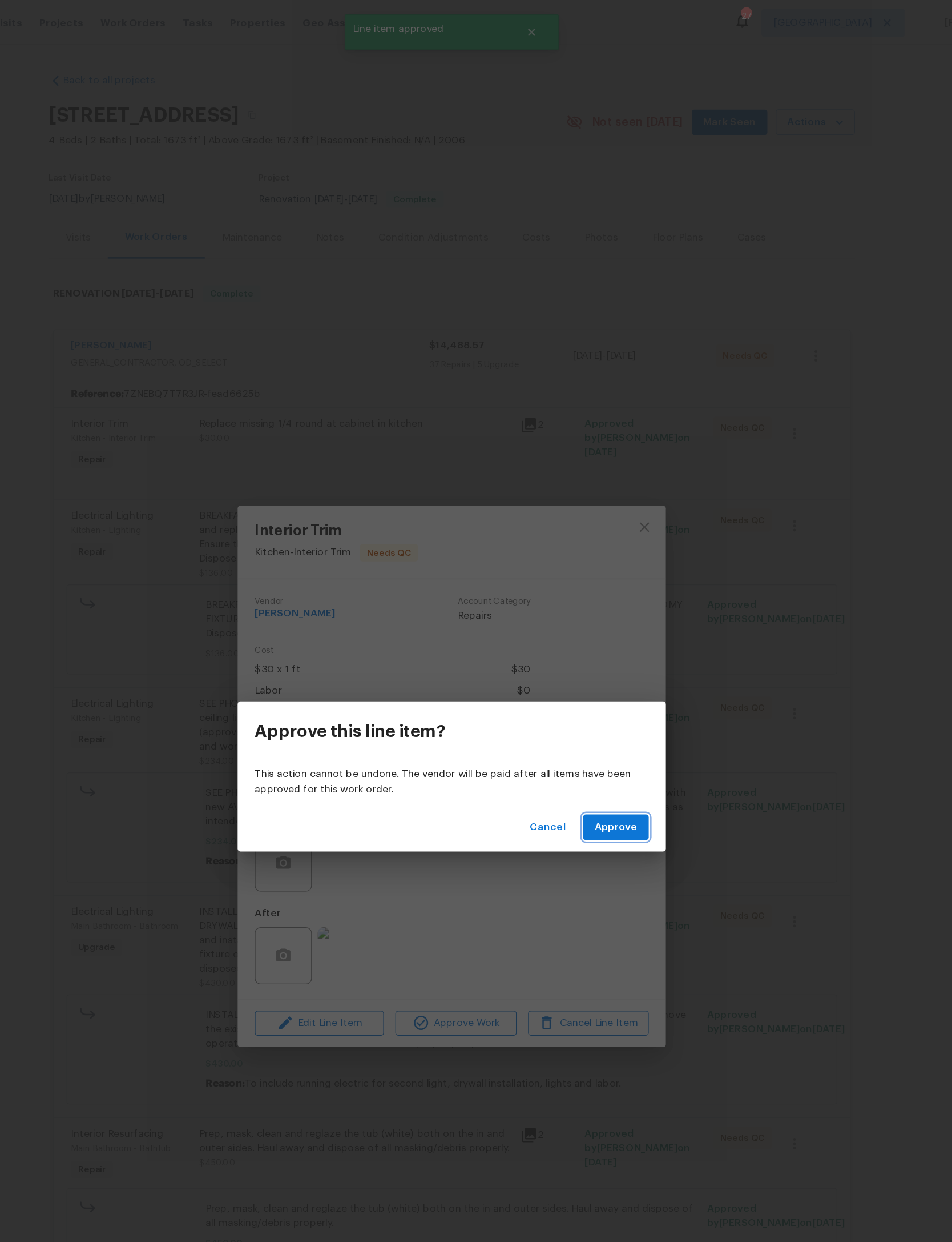
click at [591, 658] on span "Approve" at bounding box center [607, 662] width 34 height 15
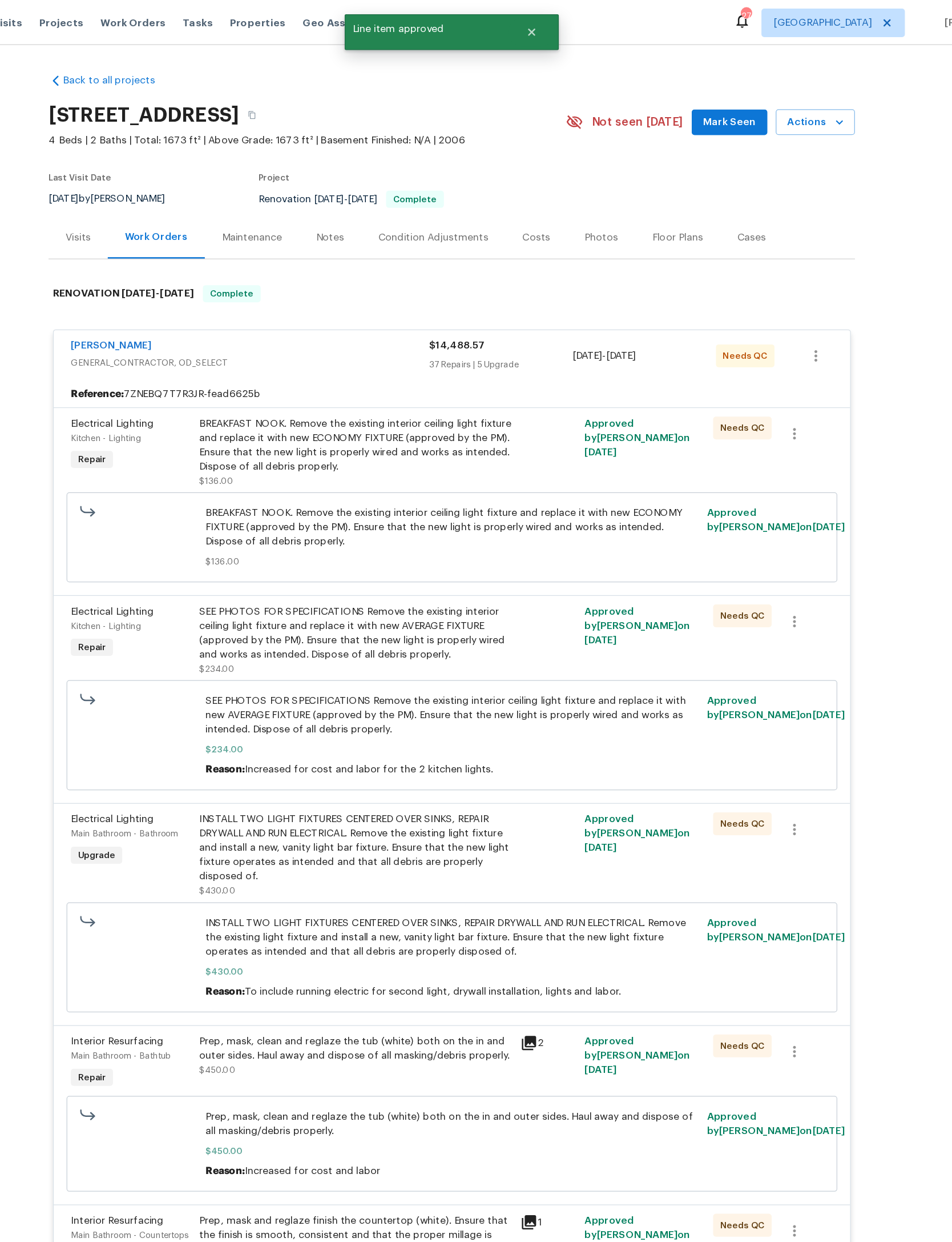
click at [351, 379] on div "BREAKFAST NOOK. Remove the existing interior ceiling light fixture and replace …" at bounding box center [399, 356] width 250 height 46
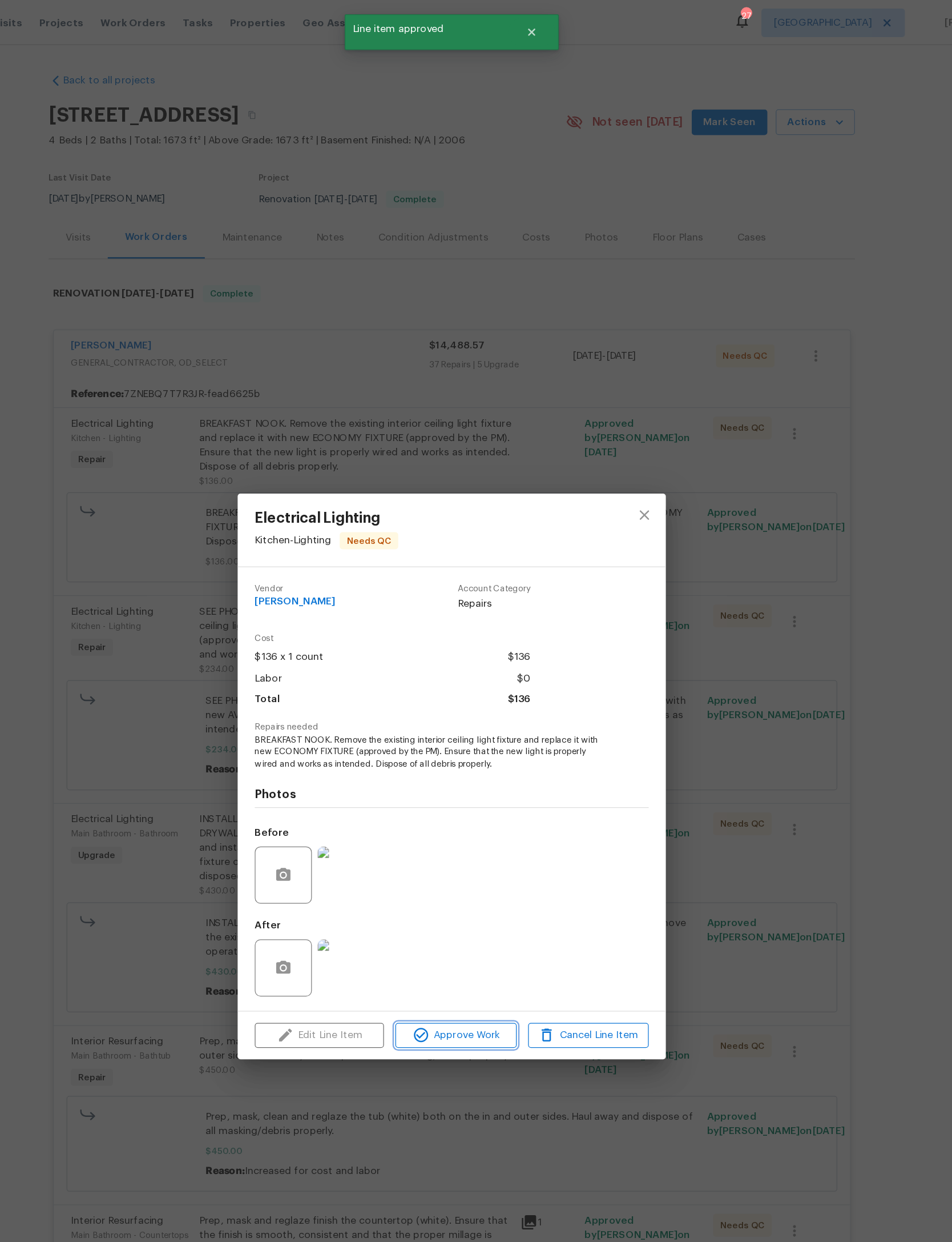
click at [435, 835] on span "Approve Work" at bounding box center [480, 828] width 90 height 15
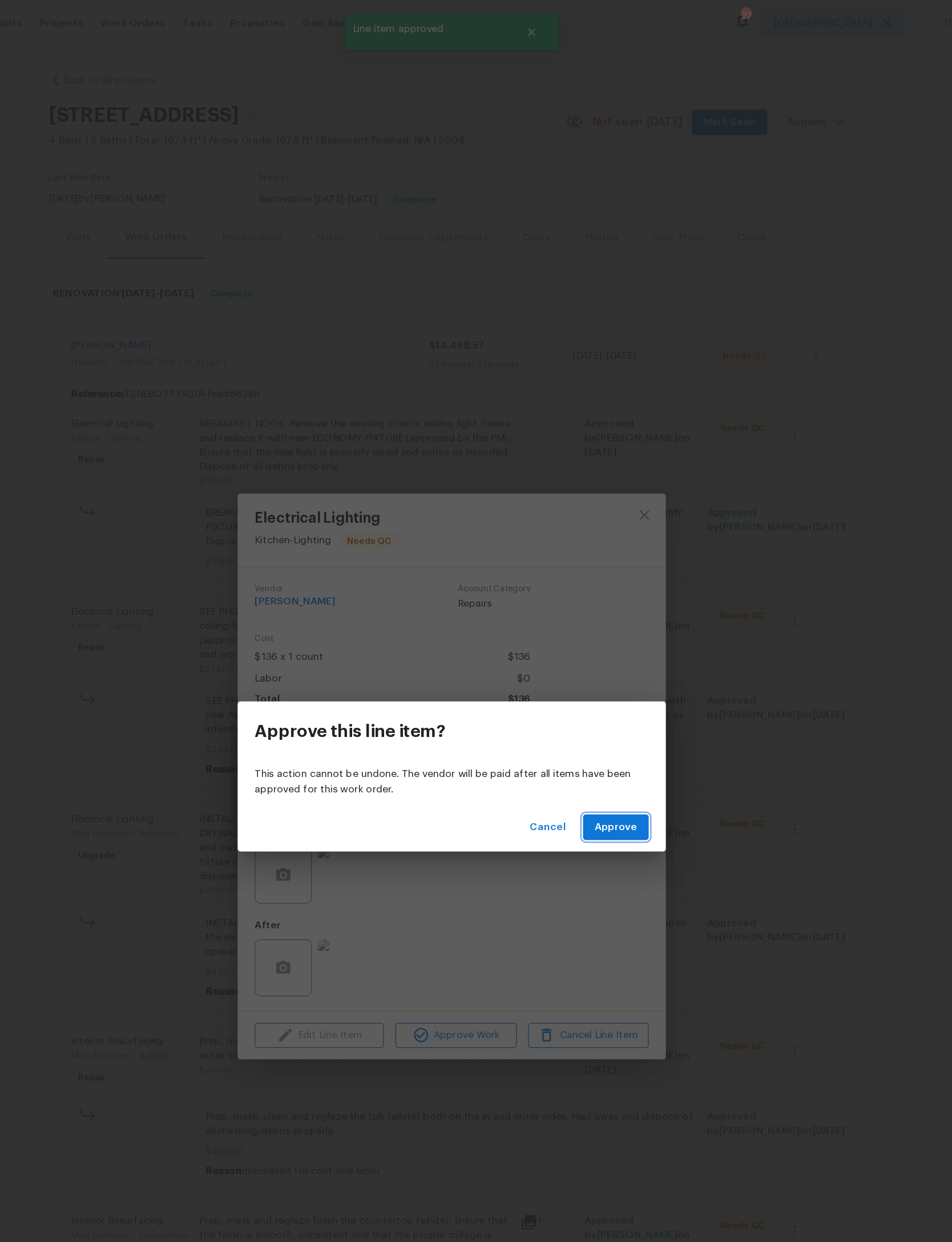
click at [591, 655] on span "Approve" at bounding box center [607, 662] width 34 height 15
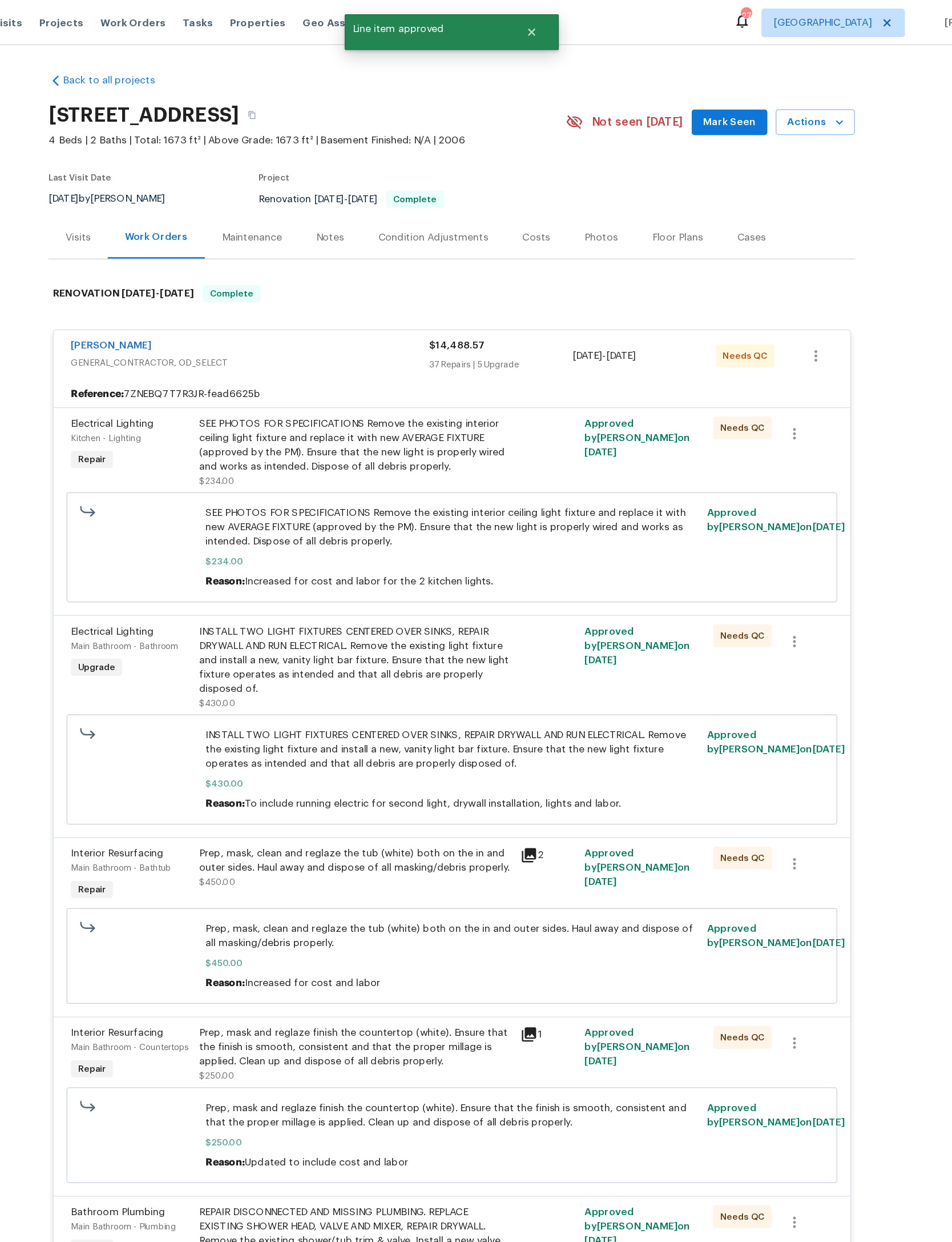
click at [341, 379] on div "SEE PHOTOS FOR SPECIFICATIONS Remove the existing interior ceiling light fixtur…" at bounding box center [399, 356] width 250 height 46
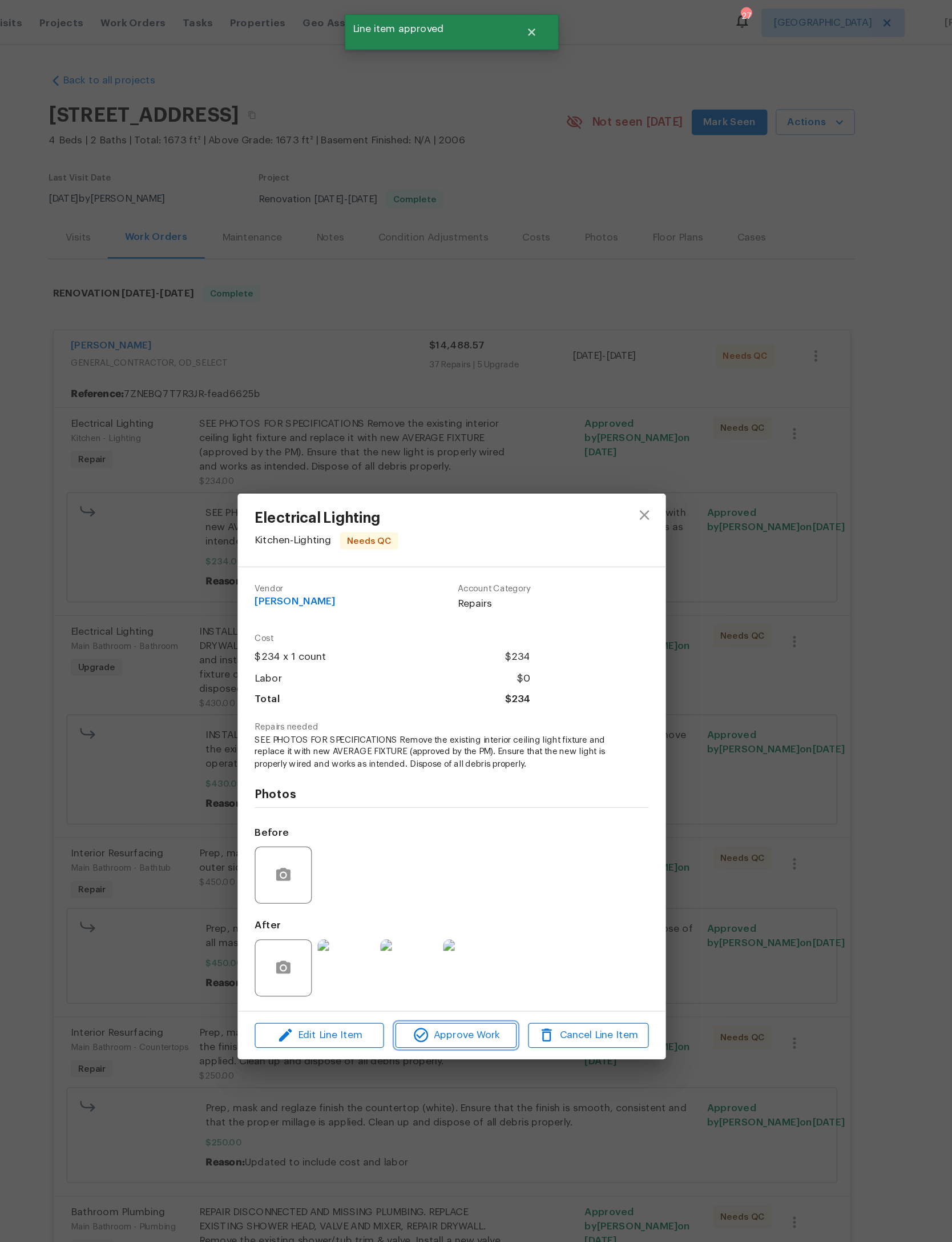
click at [435, 835] on span "Approve Work" at bounding box center [480, 828] width 90 height 15
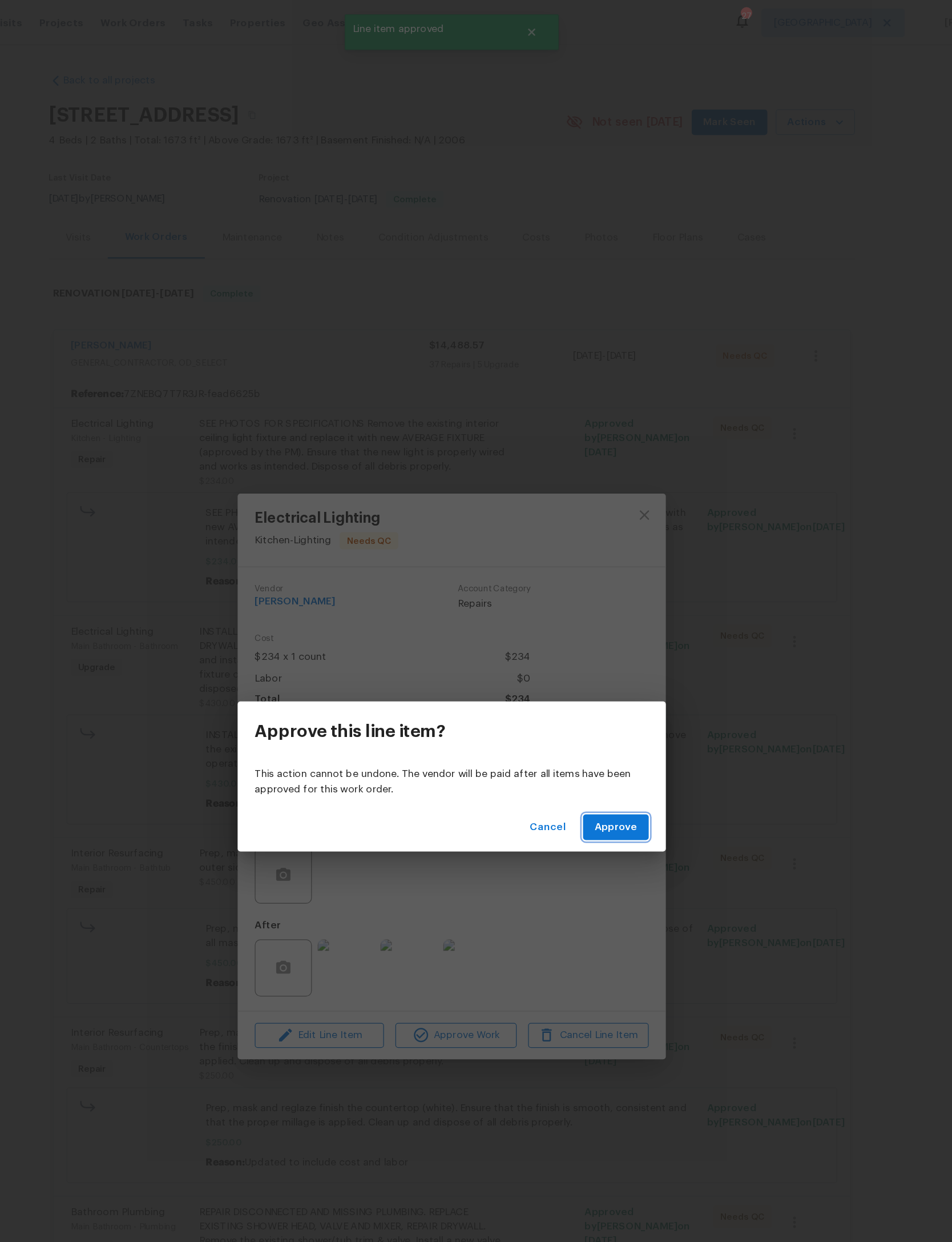
click at [591, 661] on span "Approve" at bounding box center [607, 662] width 34 height 15
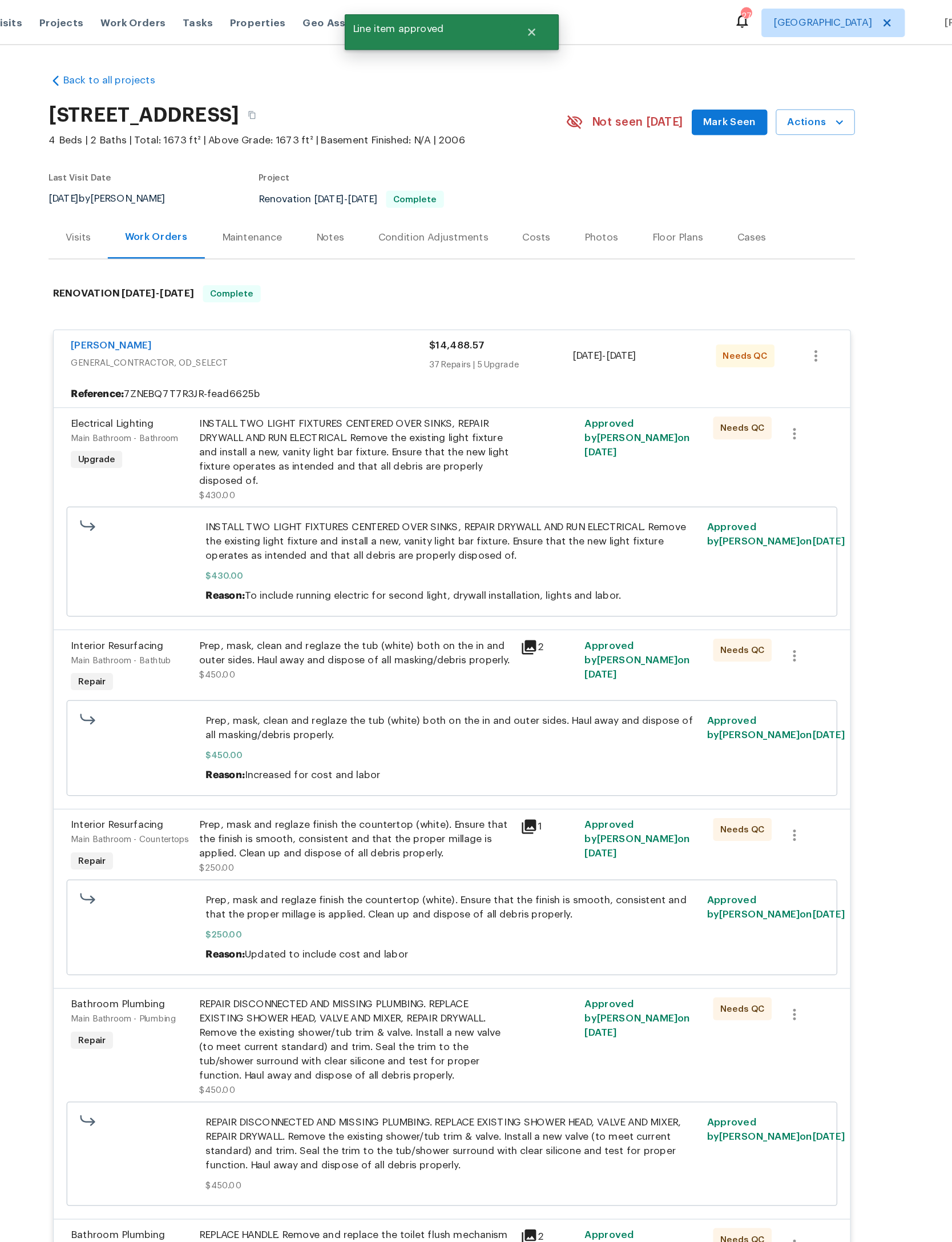
click at [340, 390] on div "INSTALL TWO LIGHT FIXTURES CENTERED OVER SINKS, REPAIR DRYWALL AND RUN ELECTRIC…" at bounding box center [399, 361] width 250 height 57
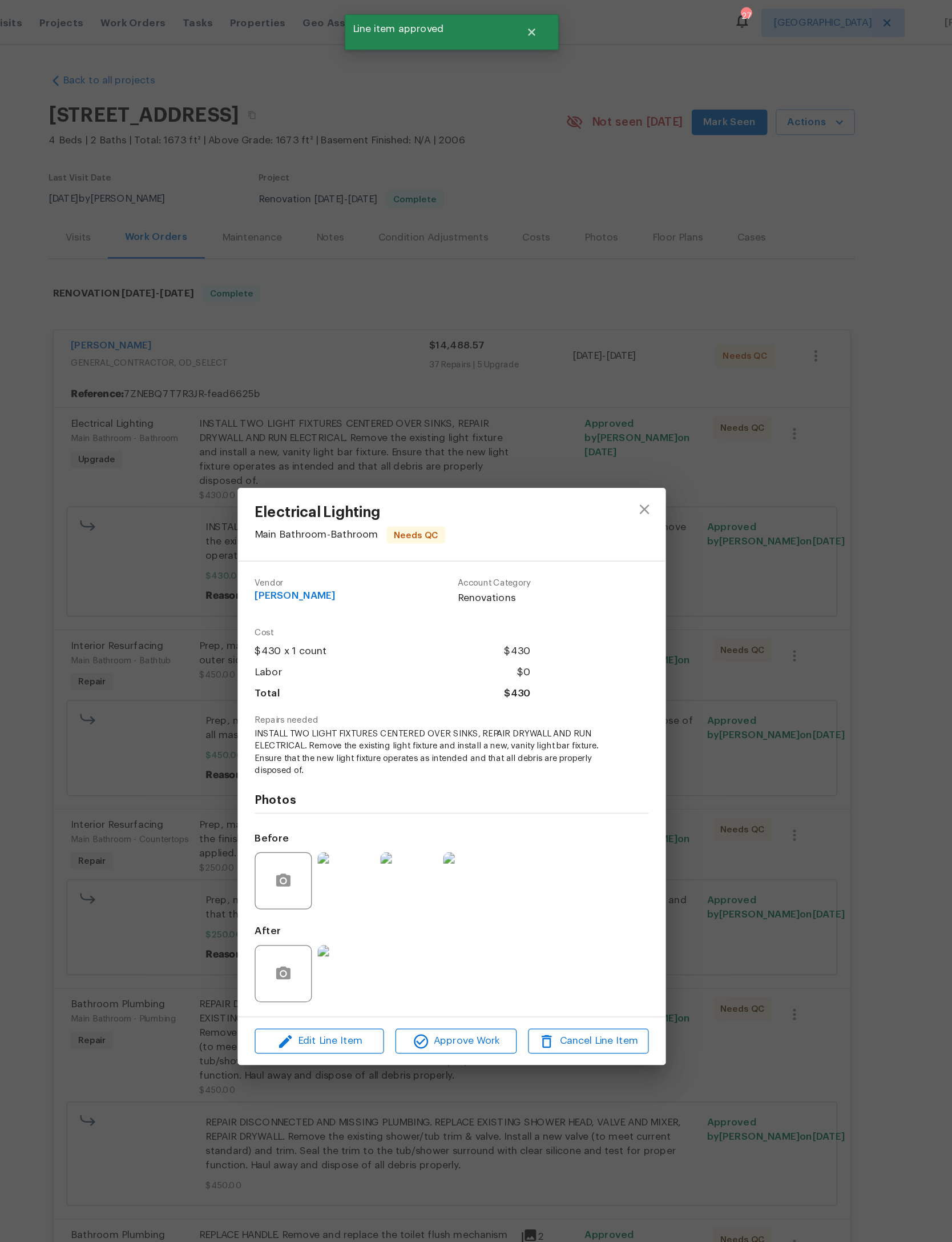
click at [435, 839] on span "Approve Work" at bounding box center [480, 833] width 90 height 15
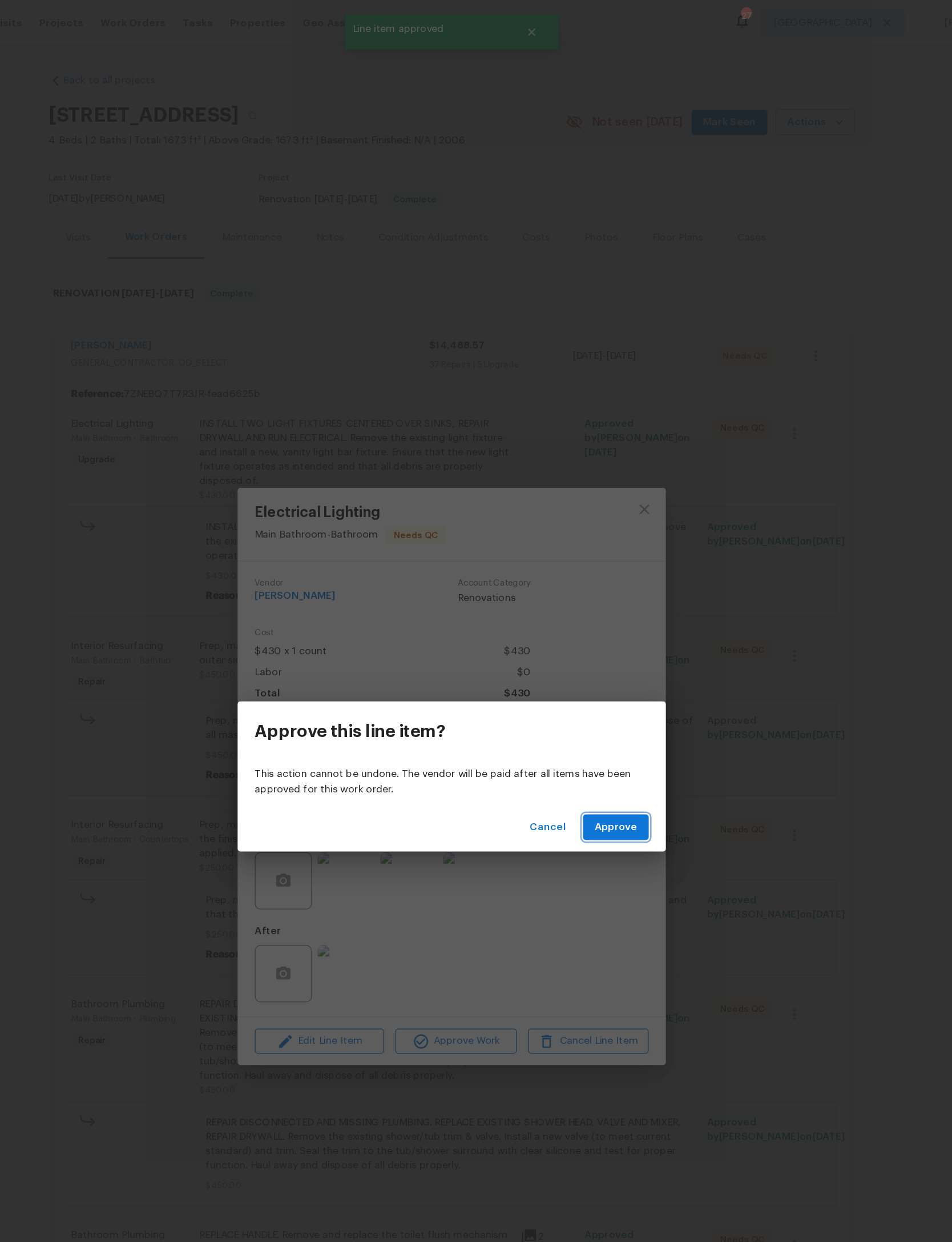
click at [591, 655] on span "Approve" at bounding box center [607, 662] width 34 height 15
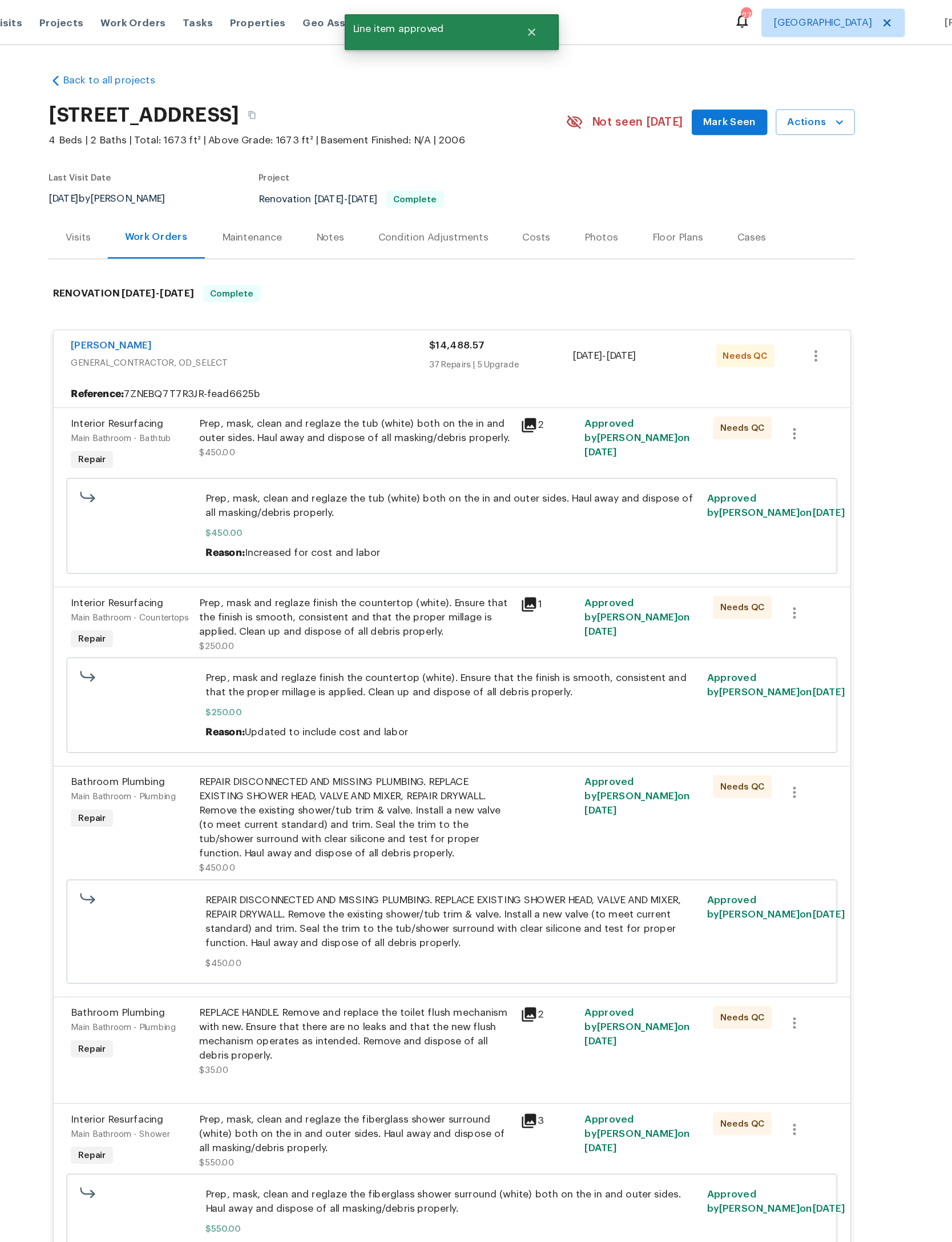
click at [370, 368] on div "Prep, mask, clean and reglaze the tub (white) both on the in and outer sides. H…" at bounding box center [399, 349] width 250 height 34
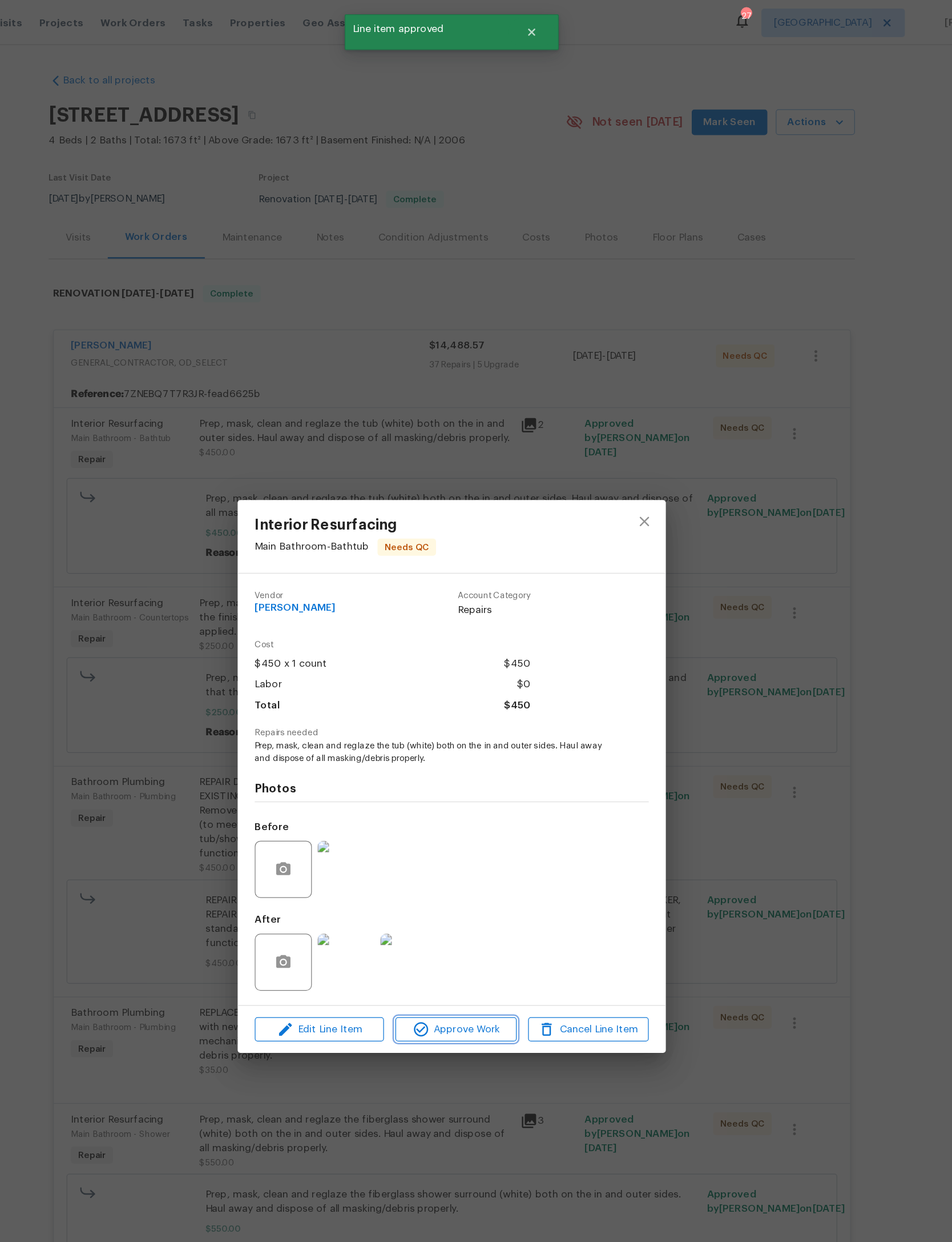
click at [431, 834] on button "Approve Work" at bounding box center [479, 824] width 96 height 20
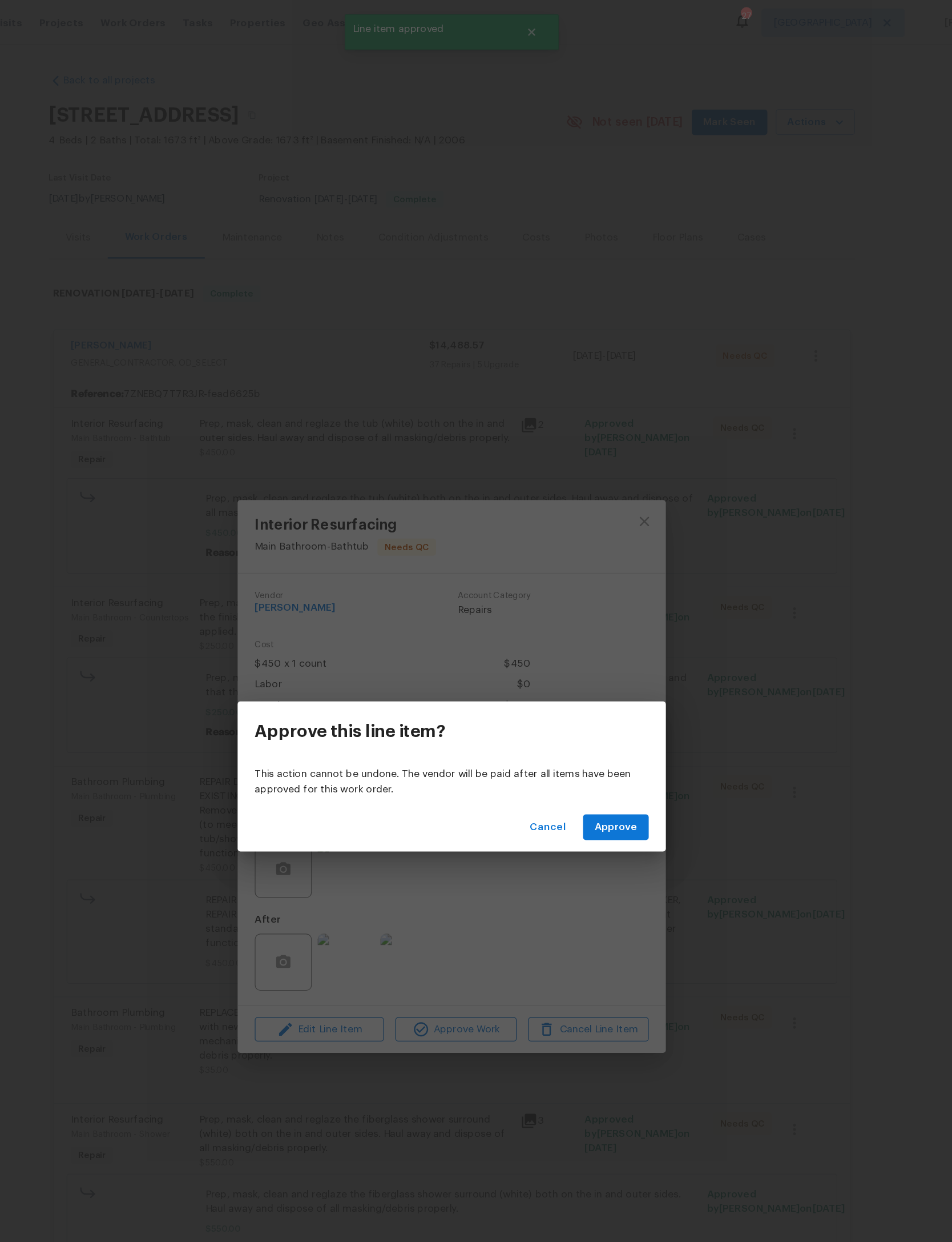
click at [582, 668] on button "Approve" at bounding box center [607, 661] width 52 height 21
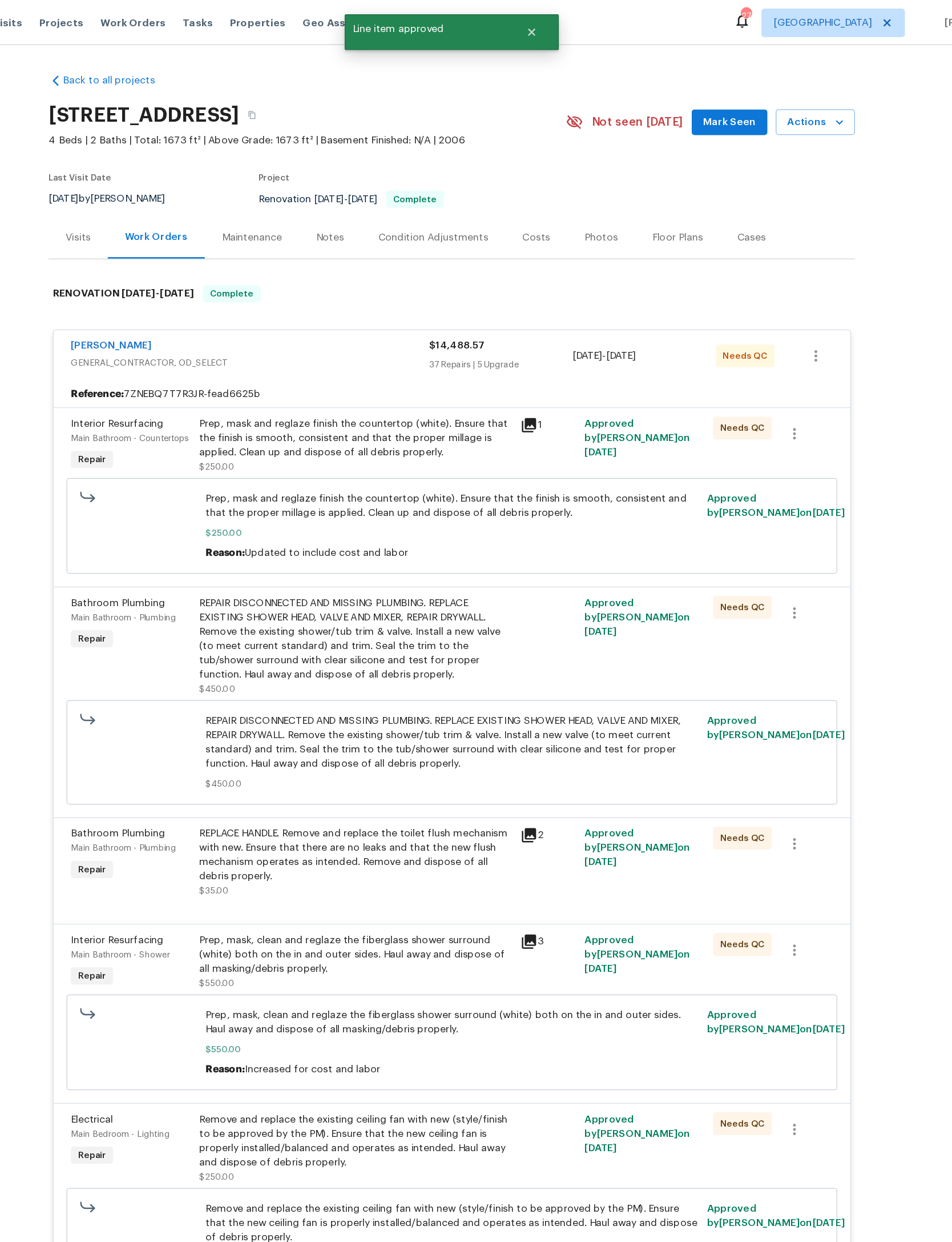
click at [356, 368] on div "Prep, mask and reglaze finish the countertop (white). Ensure that the finish is…" at bounding box center [399, 349] width 250 height 34
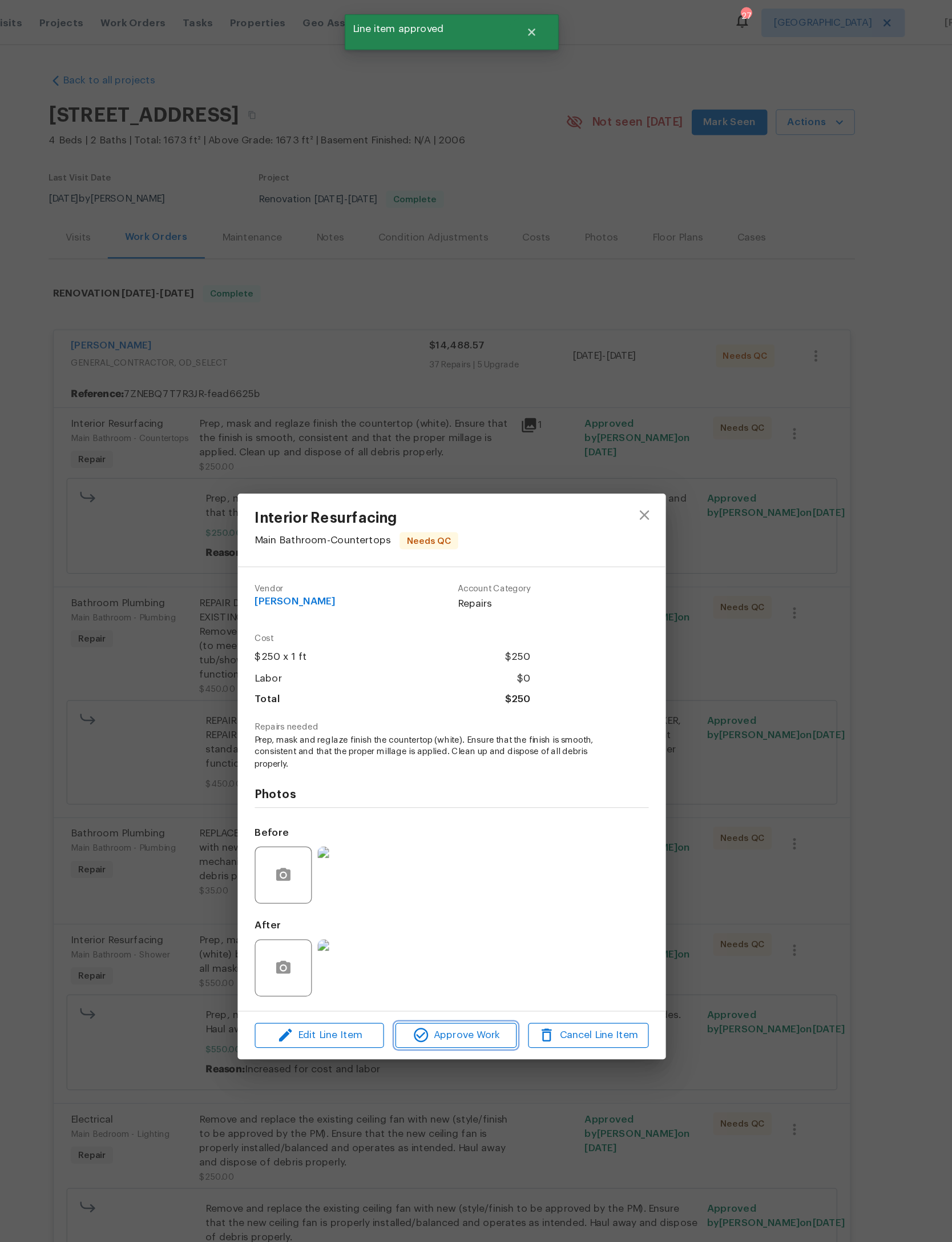
click at [435, 835] on span "Approve Work" at bounding box center [480, 828] width 90 height 15
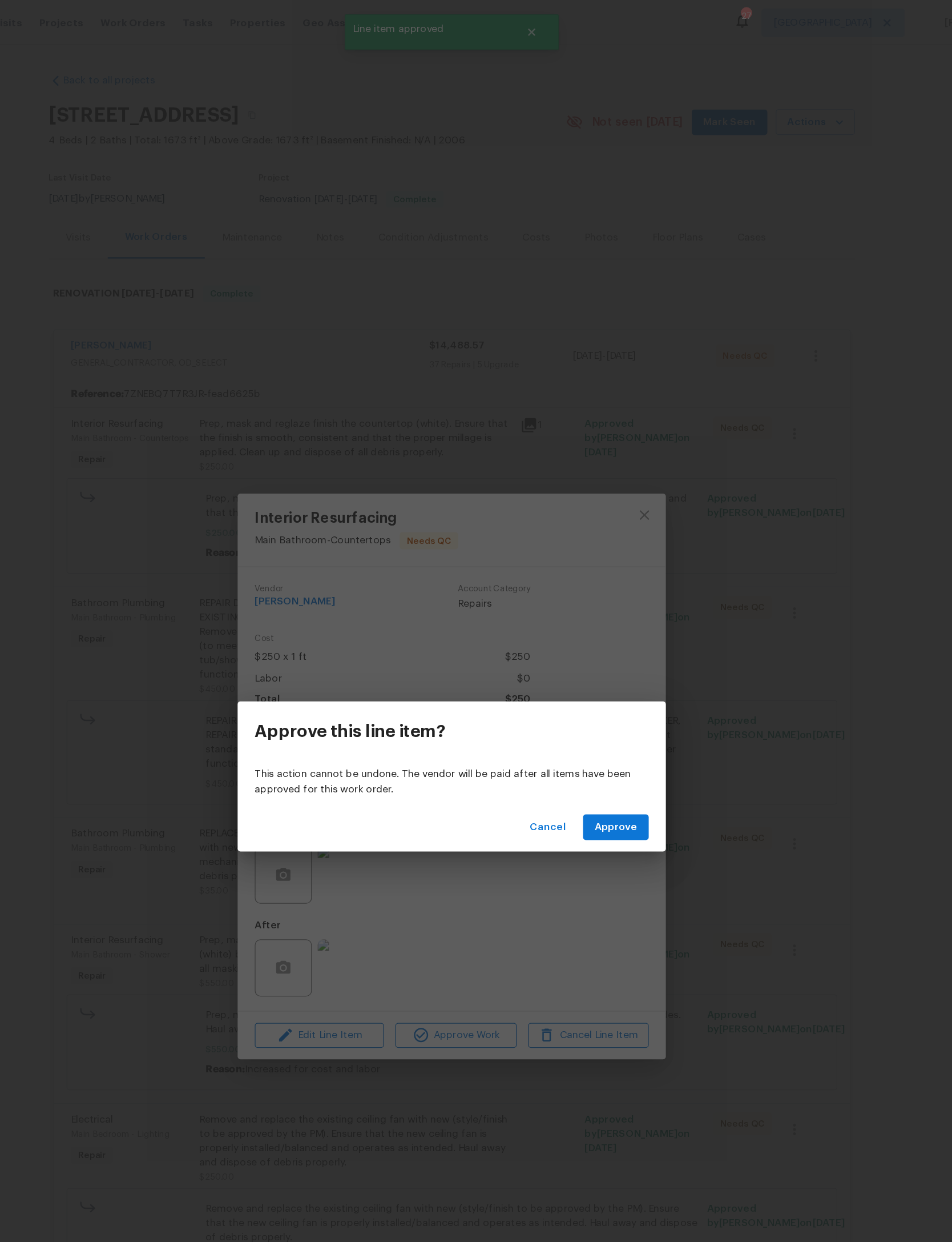
click at [582, 653] on button "Approve" at bounding box center [607, 661] width 52 height 21
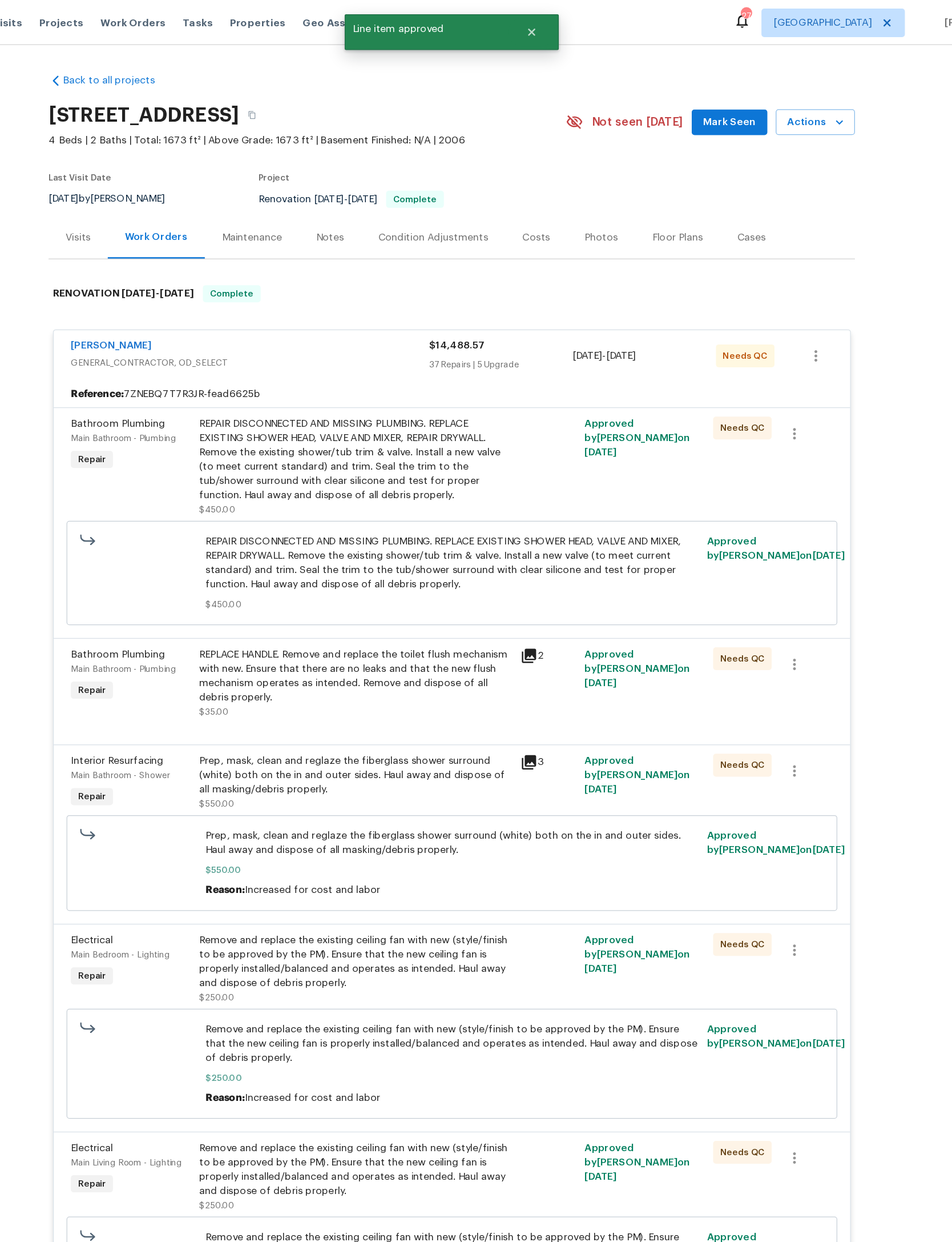
click at [349, 402] on div "REPAIR DISCONNECTED AND MISSING PLUMBING. REPLACE EXISTING SHOWER HEAD, VALVE A…" at bounding box center [399, 367] width 250 height 69
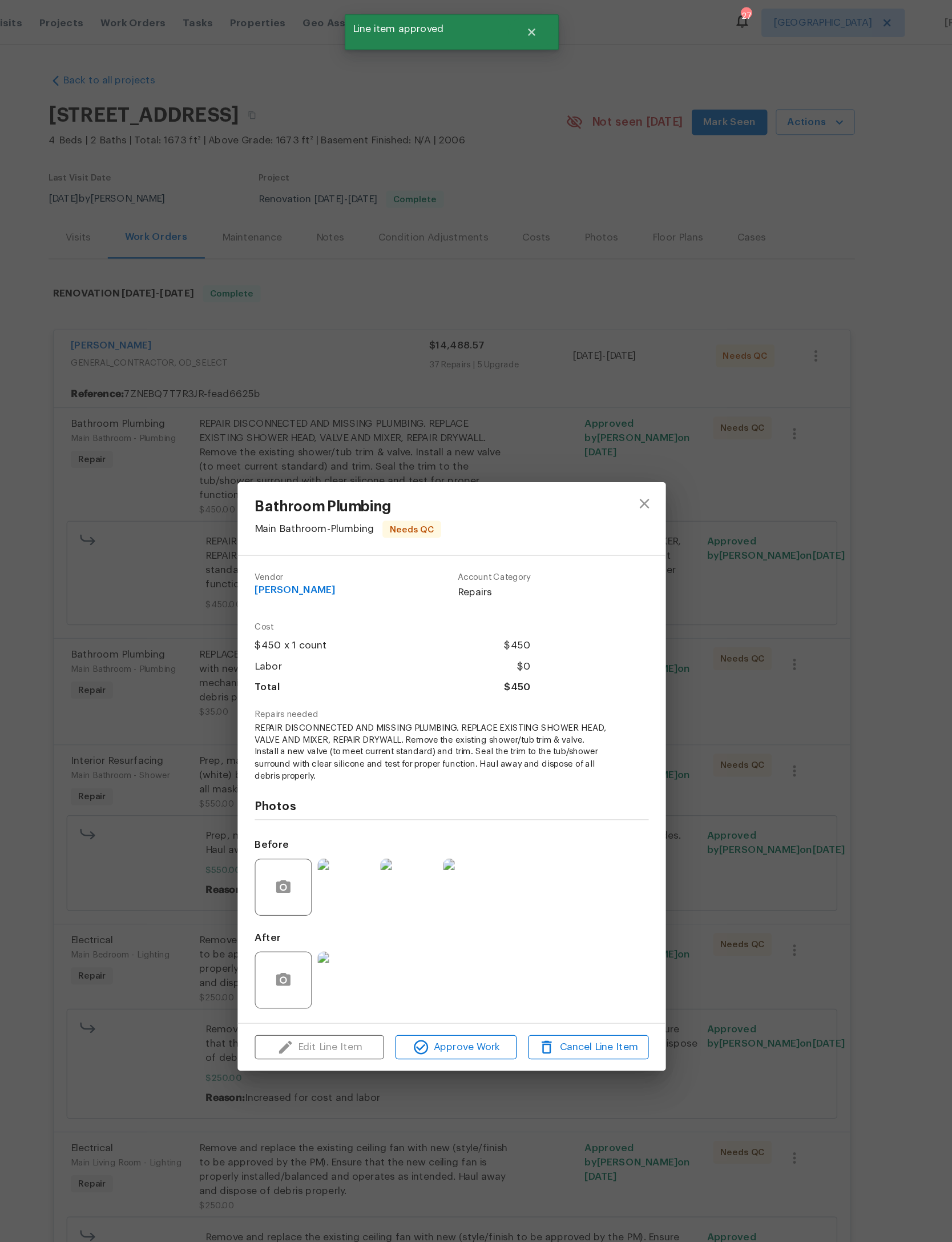
click at [435, 845] on span "Approve Work" at bounding box center [480, 837] width 90 height 15
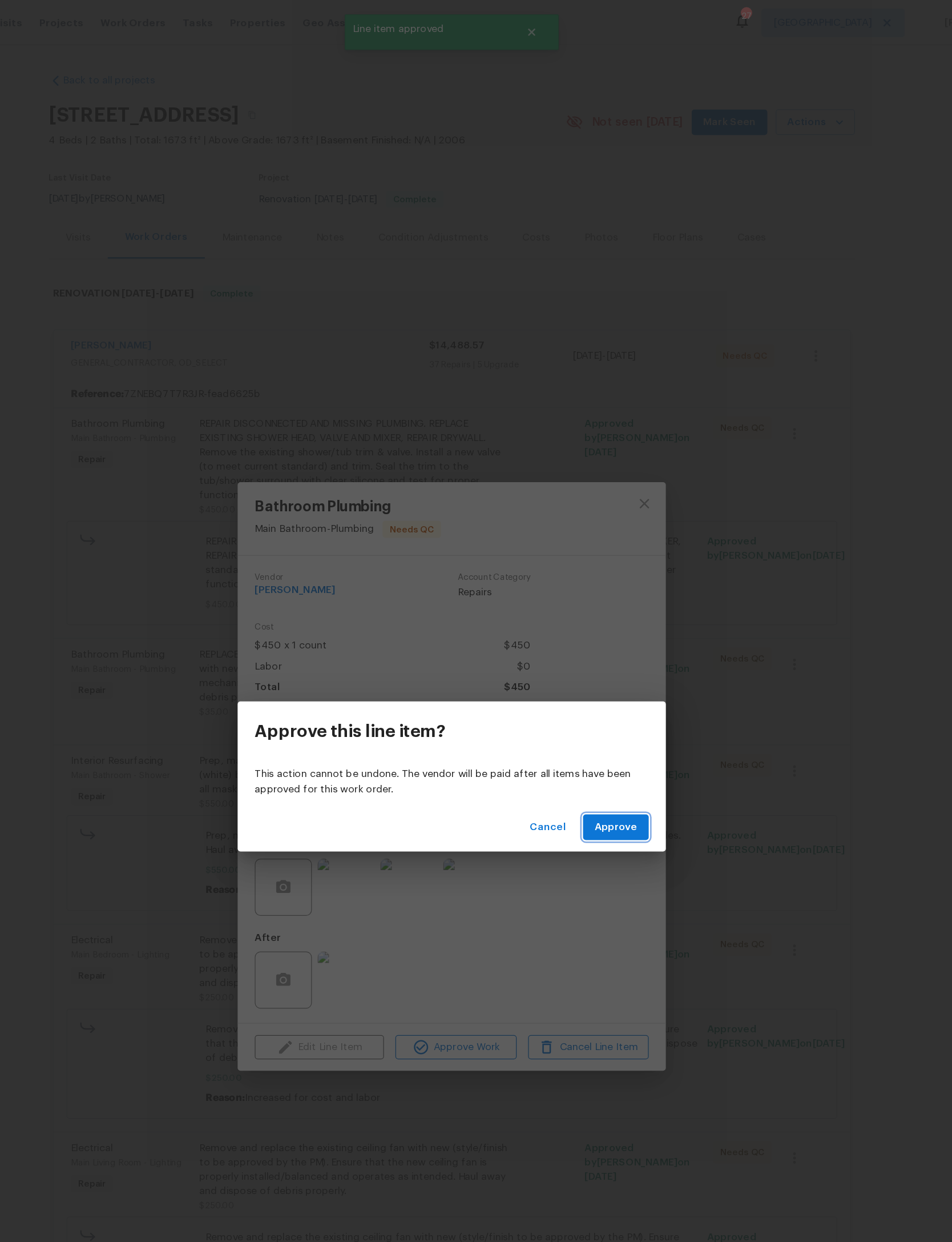
click at [591, 658] on span "Approve" at bounding box center [607, 662] width 34 height 15
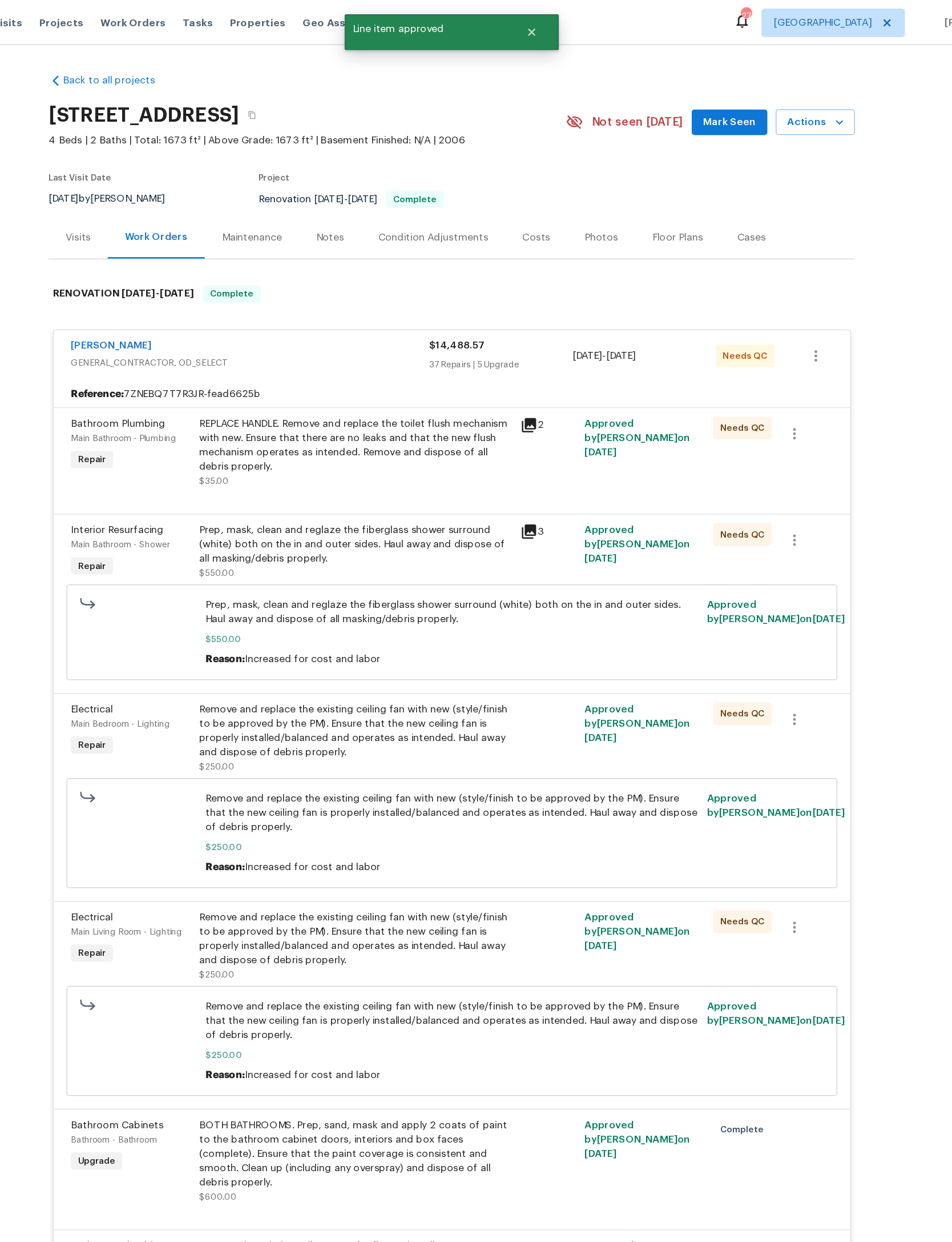
click at [334, 379] on div "REPLACE HANDLE. Remove and replace the toilet flush mechanism with new. Ensure …" at bounding box center [399, 356] width 250 height 46
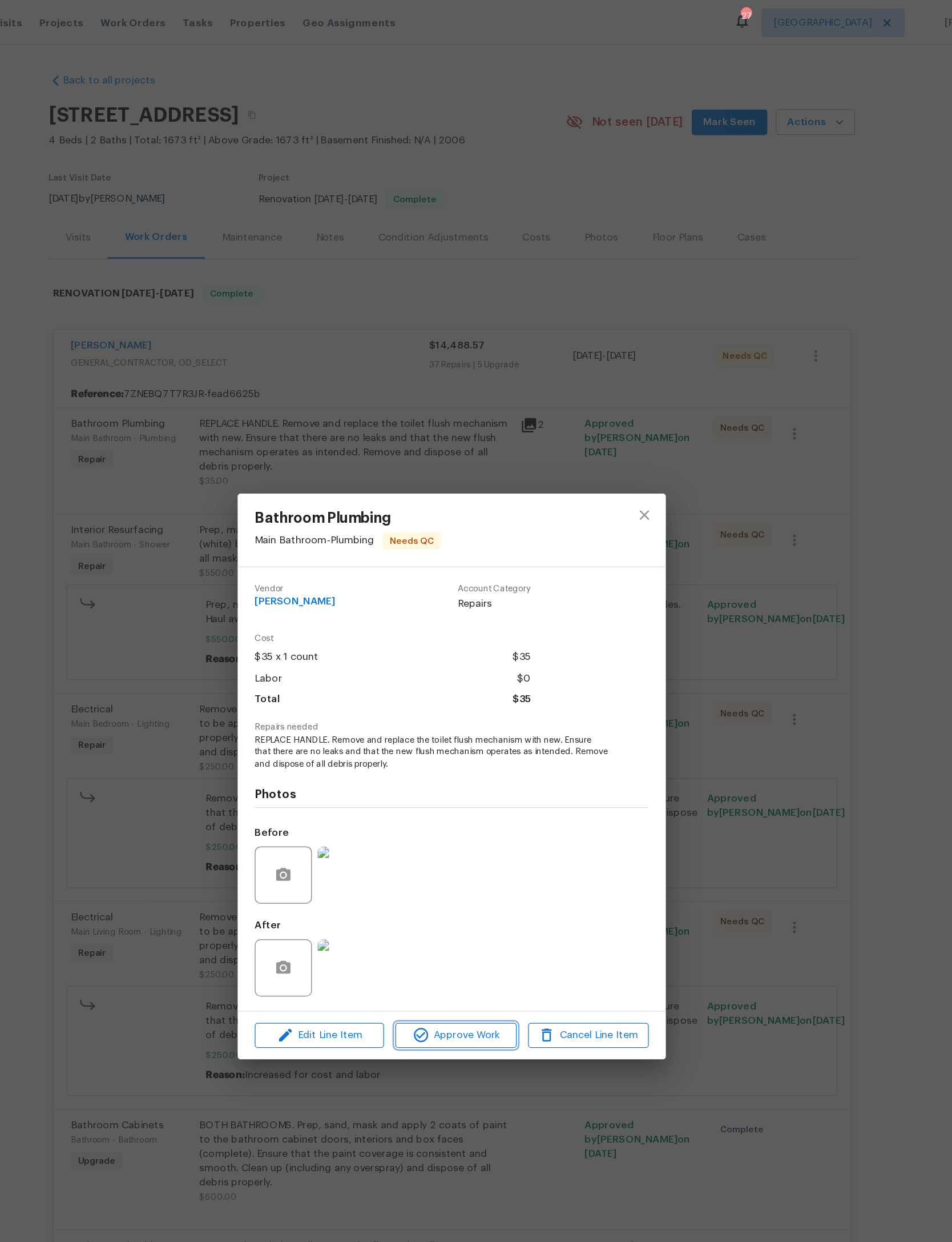
click at [431, 838] on button "Approve Work" at bounding box center [479, 828] width 96 height 20
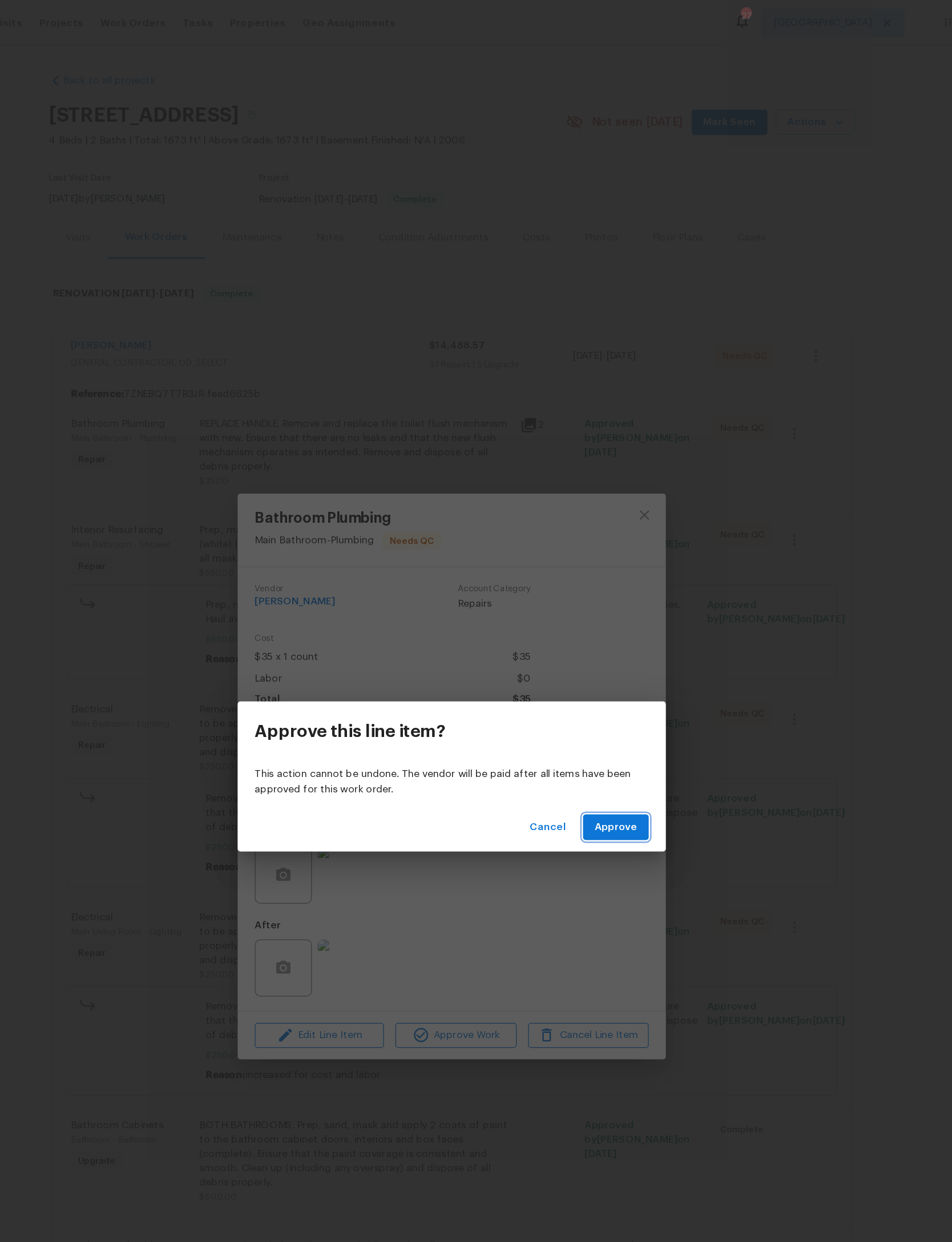
click at [591, 662] on span "Approve" at bounding box center [607, 662] width 34 height 15
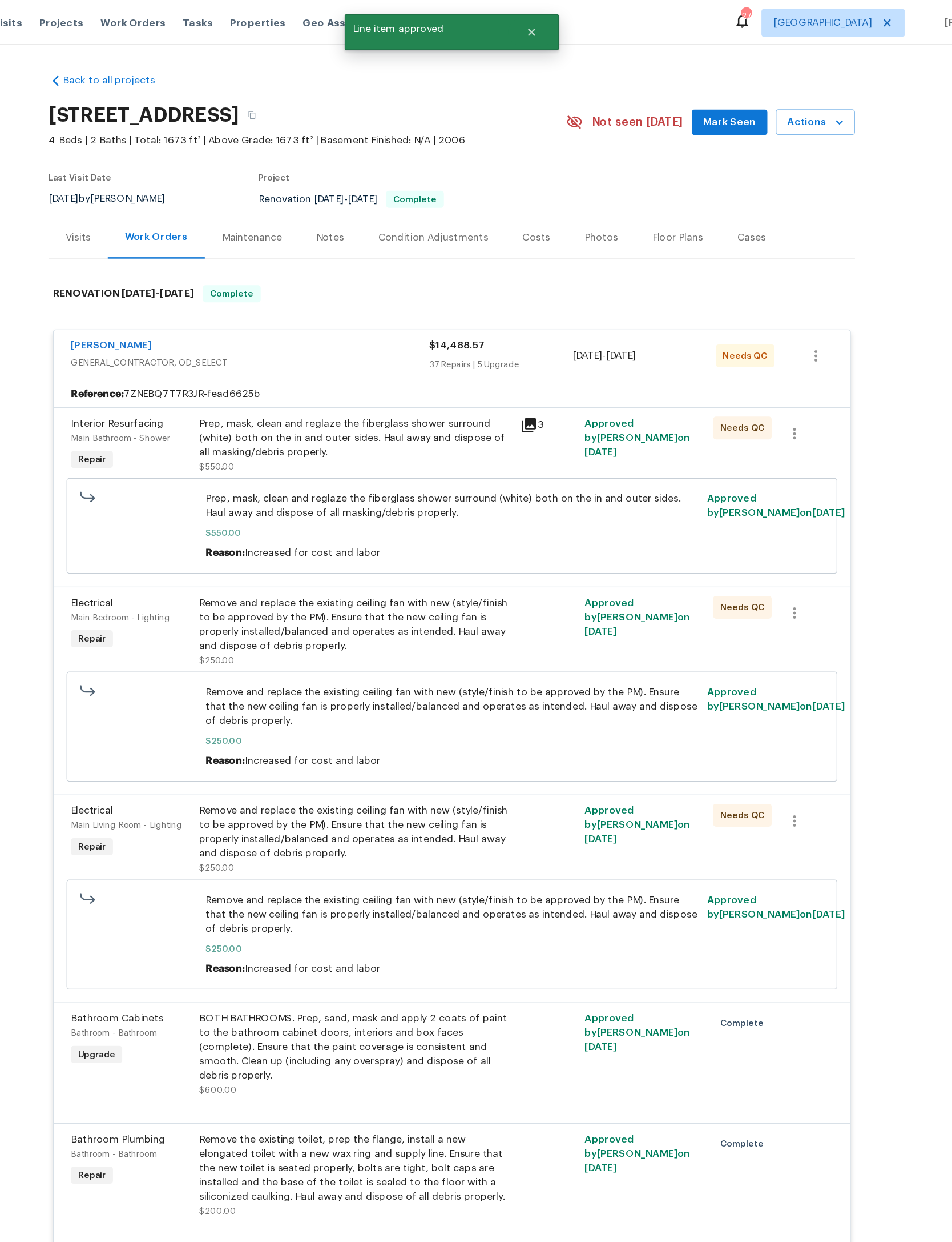
click at [357, 368] on div "Prep, mask, clean and reglaze the fiberglass shower surround (white) both on th…" at bounding box center [399, 349] width 250 height 34
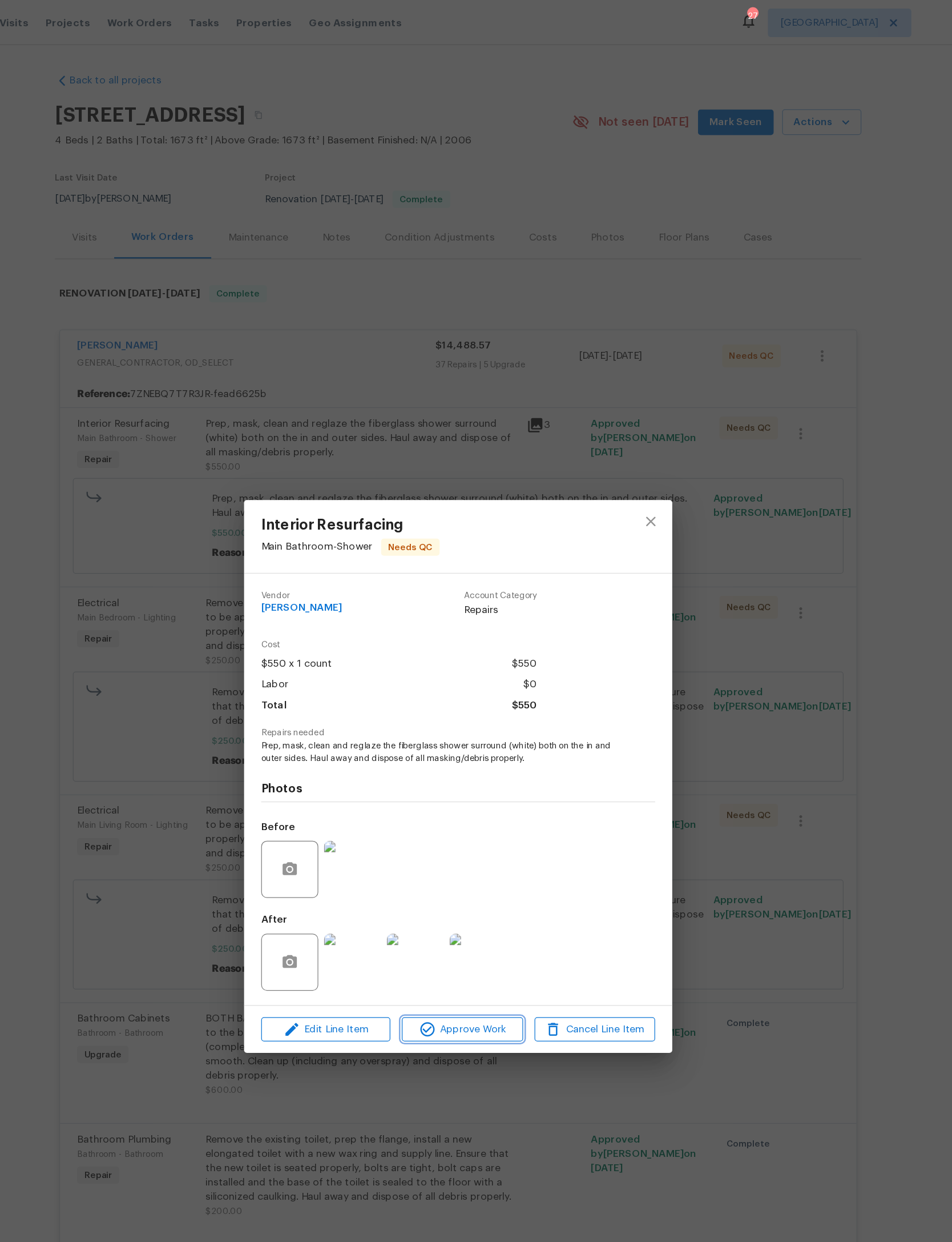
click at [435, 830] on span "Approve Work" at bounding box center [480, 824] width 90 height 15
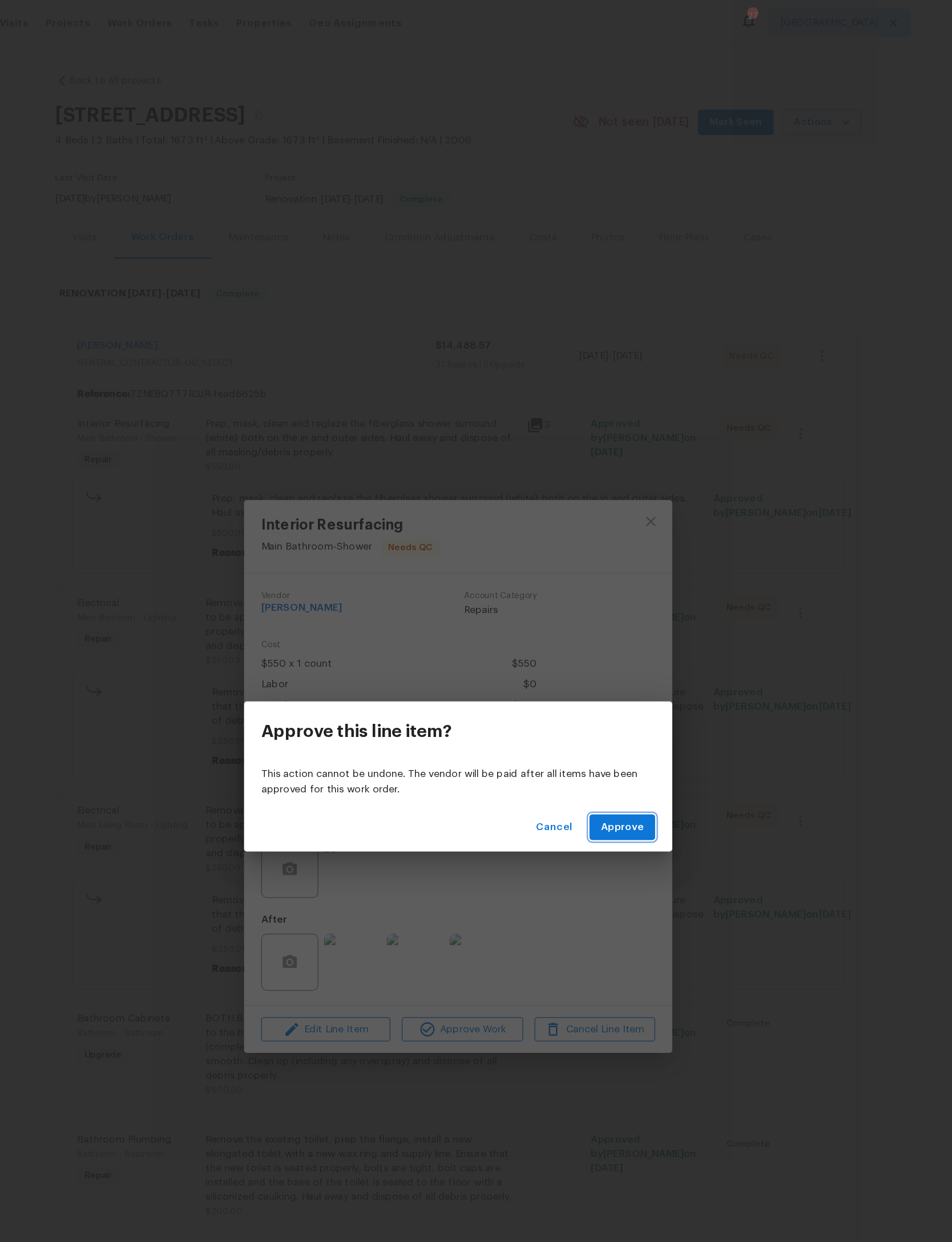
click at [591, 657] on span "Approve" at bounding box center [607, 662] width 34 height 15
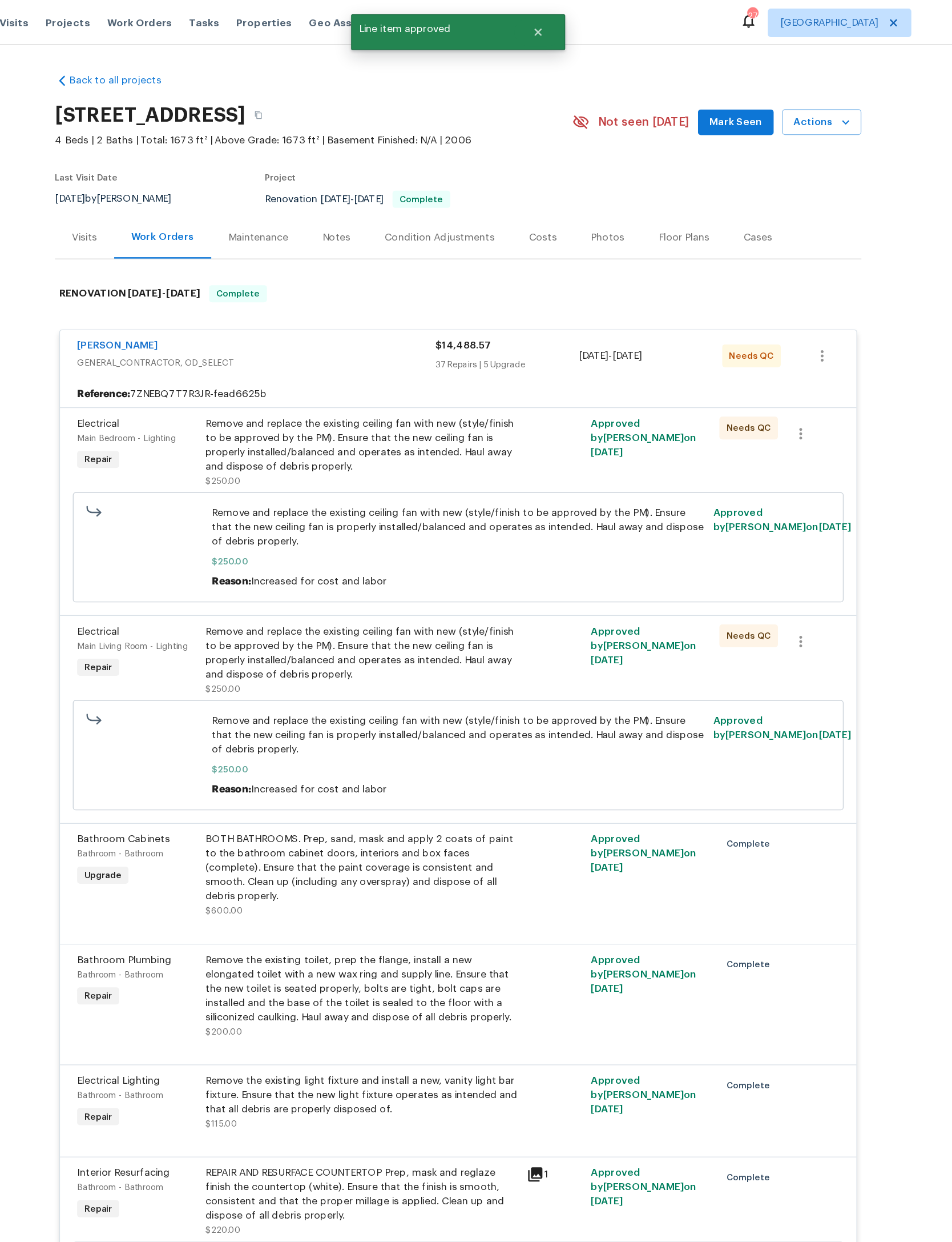
click at [370, 379] on div "Remove and replace the existing ceiling fan with new (style/finish to be approv…" at bounding box center [399, 356] width 250 height 46
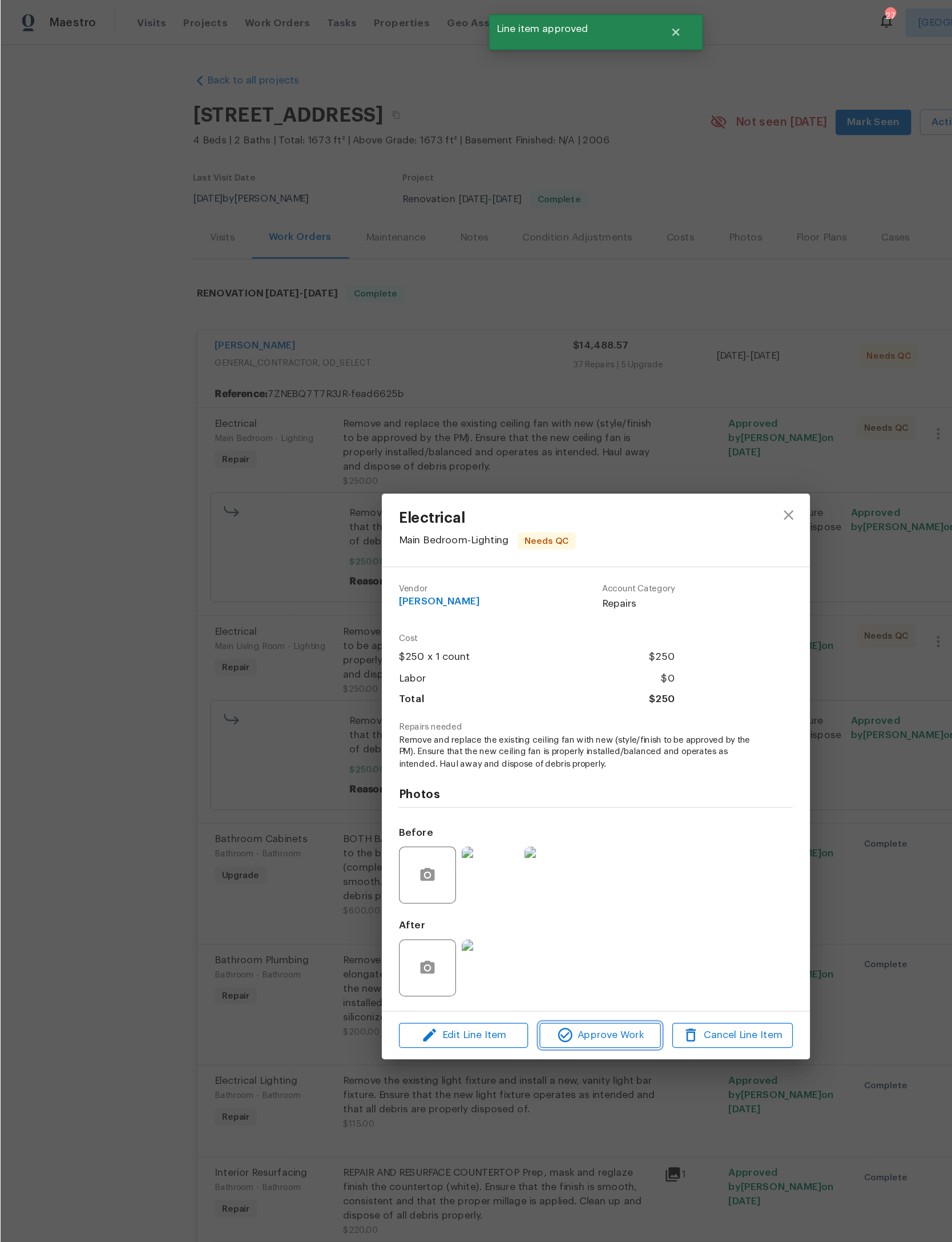
click at [487, 835] on span "Approve Work" at bounding box center [480, 828] width 90 height 15
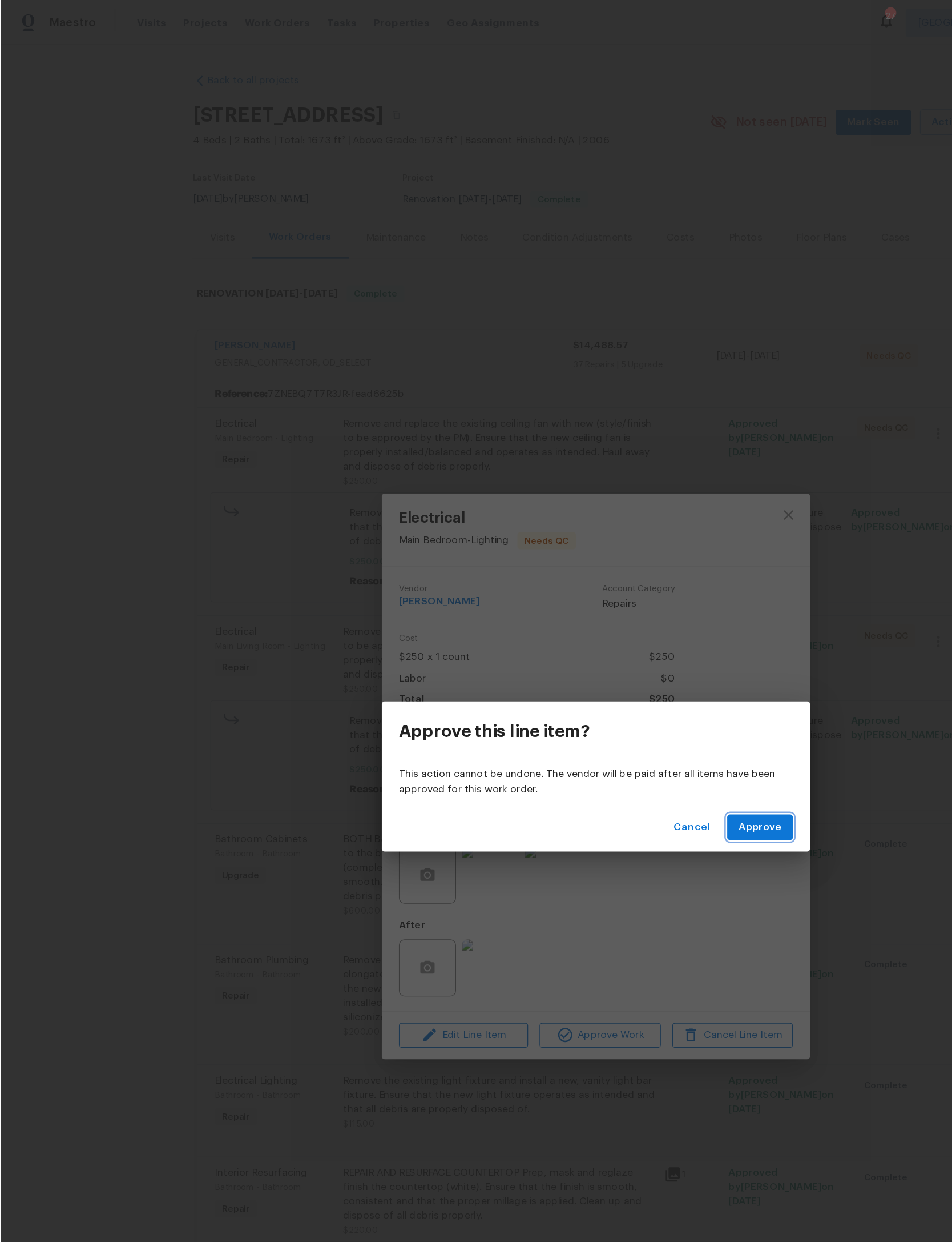
click at [606, 663] on span "Approve" at bounding box center [607, 662] width 34 height 15
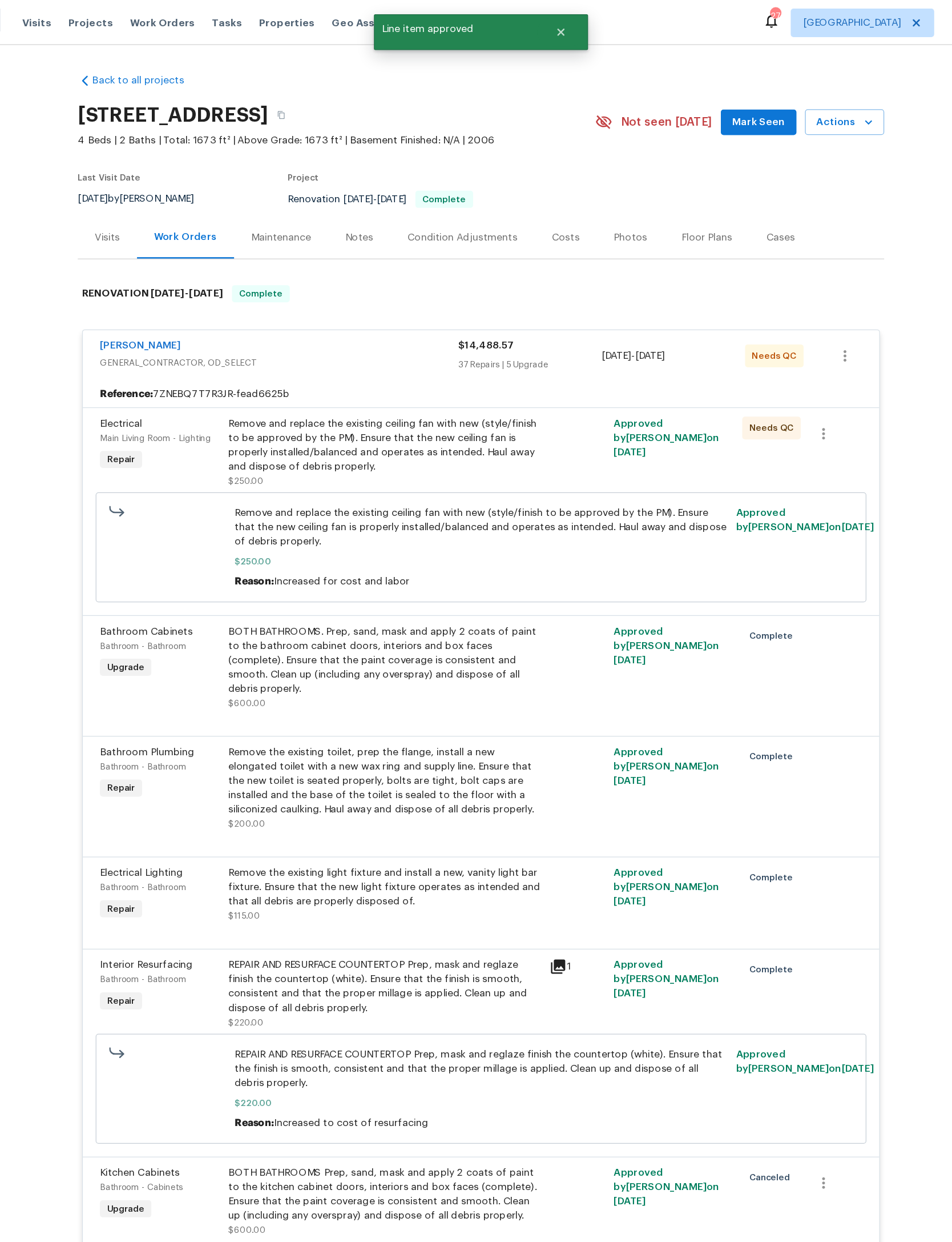
click at [395, 379] on div "Remove and replace the existing ceiling fan with new (style/finish to be approv…" at bounding box center [399, 356] width 250 height 46
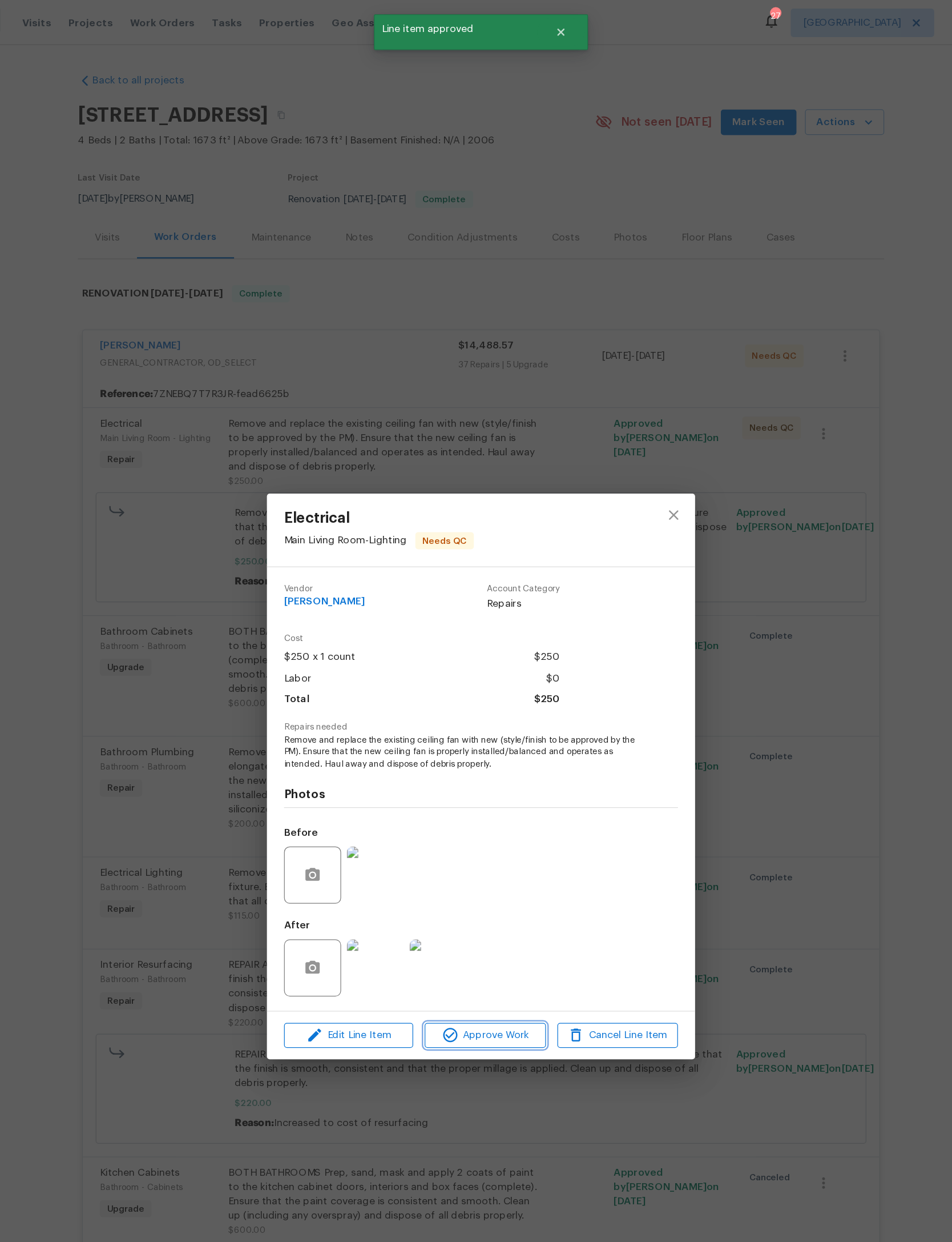
click at [431, 838] on button "Approve Work" at bounding box center [479, 828] width 96 height 20
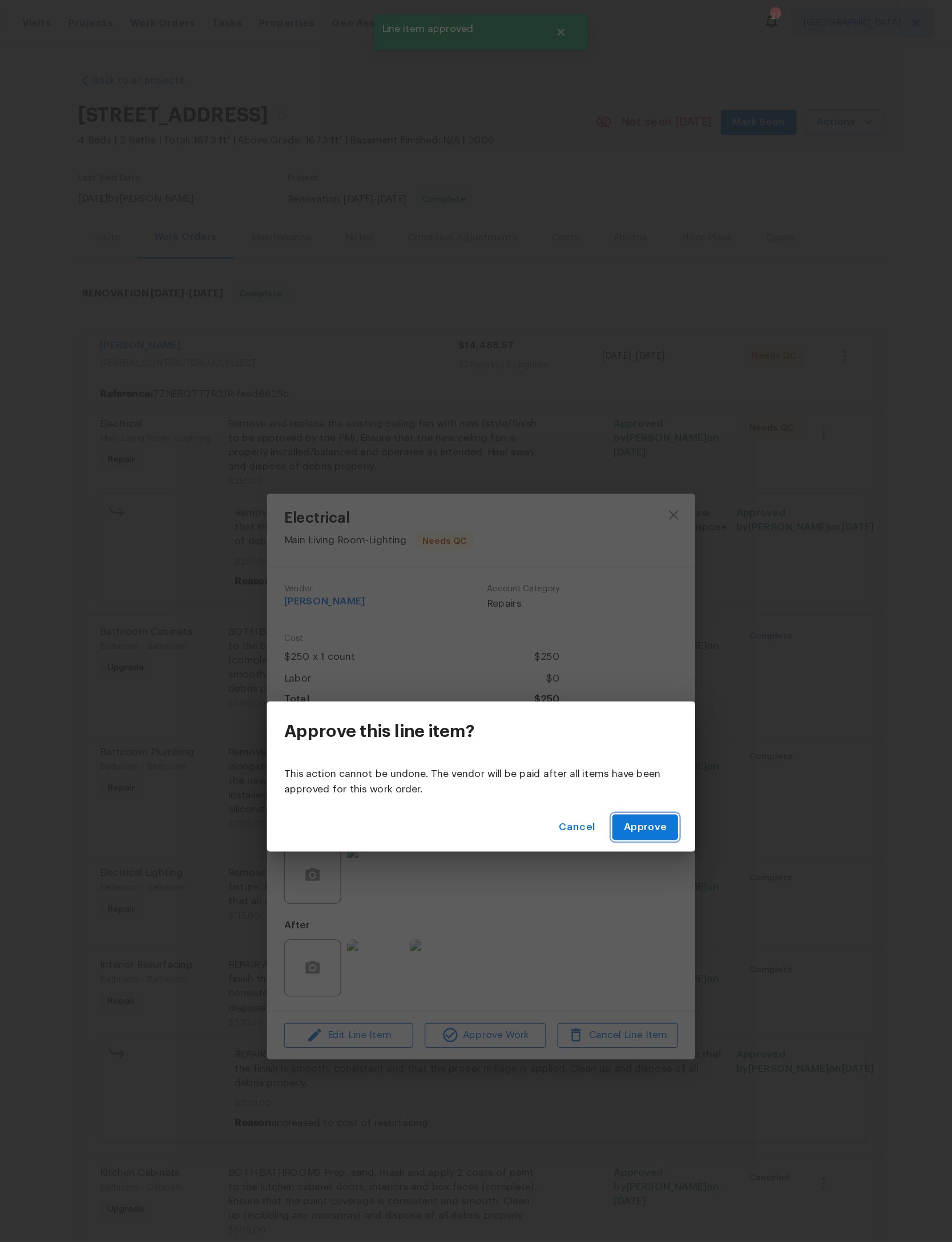
click at [591, 660] on span "Approve" at bounding box center [607, 662] width 34 height 15
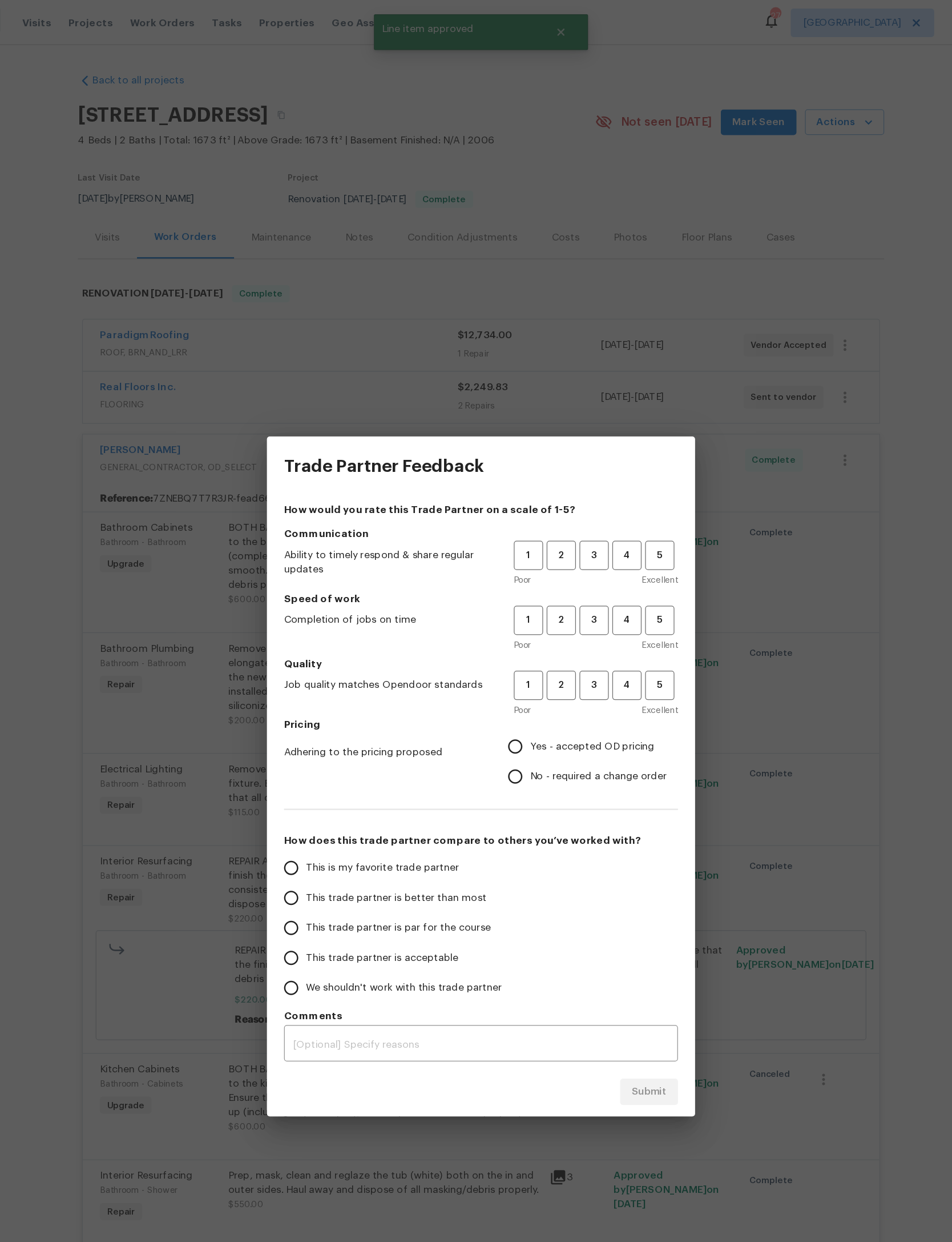
click at [477, 427] on h5 "Communication" at bounding box center [476, 427] width 315 height 11
click at [556, 493] on span "3" at bounding box center [566, 496] width 21 height 13
click at [556, 546] on span "3" at bounding box center [566, 548] width 21 height 13
click at [555, 435] on button "3" at bounding box center [566, 443] width 23 height 23
click at [516, 599] on span "Yes - accepted OD pricing" at bounding box center [565, 597] width 99 height 12
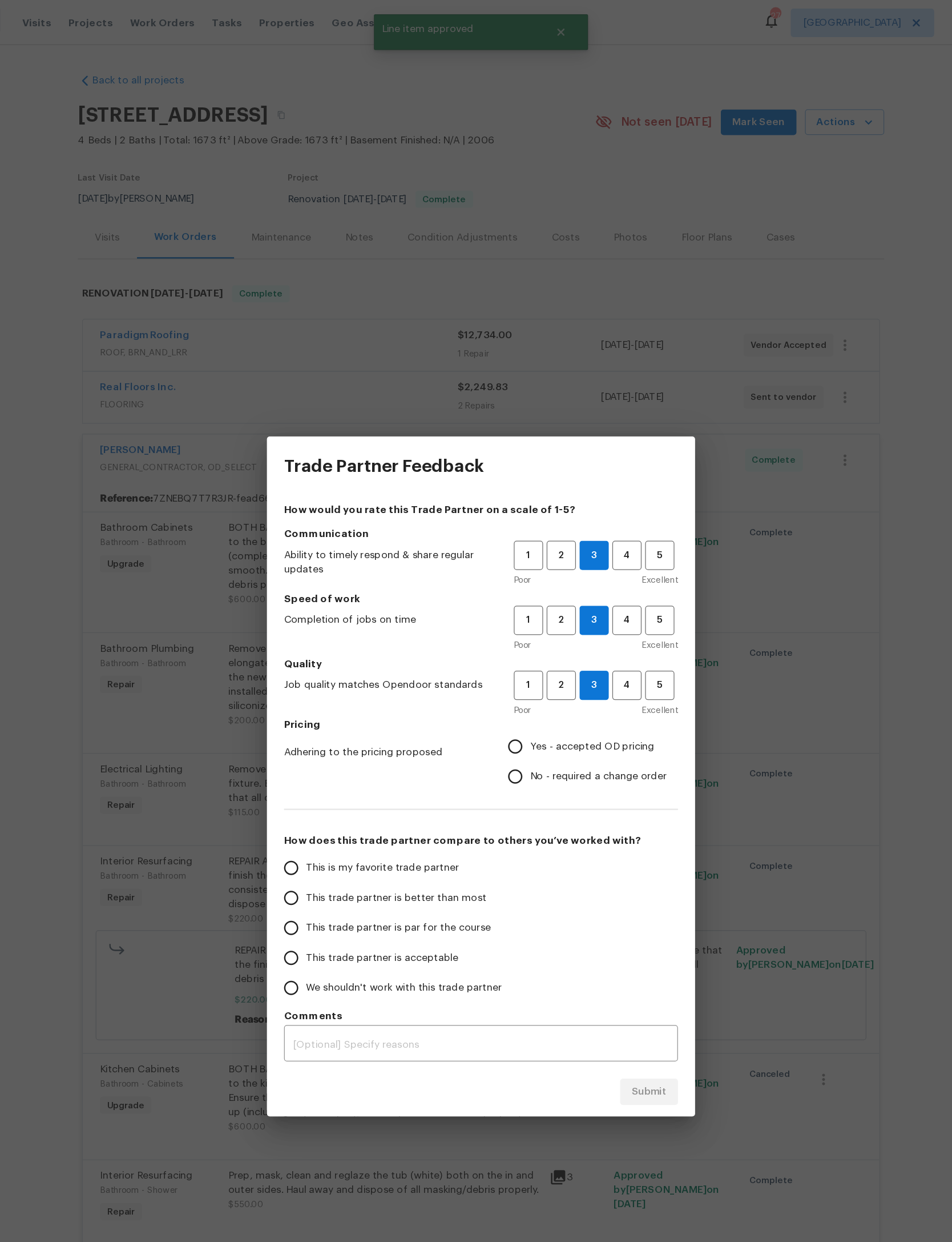
click at [492, 599] on input "Yes - accepted OD pricing" at bounding box center [504, 597] width 24 height 24
radio input "true"
click at [336, 737] on span "This trade partner is par for the course" at bounding box center [410, 742] width 148 height 12
click at [327, 737] on input "This trade partner is par for the course" at bounding box center [324, 742] width 24 height 24
click at [596, 869] on span "Submit" at bounding box center [610, 873] width 28 height 15
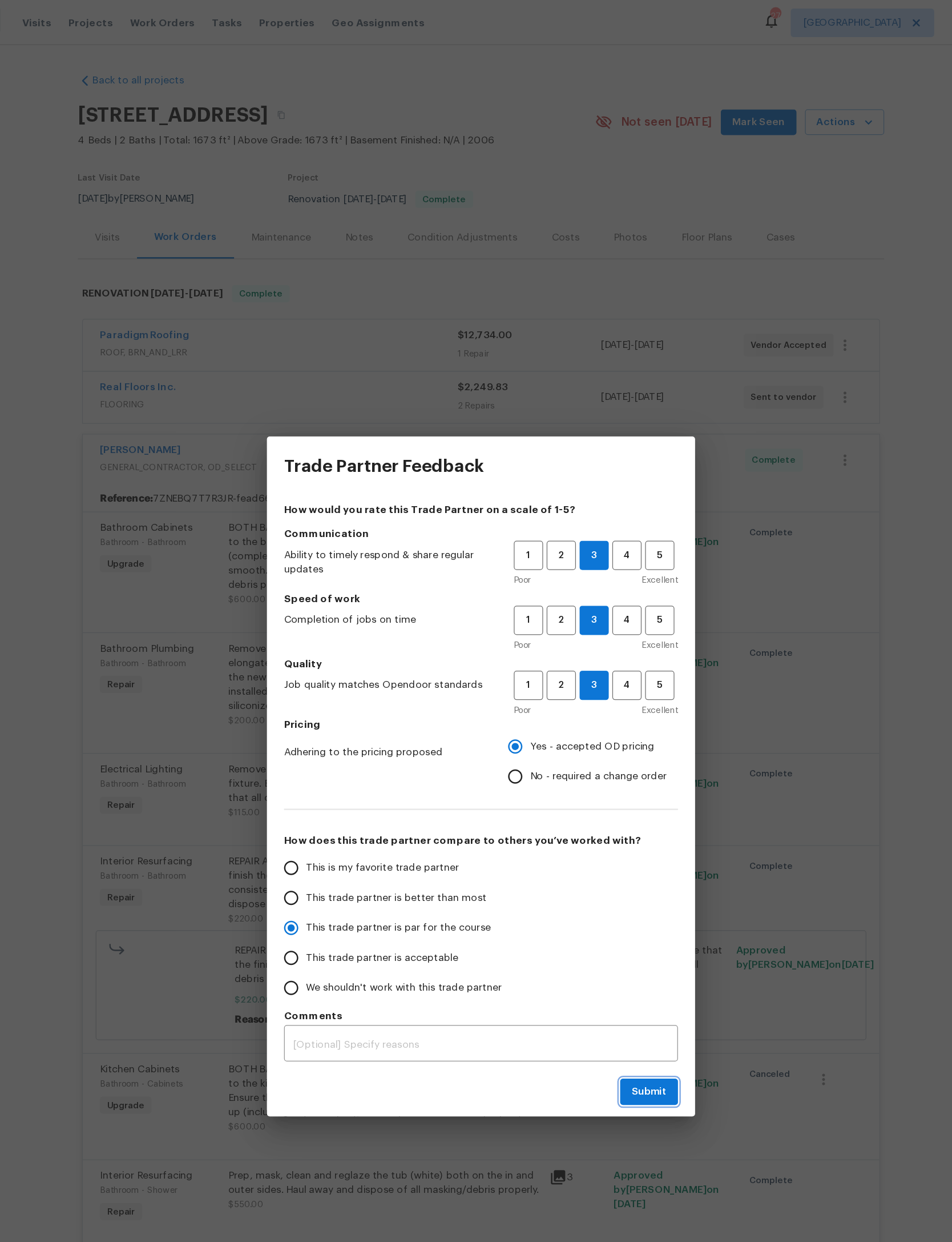
radio input "true"
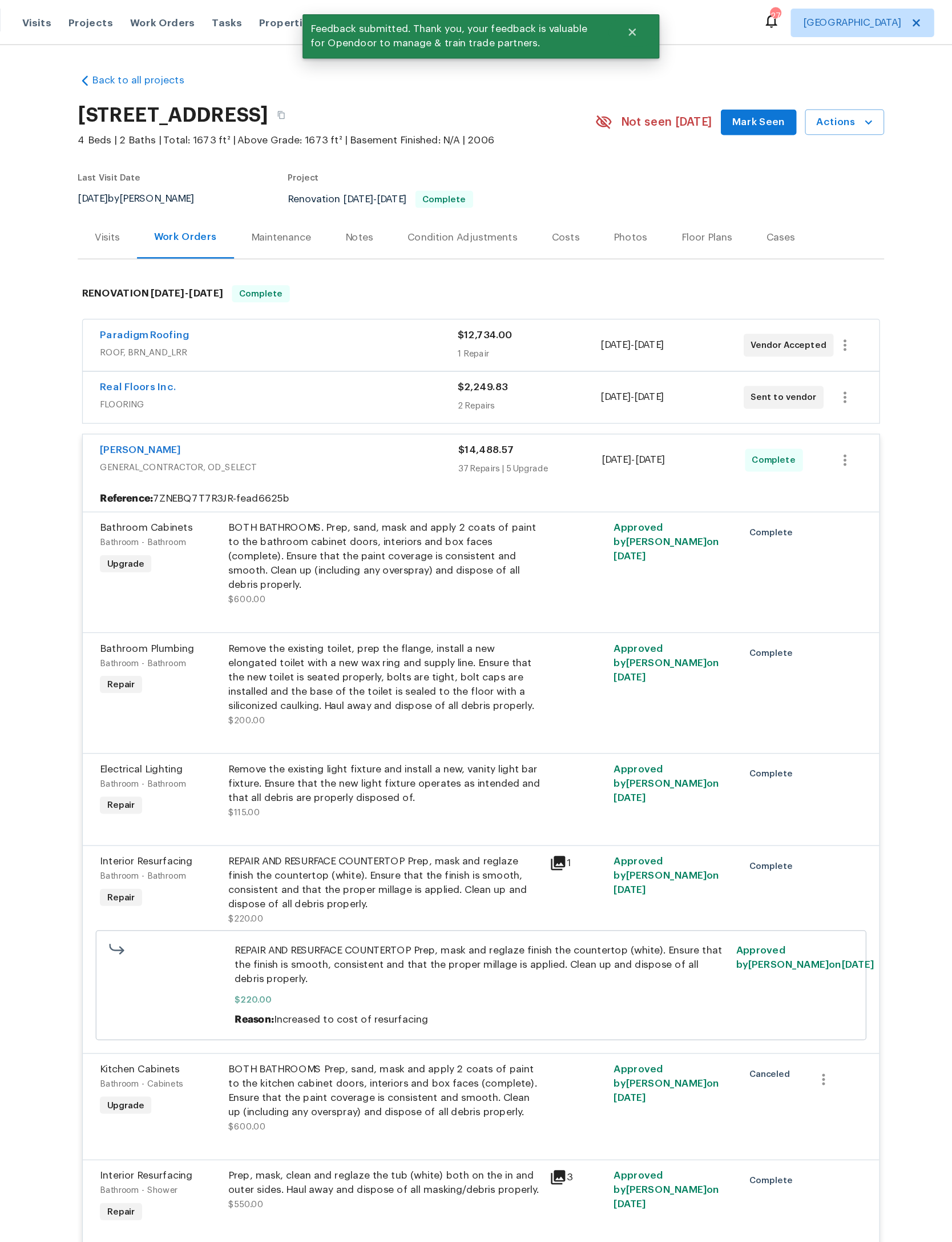
click at [322, 368] on div "[PERSON_NAME]" at bounding box center [314, 360] width 287 height 14
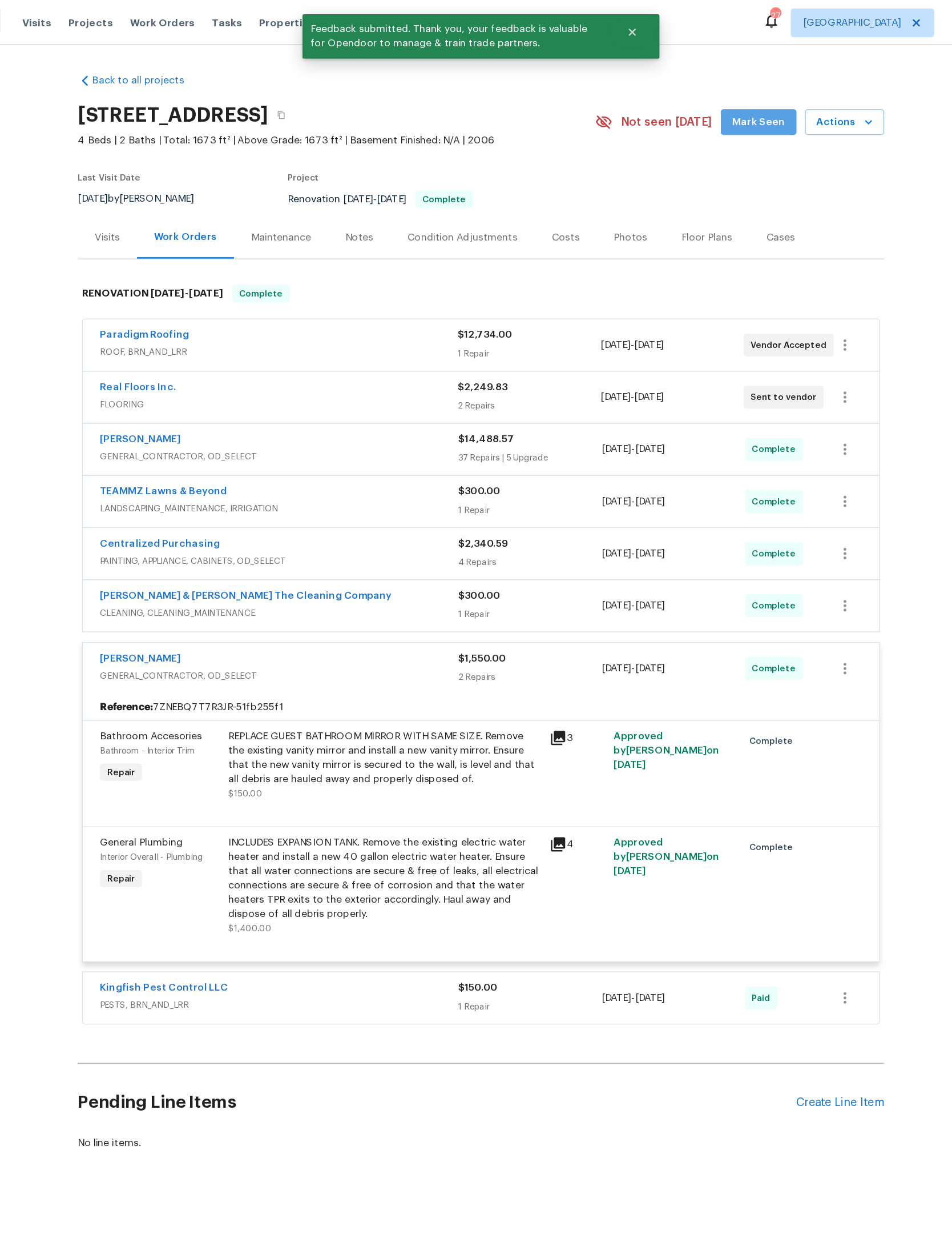
click at [677, 105] on span "Mark Seen" at bounding box center [698, 98] width 42 height 15
